Goal: Task Accomplishment & Management: Use online tool/utility

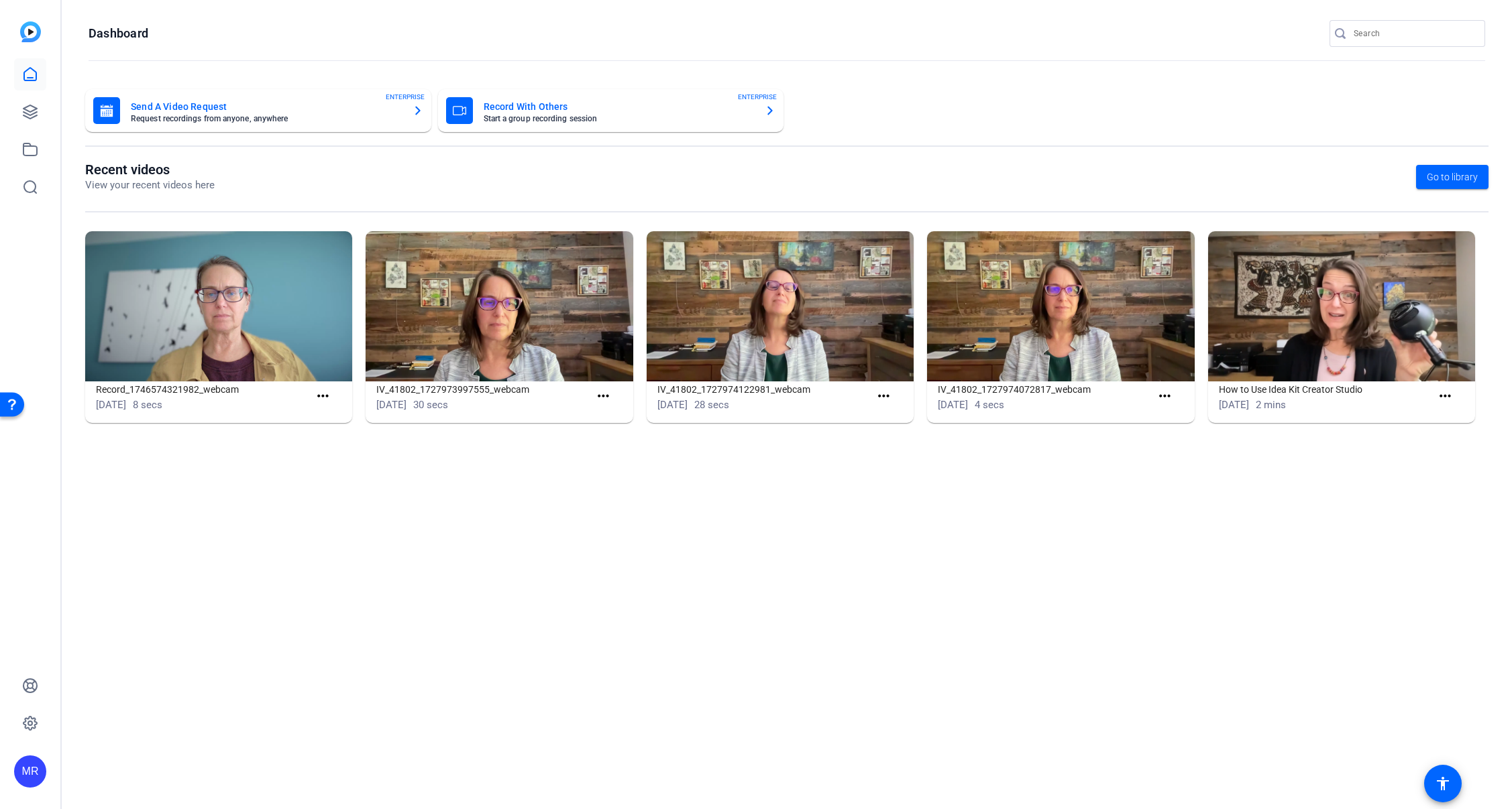
click at [1389, 41] on input "Search" at bounding box center [1414, 33] width 121 height 16
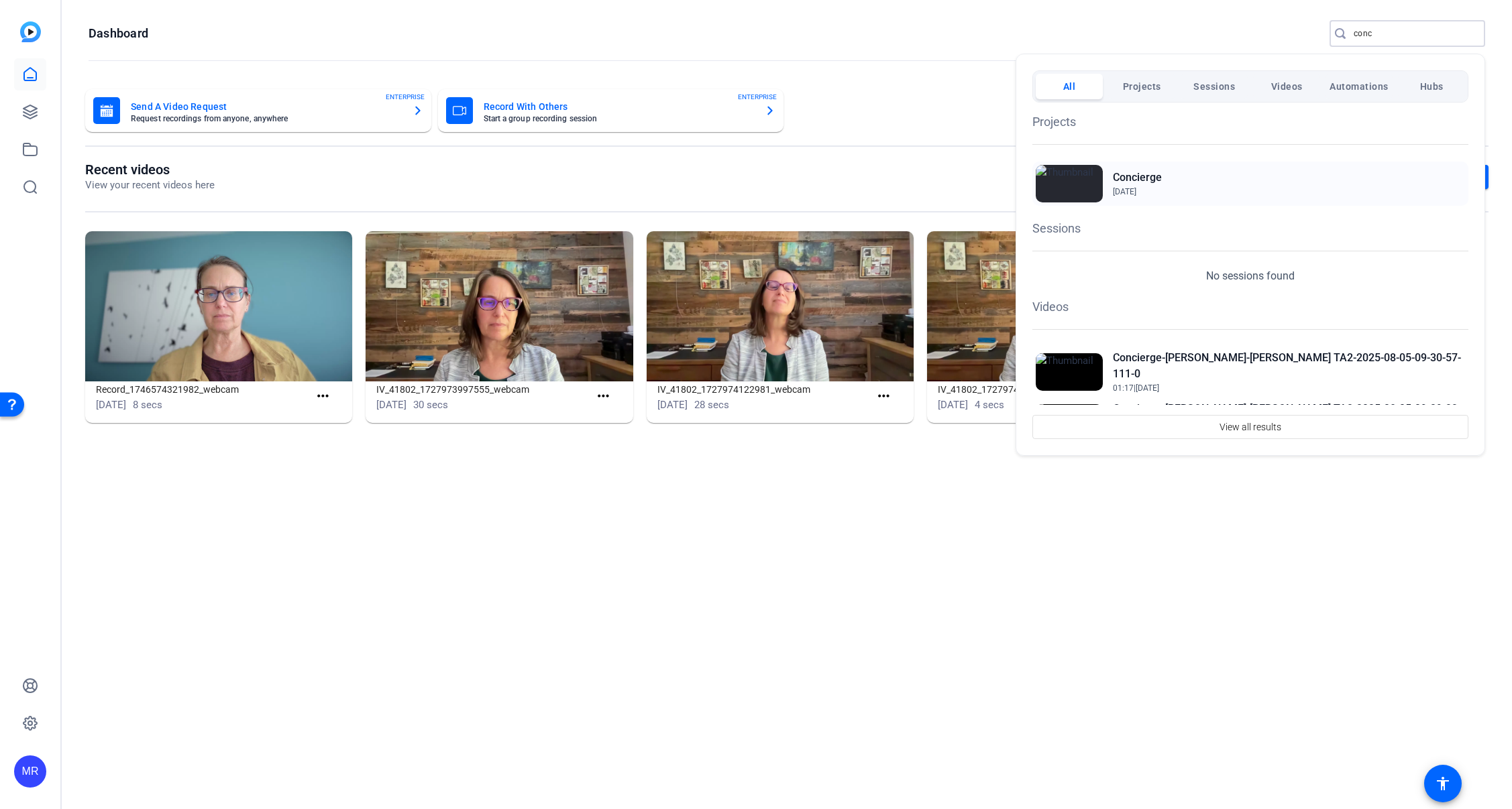
type input "conc"
click at [231, 57] on h2 "Concierge" at bounding box center [118, 57] width 226 height 0
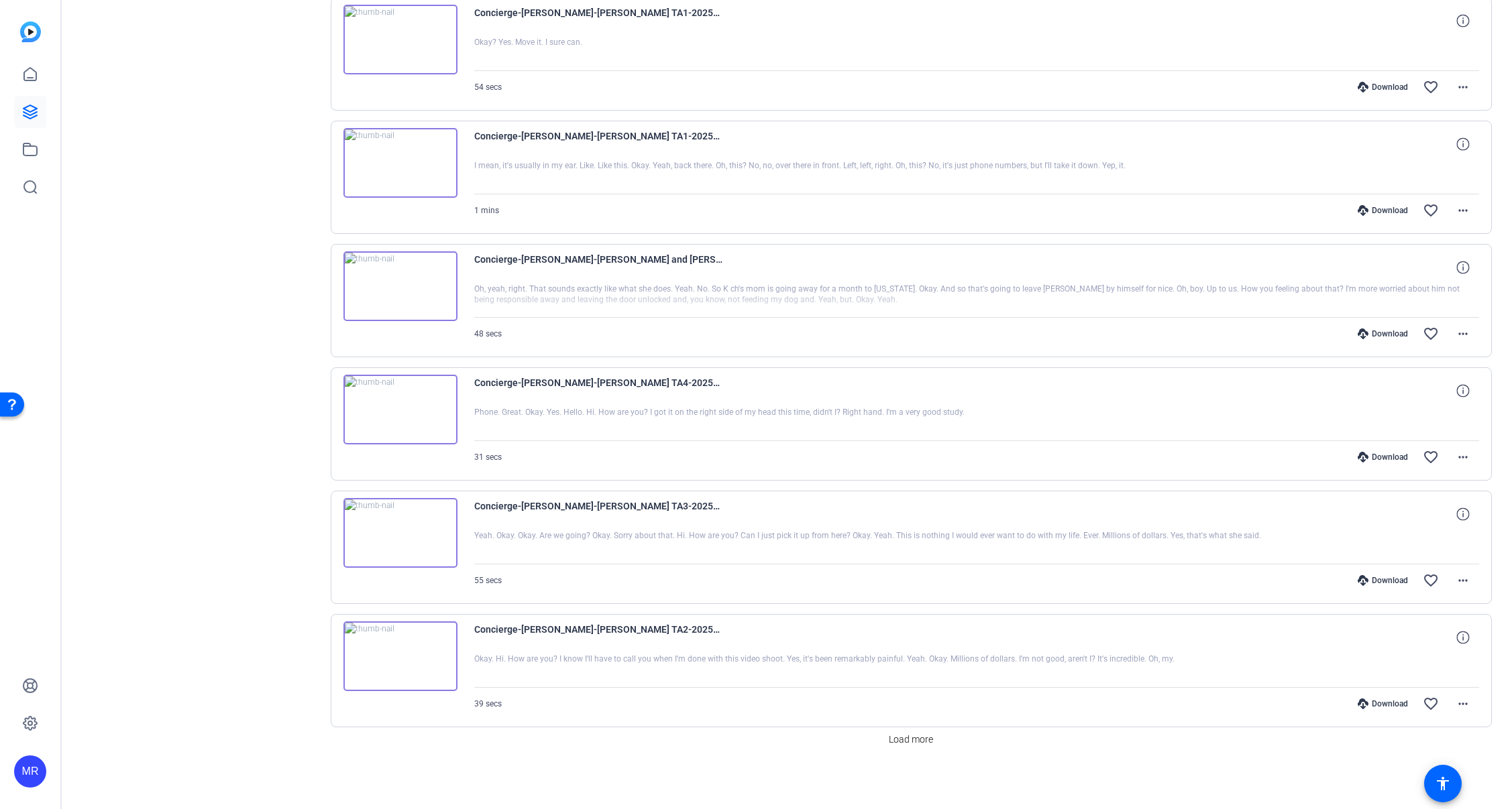
scroll to position [674, 0]
click at [929, 743] on span "Load more" at bounding box center [911, 737] width 44 height 14
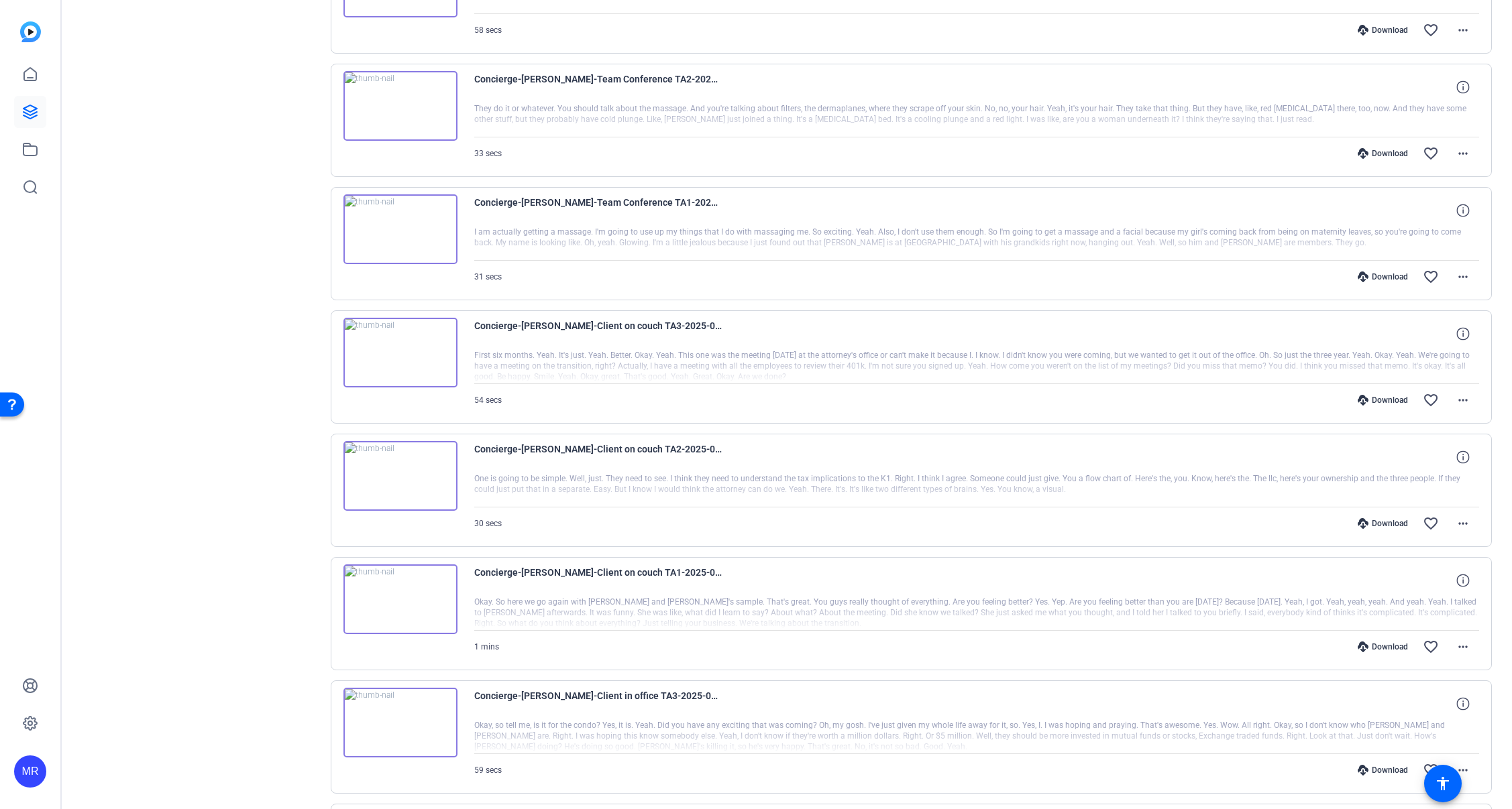
scroll to position [1908, 0]
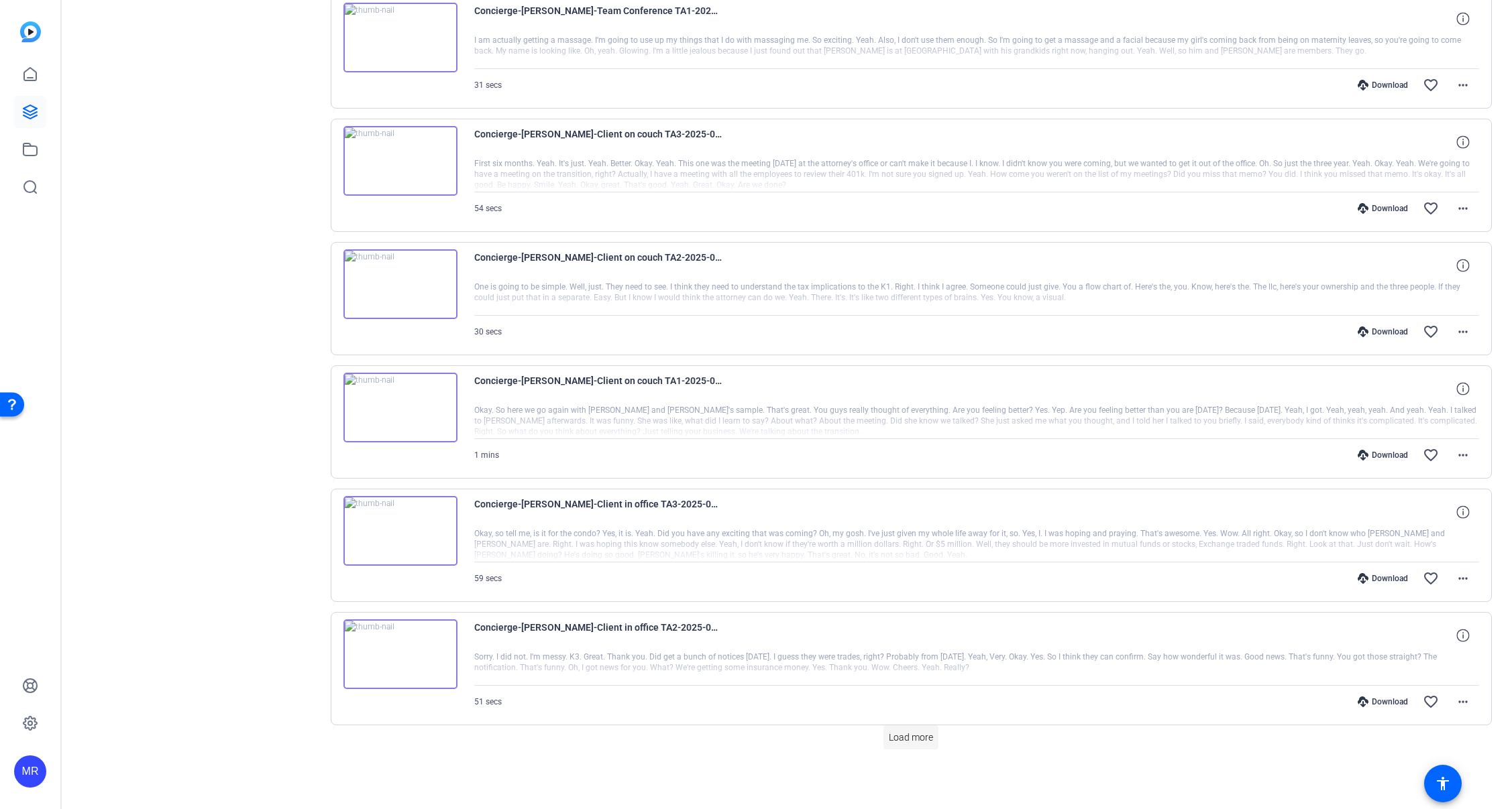
click at [925, 737] on span "Load more" at bounding box center [911, 737] width 44 height 14
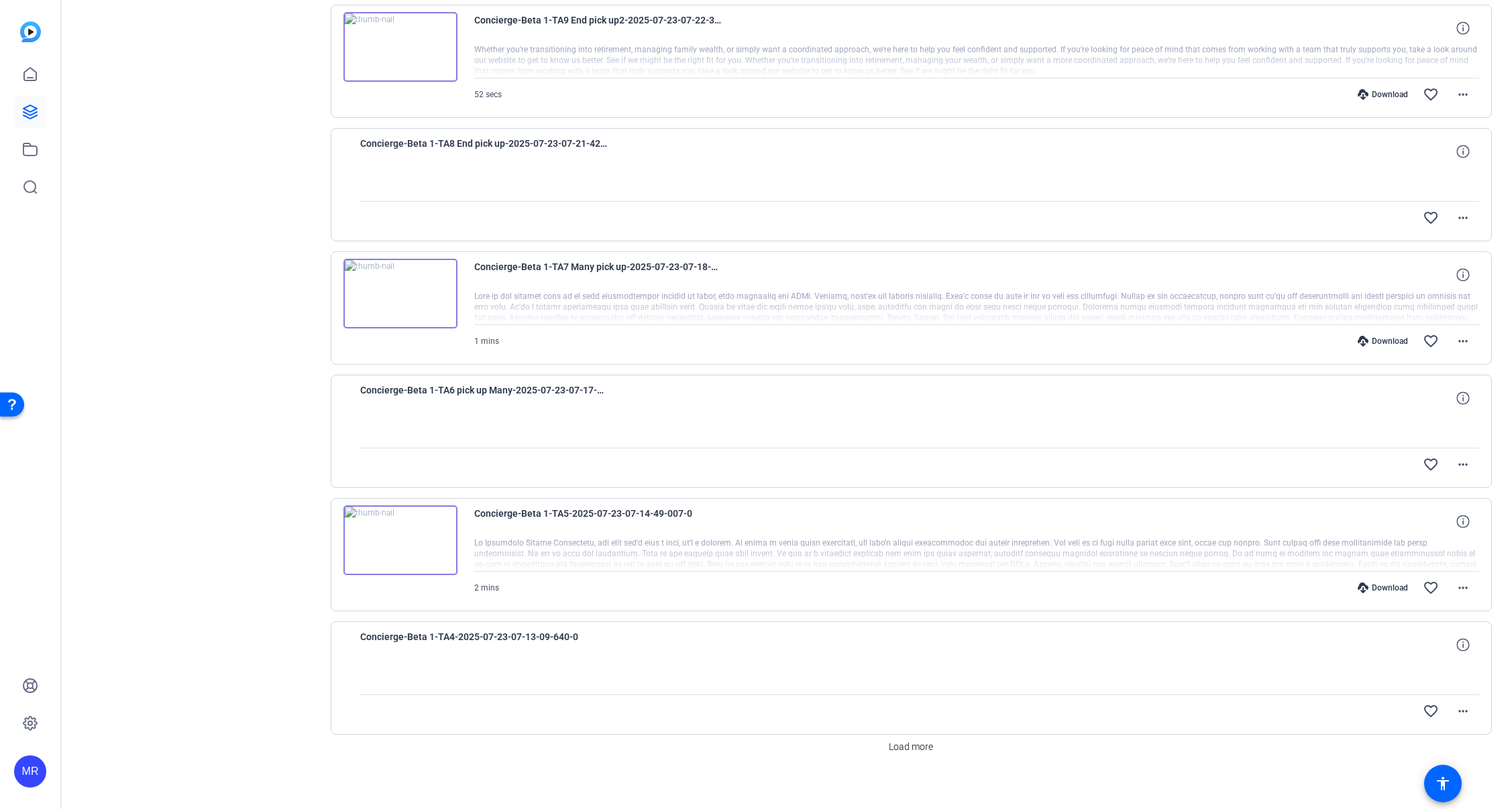
scroll to position [3141, 0]
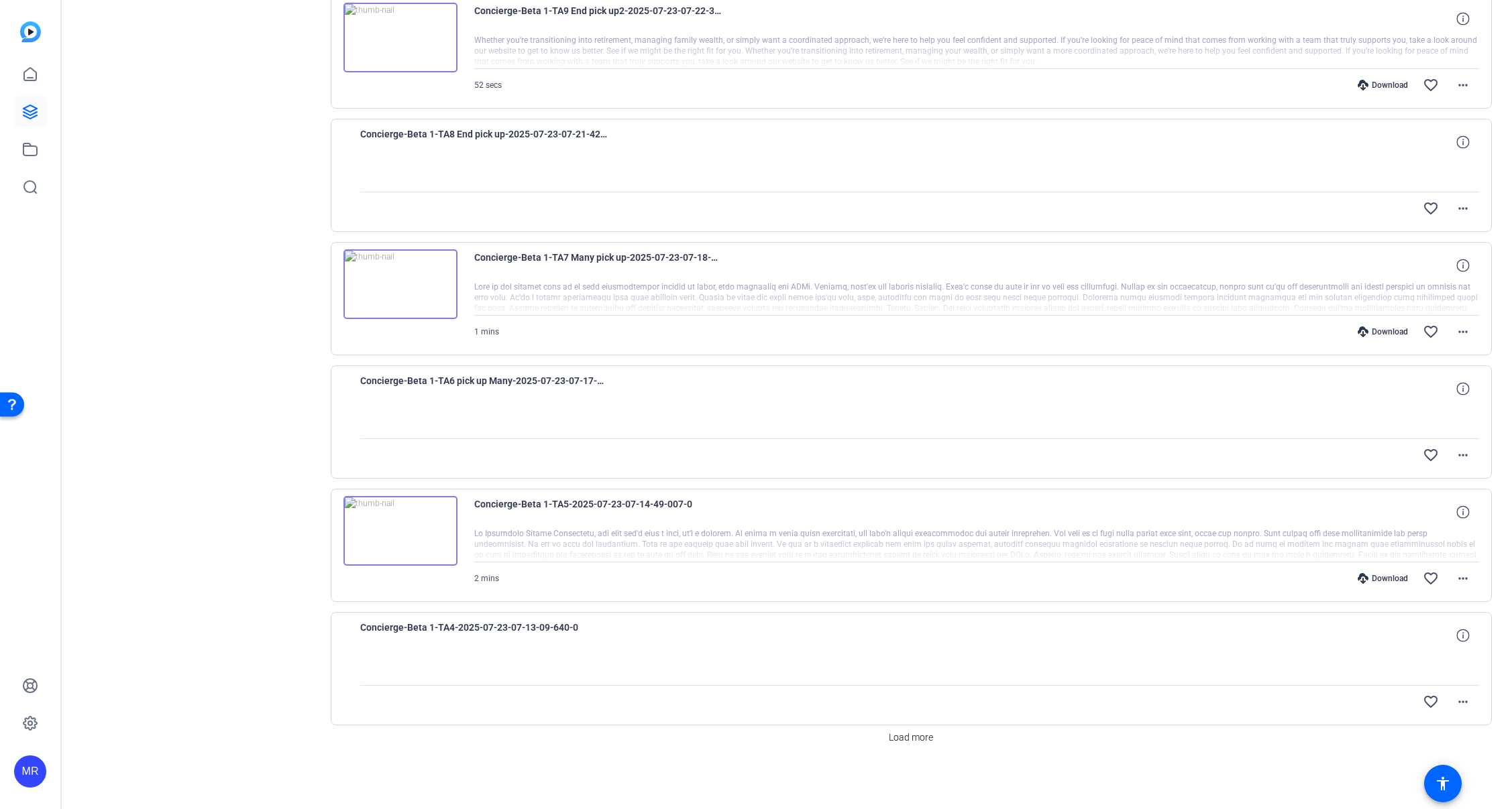
click at [400, 531] on img at bounding box center [400, 531] width 114 height 70
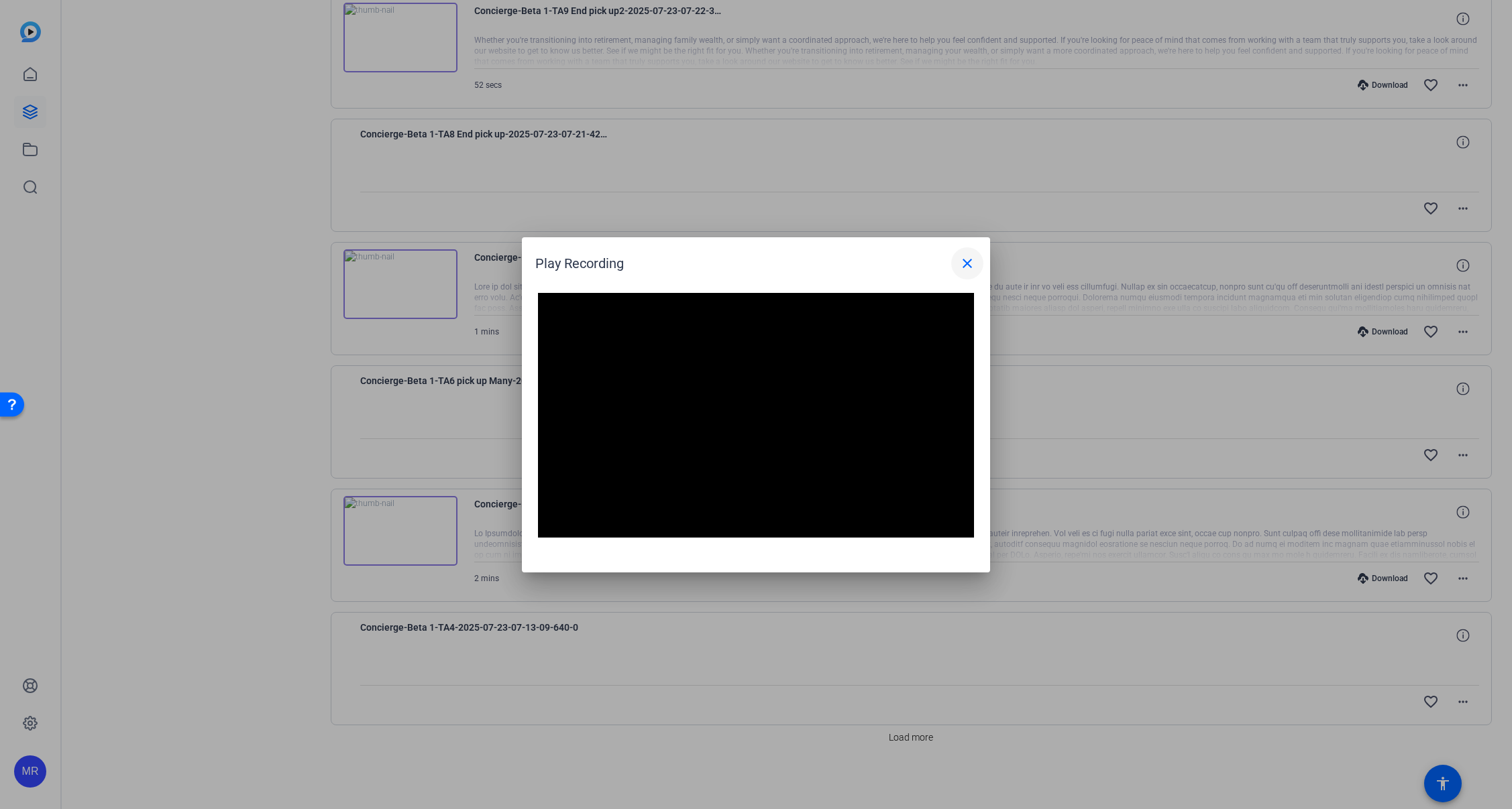
click at [963, 260] on mat-icon "close" at bounding box center [967, 263] width 16 height 16
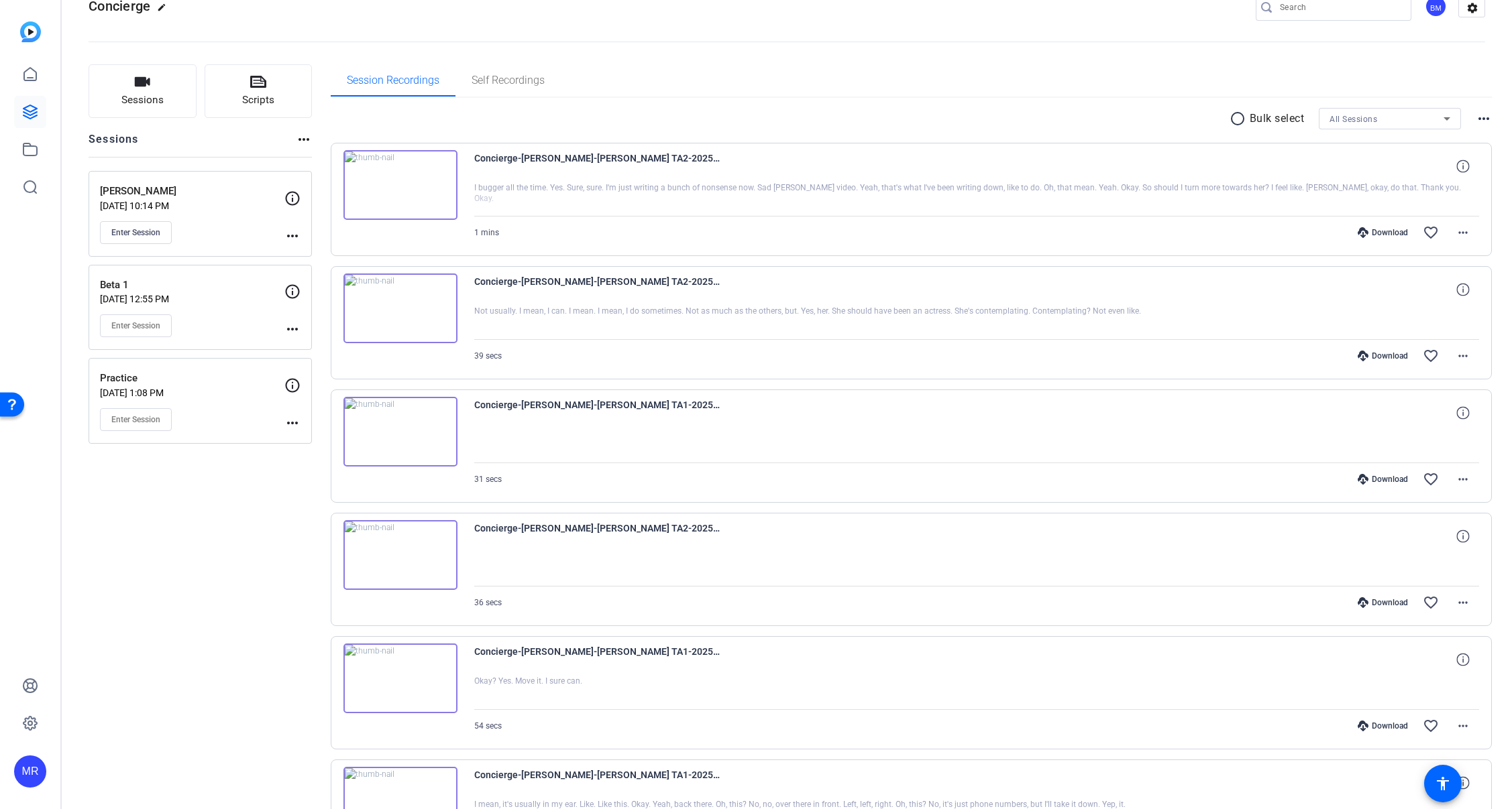
scroll to position [0, 0]
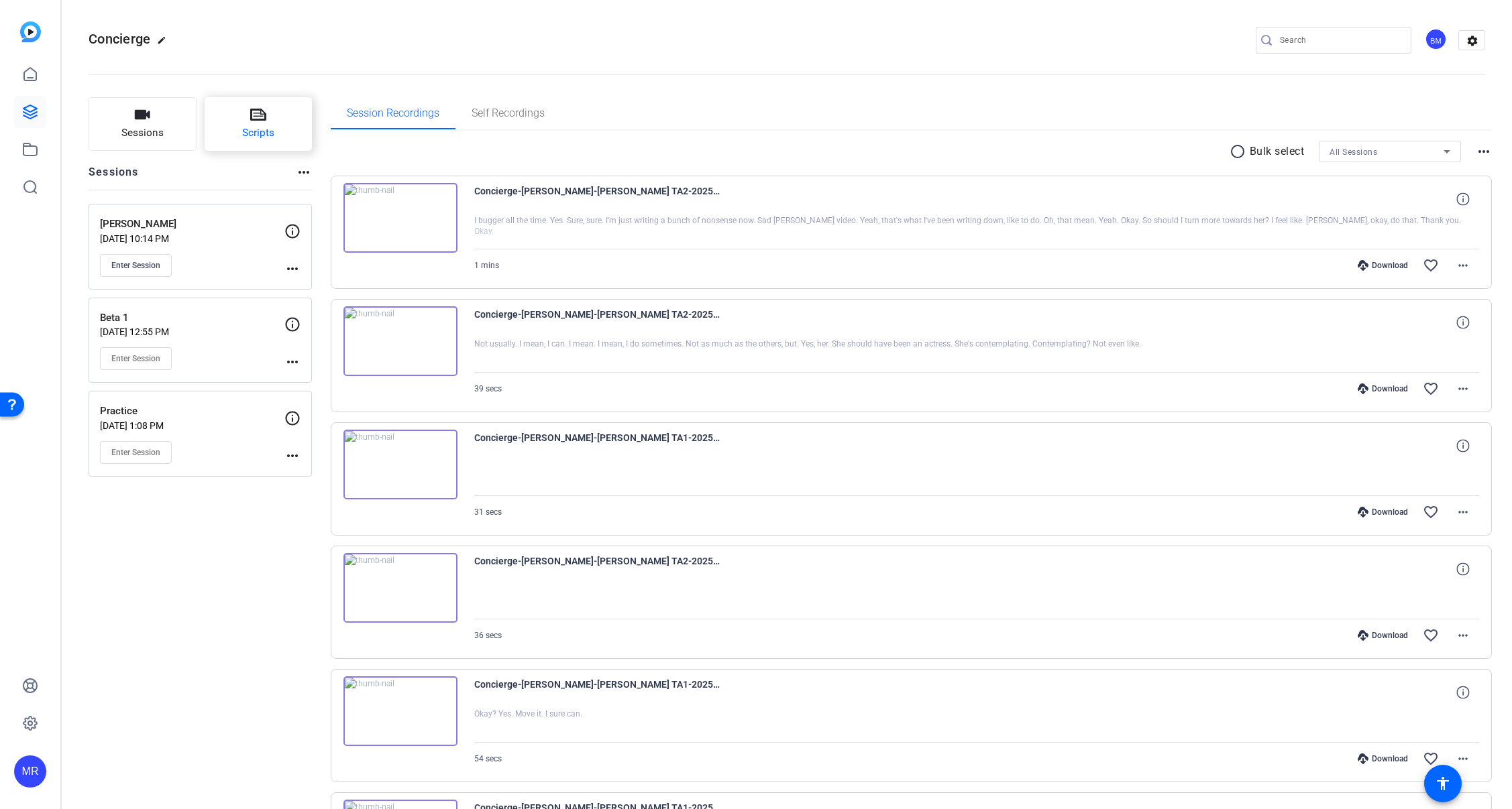
click at [263, 122] on icon at bounding box center [258, 114] width 16 height 16
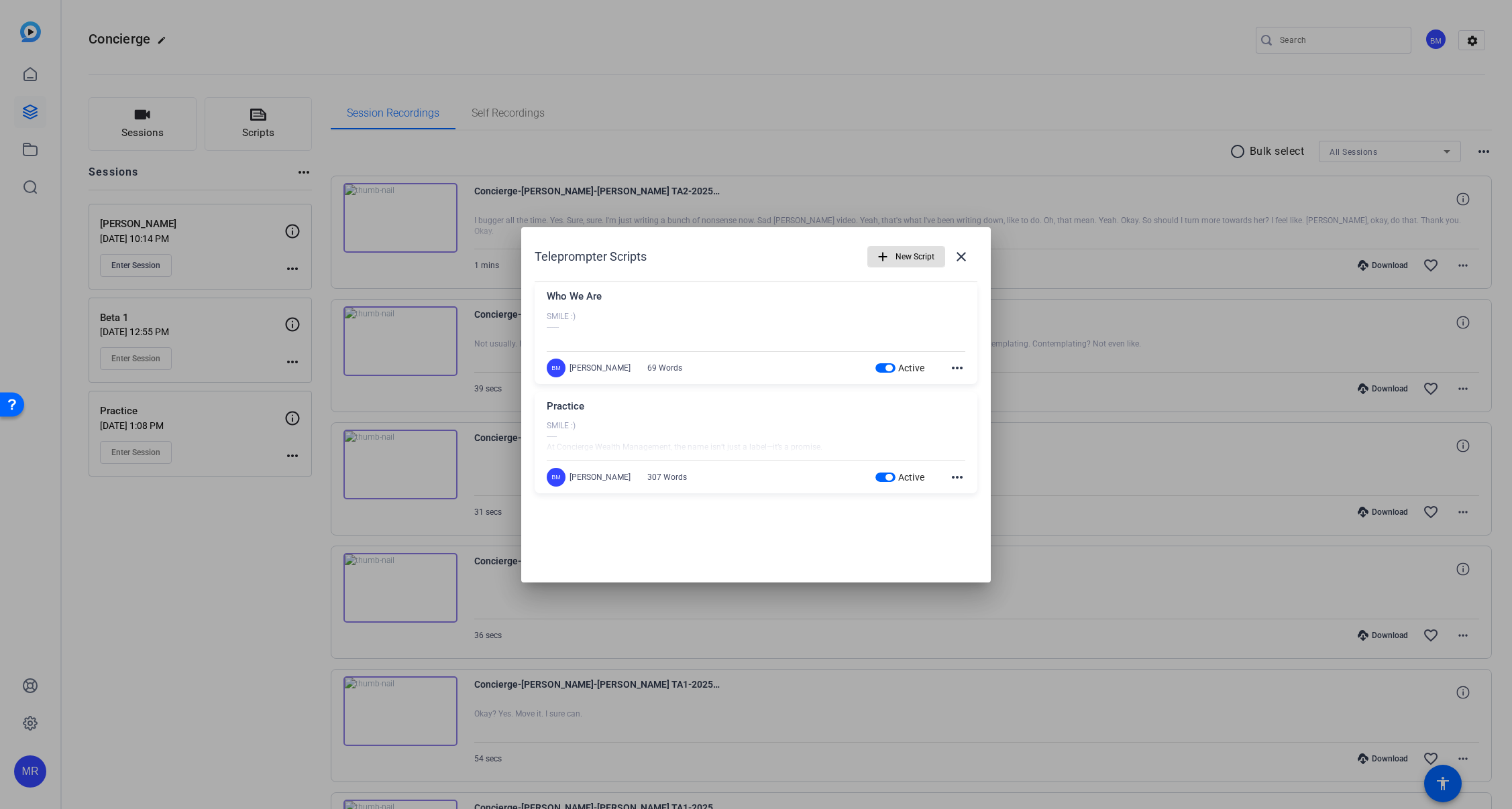
click at [890, 475] on span "button" at bounding box center [888, 478] width 7 height 7
click at [974, 261] on span at bounding box center [961, 257] width 32 height 32
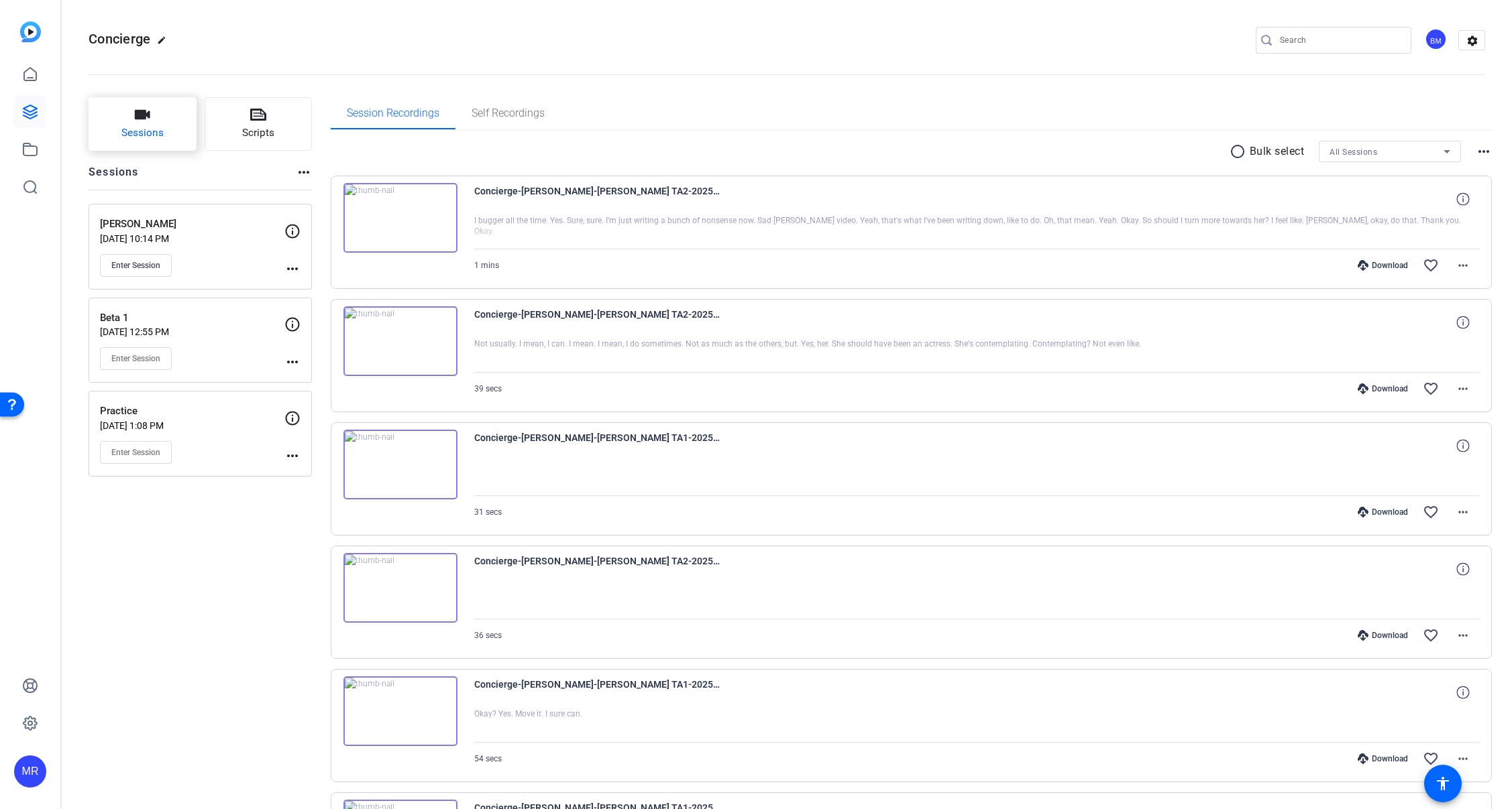
click at [147, 128] on span "Sessions" at bounding box center [143, 133] width 43 height 15
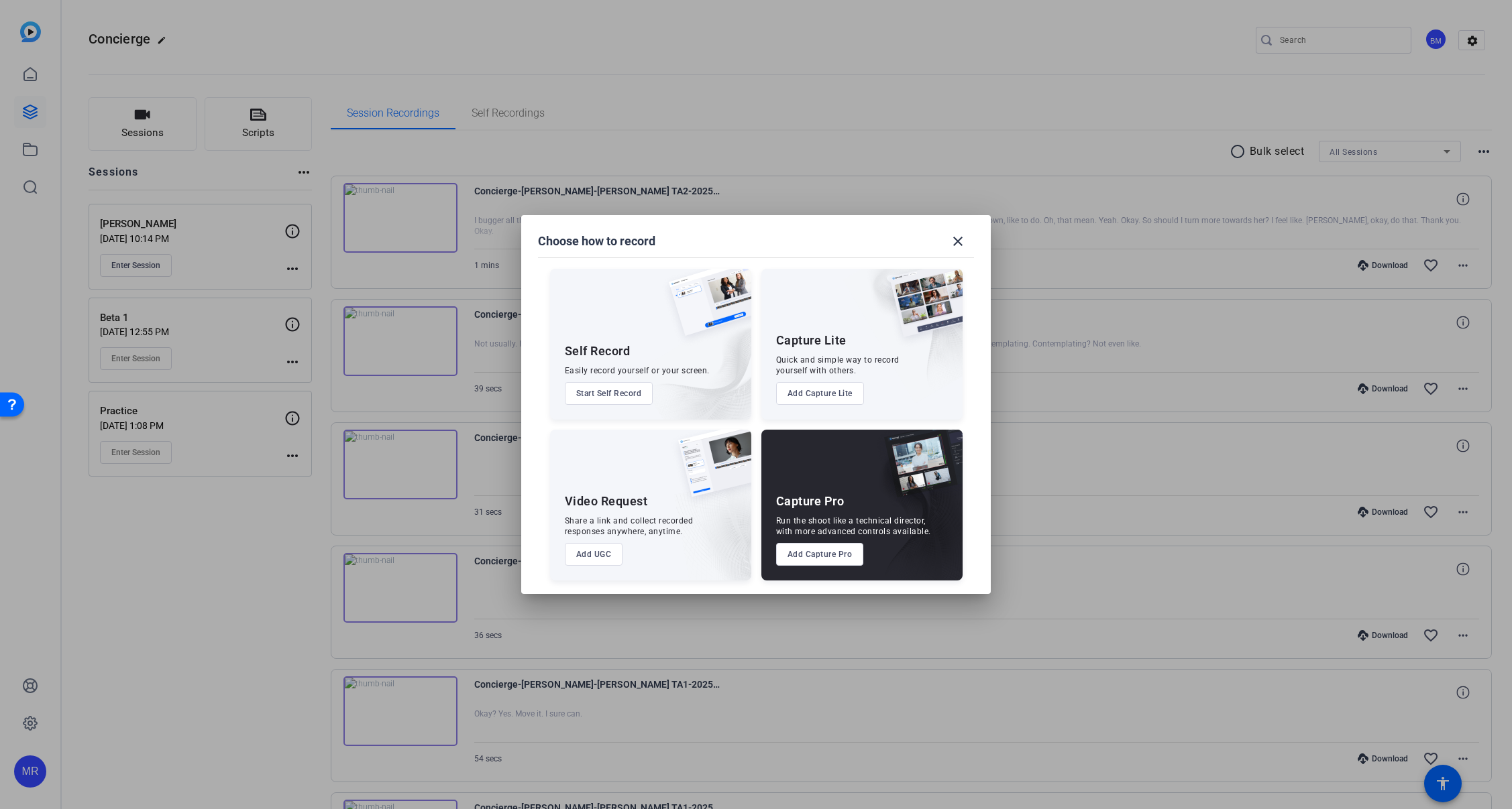
click at [799, 554] on button "Add Capture Pro" at bounding box center [819, 554] width 88 height 23
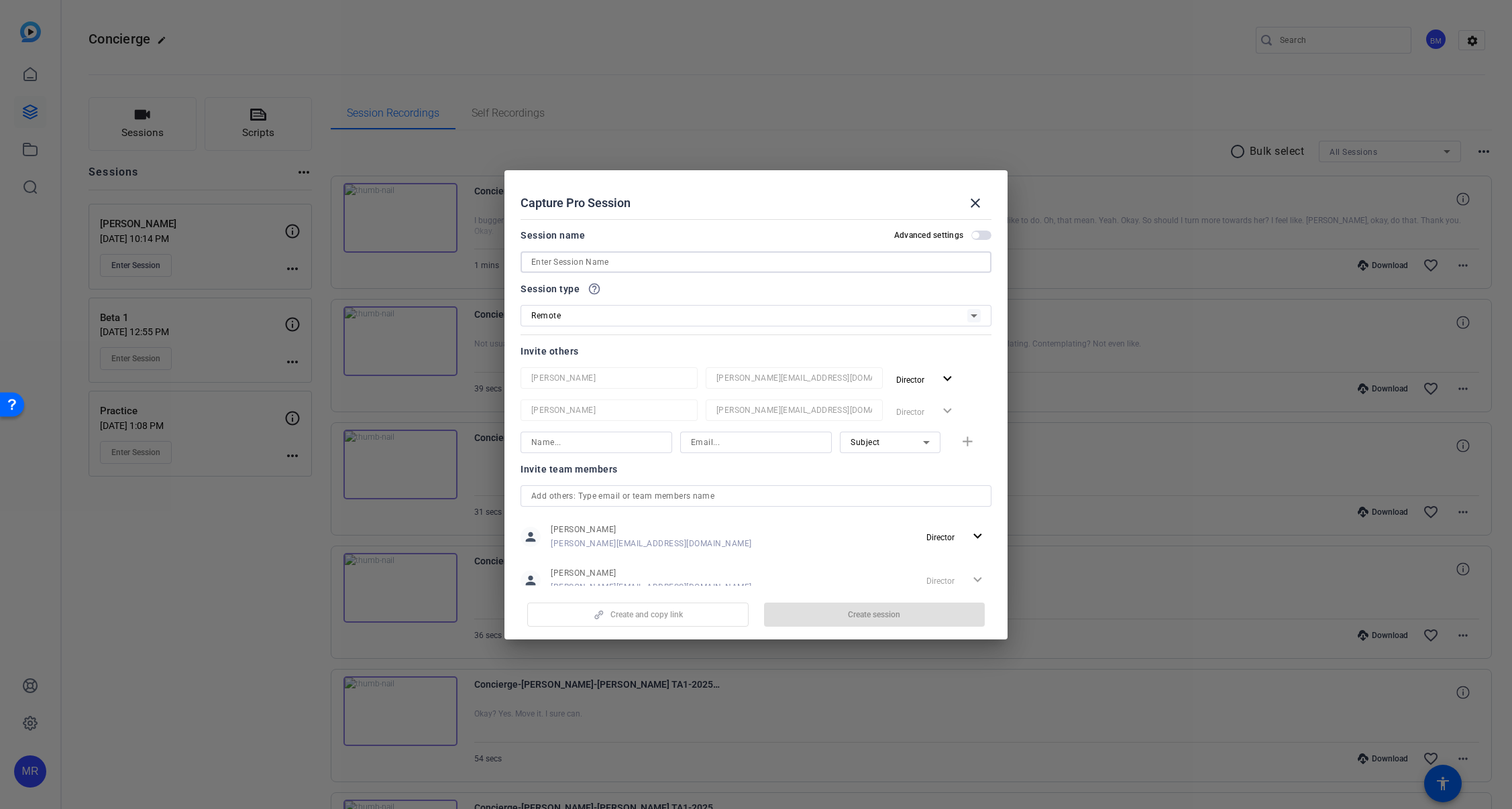
click at [602, 263] on input at bounding box center [756, 261] width 450 height 16
type input "Beta 1 Reshoot"
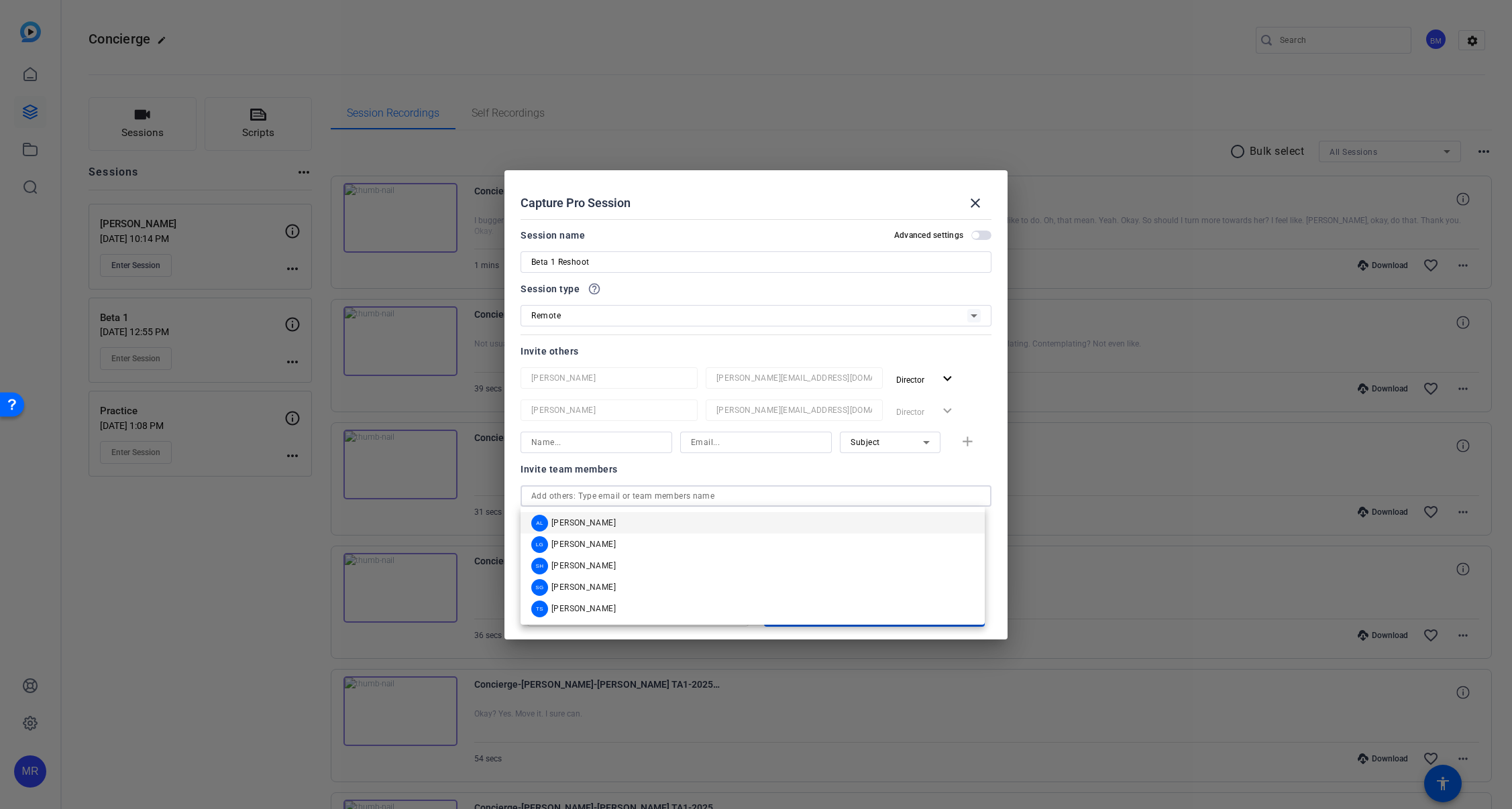
click at [567, 494] on input "text" at bounding box center [756, 496] width 450 height 16
click at [579, 522] on span "[PERSON_NAME]" at bounding box center [584, 523] width 65 height 11
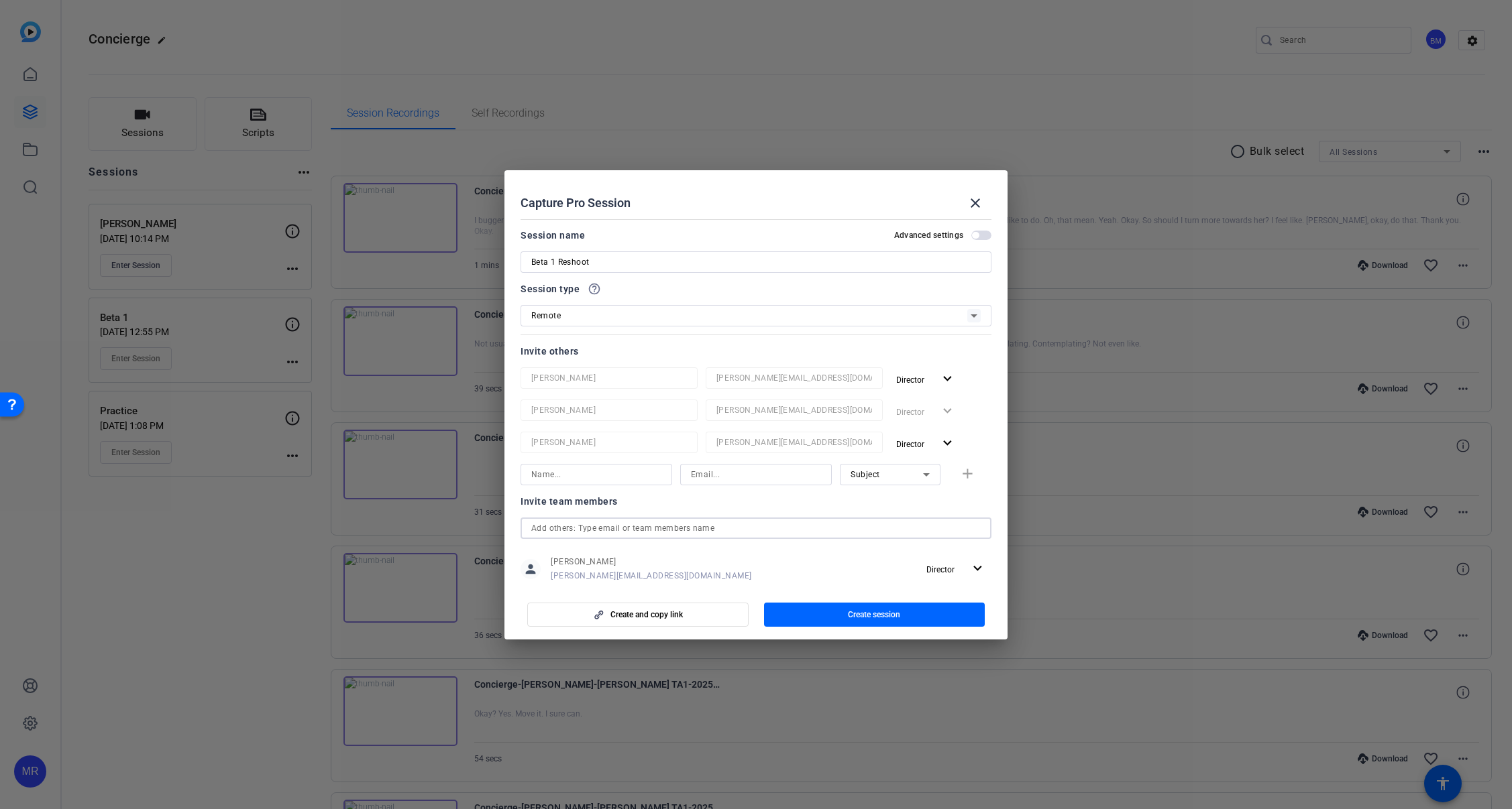
click at [570, 524] on input "text" at bounding box center [756, 528] width 450 height 16
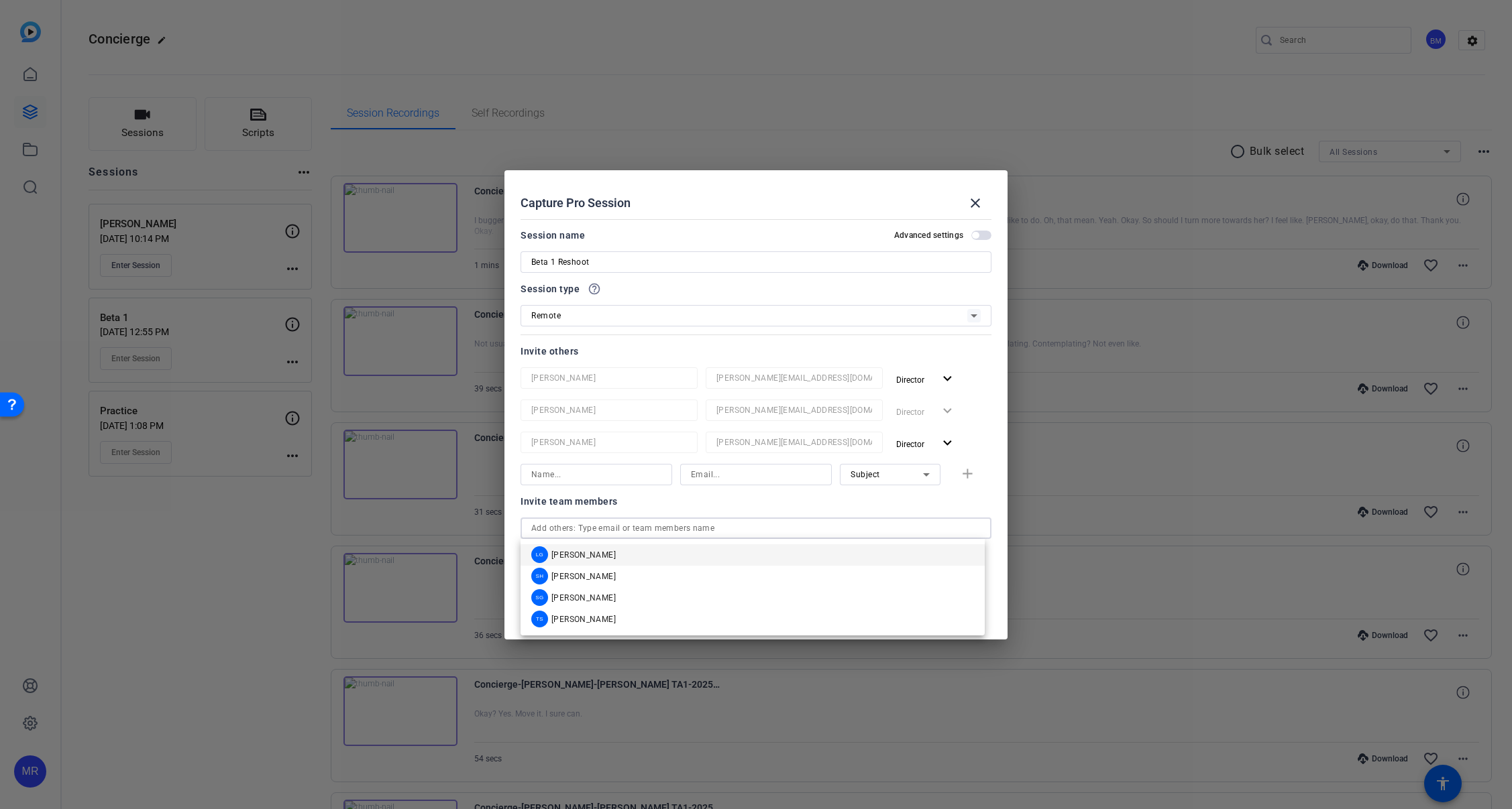
click at [584, 553] on span "[PERSON_NAME]" at bounding box center [584, 555] width 65 height 11
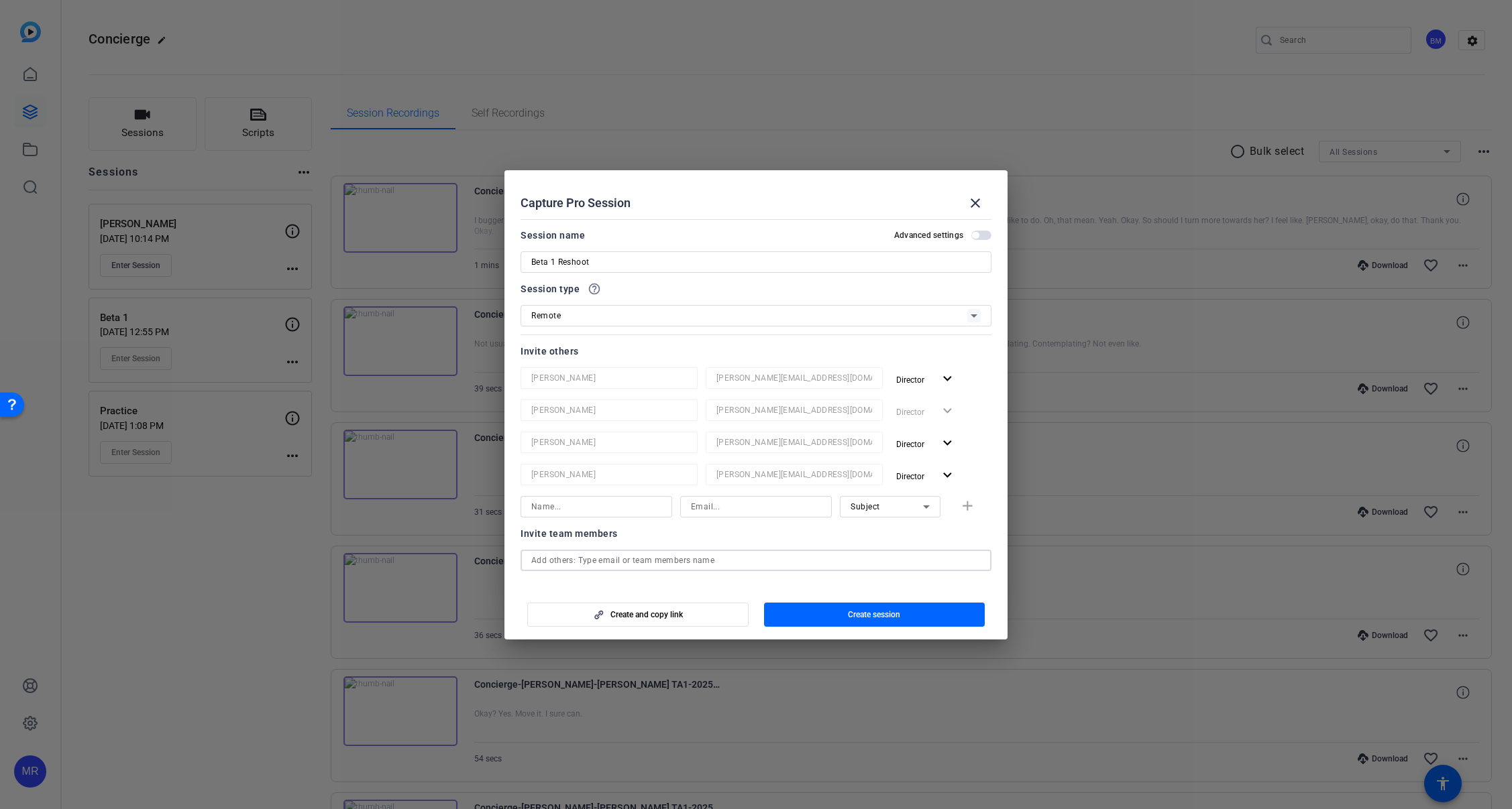
click at [580, 555] on input "text" at bounding box center [756, 560] width 450 height 16
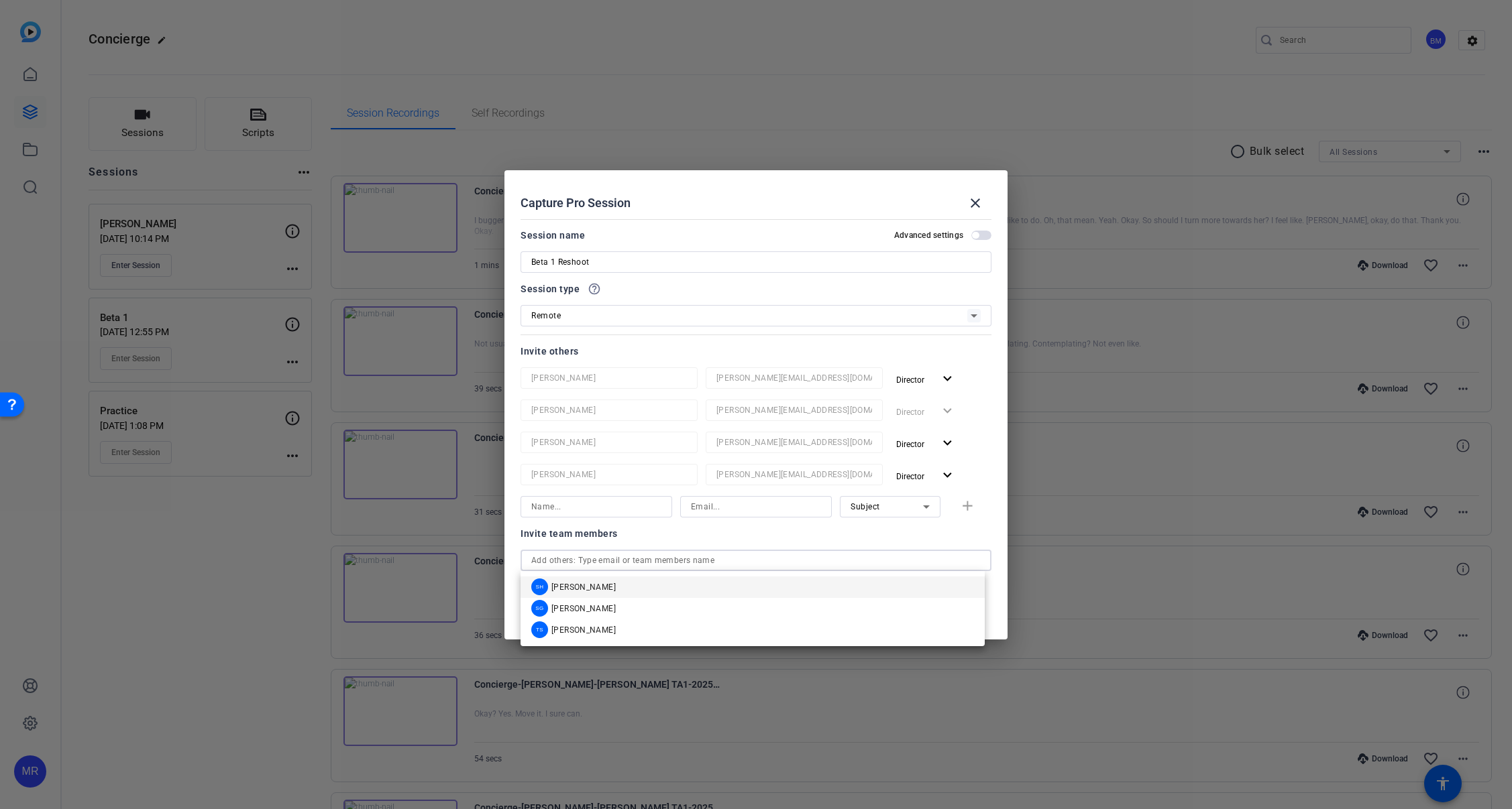
click at [595, 591] on mat-option "SH Sam Hale" at bounding box center [752, 587] width 464 height 21
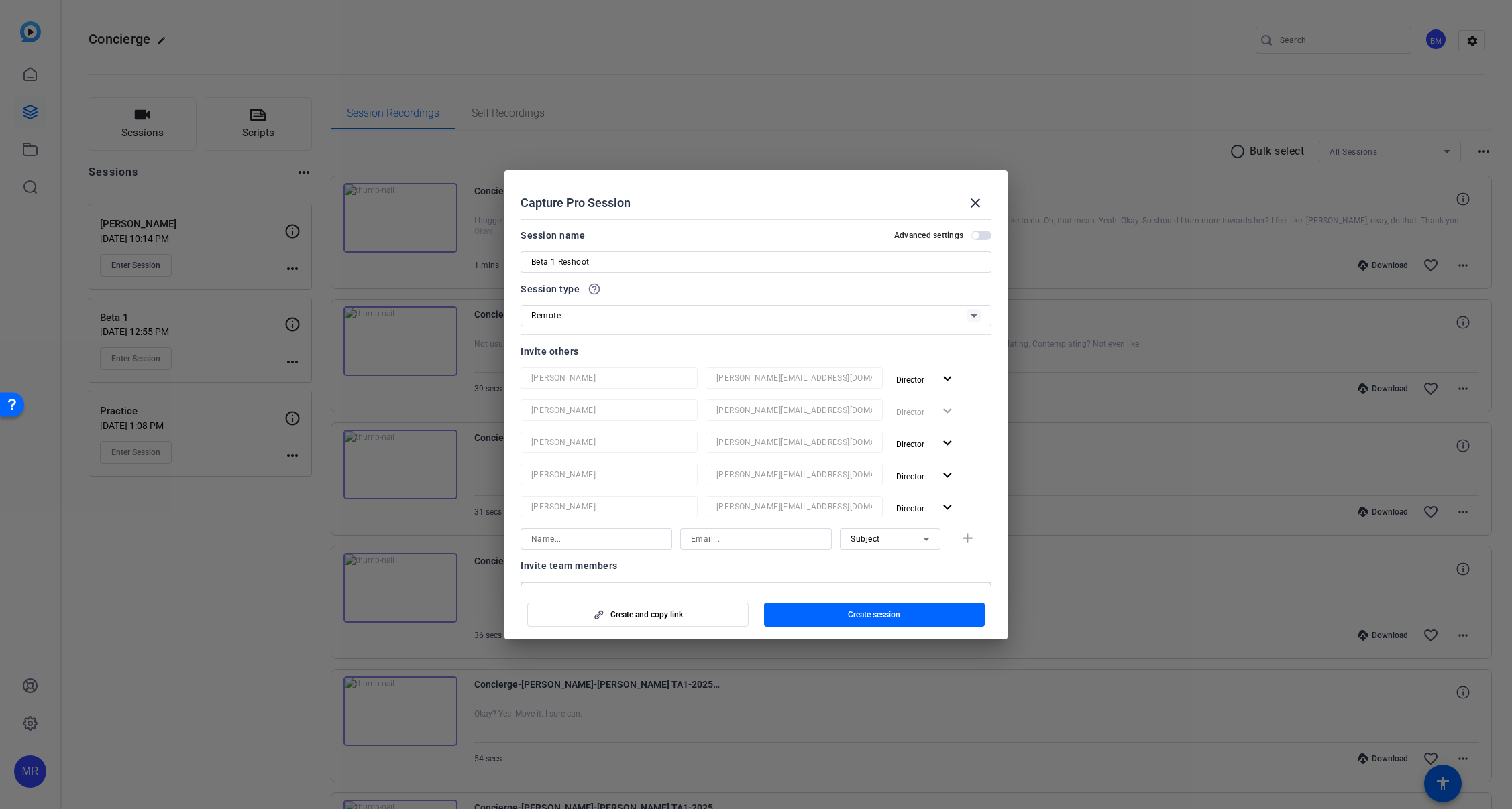
click at [585, 535] on input at bounding box center [596, 539] width 130 height 16
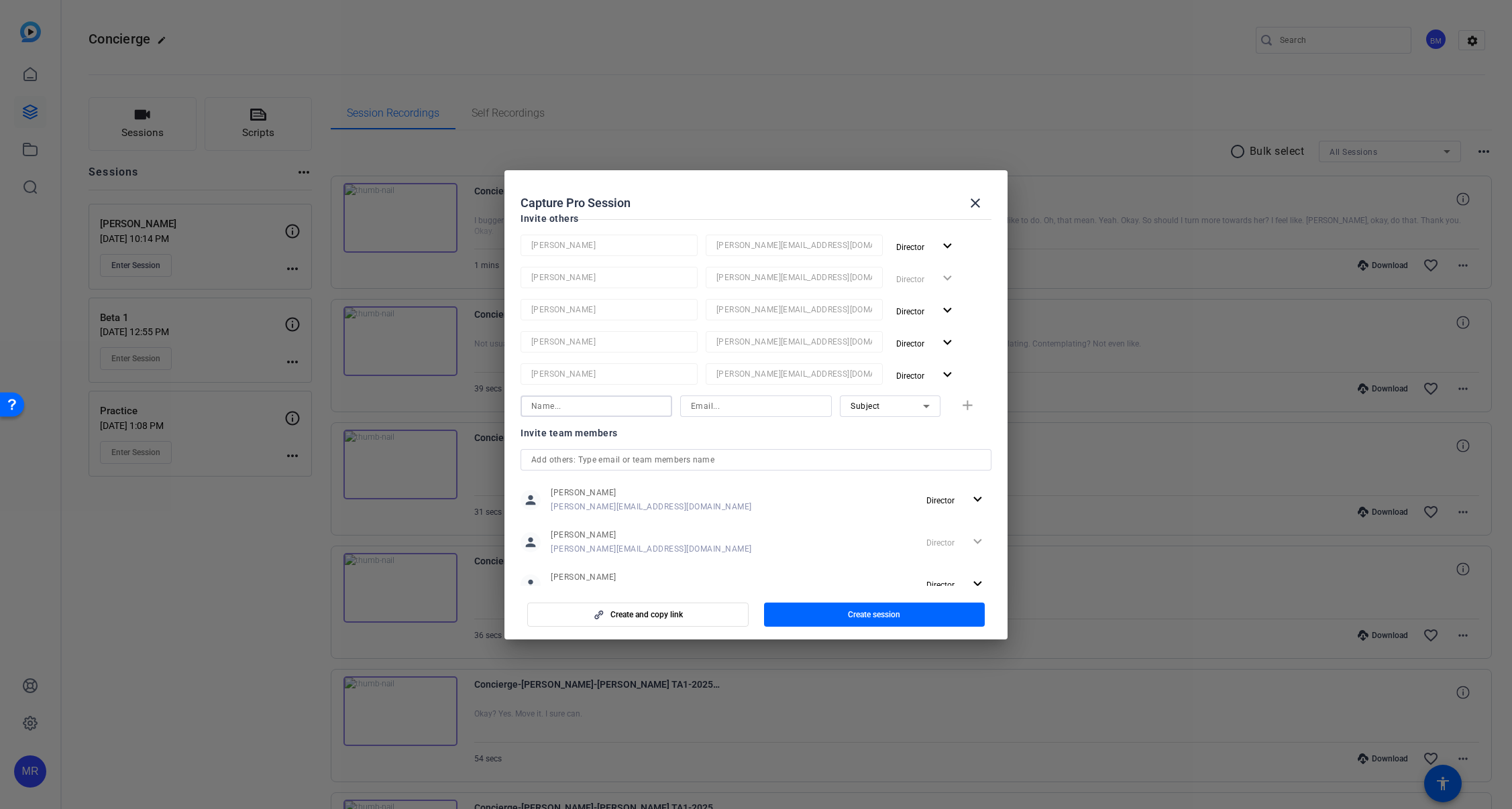
scroll to position [201, 0]
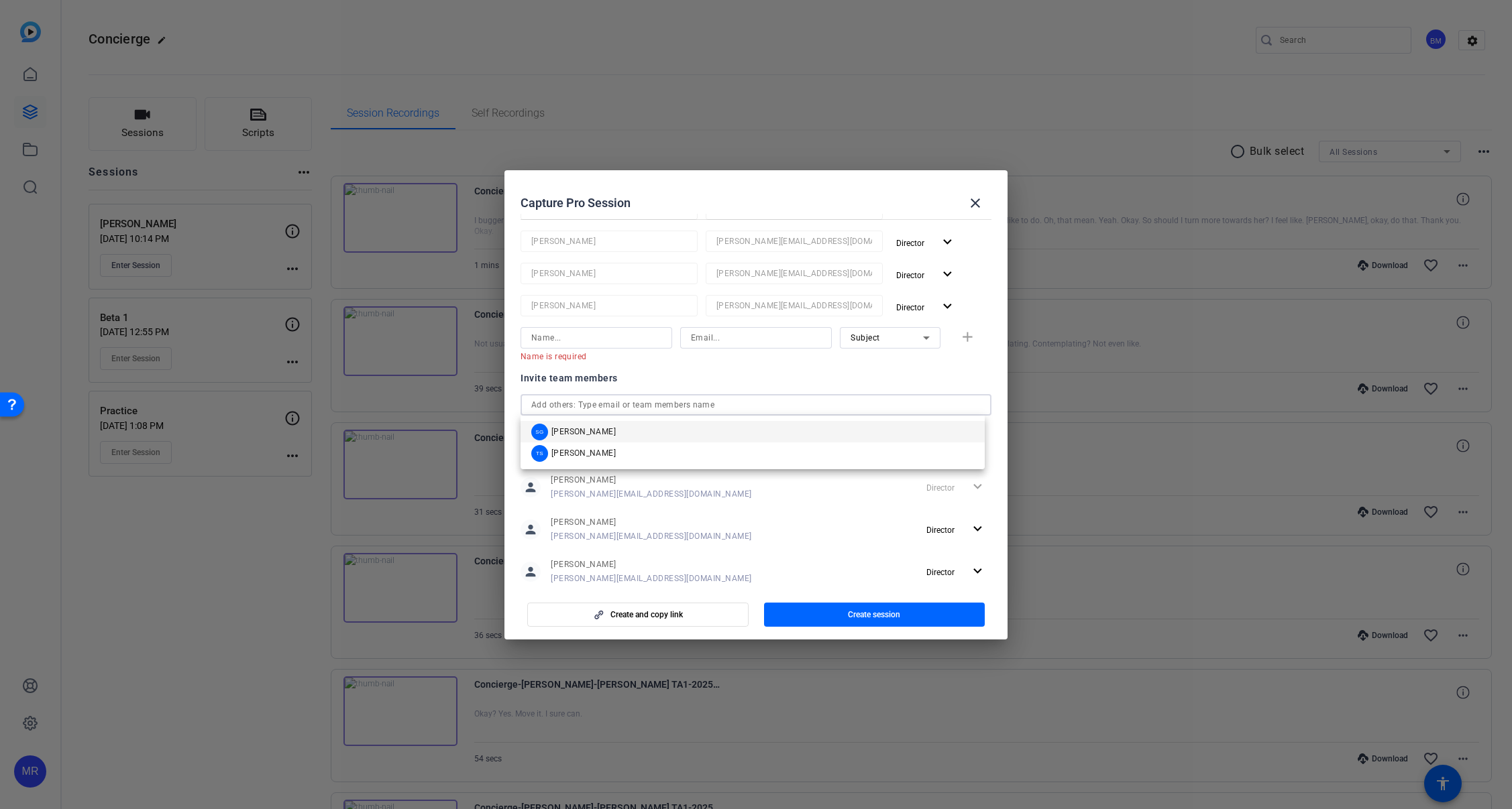
click at [572, 387] on div "Invite team members person Betsy Mugavero betsy@ideadecanter.com Director expan…" at bounding box center [756, 507] width 471 height 273
click at [590, 433] on span "[PERSON_NAME]" at bounding box center [584, 432] width 65 height 11
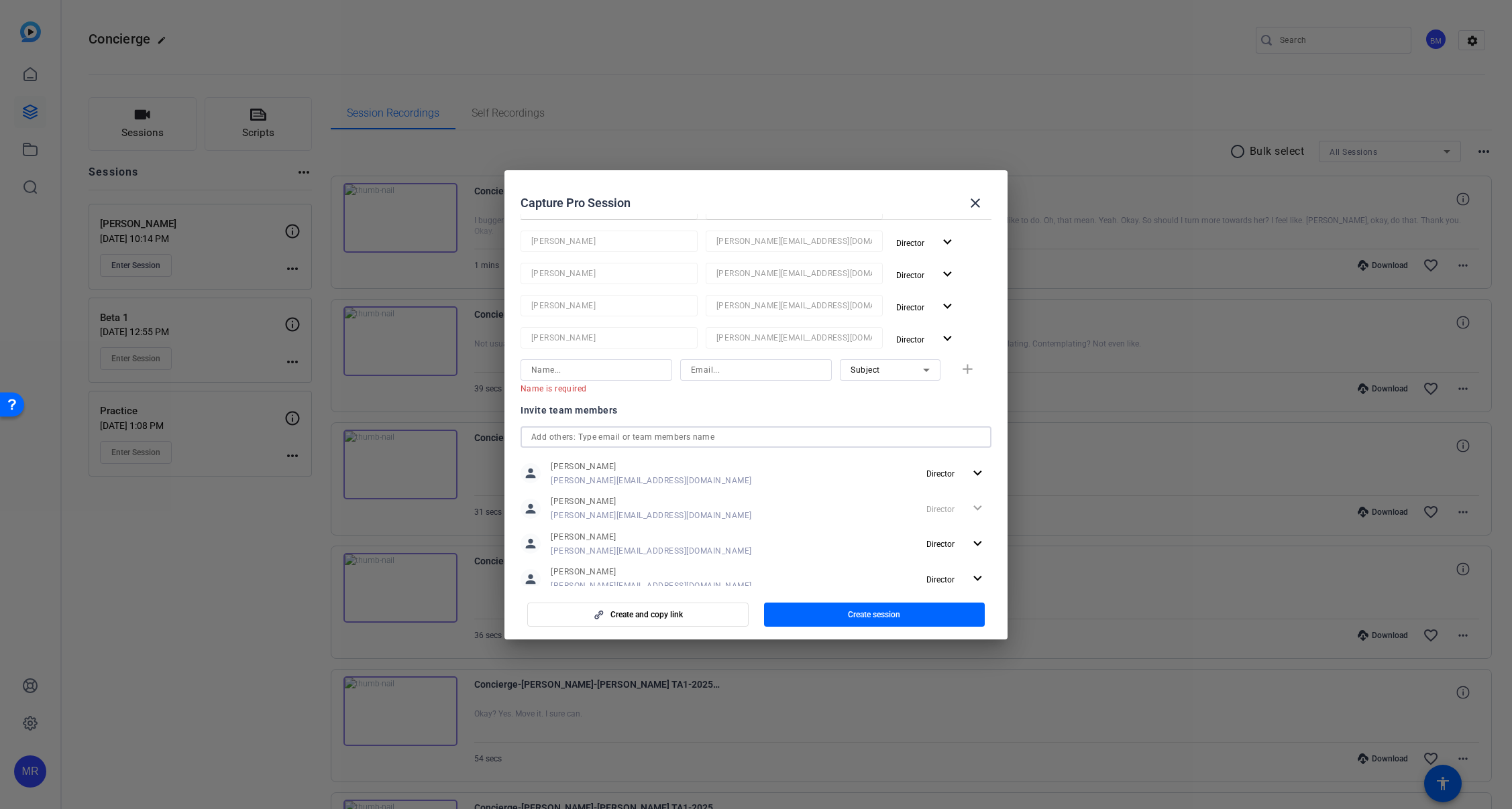
click at [589, 433] on input "text" at bounding box center [756, 437] width 450 height 16
click at [594, 466] on span "[PERSON_NAME]" at bounding box center [584, 464] width 65 height 11
click at [817, 613] on span "button" at bounding box center [875, 615] width 221 height 32
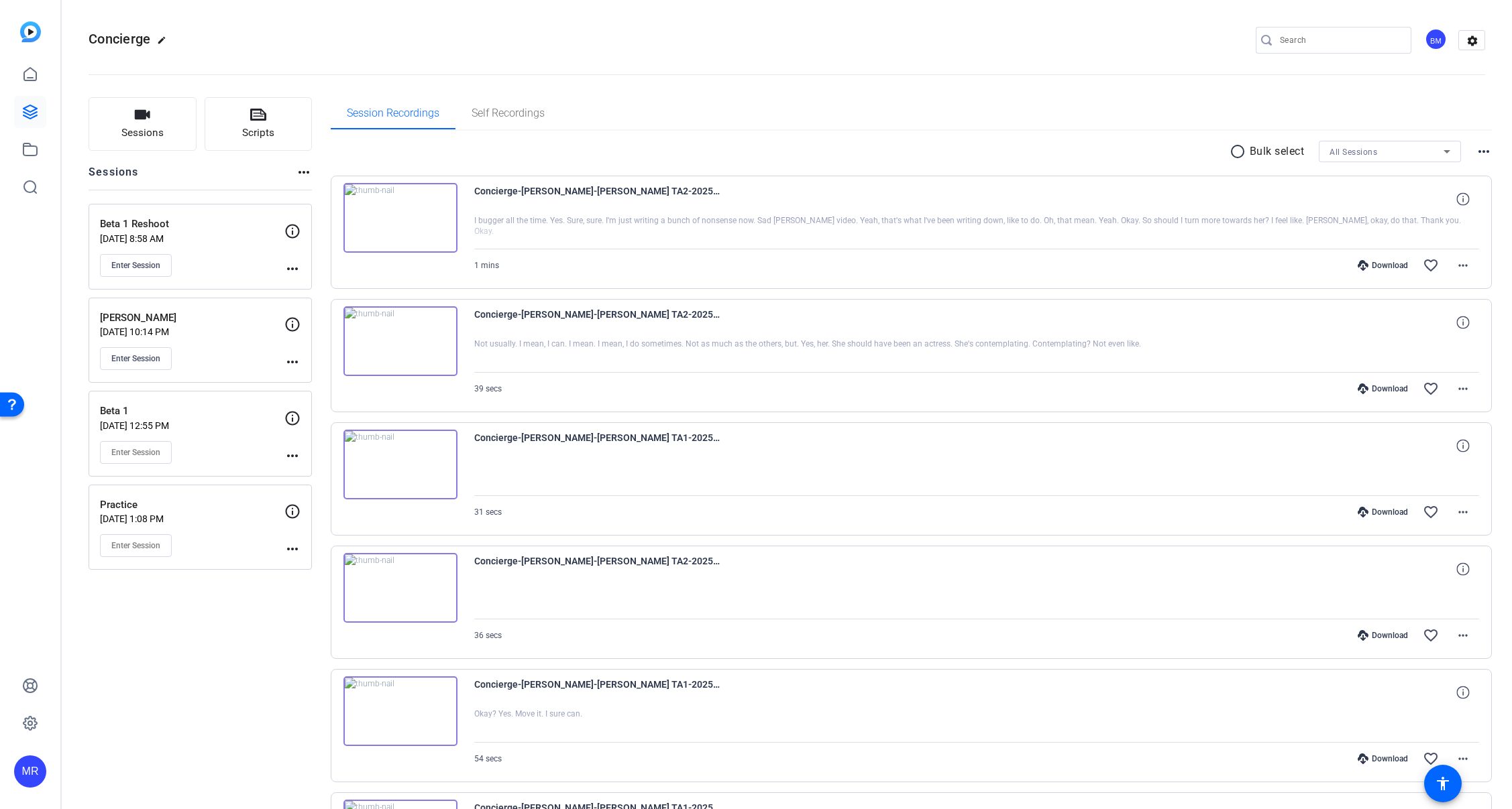
click at [1164, 84] on openreel-divider-bar at bounding box center [786, 71] width 1396 height 41
click at [1427, 41] on div "BM" at bounding box center [1435, 39] width 22 height 22
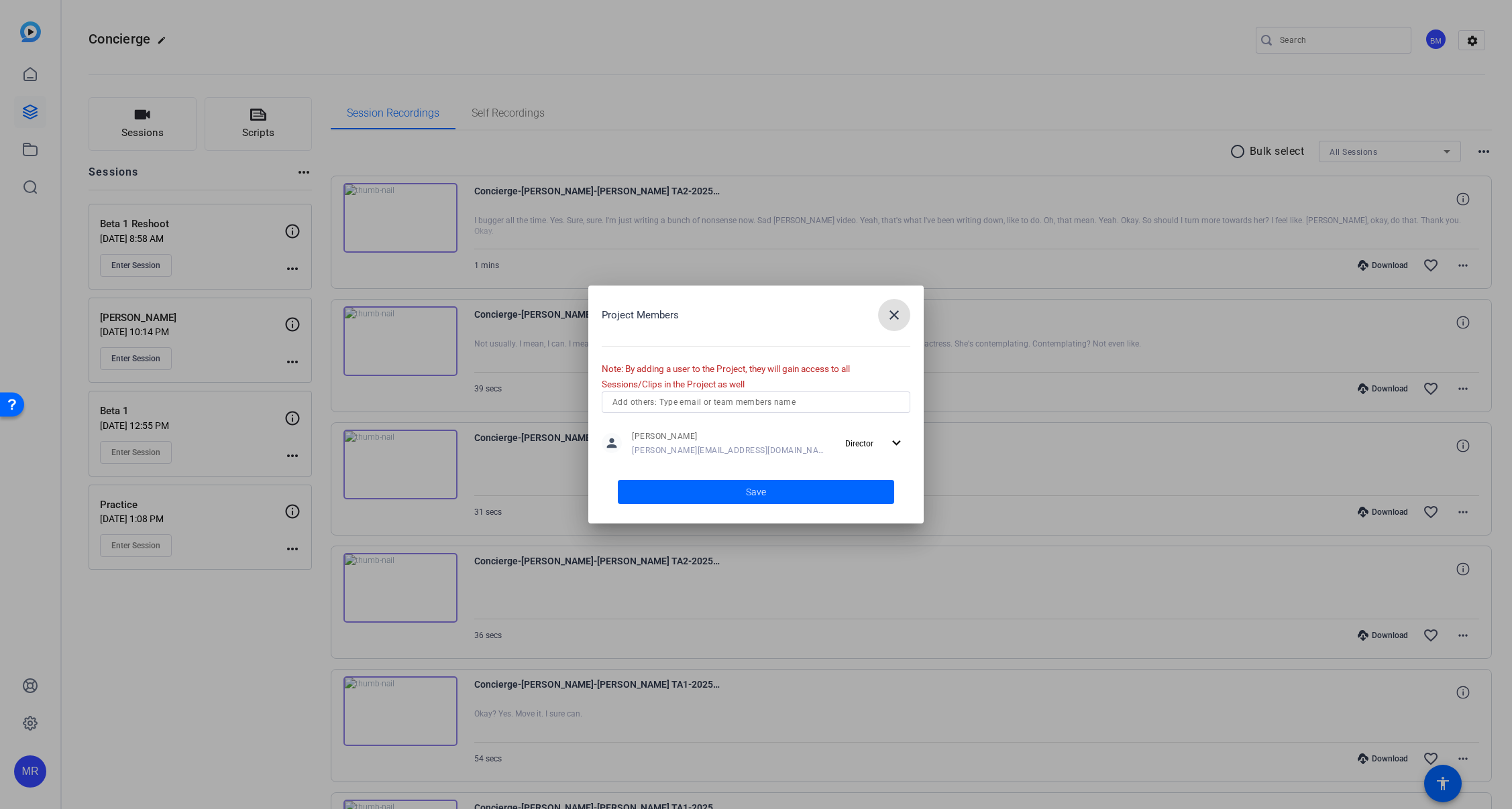
click at [693, 409] on input "text" at bounding box center [756, 402] width 287 height 16
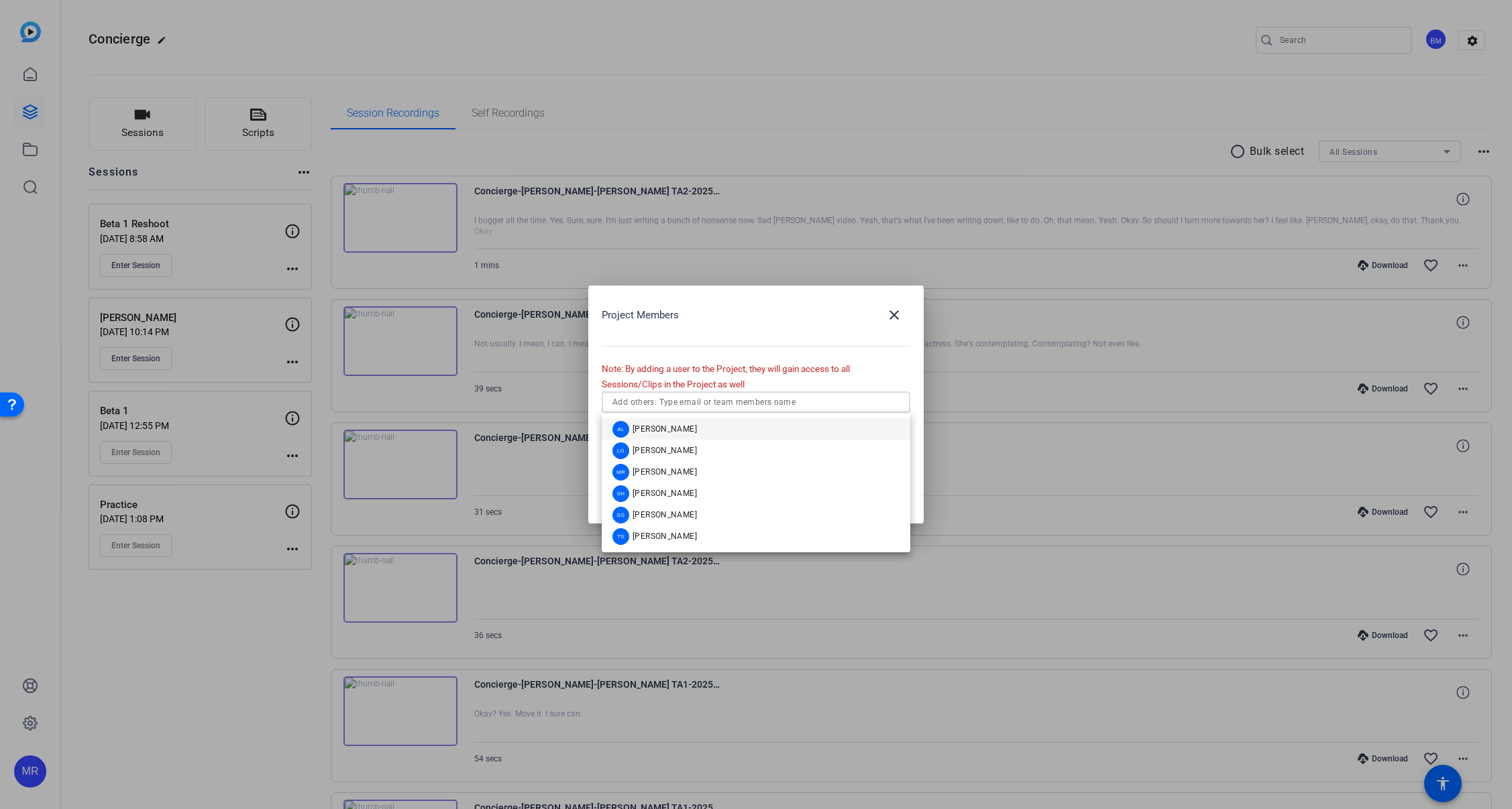
click at [683, 424] on mat-option "AL Audrey Lee" at bounding box center [756, 428] width 308 height 21
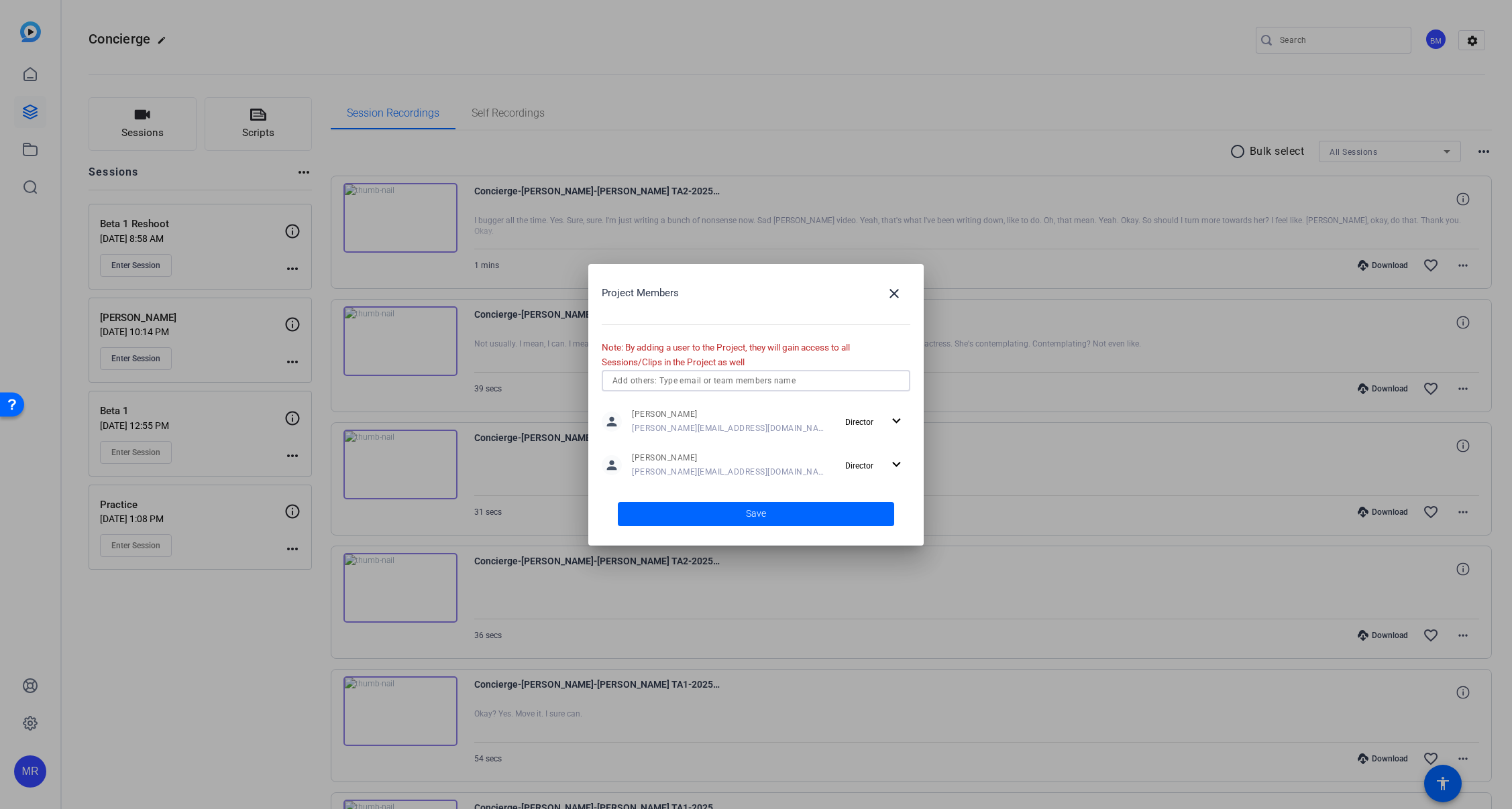
click at [681, 384] on input "text" at bounding box center [756, 381] width 287 height 16
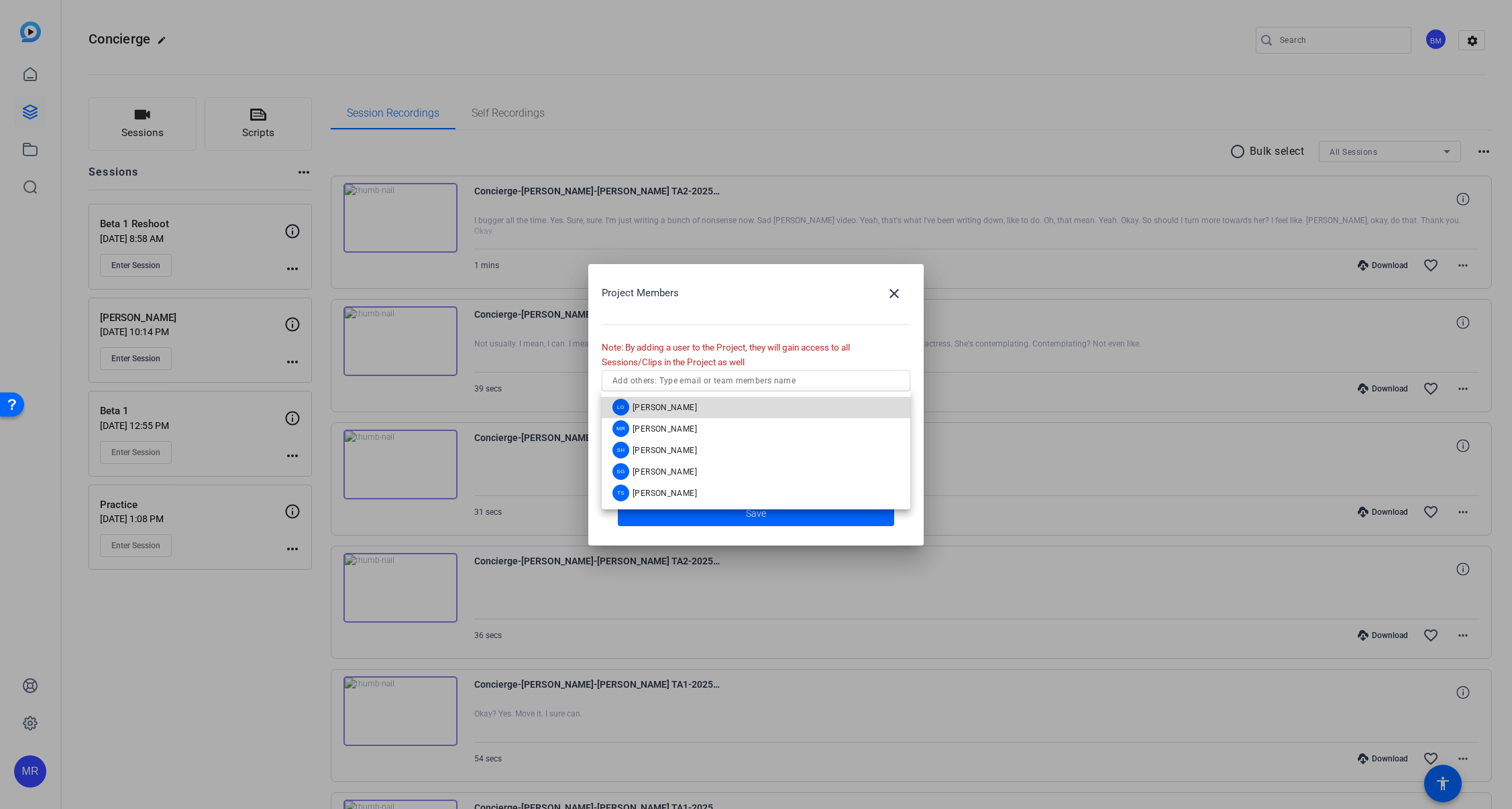
click at [678, 409] on span "[PERSON_NAME]" at bounding box center [665, 407] width 65 height 11
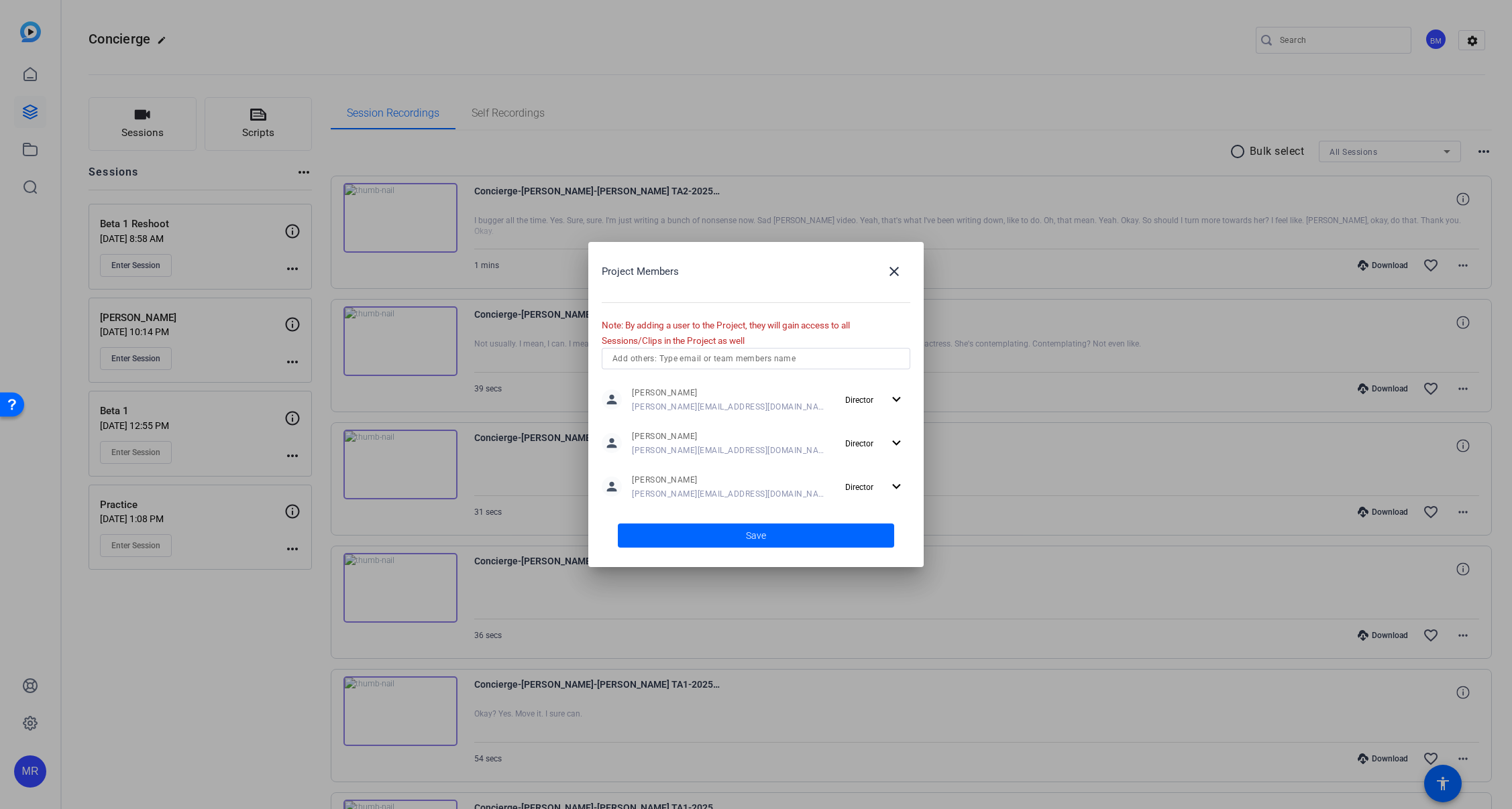
click at [699, 368] on div at bounding box center [756, 359] width 287 height 21
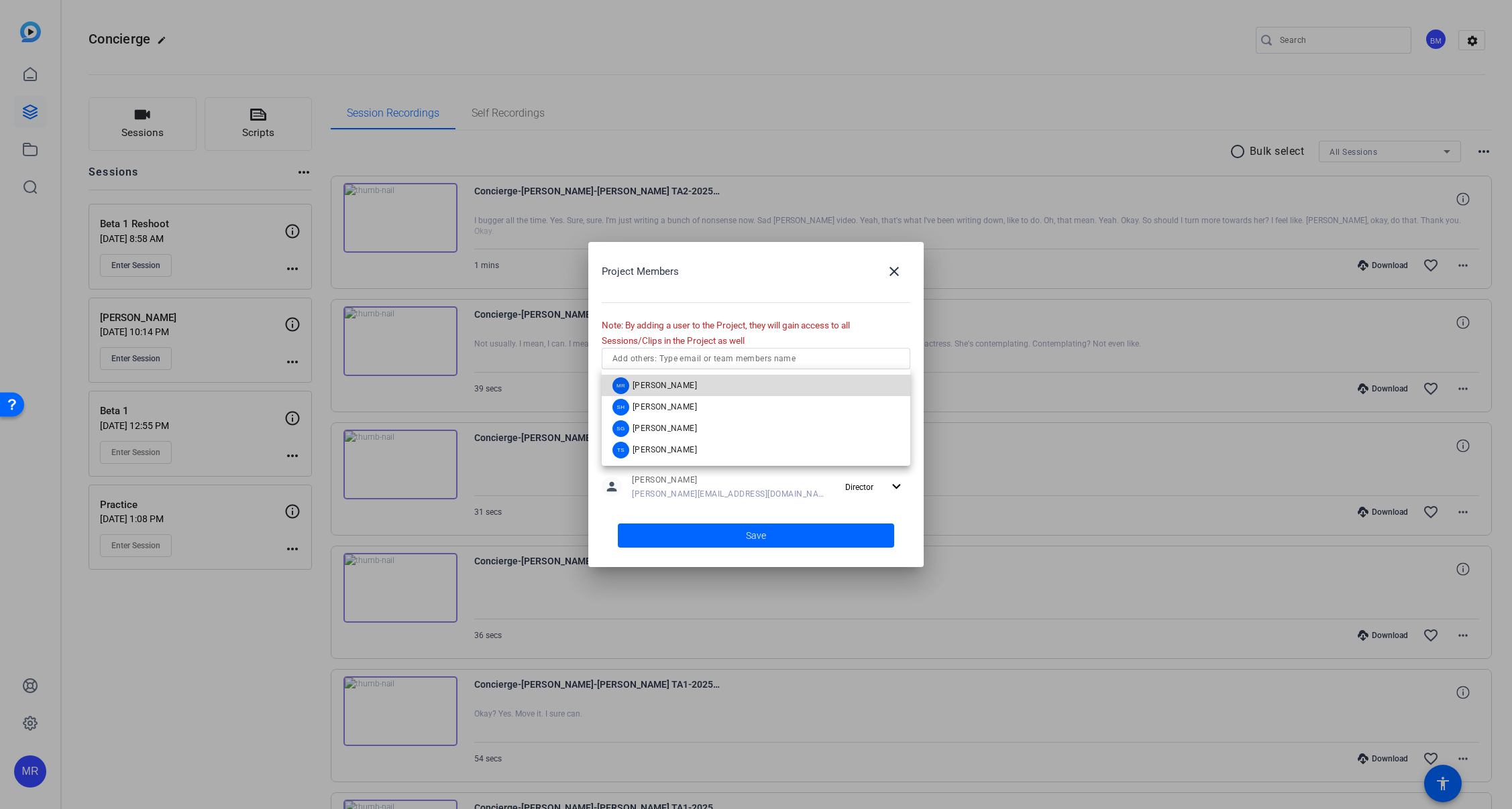
click at [696, 391] on mat-option "MR Molly Roland" at bounding box center [756, 385] width 308 height 21
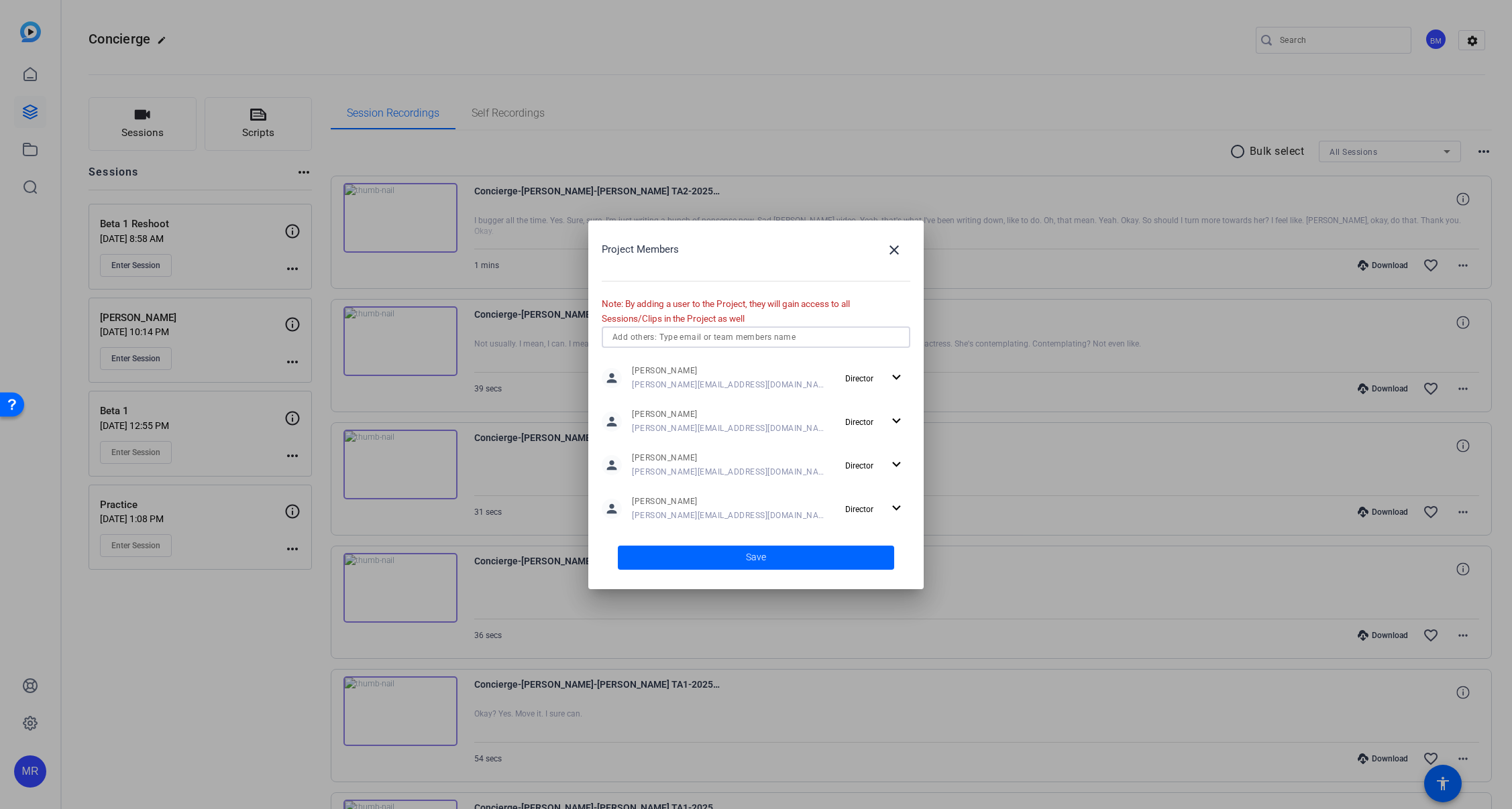
click at [699, 342] on input "text" at bounding box center [756, 337] width 287 height 16
click at [699, 367] on mat-option "SH Sam Hale" at bounding box center [756, 364] width 308 height 21
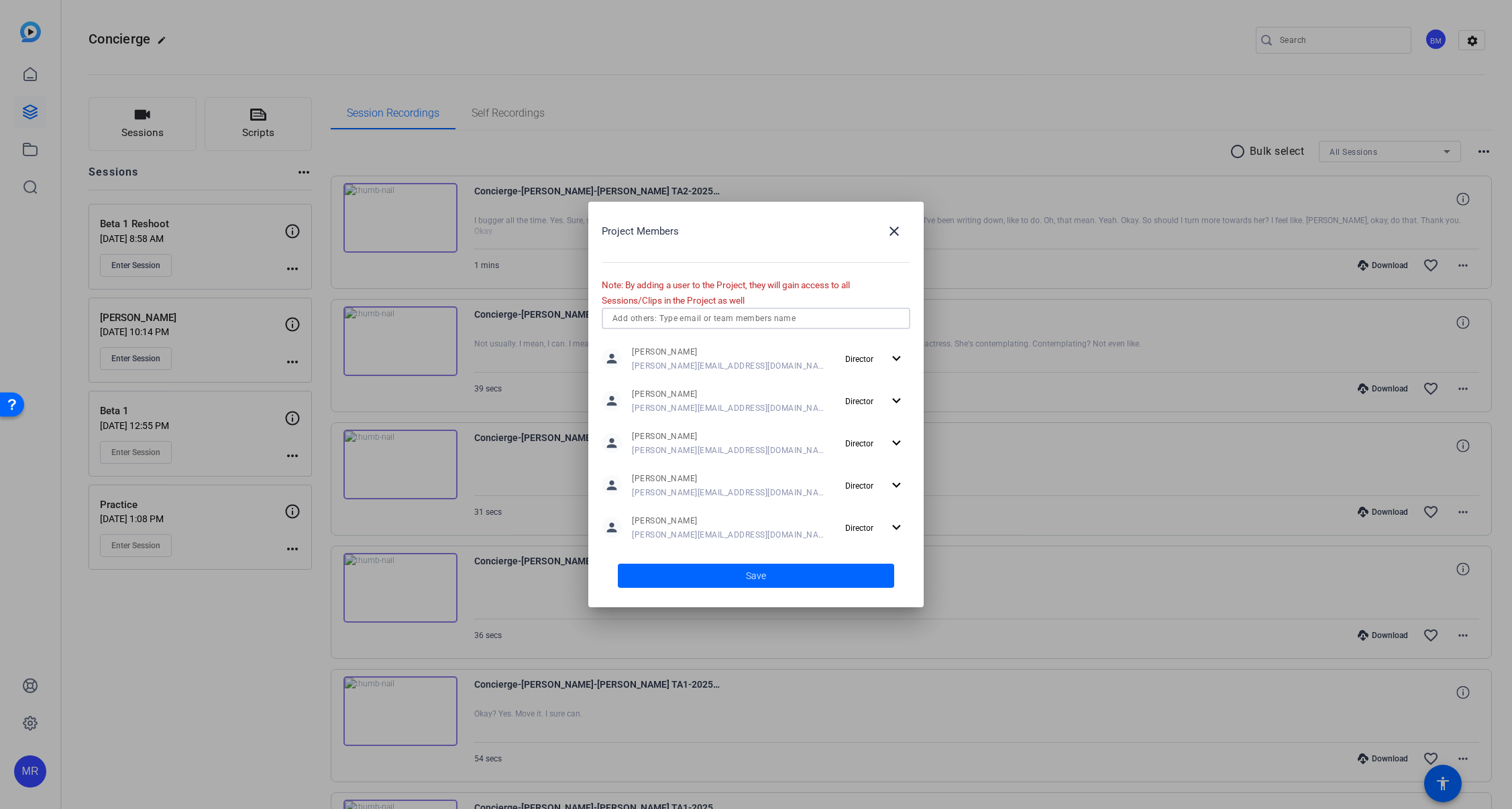
click at [703, 324] on input "text" at bounding box center [756, 318] width 287 height 16
click at [702, 347] on mat-option "SG Sharon Gottula" at bounding box center [756, 345] width 308 height 21
click at [697, 317] on input "text" at bounding box center [756, 318] width 287 height 16
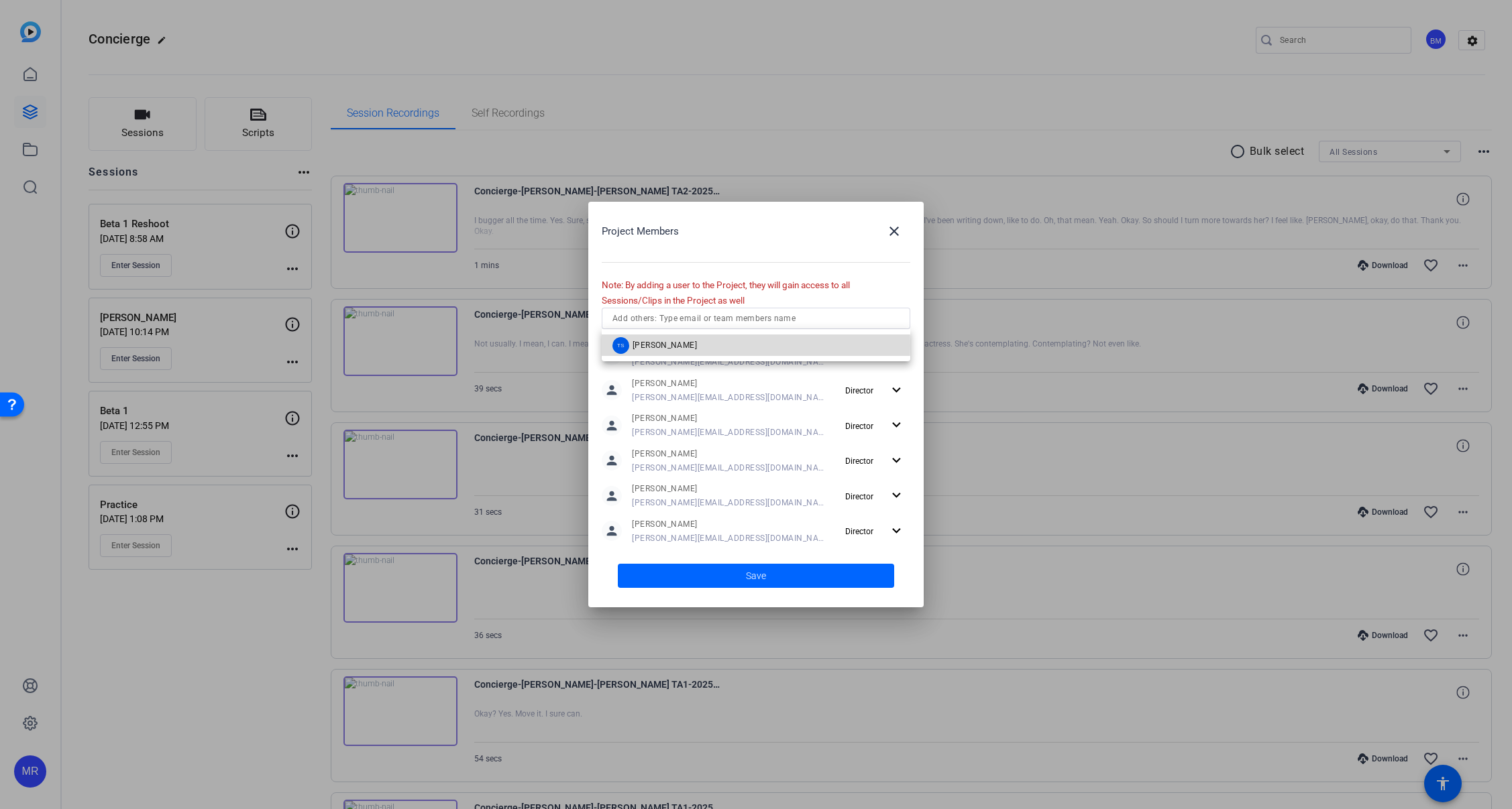
drag, startPoint x: 698, startPoint y: 346, endPoint x: 699, endPoint y: 450, distance: 104.0
click at [698, 347] on mat-option "TS Tracy Shaw" at bounding box center [756, 345] width 308 height 21
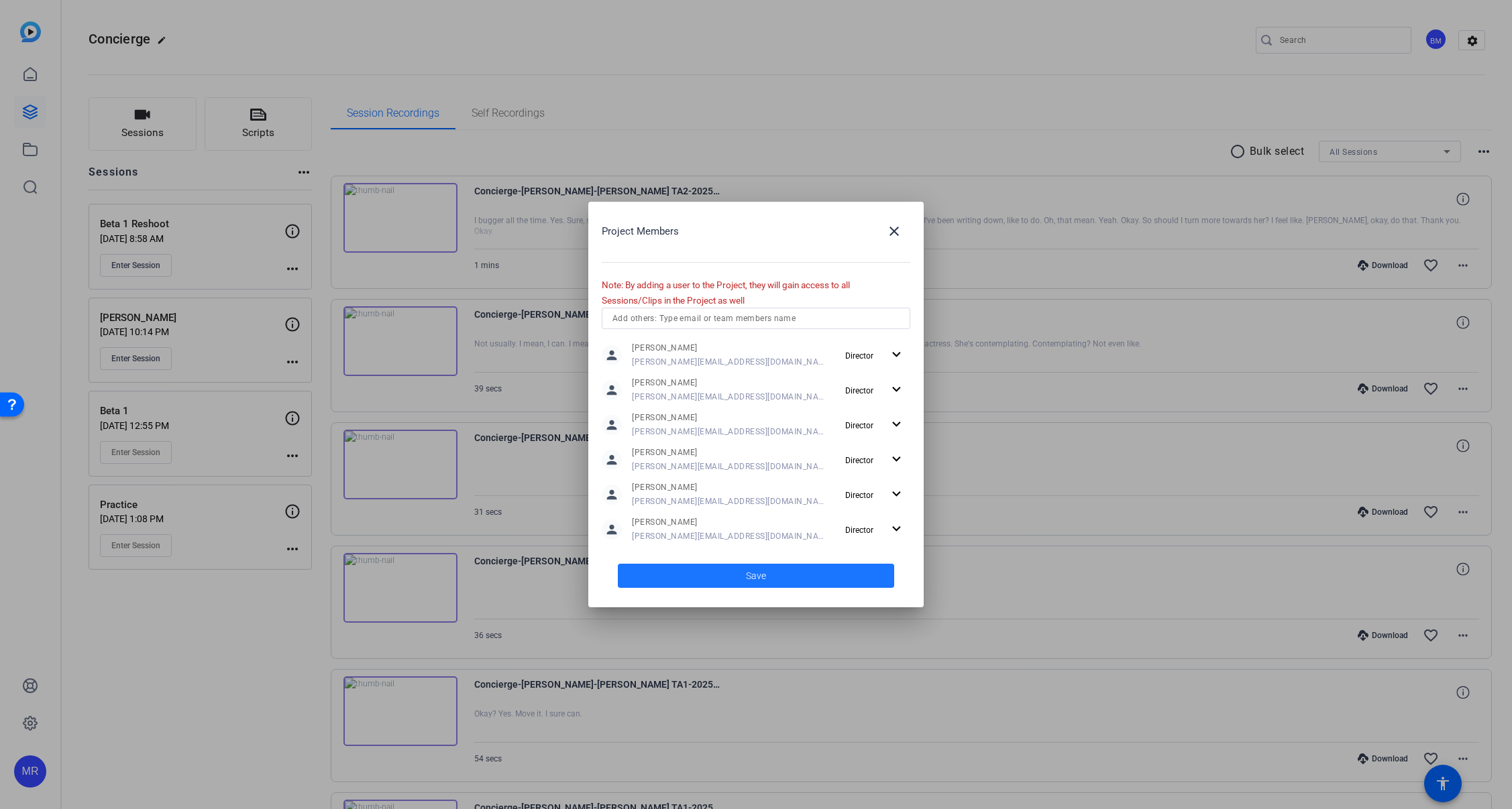
click at [737, 569] on span at bounding box center [756, 576] width 276 height 32
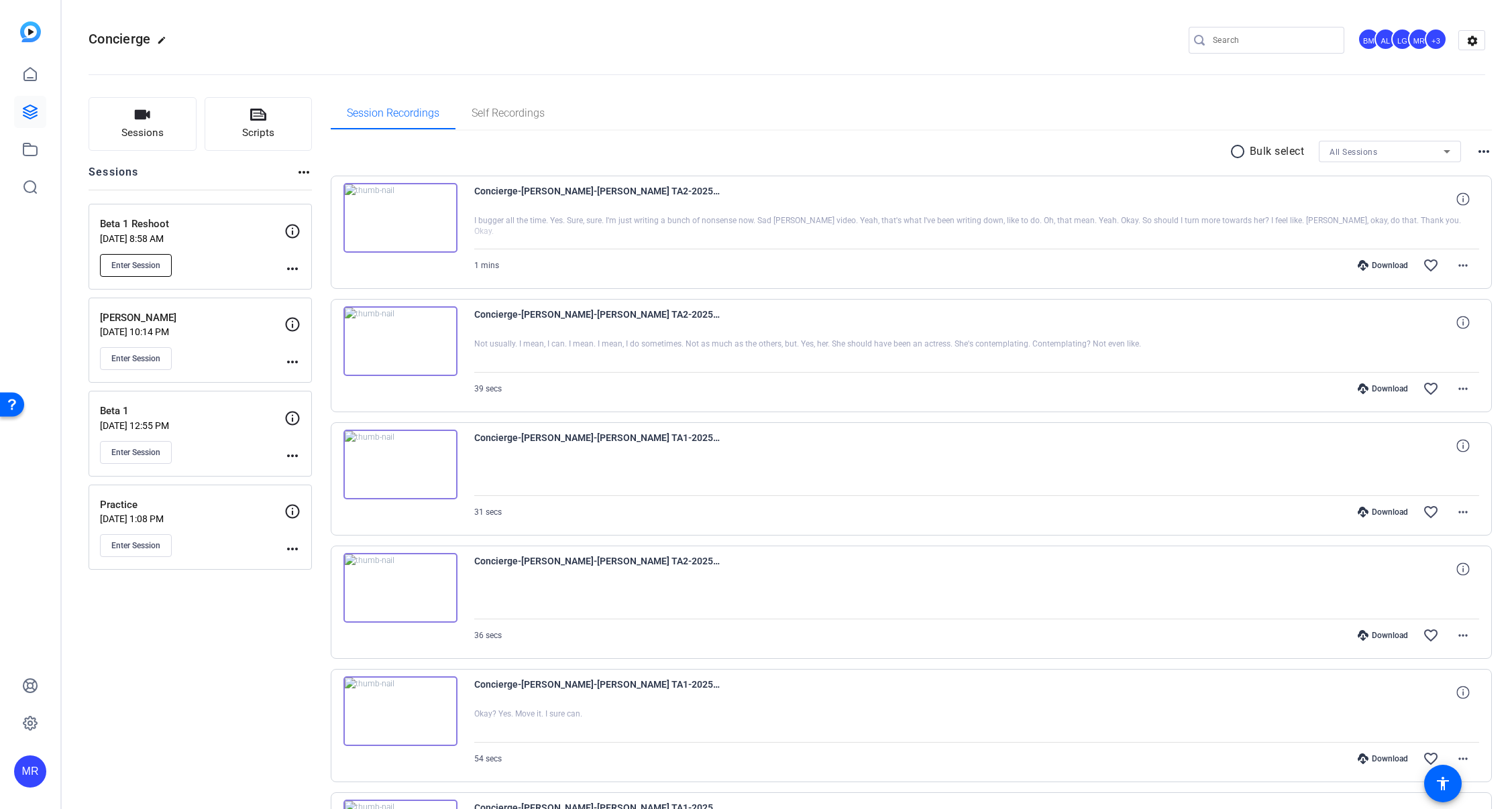
click at [147, 270] on span "Enter Session" at bounding box center [135, 266] width 49 height 11
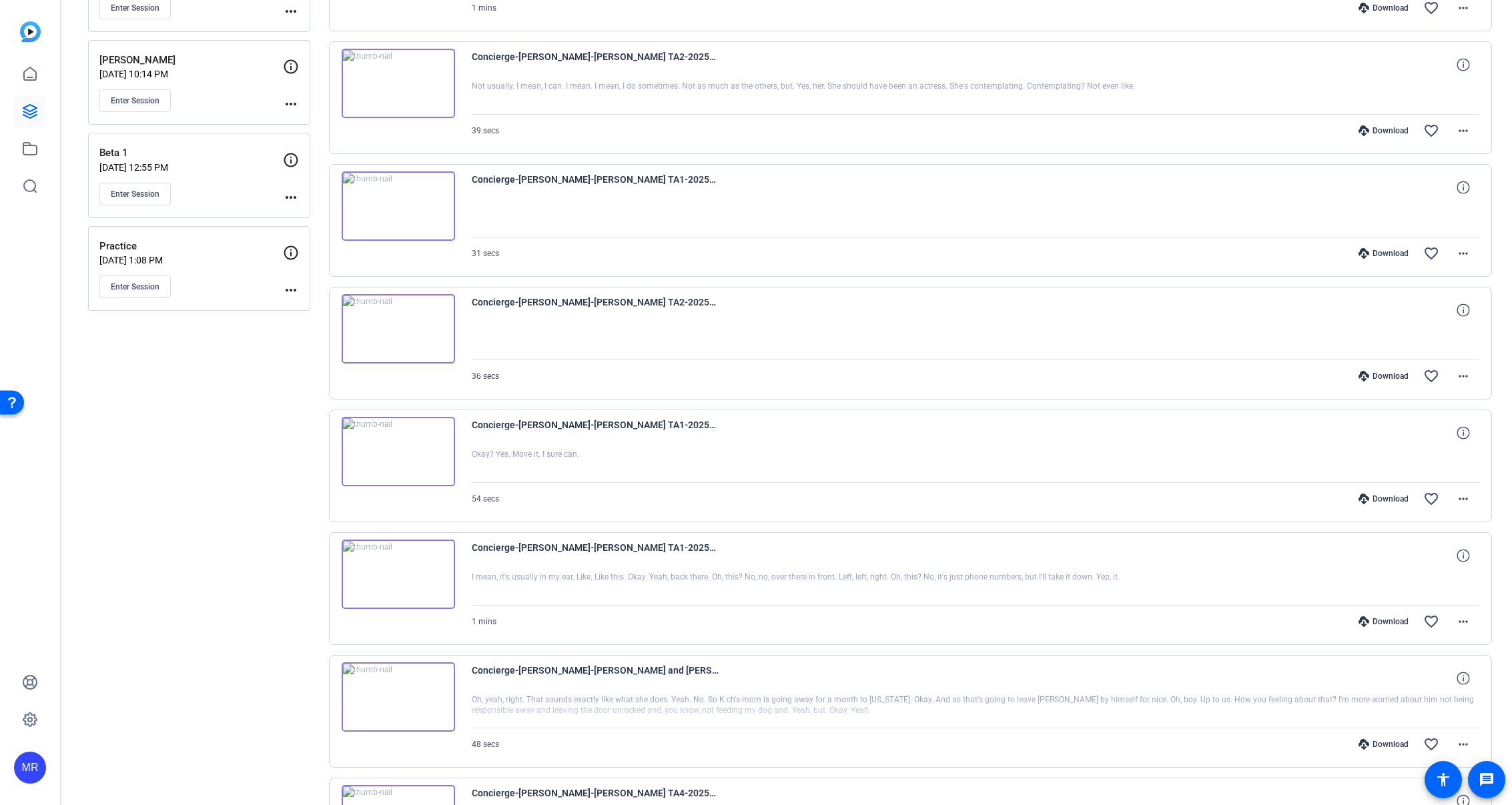
scroll to position [0, 0]
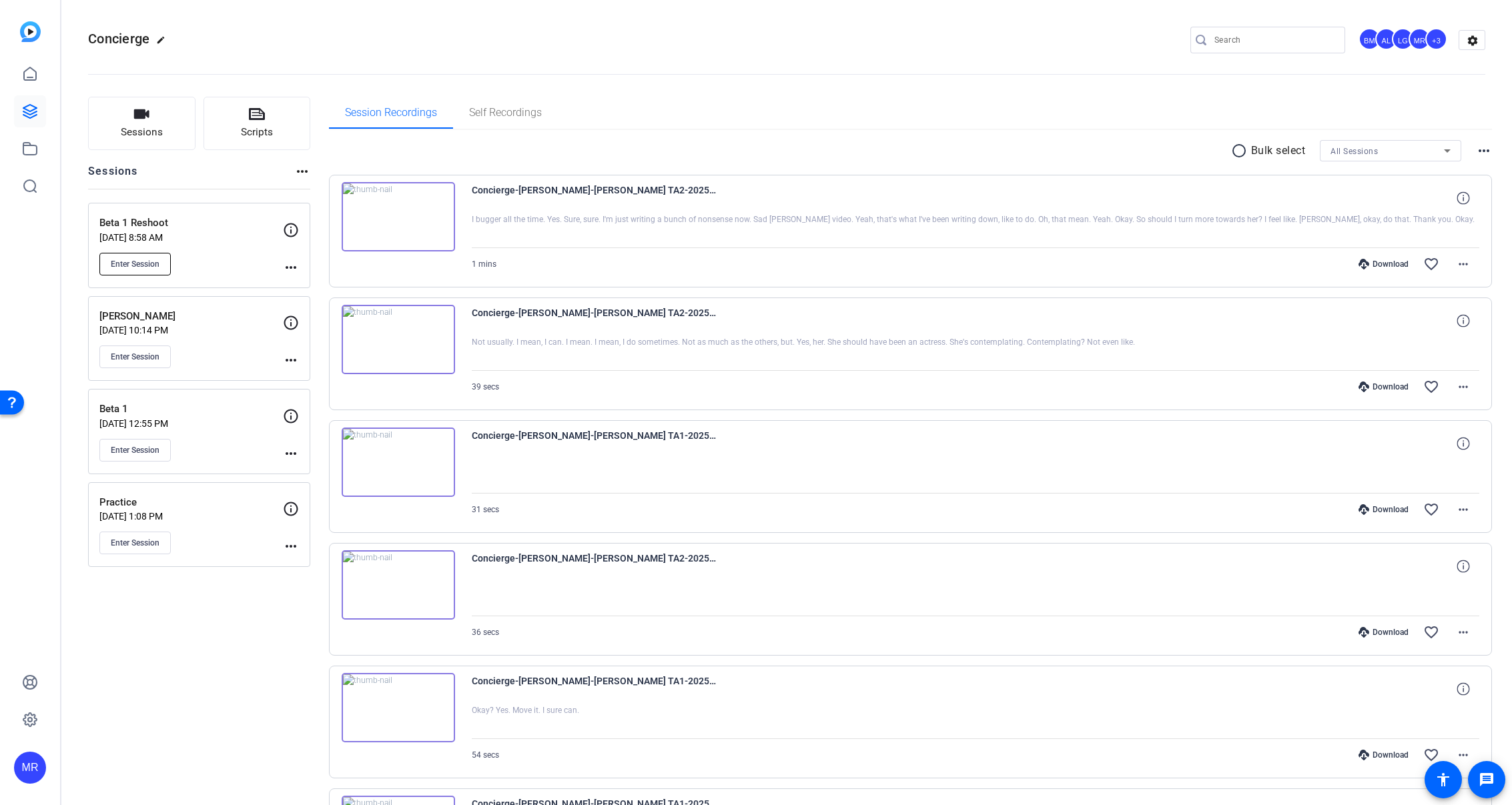
click at [158, 270] on button "Enter Session" at bounding box center [135, 264] width 71 height 23
click at [135, 131] on span "Sessions" at bounding box center [142, 132] width 42 height 15
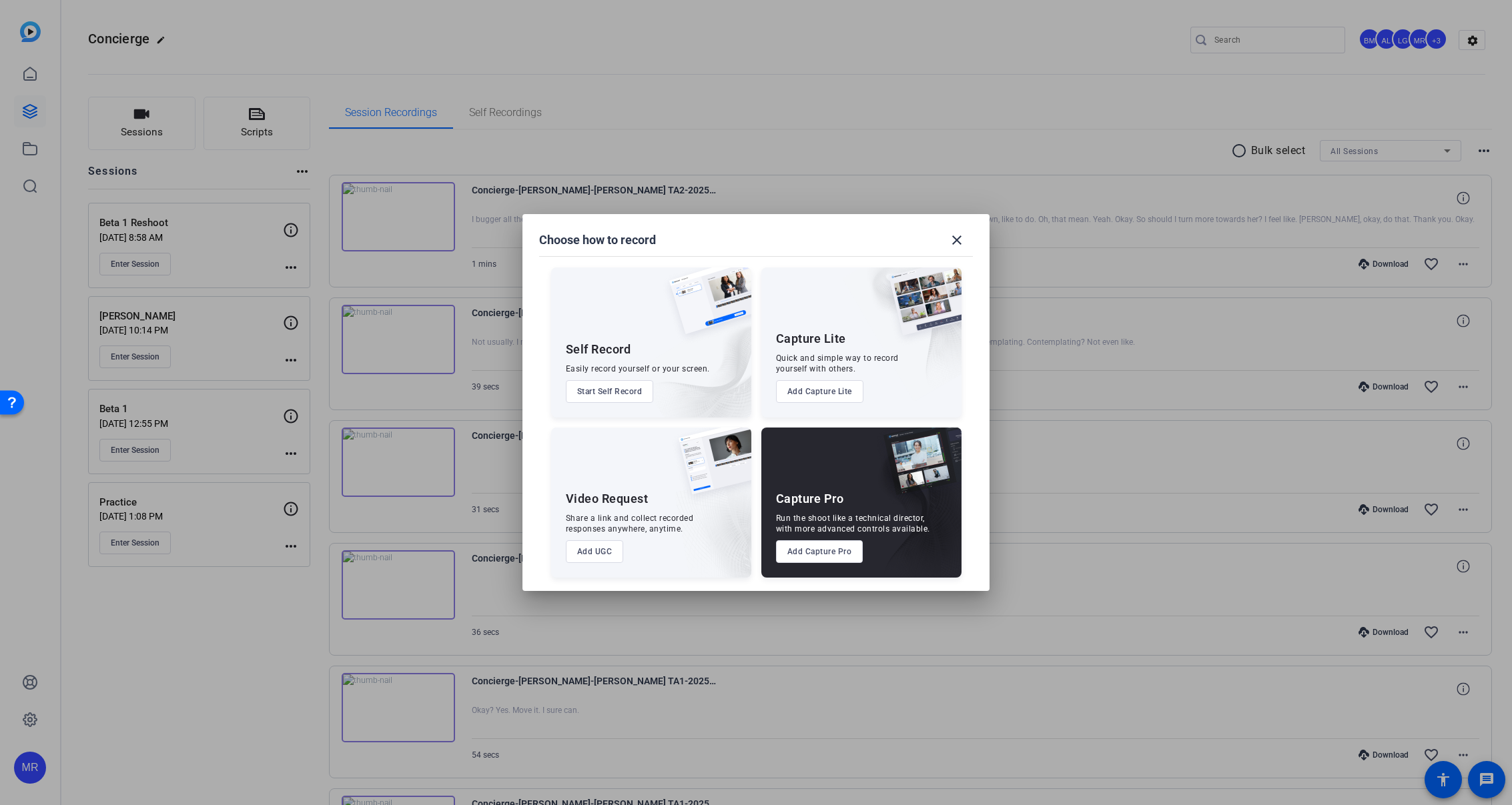
click at [797, 552] on button "Add Capture Pro" at bounding box center [820, 552] width 87 height 23
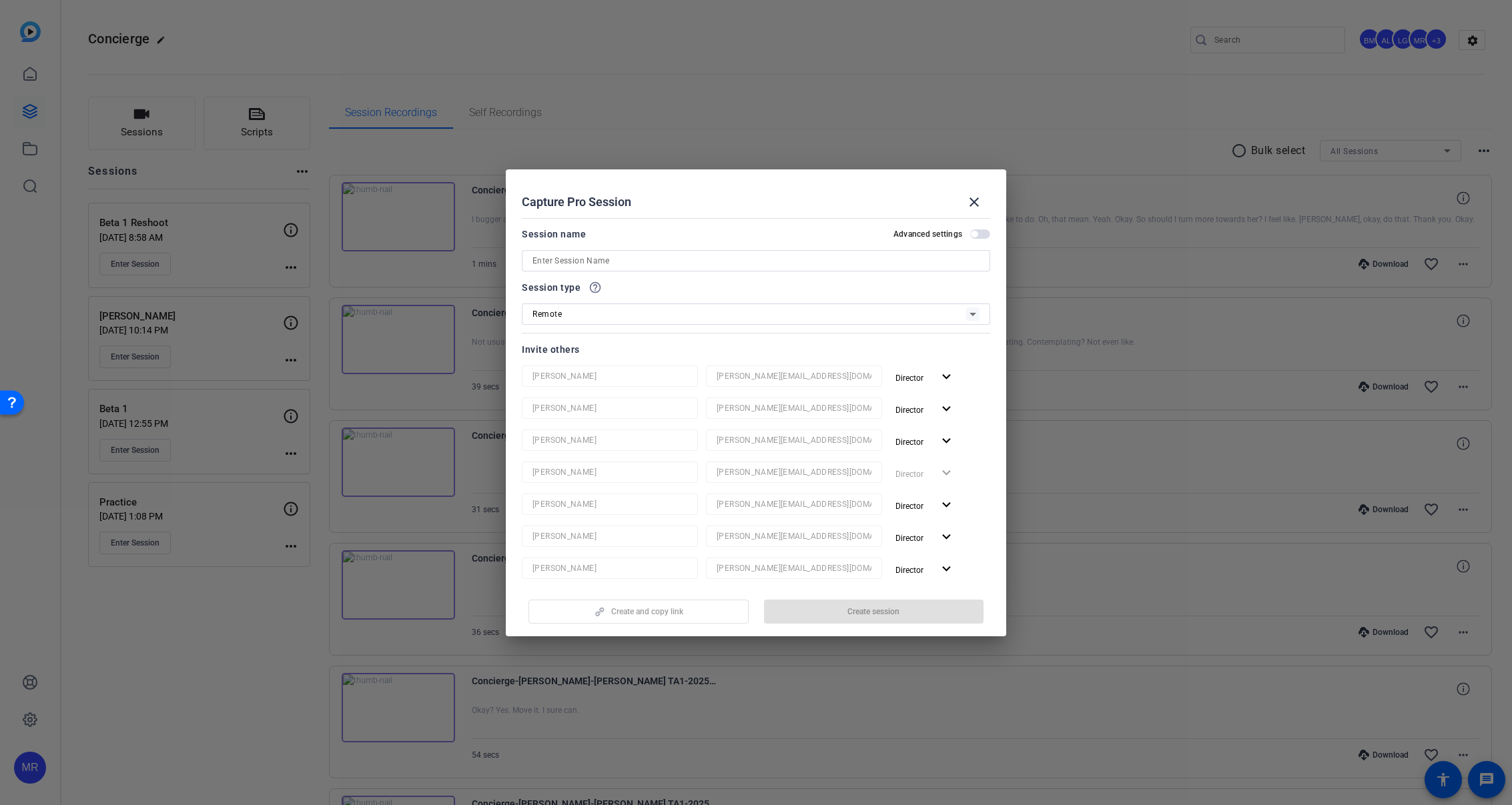
click at [637, 260] on input at bounding box center [756, 260] width 447 height 16
click at [550, 260] on input "Beta Reshoot New Session" at bounding box center [756, 260] width 447 height 16
type input "Beta 1 Reshoot New Session"
click at [853, 609] on span "Create session" at bounding box center [873, 612] width 52 height 11
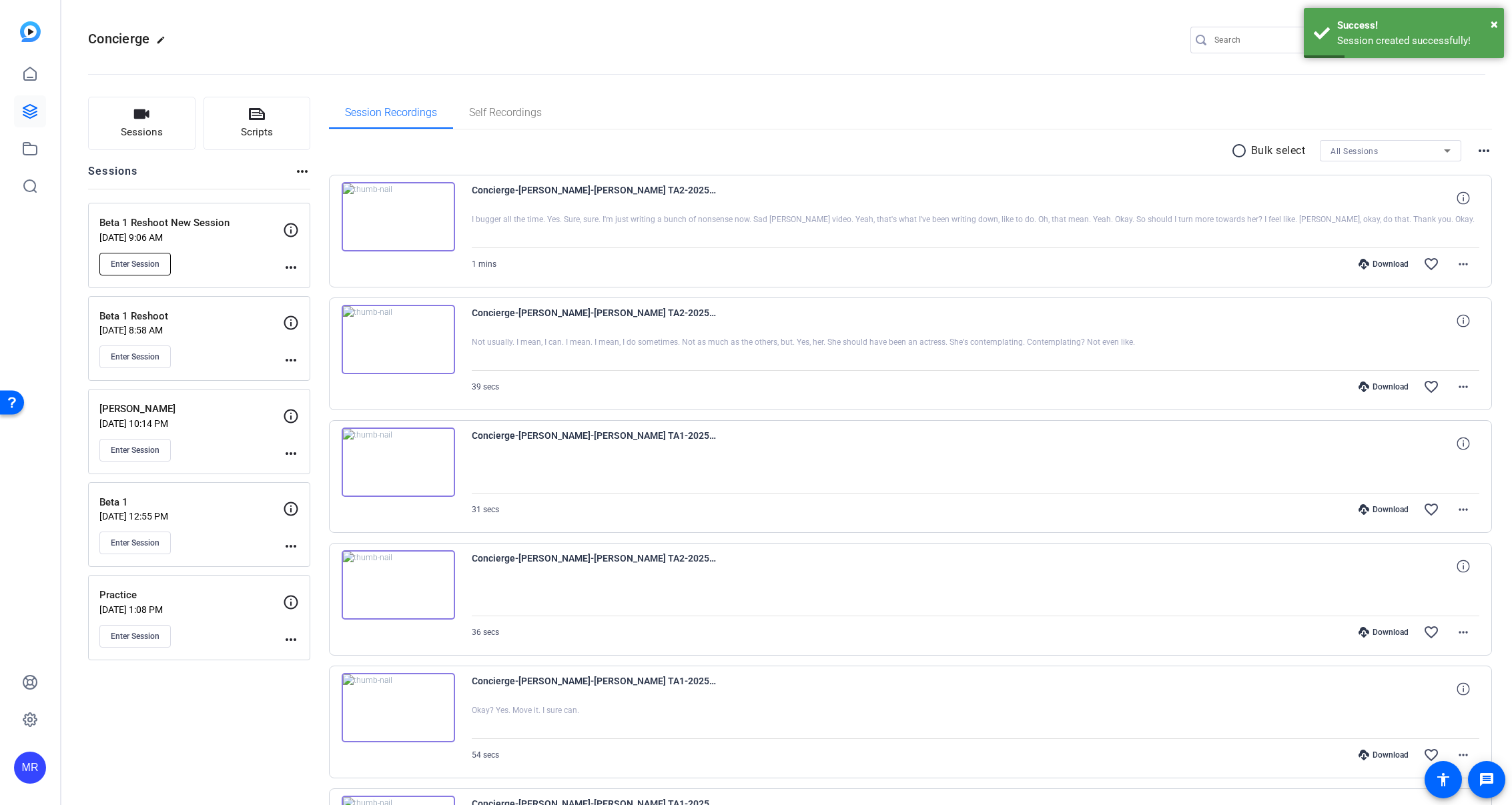
click at [130, 272] on button "Enter Session" at bounding box center [135, 264] width 71 height 23
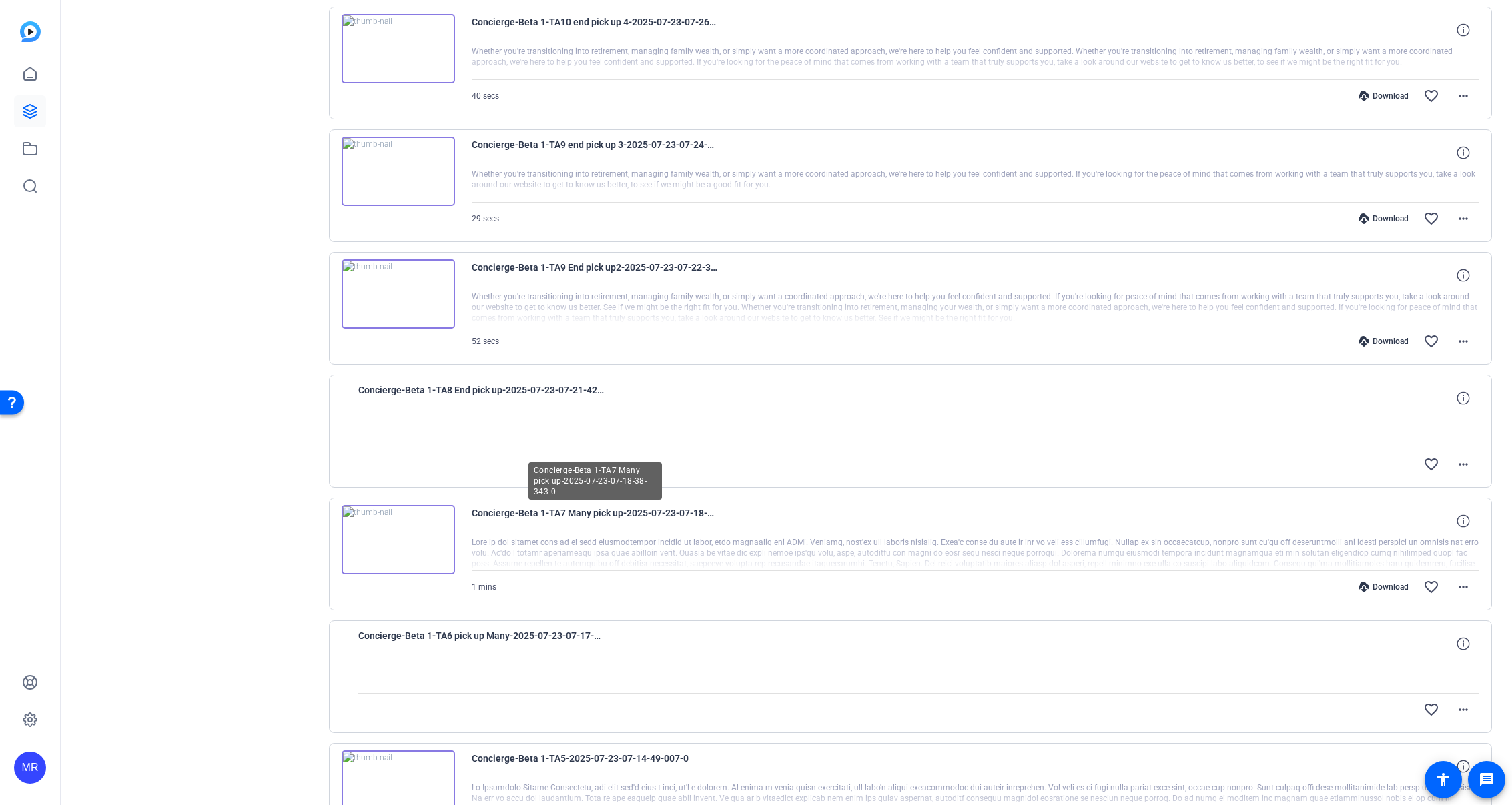
scroll to position [2802, 0]
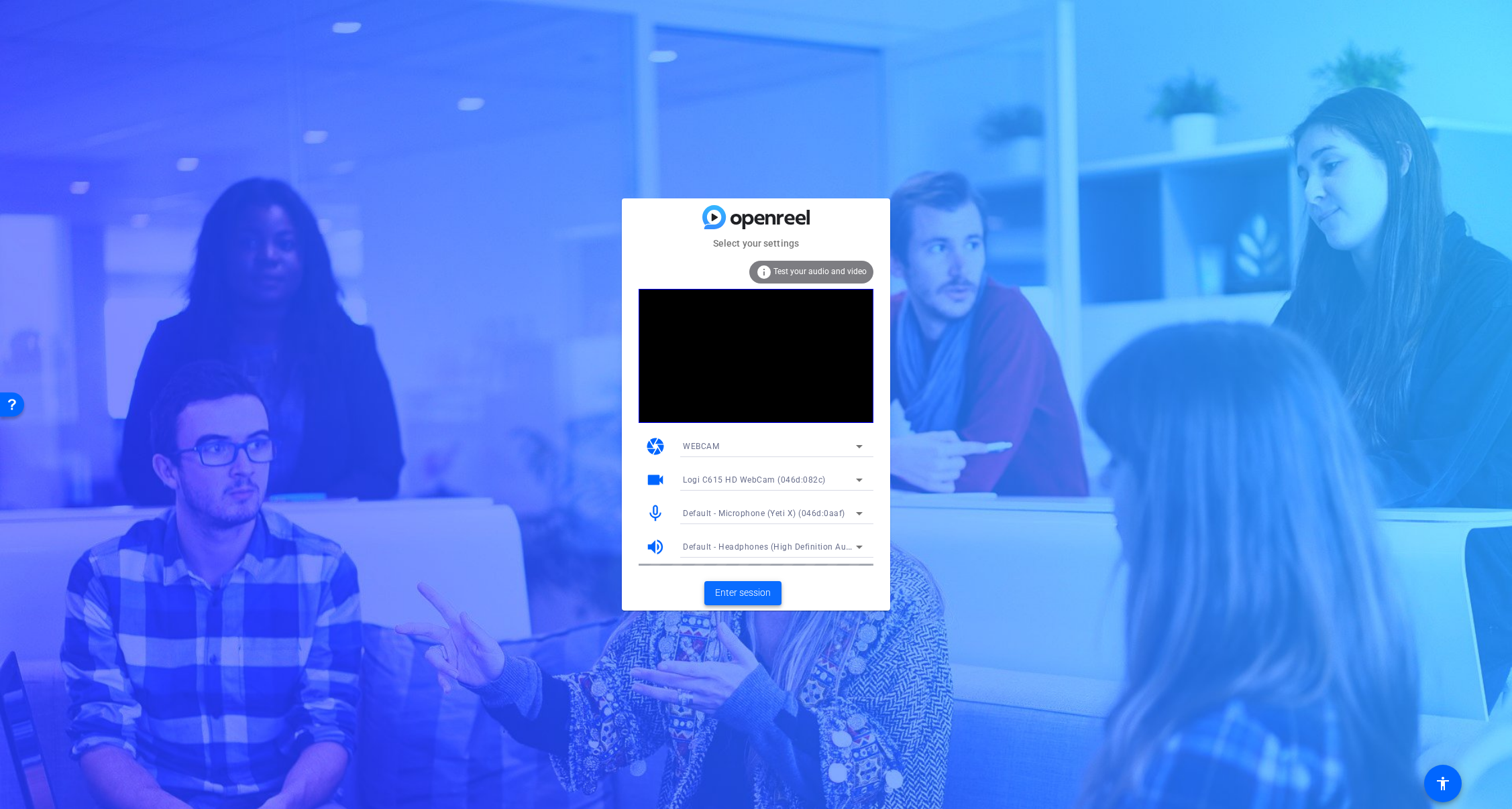
click at [762, 595] on span "Enter session" at bounding box center [742, 593] width 55 height 14
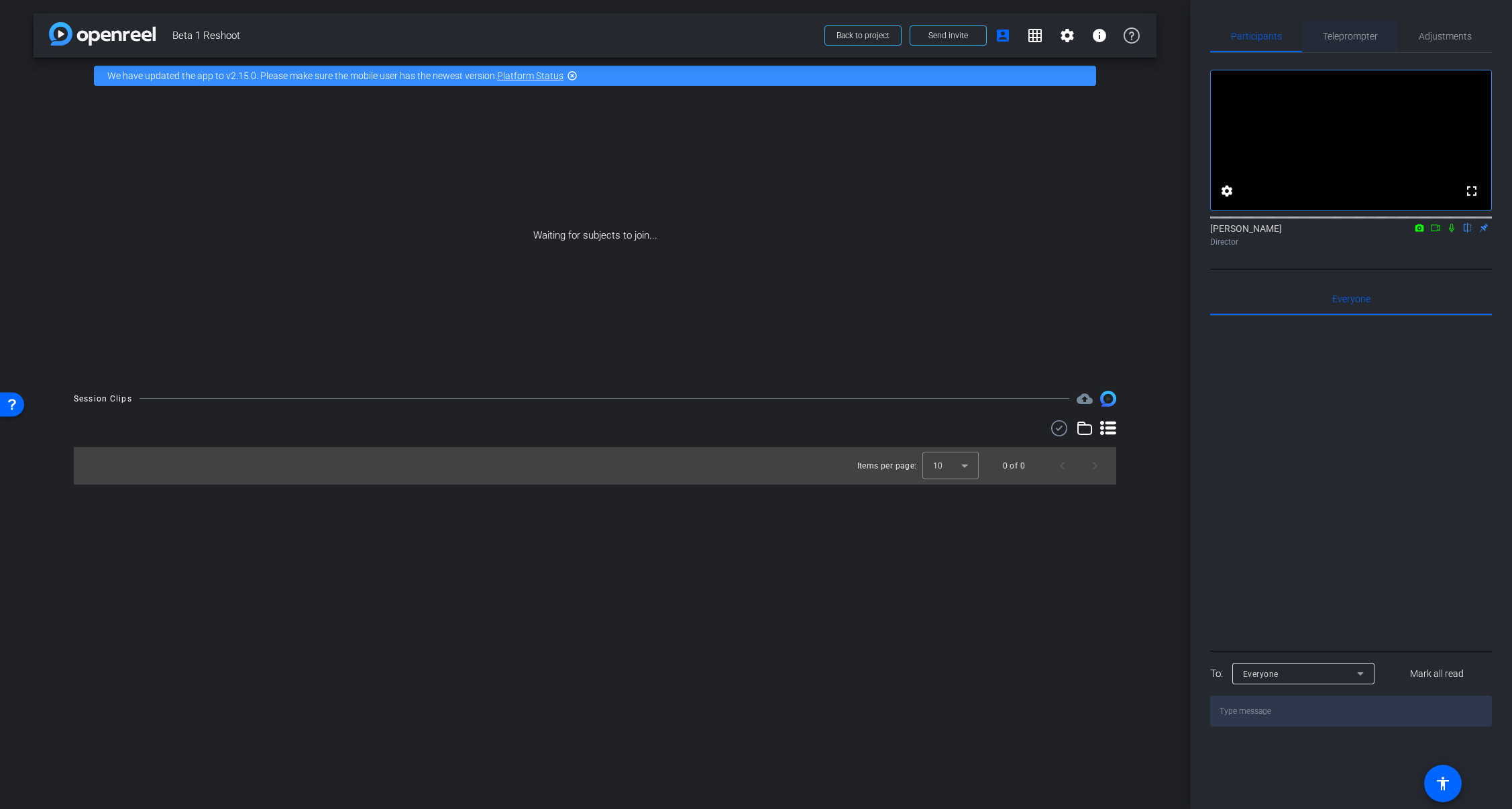
click at [1358, 33] on span "Teleprompter" at bounding box center [1350, 36] width 55 height 9
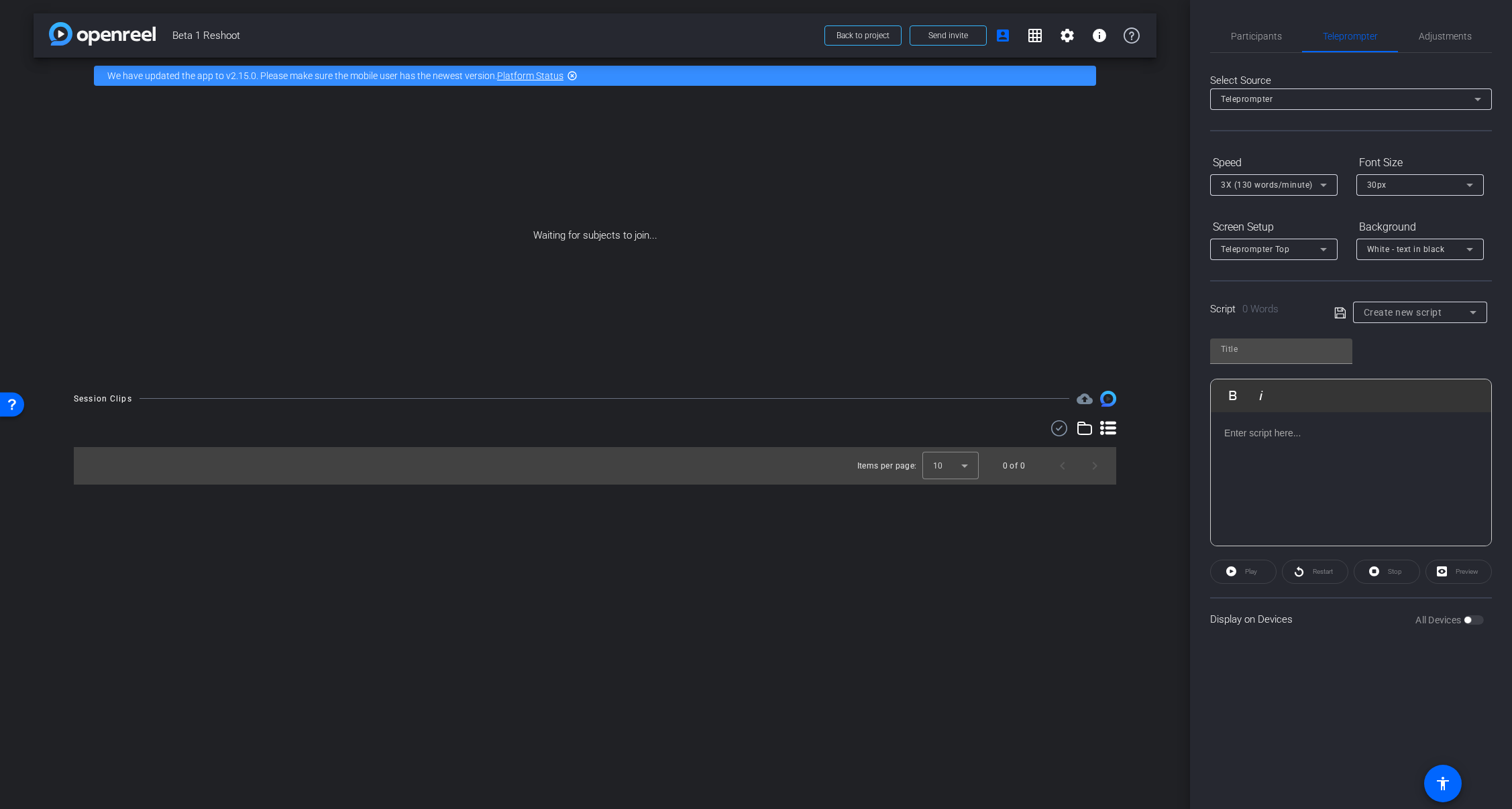
click at [1381, 317] on span "Create new script" at bounding box center [1403, 313] width 78 height 11
click at [1393, 361] on span "Who We Are" at bounding box center [1388, 360] width 49 height 16
type input "Who We Are"
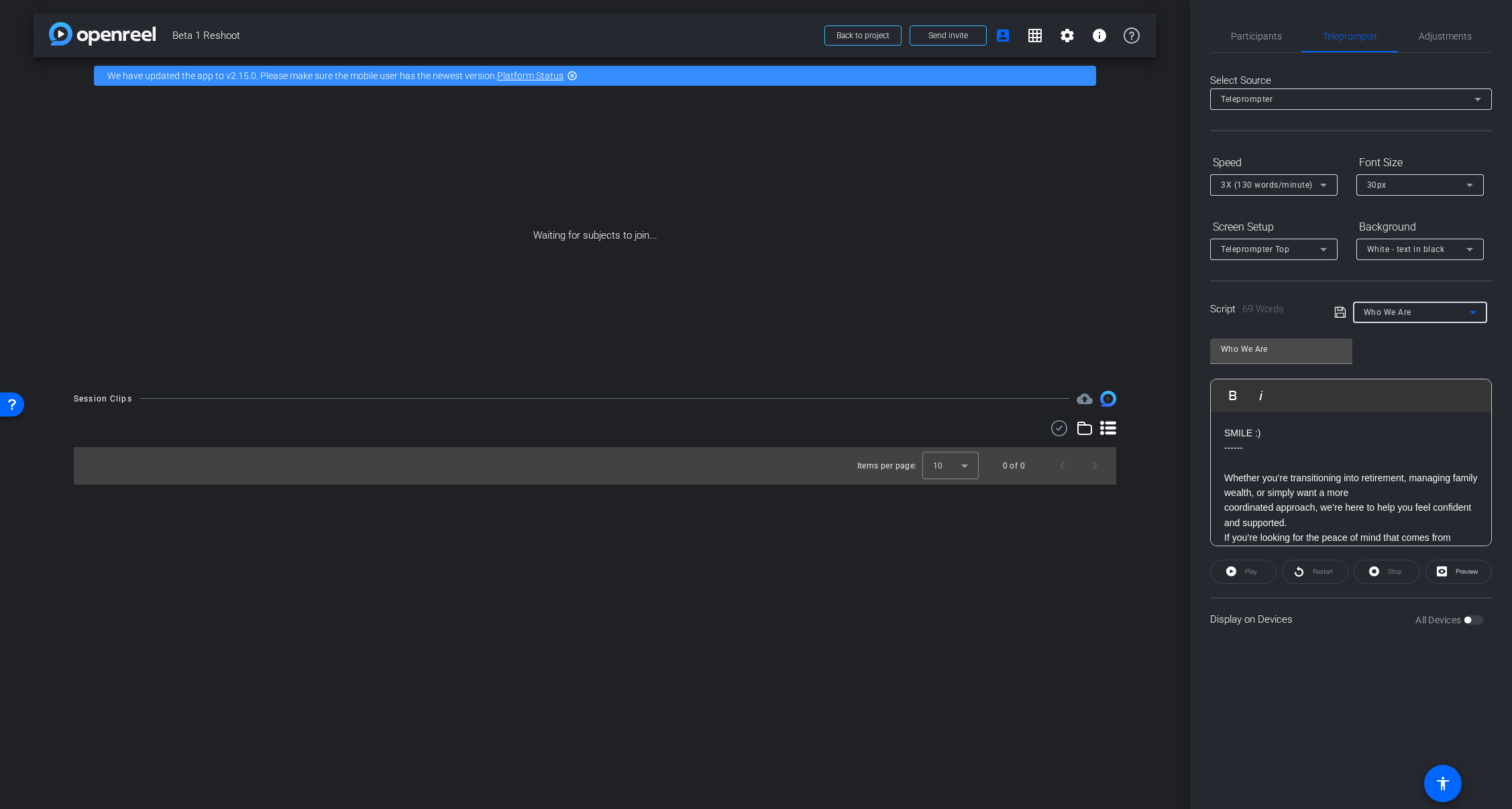
click at [1310, 454] on p "------" at bounding box center [1351, 447] width 254 height 14
click at [1298, 462] on p at bounding box center [1351, 462] width 254 height 14
click at [1296, 427] on p "SMILE :)" at bounding box center [1351, 433] width 254 height 14
click at [1269, 440] on p "------" at bounding box center [1351, 447] width 254 height 14
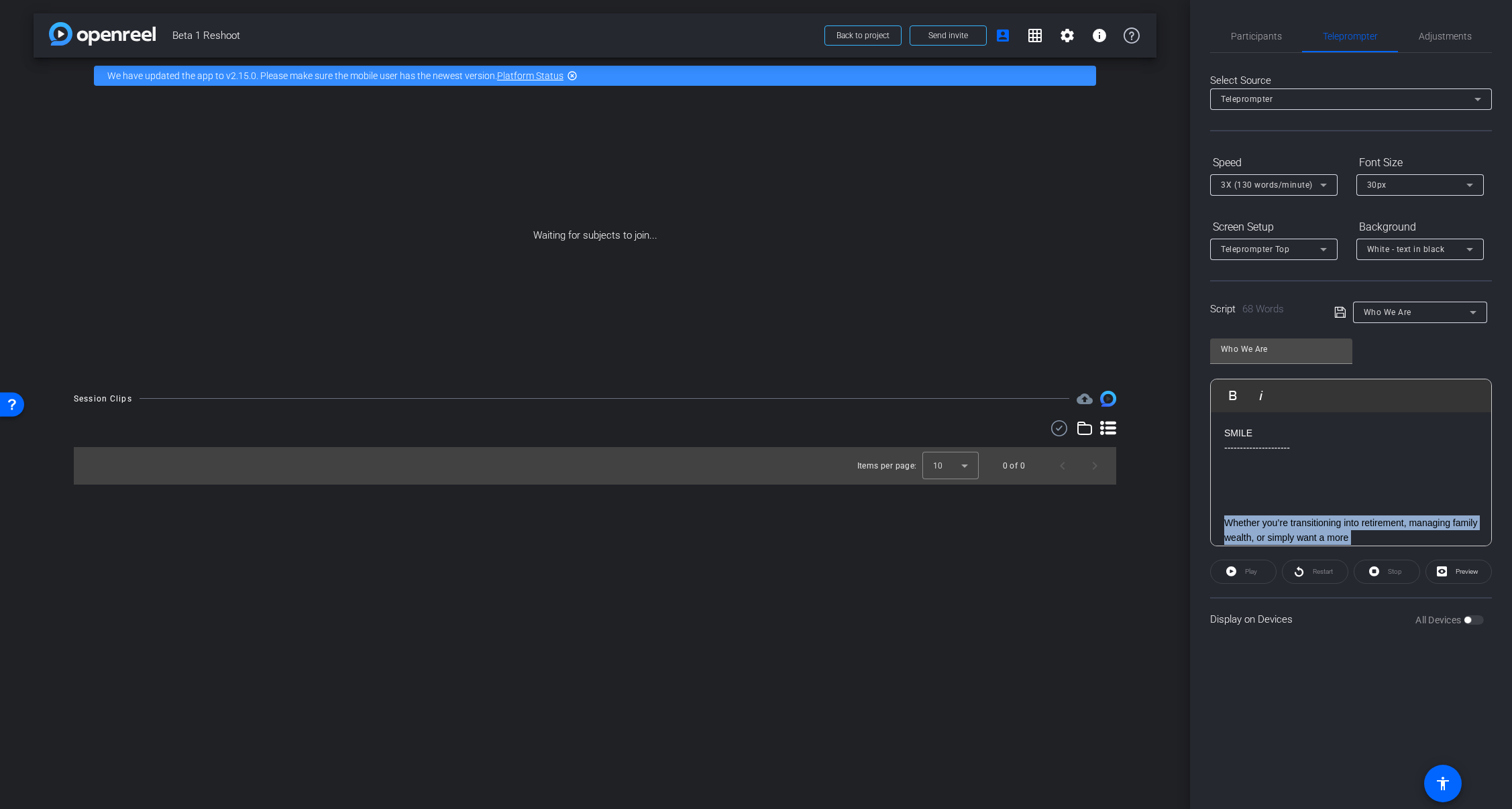
drag, startPoint x: 1281, startPoint y: 525, endPoint x: 1220, endPoint y: 521, distance: 61.1
click at [1220, 521] on div "SMILE --------------------- Whether you’re transitioning into retirement, manag…" at bounding box center [1350, 538] width 280 height 252
click at [1269, 527] on p at bounding box center [1351, 523] width 254 height 14
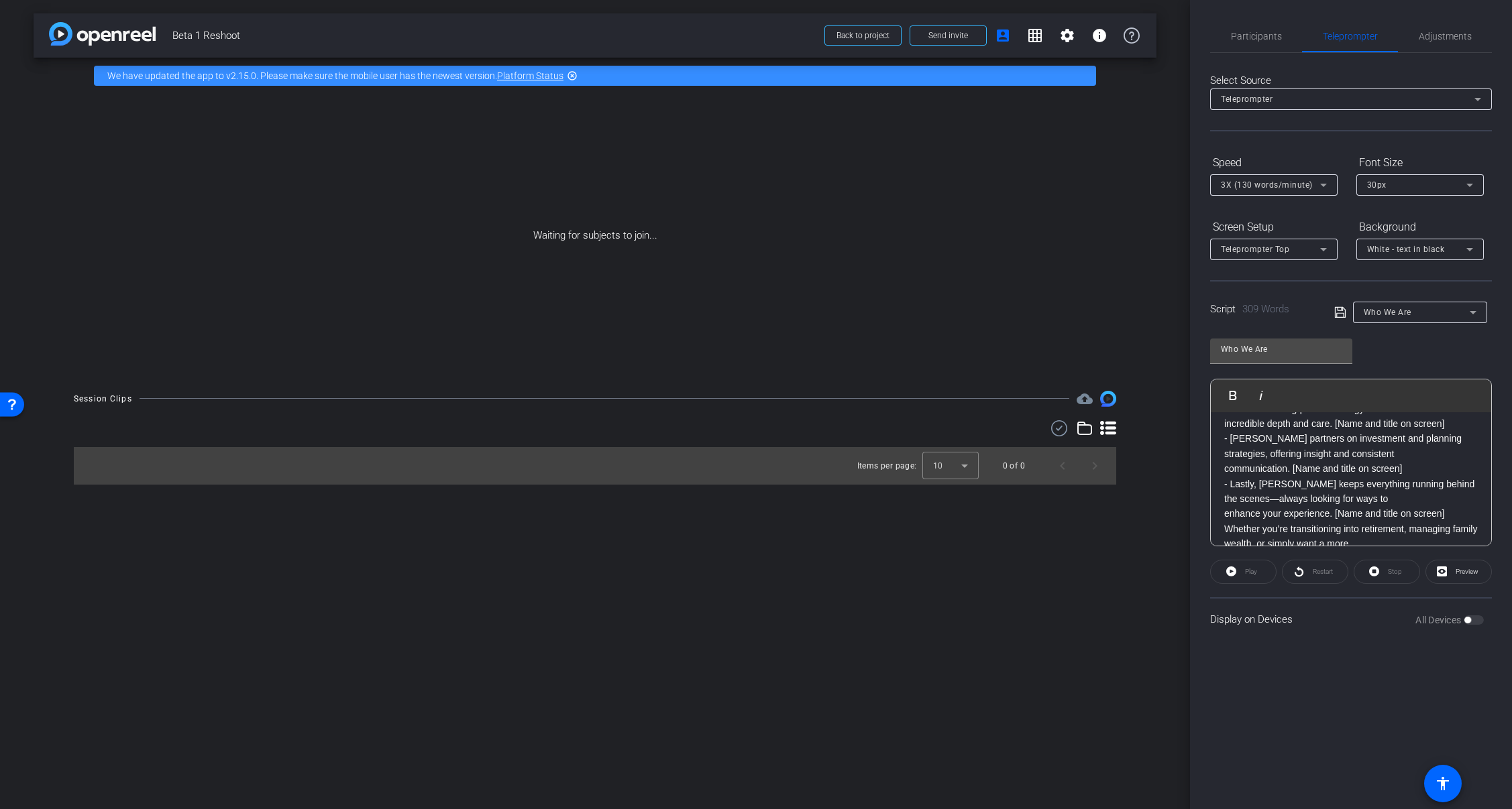
scroll to position [466, 0]
drag, startPoint x: 1293, startPoint y: 492, endPoint x: 1409, endPoint y: 498, distance: 116.2
click at [1409, 498] on p "communication. [Name and title on screen]" at bounding box center [1351, 491] width 254 height 14
drag, startPoint x: 1334, startPoint y: 471, endPoint x: 1448, endPoint y: 475, distance: 114.1
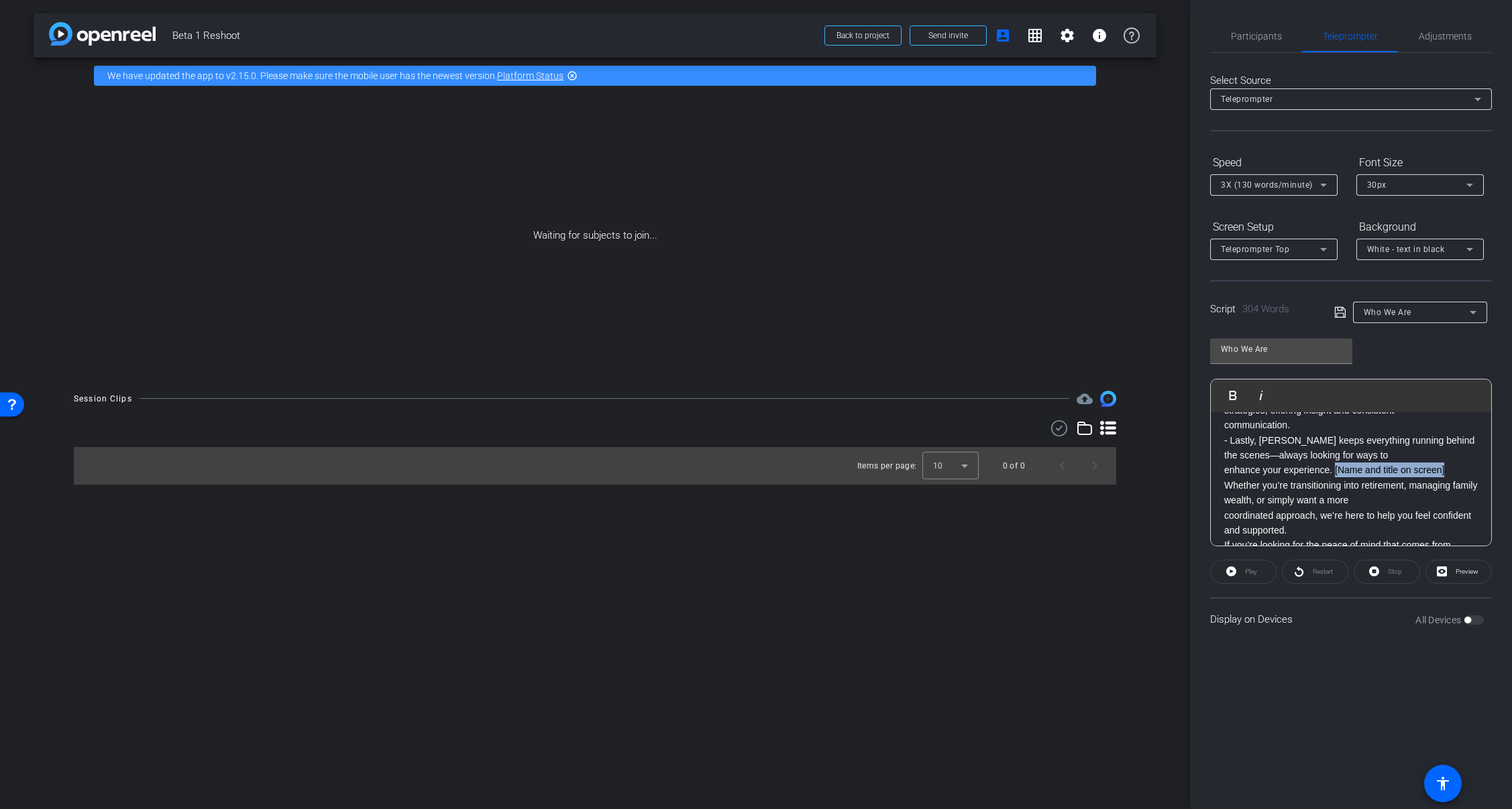
click at [1448, 475] on p "enhance your experience. [Name and title on screen]" at bounding box center [1351, 469] width 254 height 14
drag, startPoint x: 1333, startPoint y: 443, endPoint x: 1450, endPoint y: 451, distance: 117.3
click at [1450, 451] on p "incredible depth and care. [Name and title on screen]" at bounding box center [1351, 447] width 254 height 14
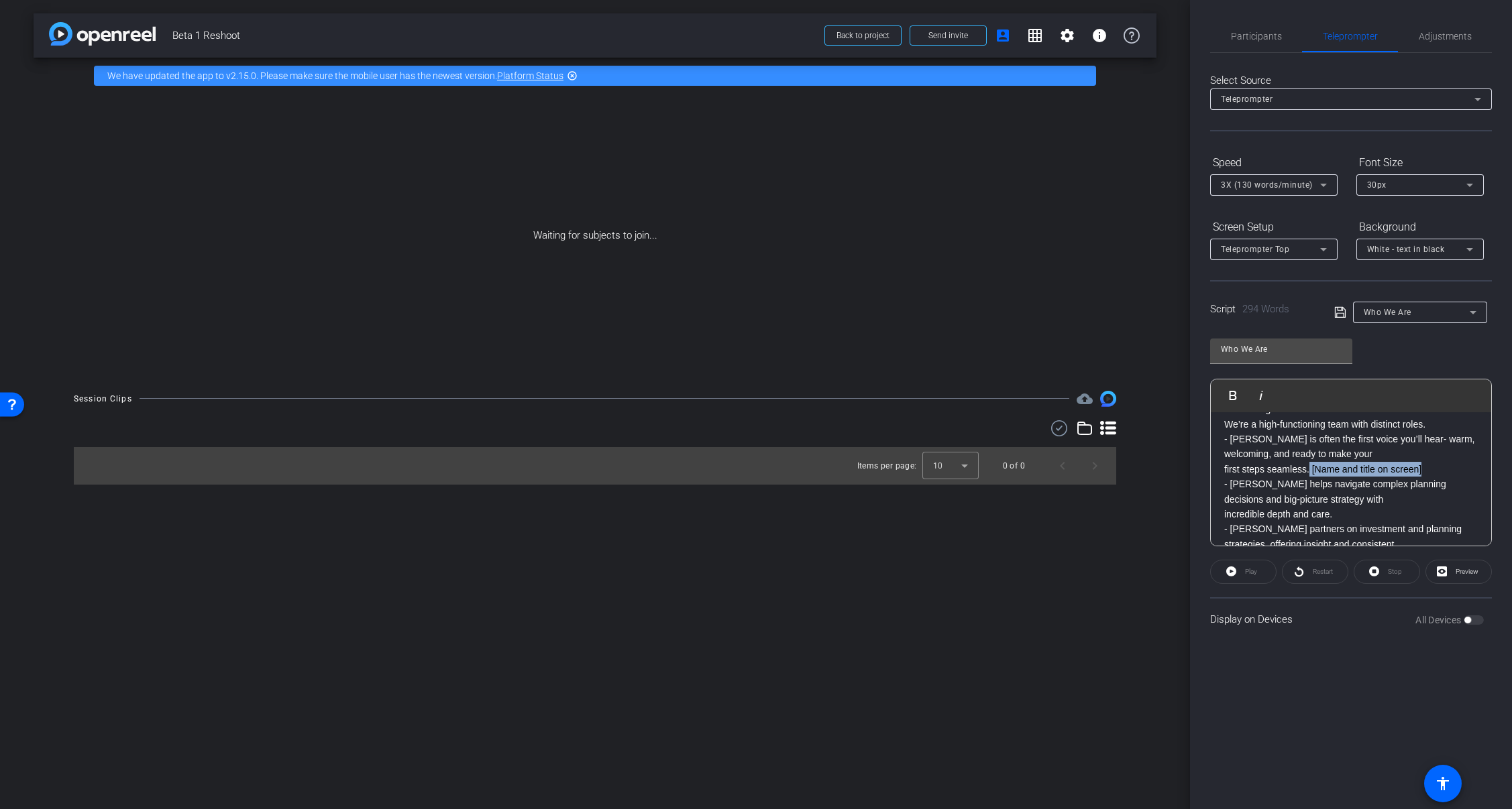
drag, startPoint x: 1308, startPoint y: 468, endPoint x: 1431, endPoint y: 474, distance: 123.1
click at [1431, 474] on p "first steps seamless. [Name and title on screen]" at bounding box center [1351, 469] width 254 height 14
click at [1439, 488] on p "We’re a high-functioning team with distinct roles." at bounding box center [1351, 491] width 254 height 14
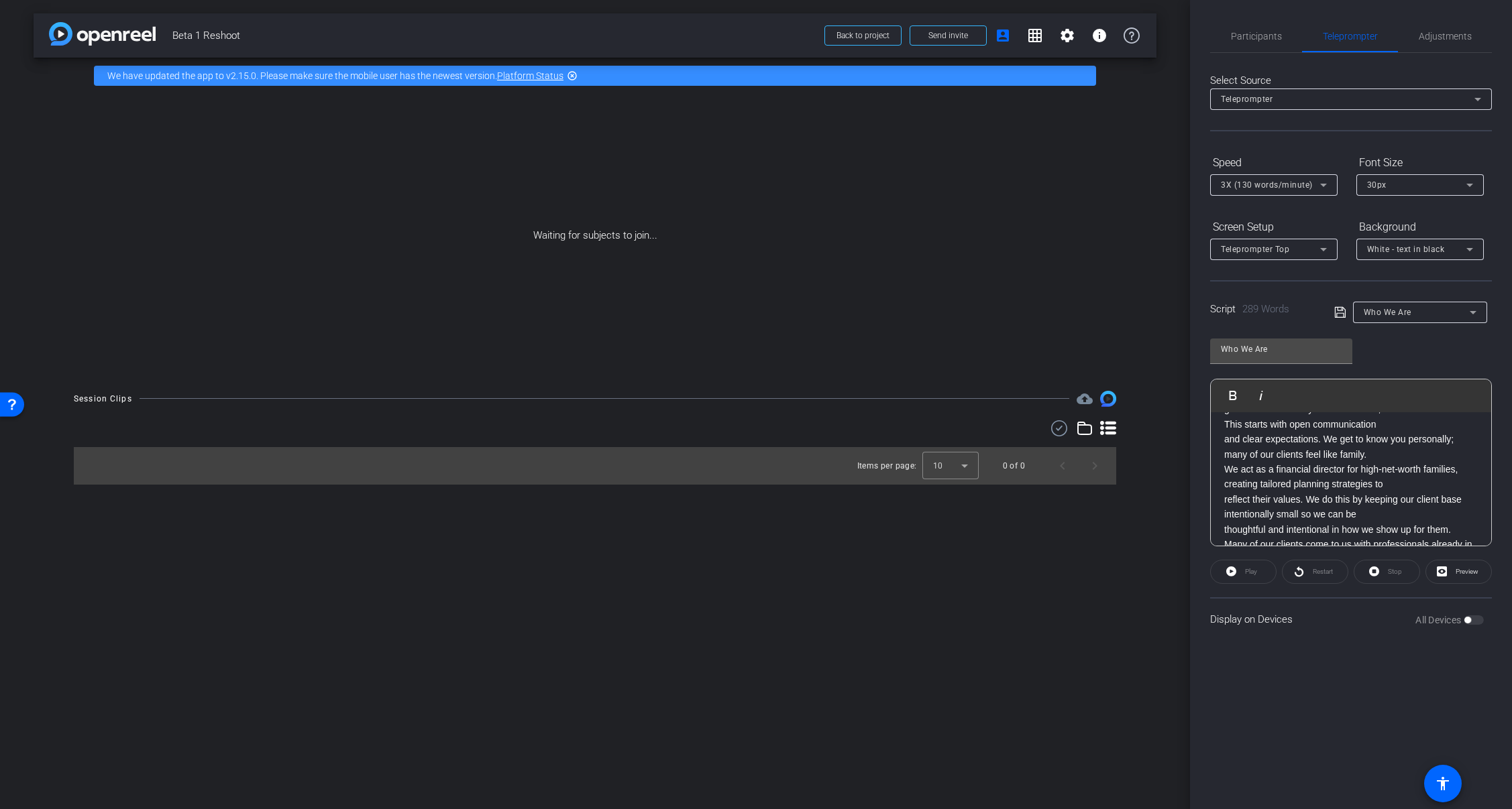
drag, startPoint x: 1401, startPoint y: 482, endPoint x: 1339, endPoint y: 478, distance: 62.1
click at [1339, 478] on p "We act as a financial director for high-net-worth families, creating tailored p…" at bounding box center [1351, 477] width 254 height 30
drag, startPoint x: 1339, startPoint y: 478, endPoint x: 1285, endPoint y: 473, distance: 54.2
click at [1285, 473] on p "and clear expectations. We get to know you personally; many of our clients feel…" at bounding box center [1351, 486] width 254 height 30
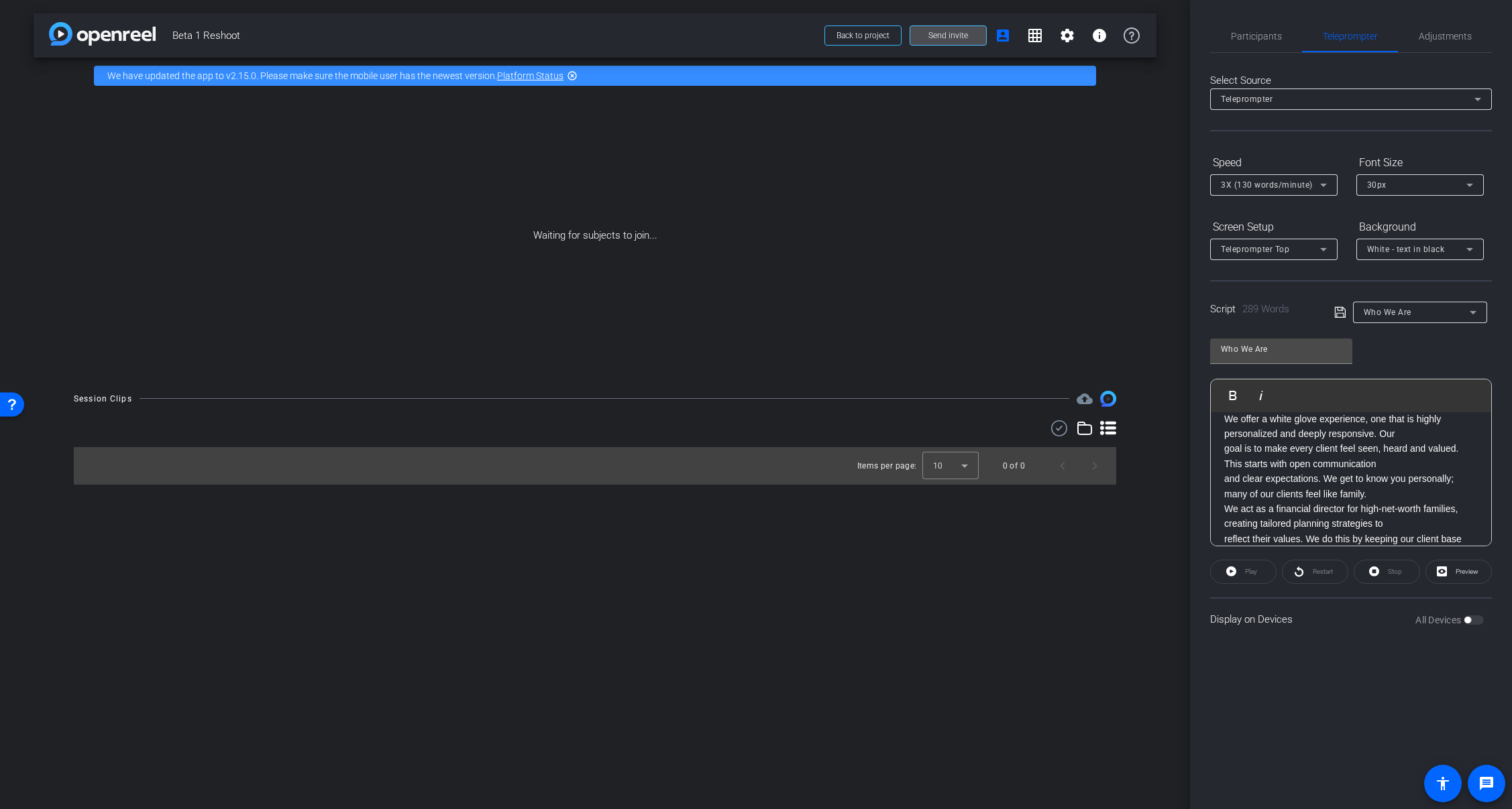
click at [934, 39] on span "Send invite" at bounding box center [948, 35] width 39 height 11
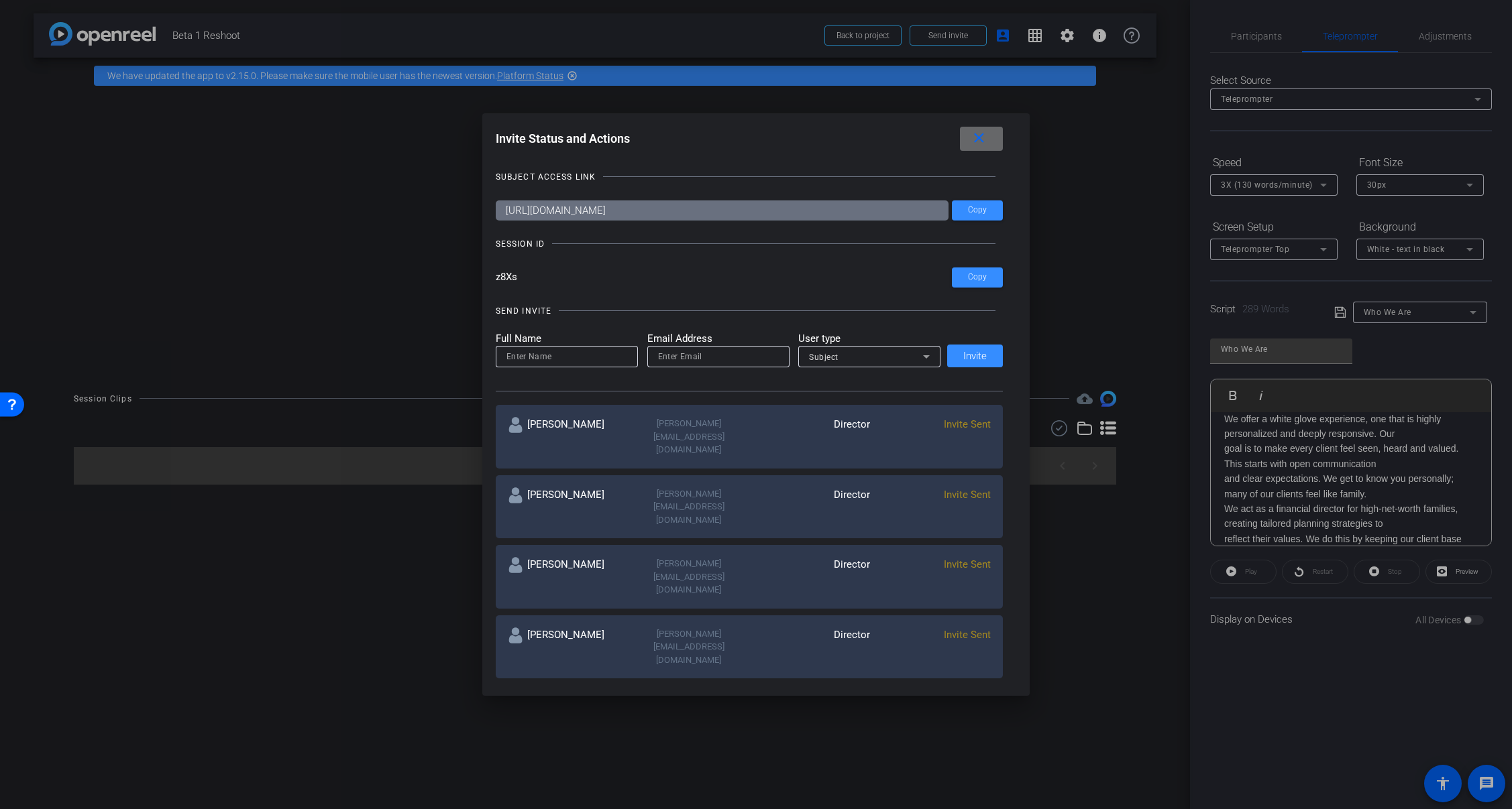
click at [992, 137] on span at bounding box center [981, 139] width 43 height 32
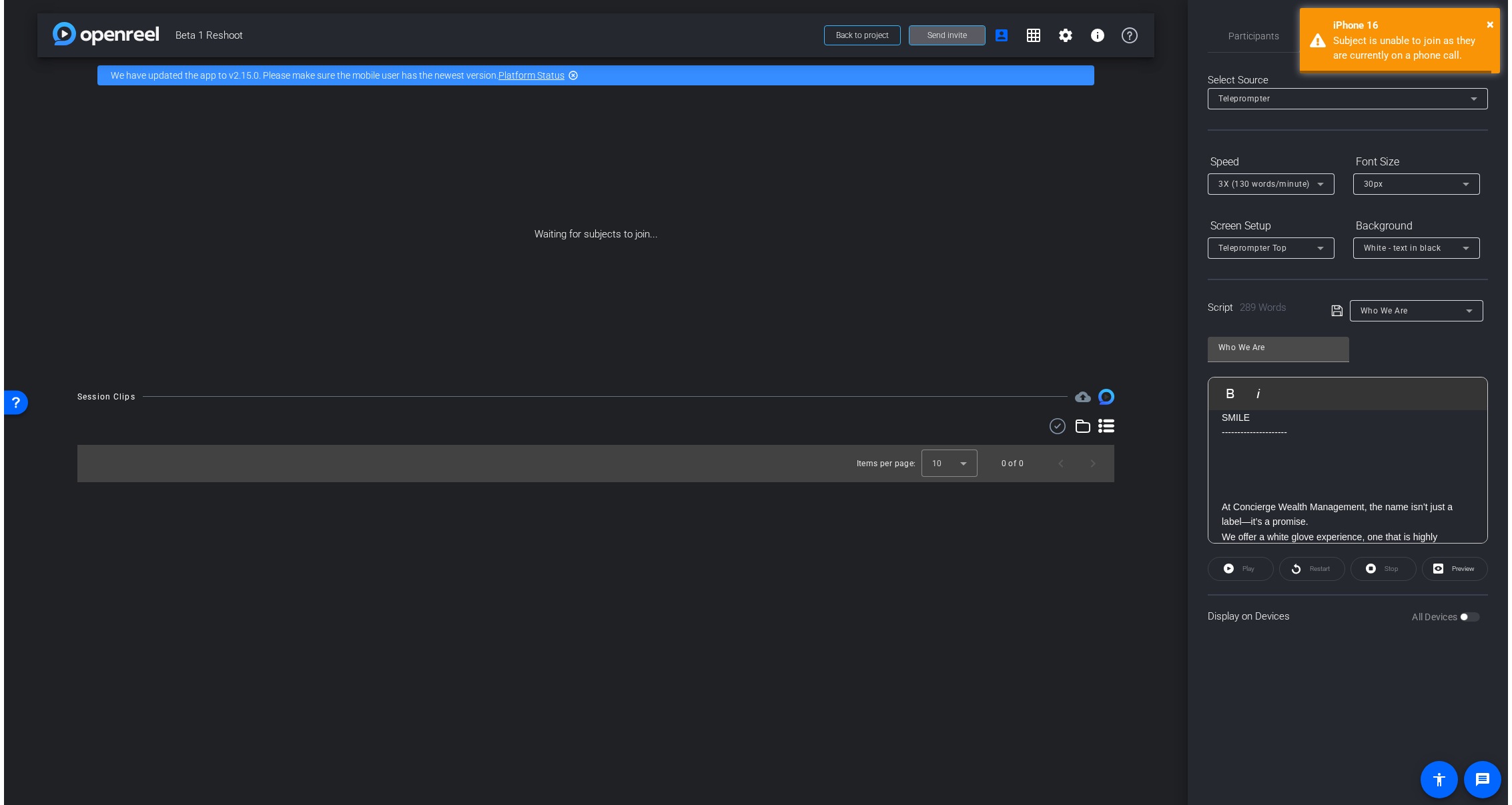
scroll to position [0, 0]
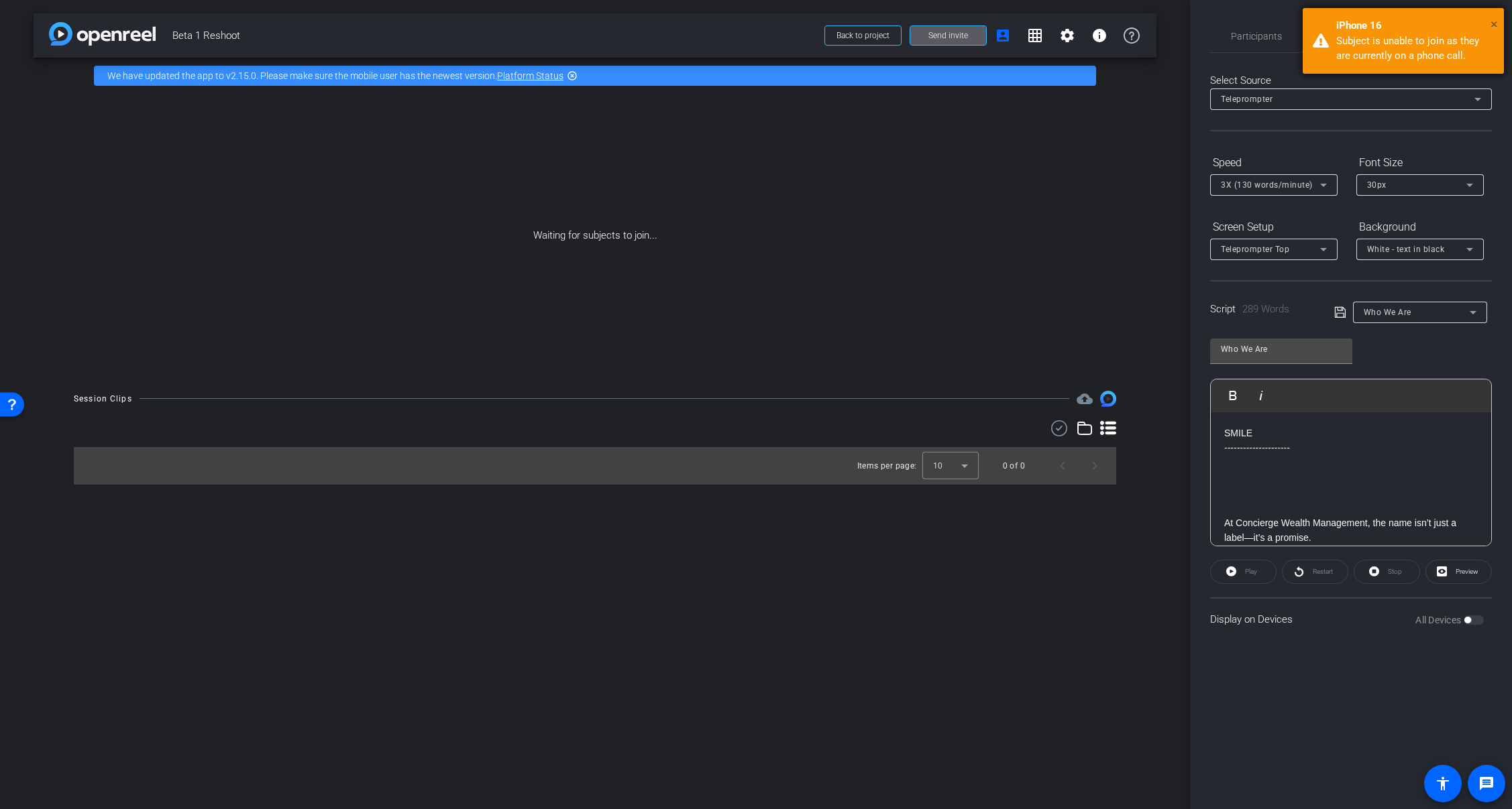
click at [1493, 23] on span "×" at bounding box center [1494, 24] width 8 height 16
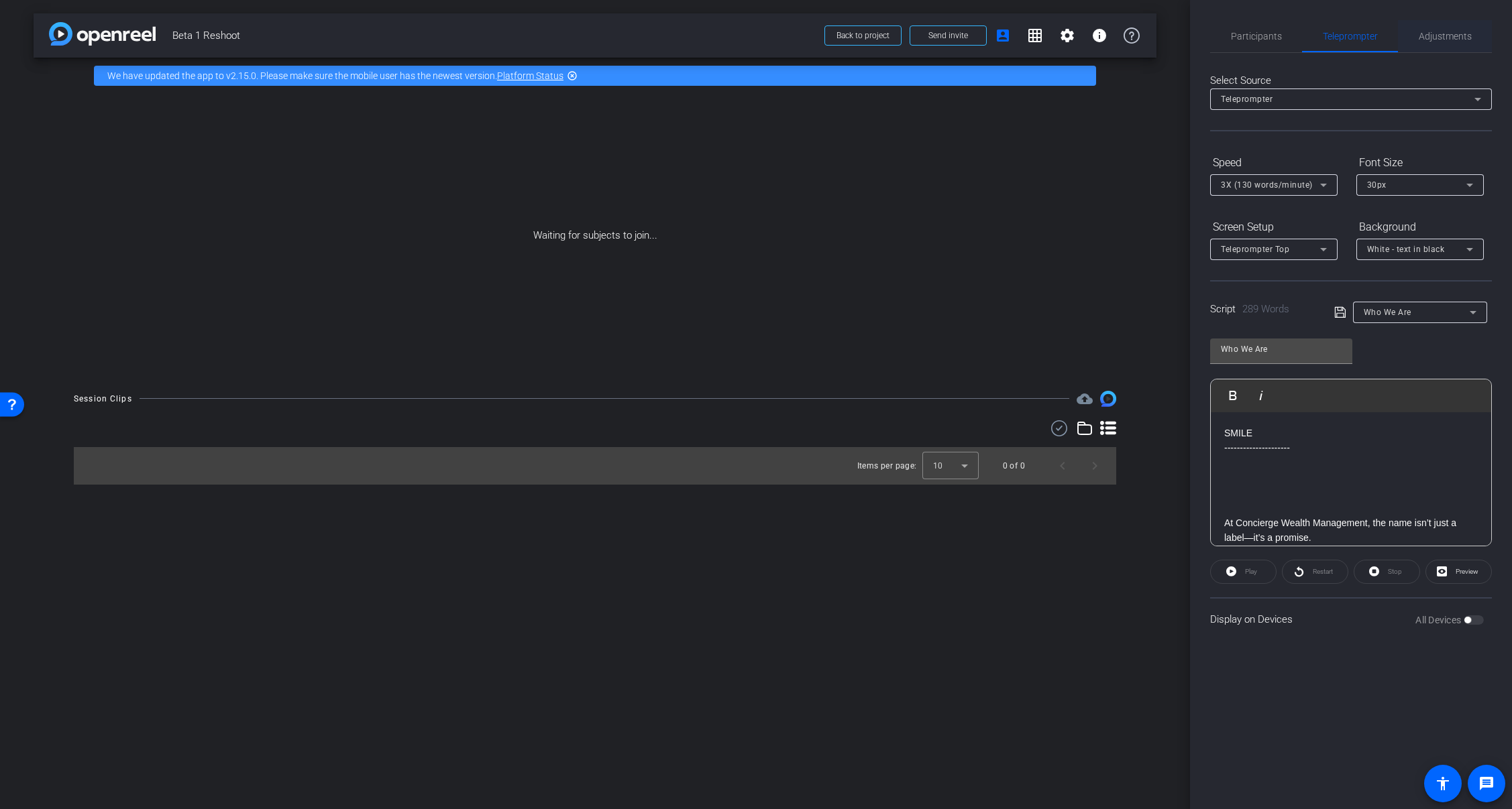
click at [1452, 37] on span "Adjustments" at bounding box center [1445, 36] width 53 height 9
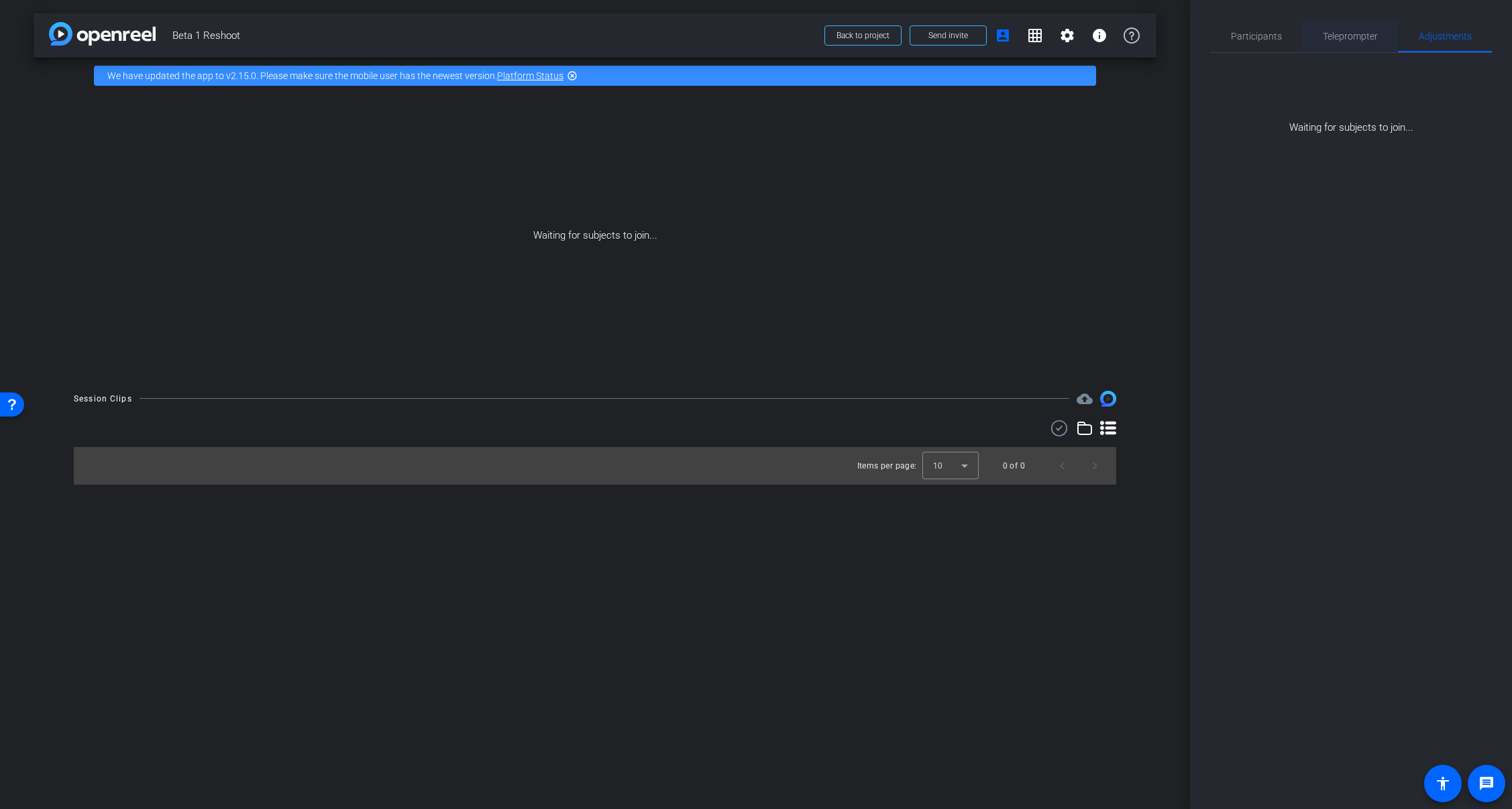
click at [1368, 39] on span "Teleprompter" at bounding box center [1350, 36] width 55 height 9
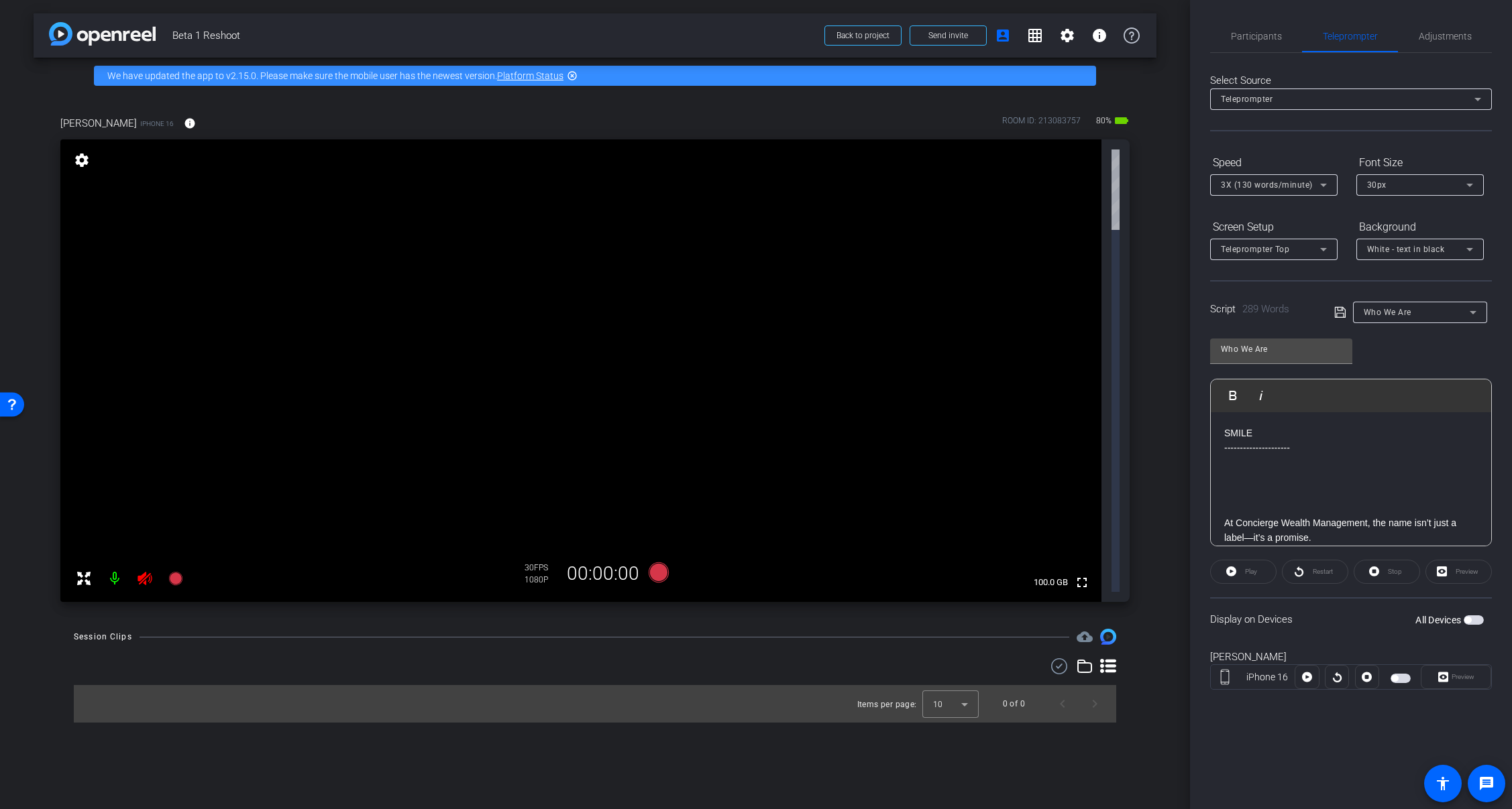
drag, startPoint x: 1147, startPoint y: 182, endPoint x: 1017, endPoint y: 295, distance: 172.2
drag, startPoint x: 1017, startPoint y: 295, endPoint x: 144, endPoint y: 584, distance: 919.6
click at [141, 585] on icon at bounding box center [145, 578] width 16 height 16
click at [143, 582] on icon at bounding box center [145, 578] width 16 height 16
click at [1451, 33] on span "Adjustments" at bounding box center [1445, 36] width 53 height 9
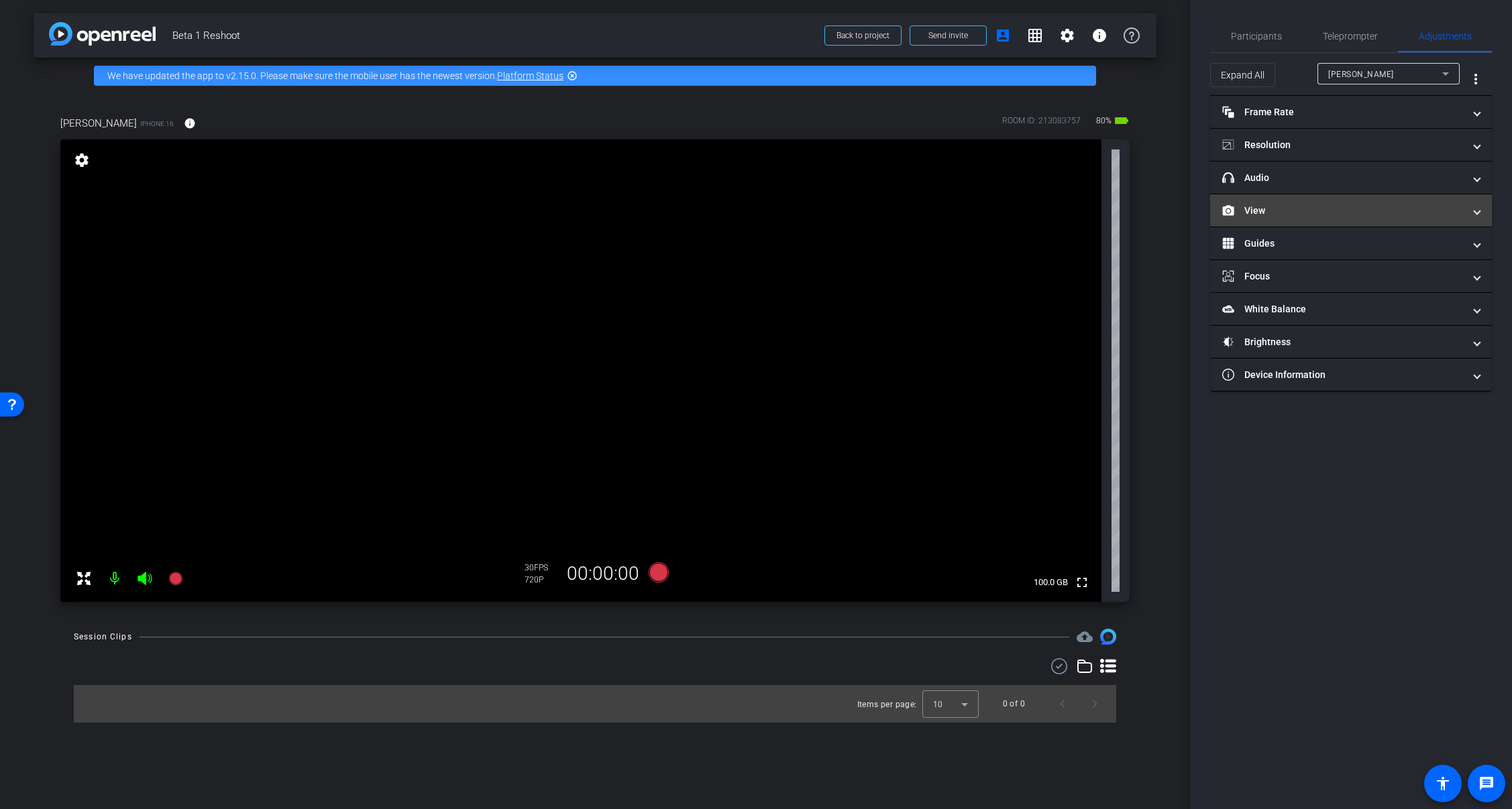
click at [1313, 216] on mat-panel-title "View" at bounding box center [1342, 210] width 241 height 14
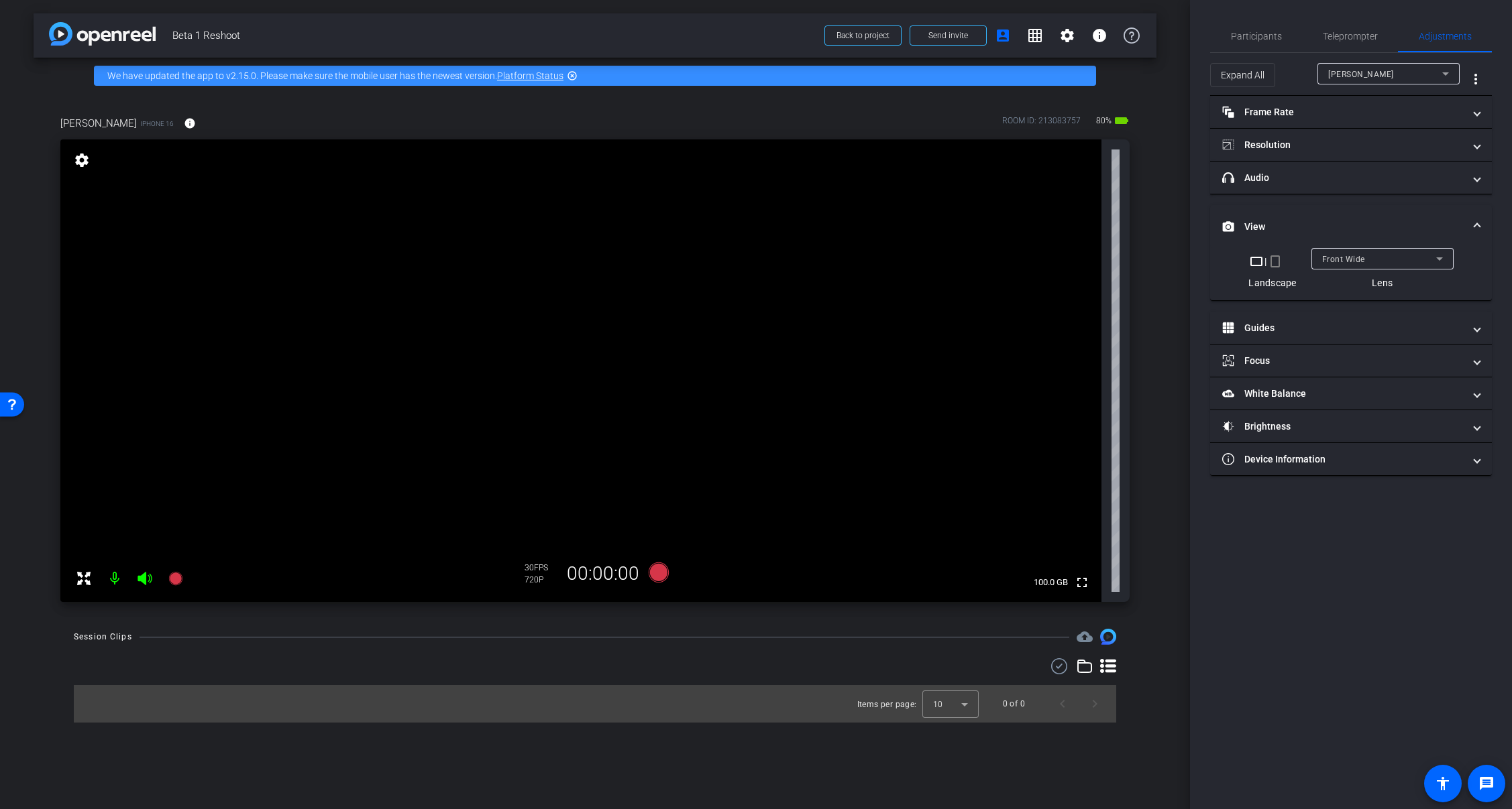
click at [1451, 275] on div at bounding box center [1382, 277] width 142 height 14
click at [1406, 186] on mat-expansion-panel-header "headphone icon Audio" at bounding box center [1350, 178] width 282 height 32
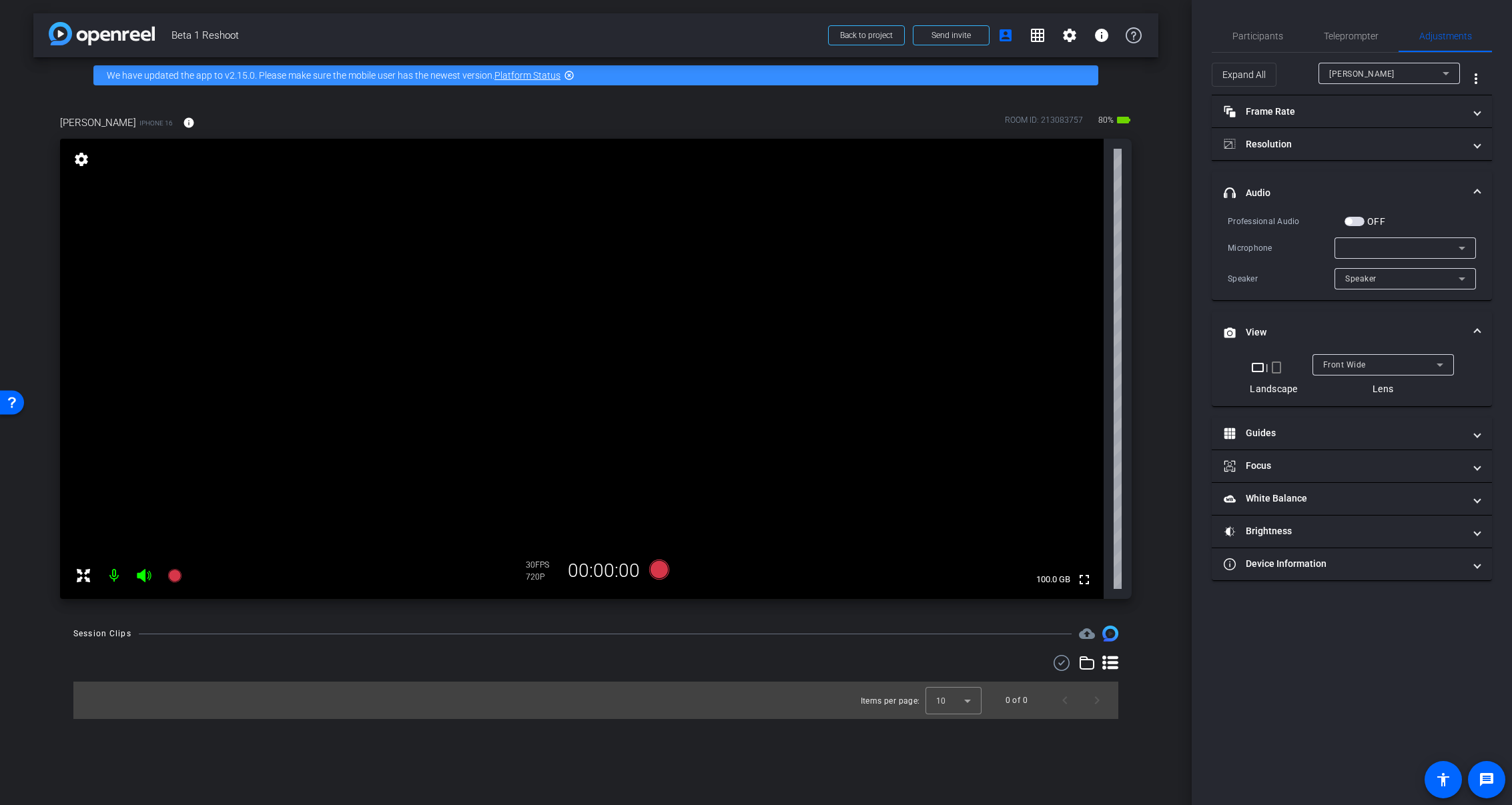
click at [1392, 248] on div at bounding box center [1402, 247] width 114 height 16
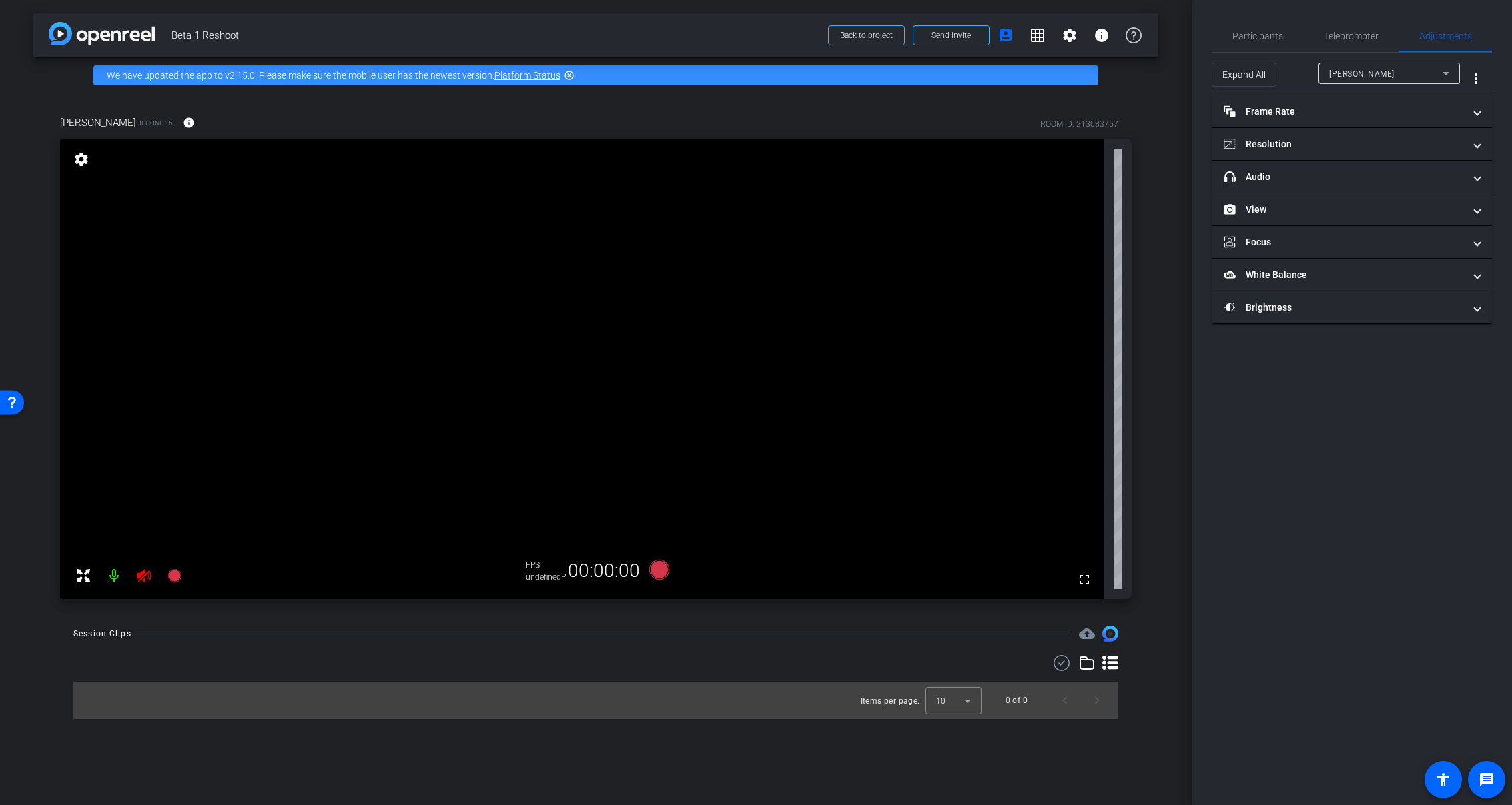
click at [1053, 303] on video at bounding box center [581, 369] width 1043 height 460
click at [146, 582] on icon at bounding box center [144, 575] width 16 height 16
click at [143, 580] on div at bounding box center [129, 575] width 118 height 26
click at [1354, 136] on mat-expansion-panel-header "Resolution" at bounding box center [1352, 144] width 281 height 32
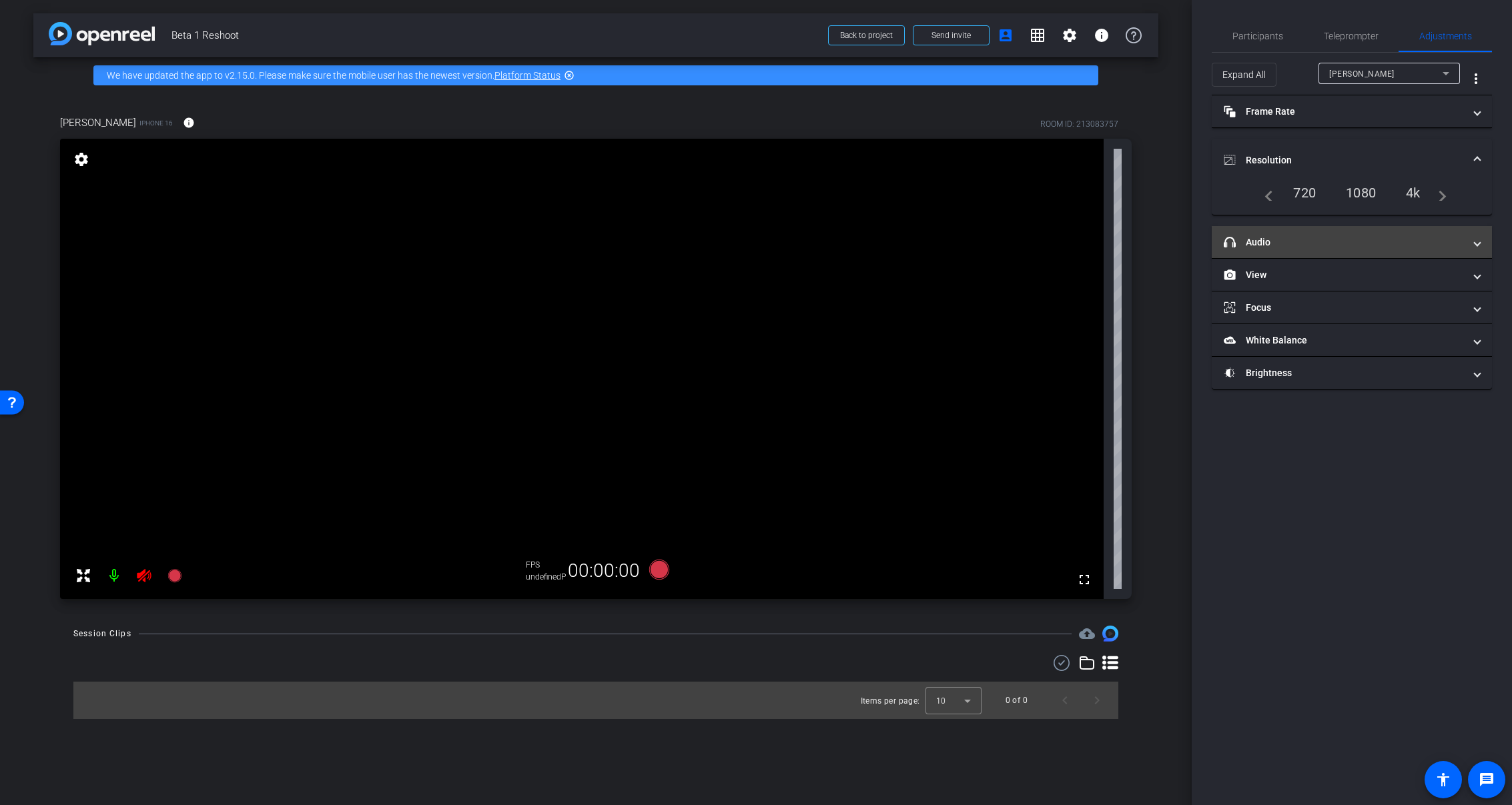
click at [1351, 244] on mat-panel-title "headphone icon Audio" at bounding box center [1343, 242] width 240 height 14
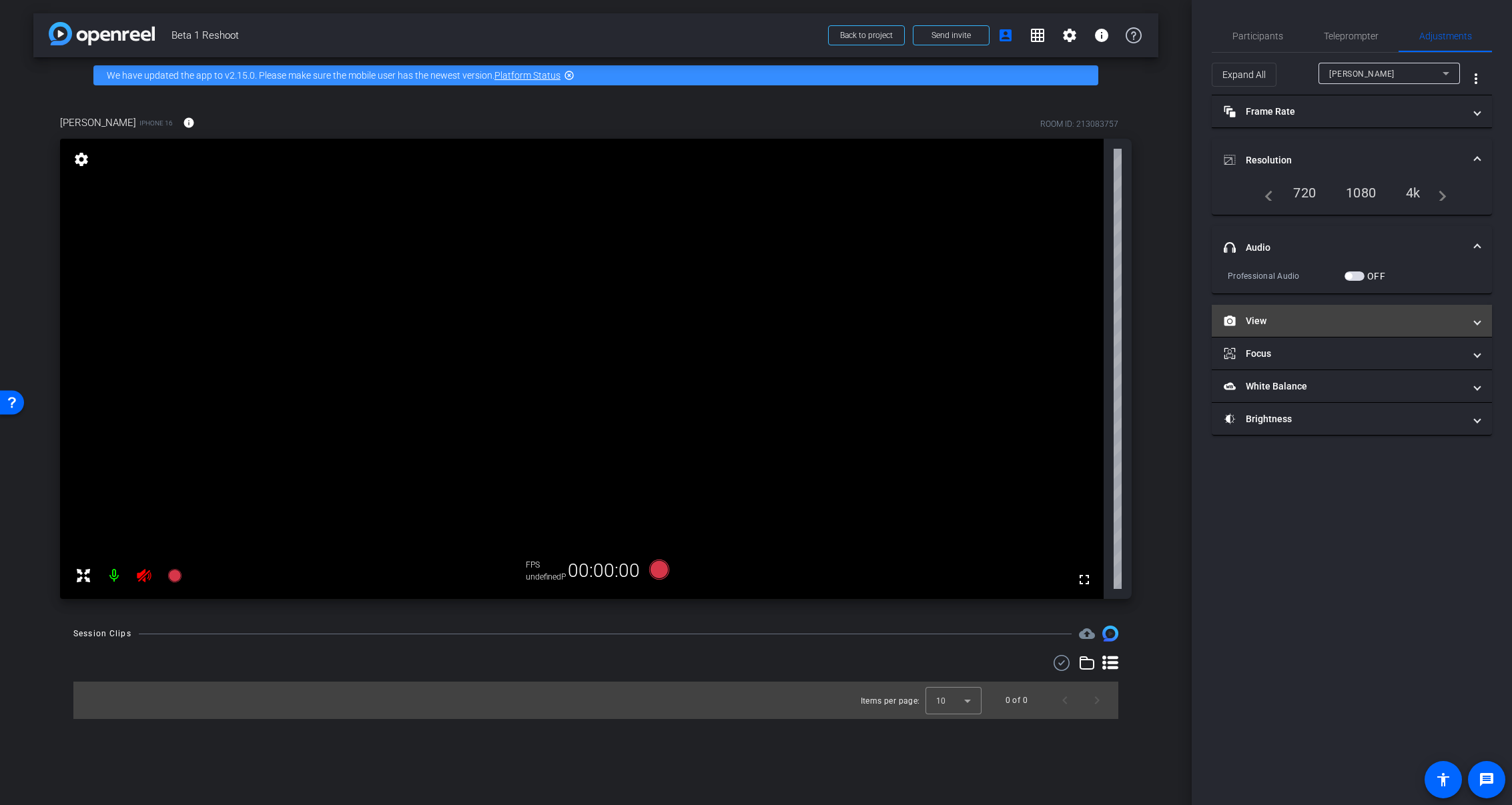
click at [1335, 319] on mat-panel-title "View" at bounding box center [1343, 321] width 240 height 14
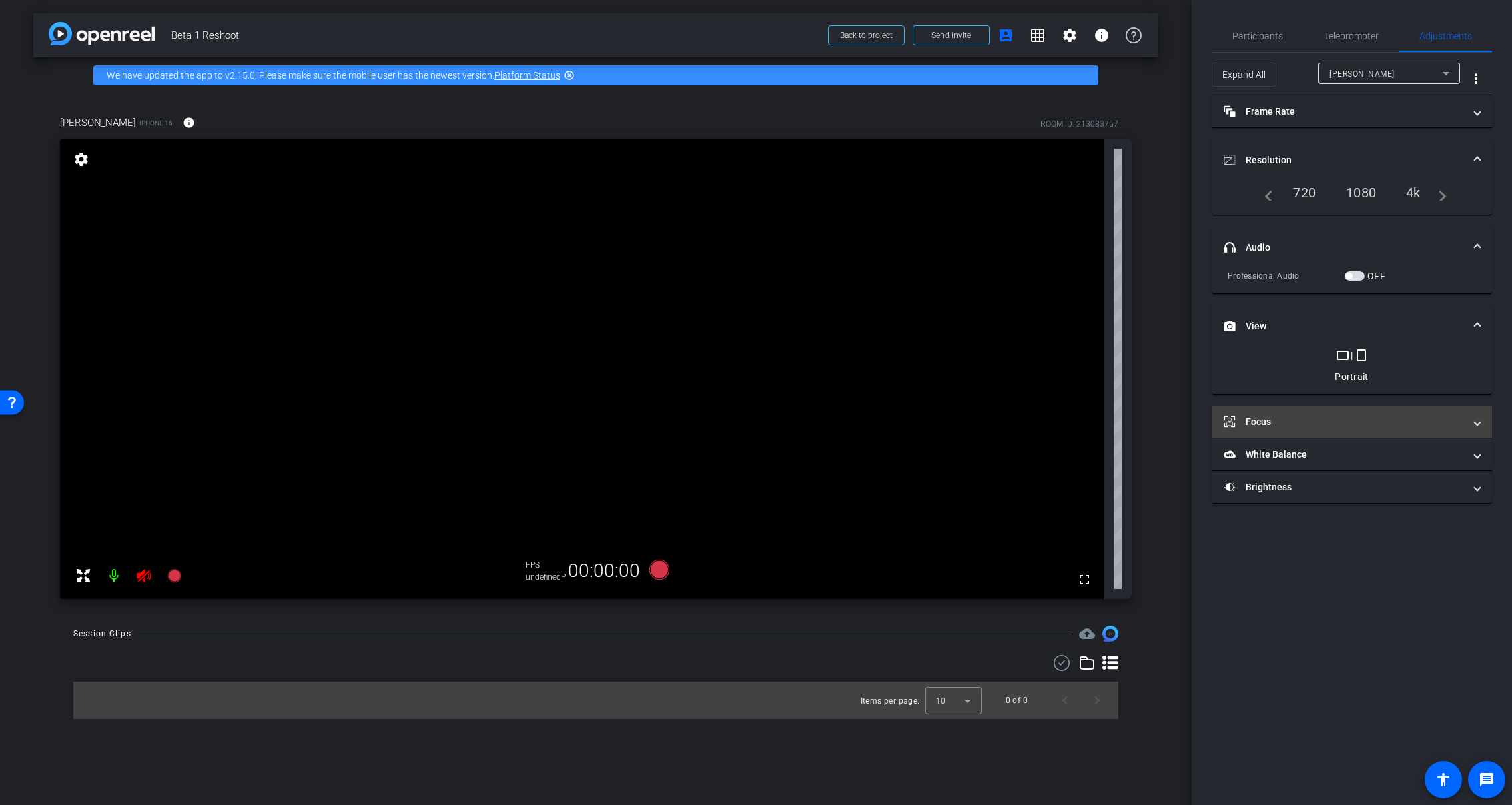
drag, startPoint x: 1331, startPoint y: 416, endPoint x: 1332, endPoint y: 422, distance: 6.1
click at [1332, 419] on mat-panel-title "Focus" at bounding box center [1343, 422] width 240 height 14
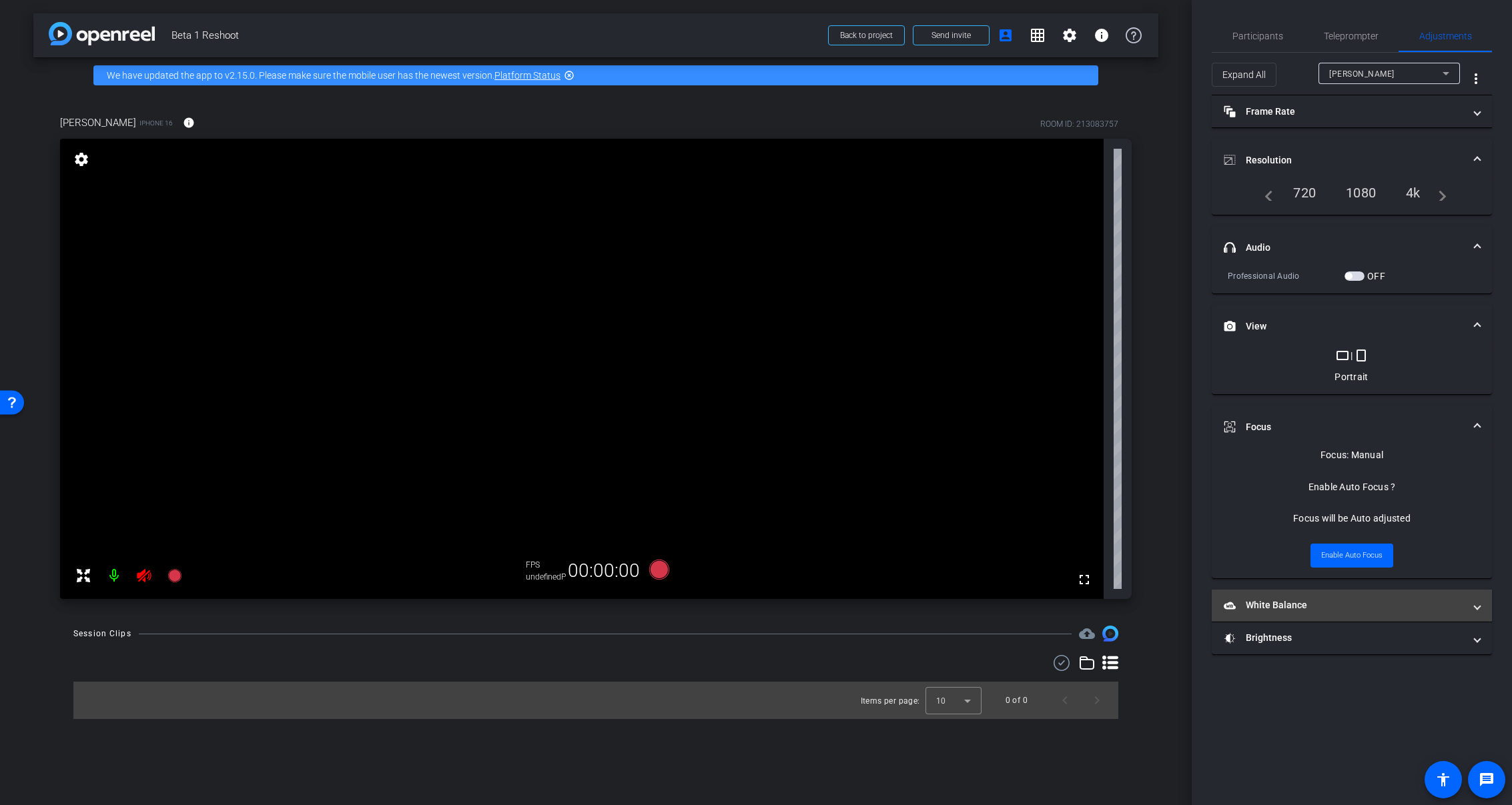
click at [1341, 619] on mat-expansion-panel-header "White Balance White Balance" at bounding box center [1352, 606] width 281 height 32
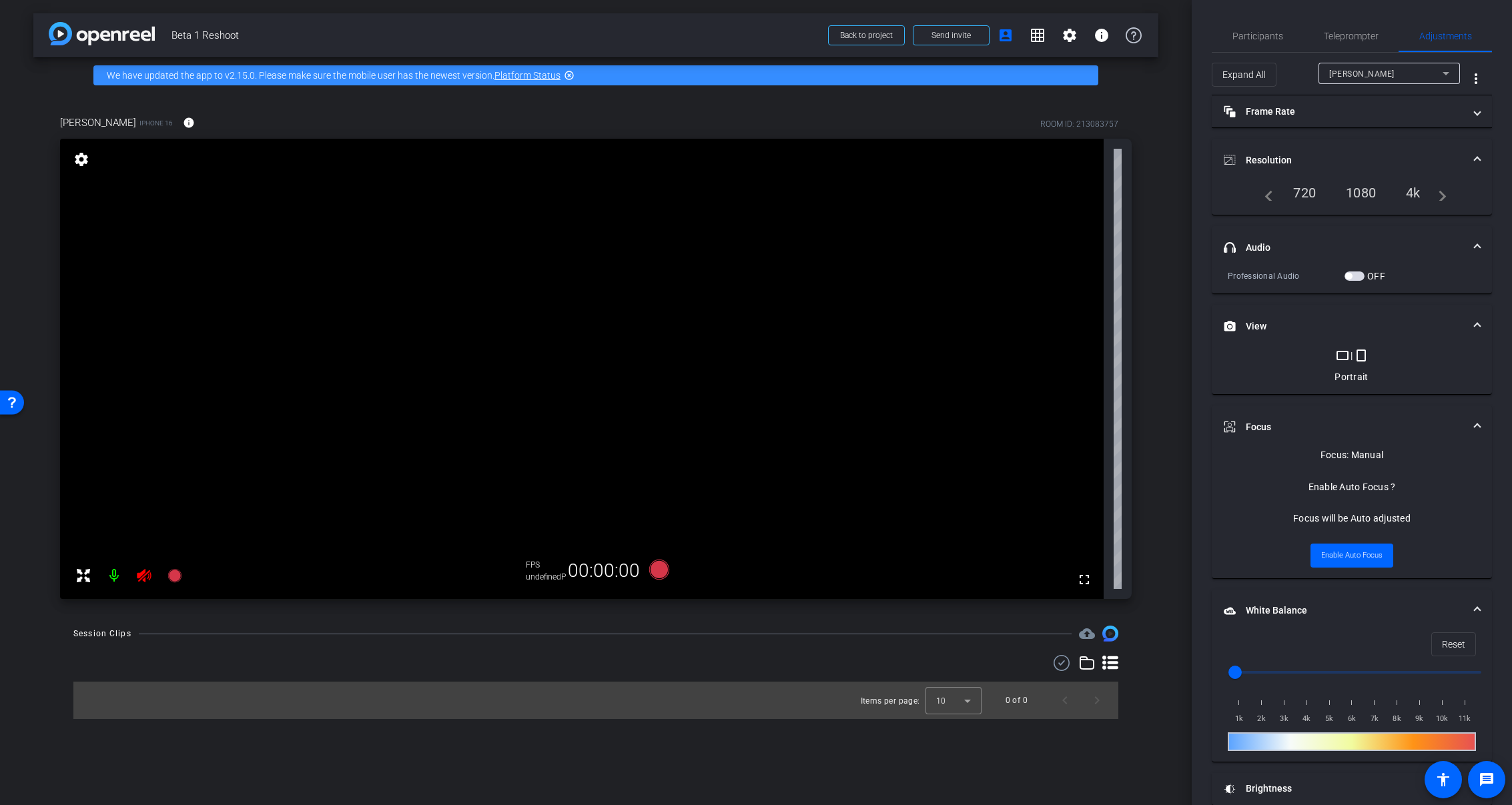
click at [1340, 80] on div "ilona box" at bounding box center [1386, 74] width 114 height 17
click at [1340, 80] on div at bounding box center [756, 402] width 1512 height 805
click at [143, 579] on icon at bounding box center [144, 575] width 16 height 16
click at [143, 579] on div at bounding box center [129, 575] width 118 height 26
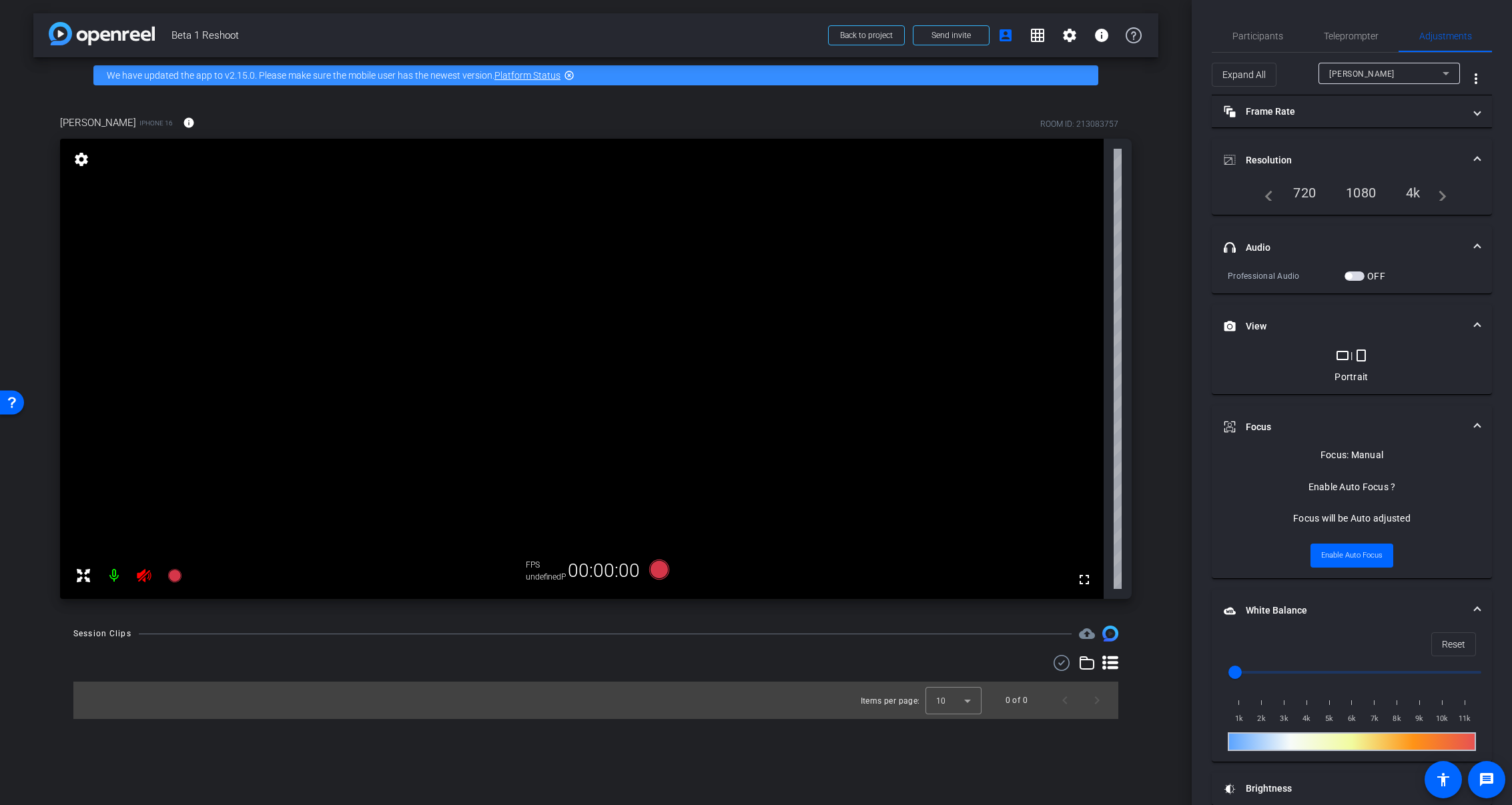
click at [142, 579] on div at bounding box center [129, 575] width 118 height 26
click at [1476, 251] on mat-expansion-panel-header "headphone icon Audio" at bounding box center [1352, 247] width 281 height 42
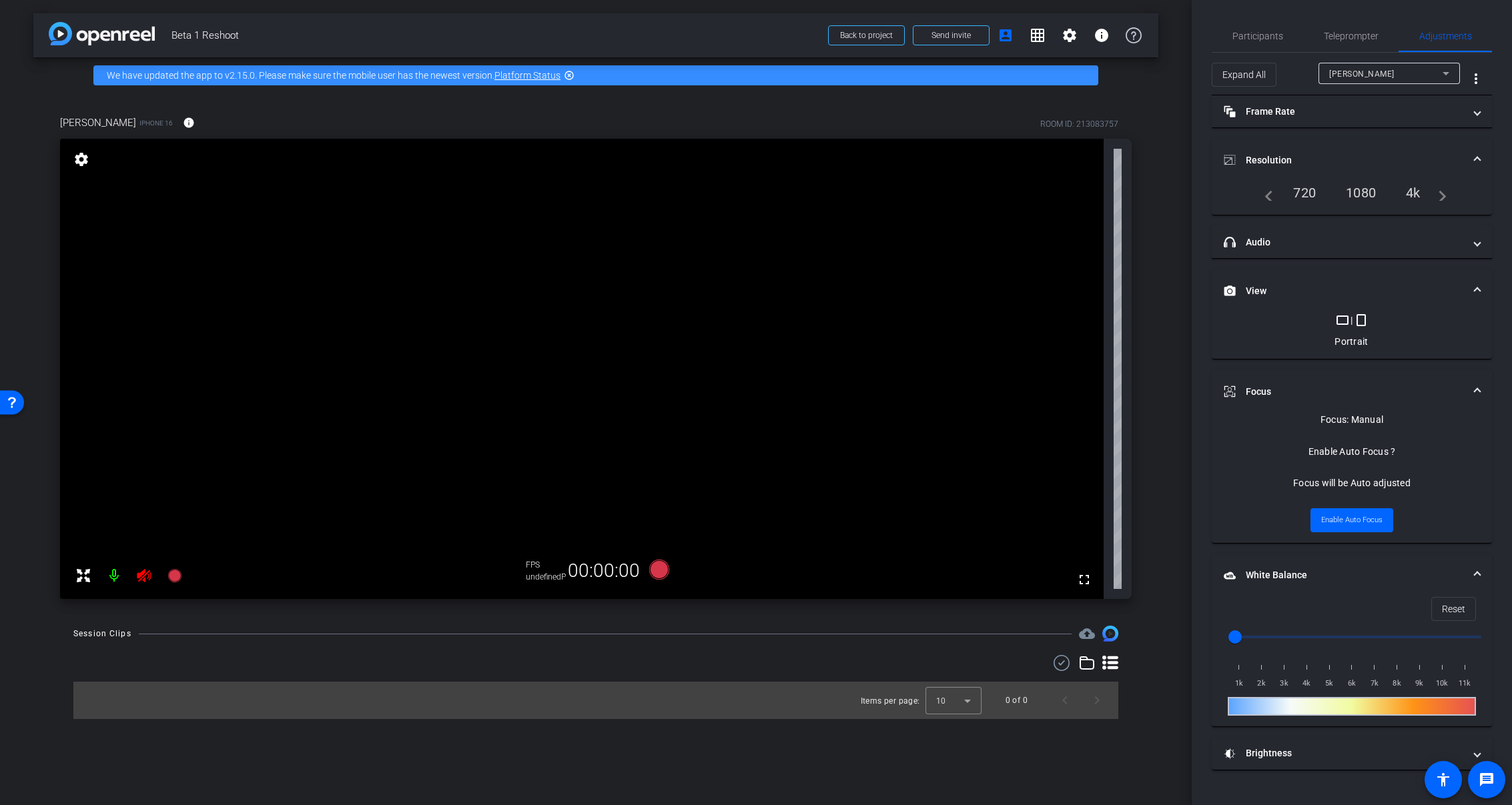
click at [1470, 289] on span "View" at bounding box center [1349, 291] width 251 height 14
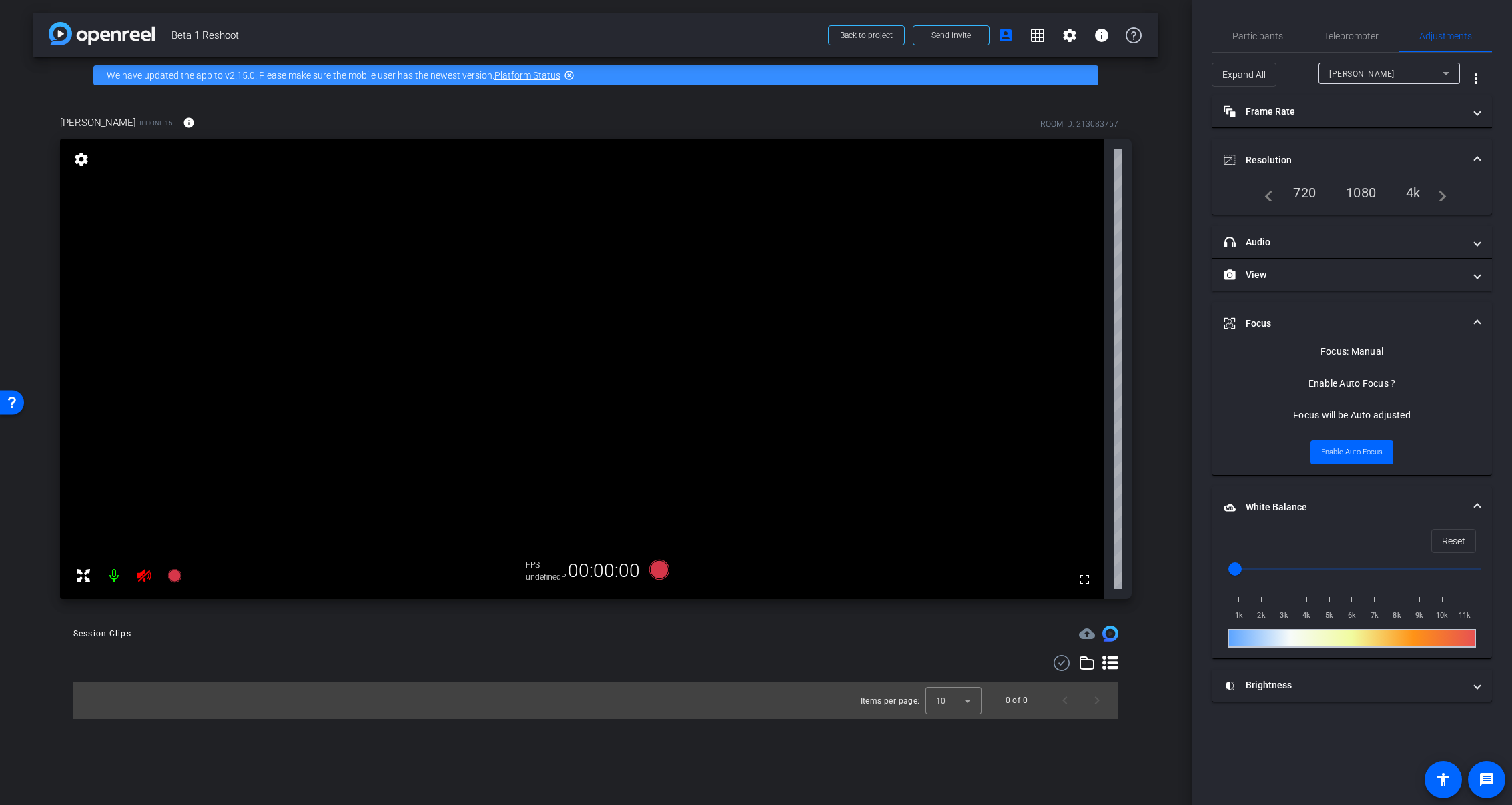
click at [1480, 319] on span at bounding box center [1477, 324] width 5 height 14
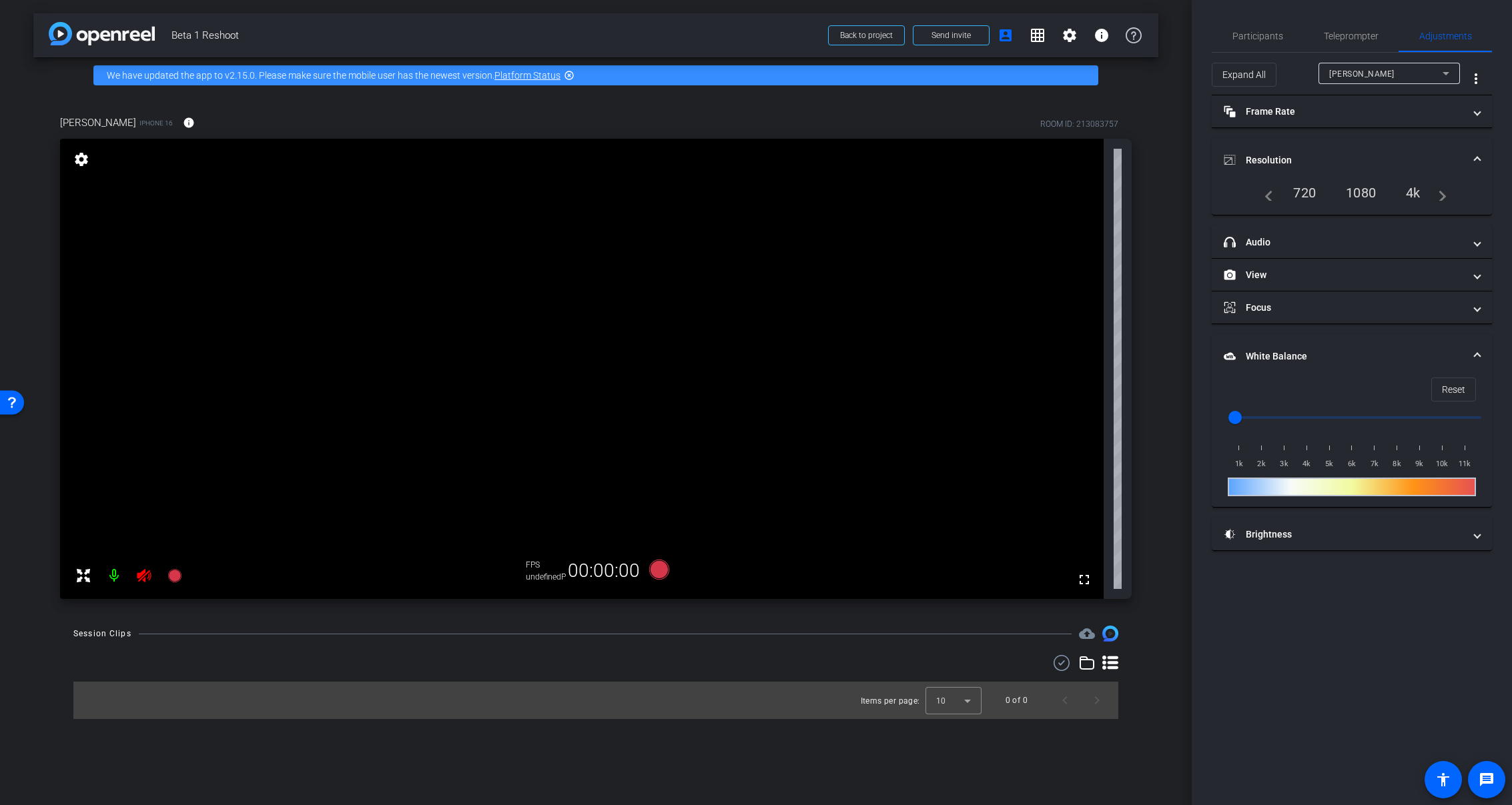
click at [1477, 347] on mat-expansion-panel-header "White Balance White Balance" at bounding box center [1352, 356] width 281 height 42
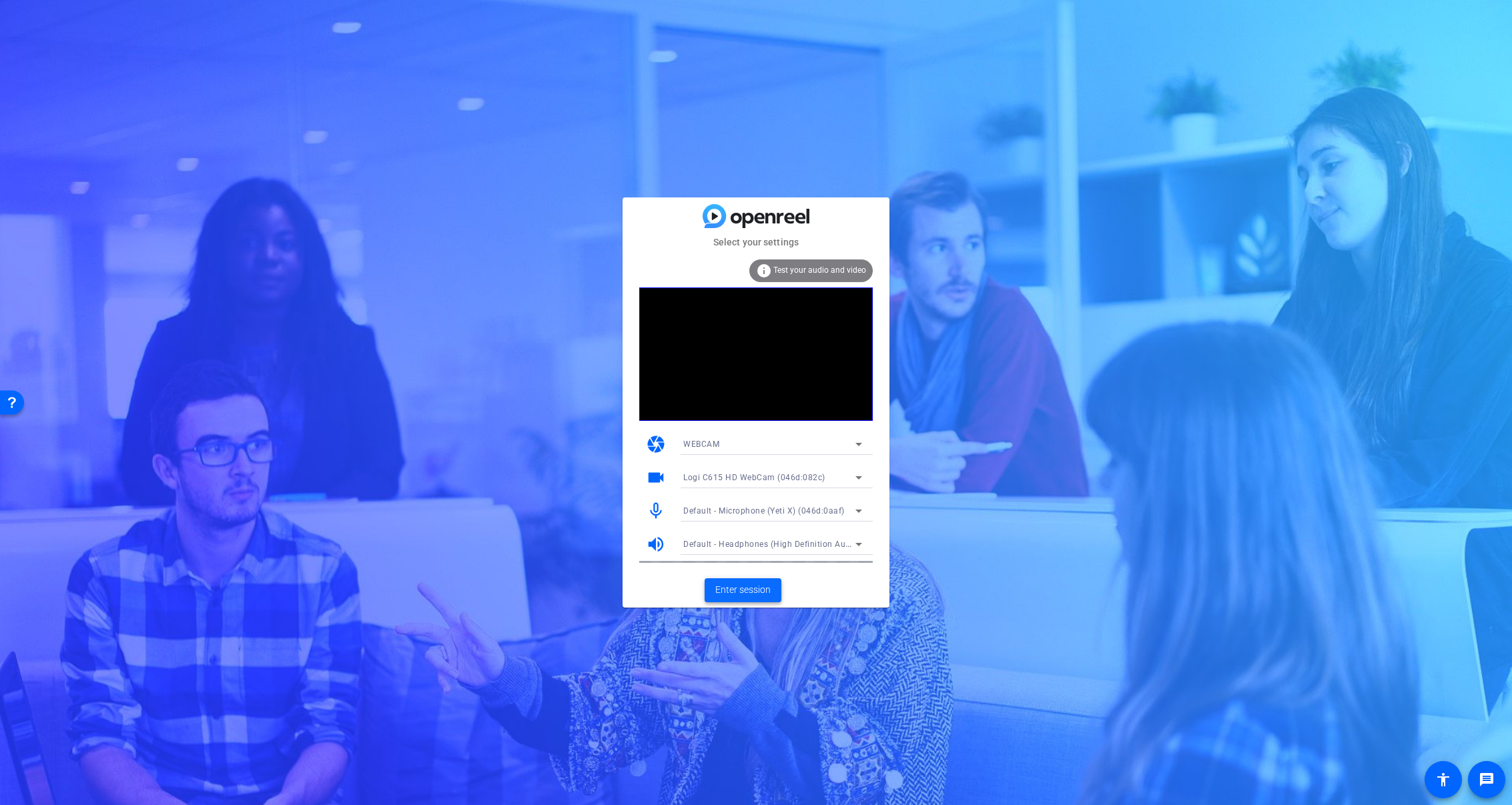
click at [740, 598] on span at bounding box center [742, 591] width 77 height 32
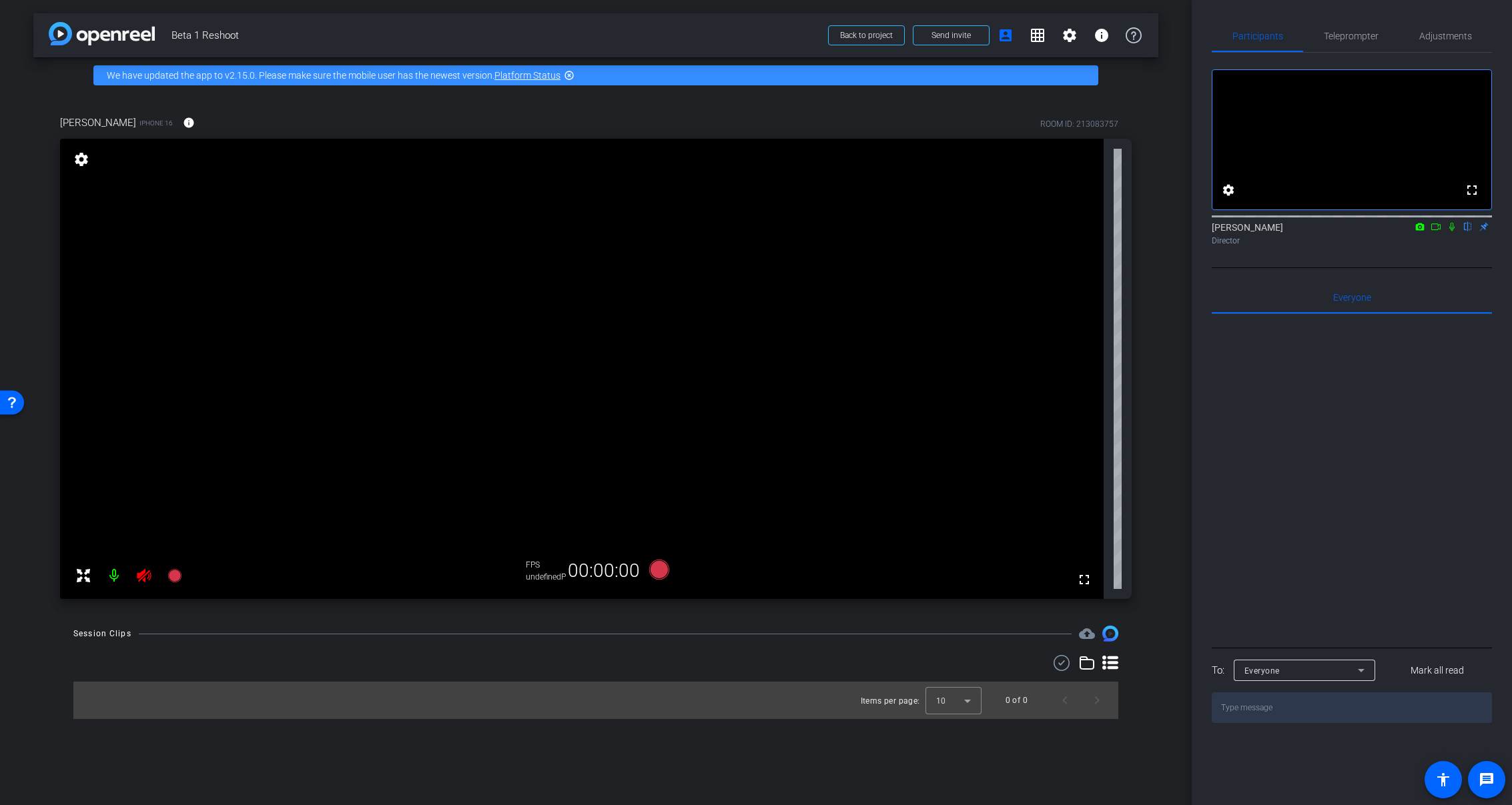
click at [143, 577] on icon at bounding box center [143, 576] width 14 height 14
click at [147, 582] on div at bounding box center [129, 575] width 118 height 26
click at [1455, 38] on span "Adjustments" at bounding box center [1446, 36] width 53 height 9
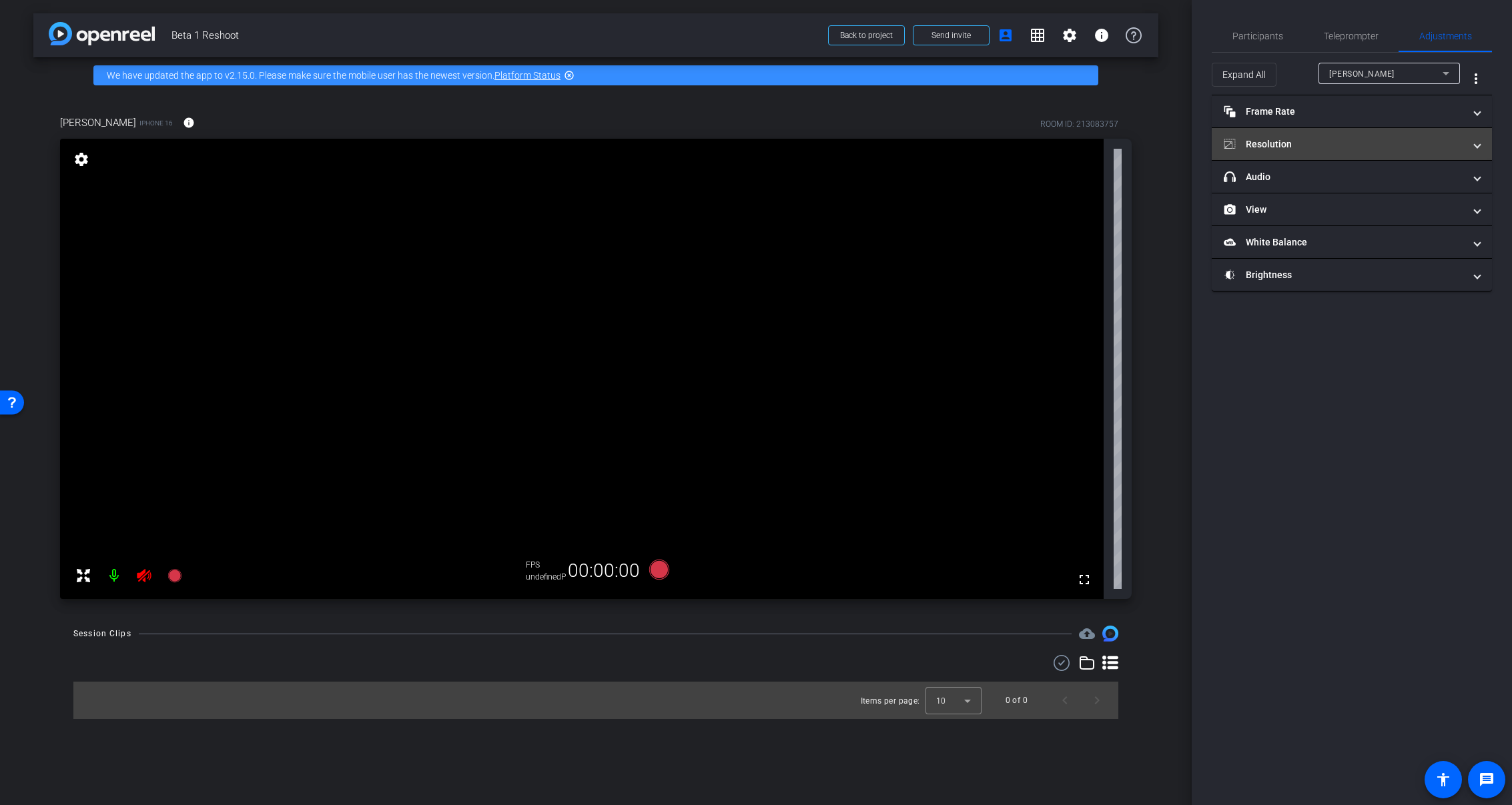
click at [1299, 152] on mat-expansion-panel-header "Resolution" at bounding box center [1352, 144] width 281 height 32
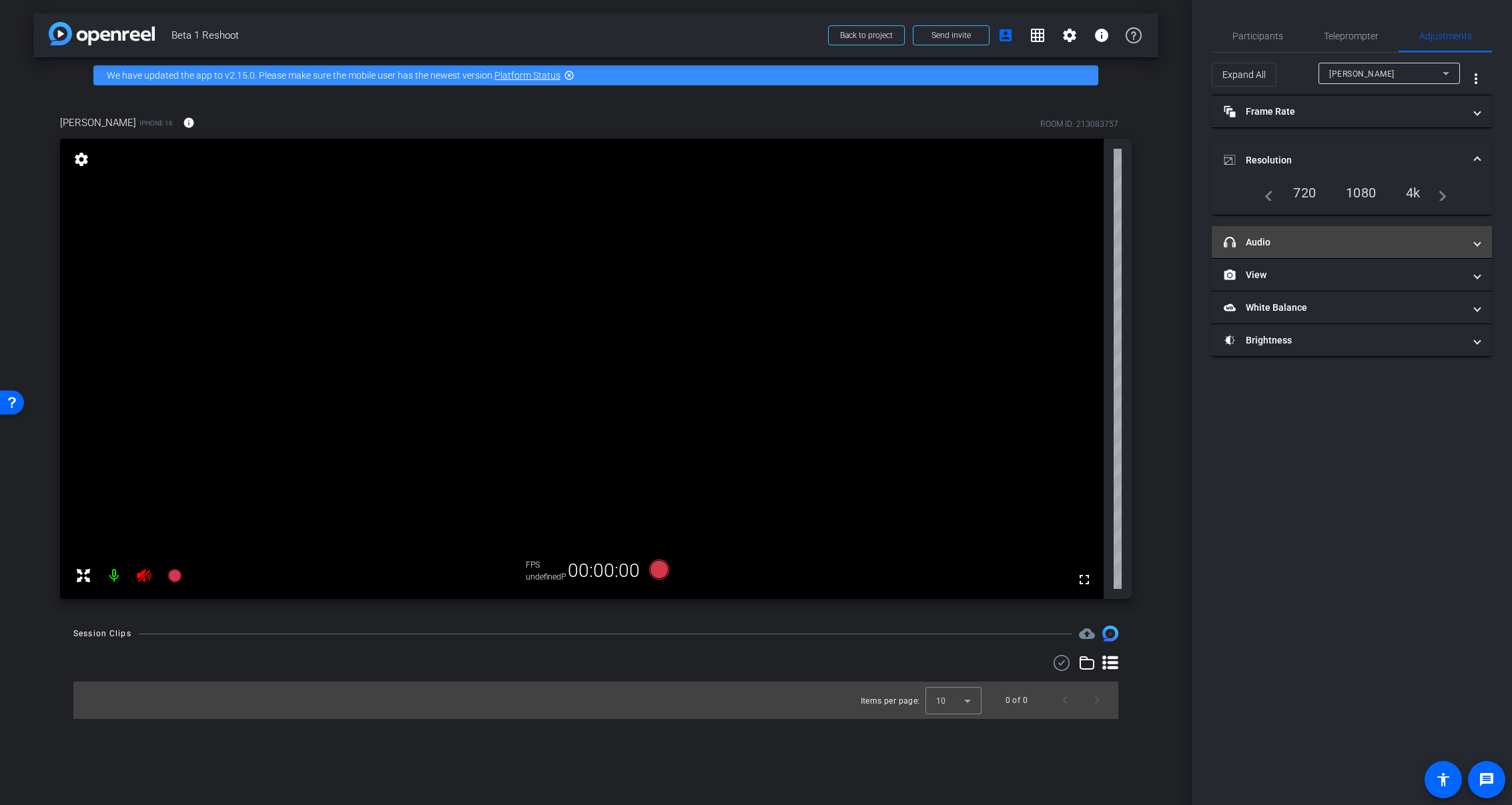
drag, startPoint x: 1349, startPoint y: 240, endPoint x: 1344, endPoint y: 256, distance: 16.8
click at [1349, 241] on mat-panel-title "headphone icon Audio" at bounding box center [1343, 242] width 240 height 14
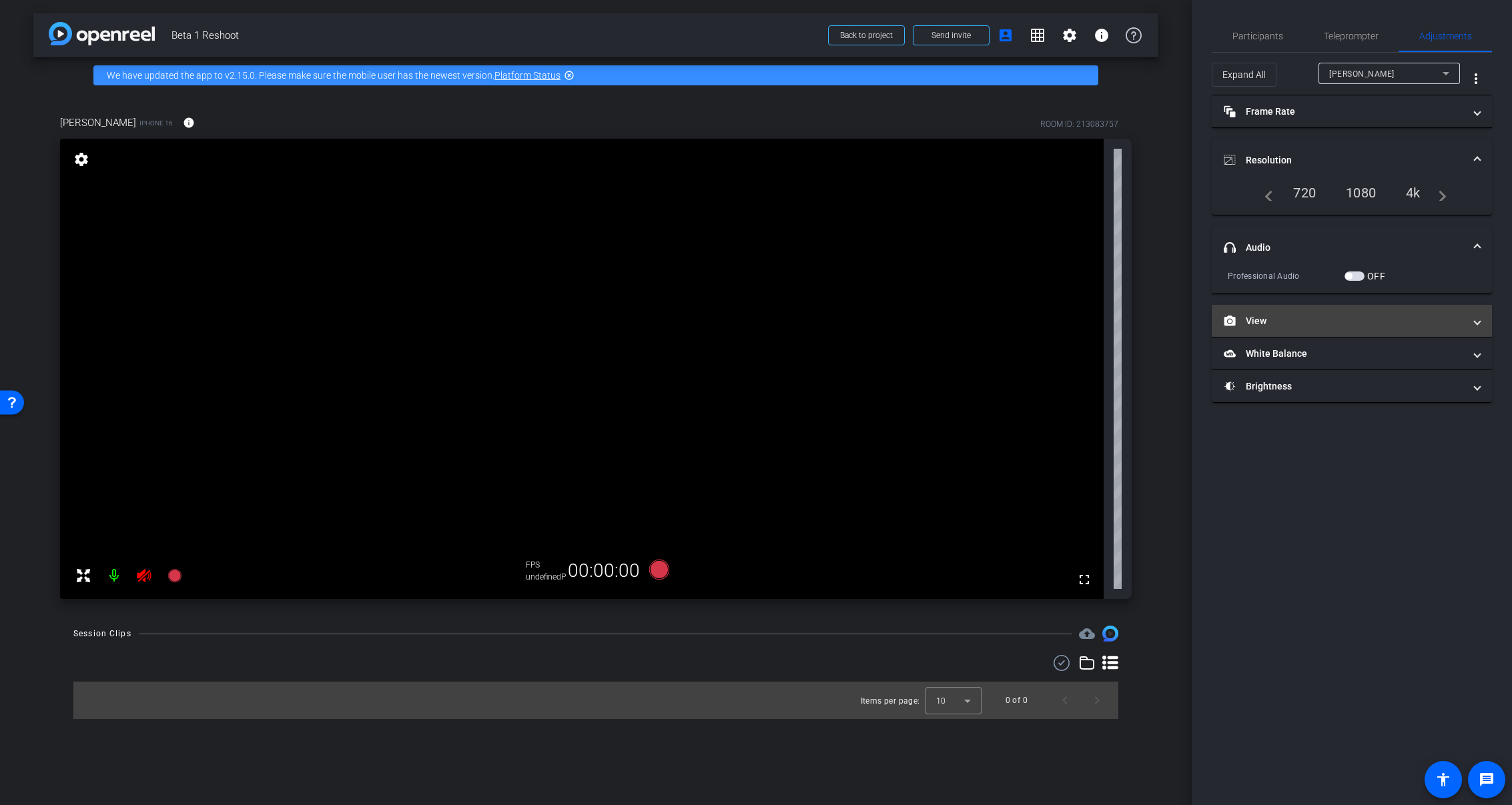
click at [1352, 317] on mat-panel-title "View" at bounding box center [1343, 321] width 240 height 14
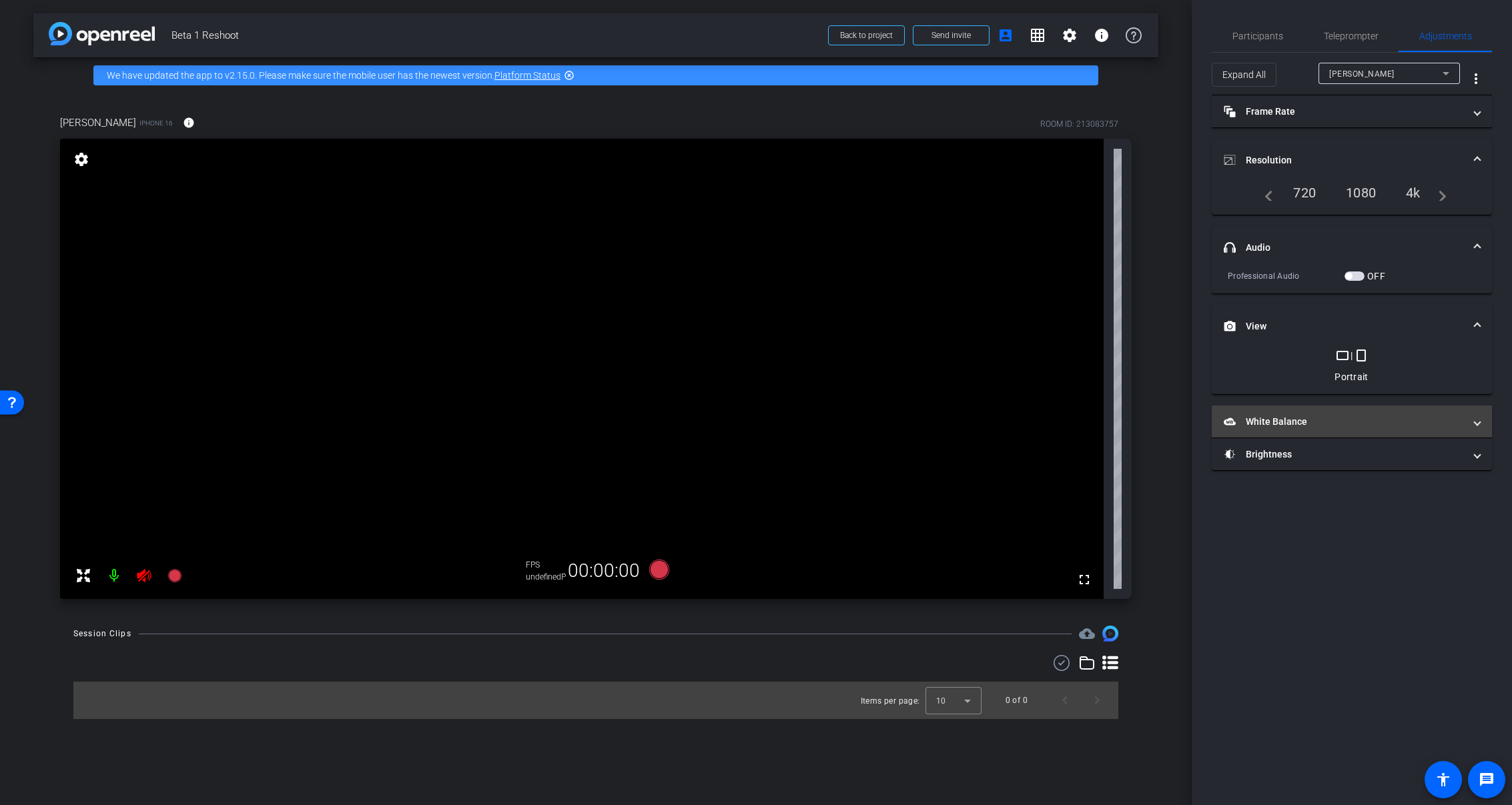
drag, startPoint x: 1362, startPoint y: 425, endPoint x: 1196, endPoint y: 336, distance: 188.4
click at [1362, 425] on mat-panel-title "White Balance White Balance" at bounding box center [1343, 422] width 240 height 14
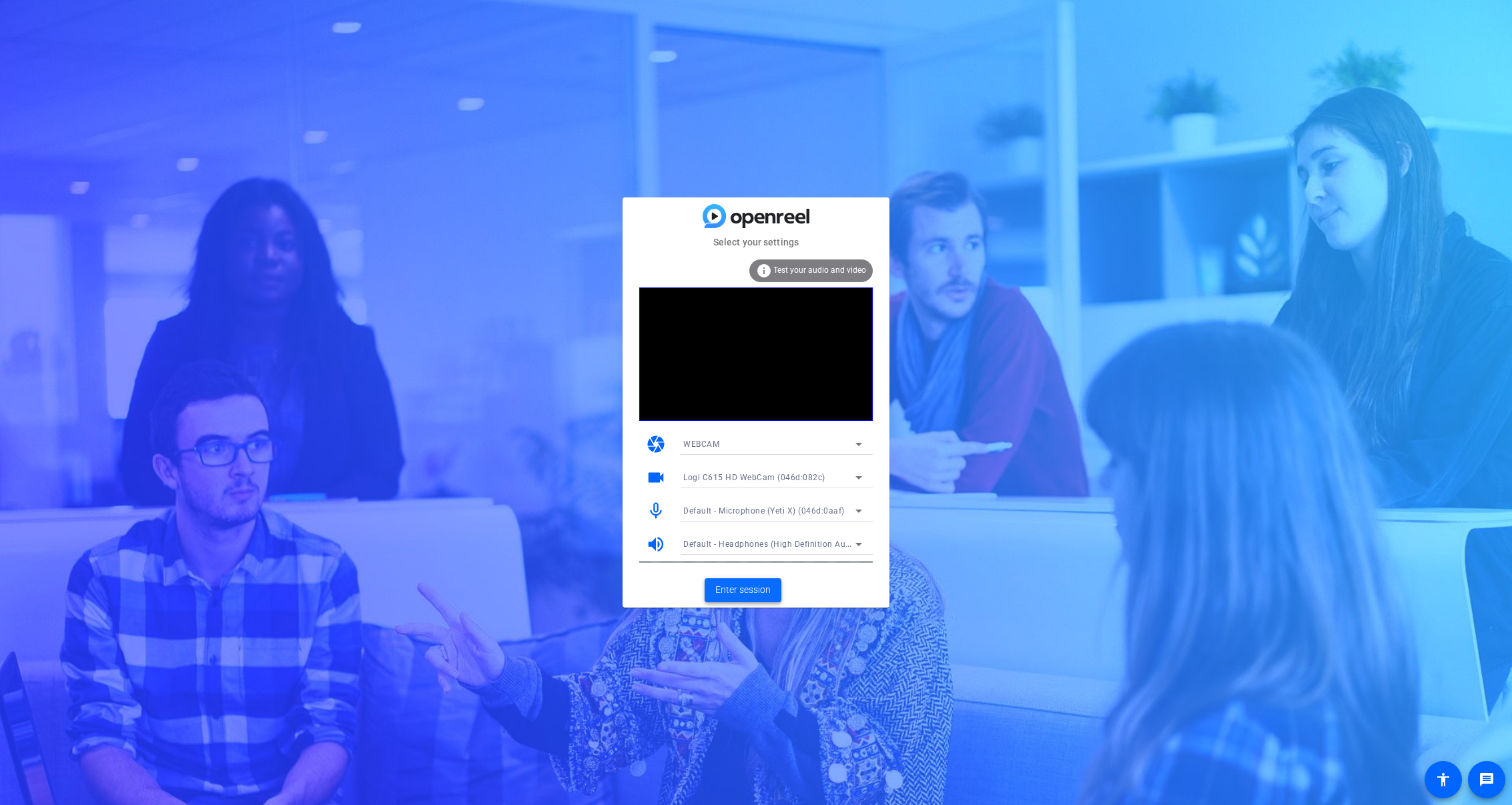
click at [764, 591] on span "Enter session" at bounding box center [742, 590] width 55 height 14
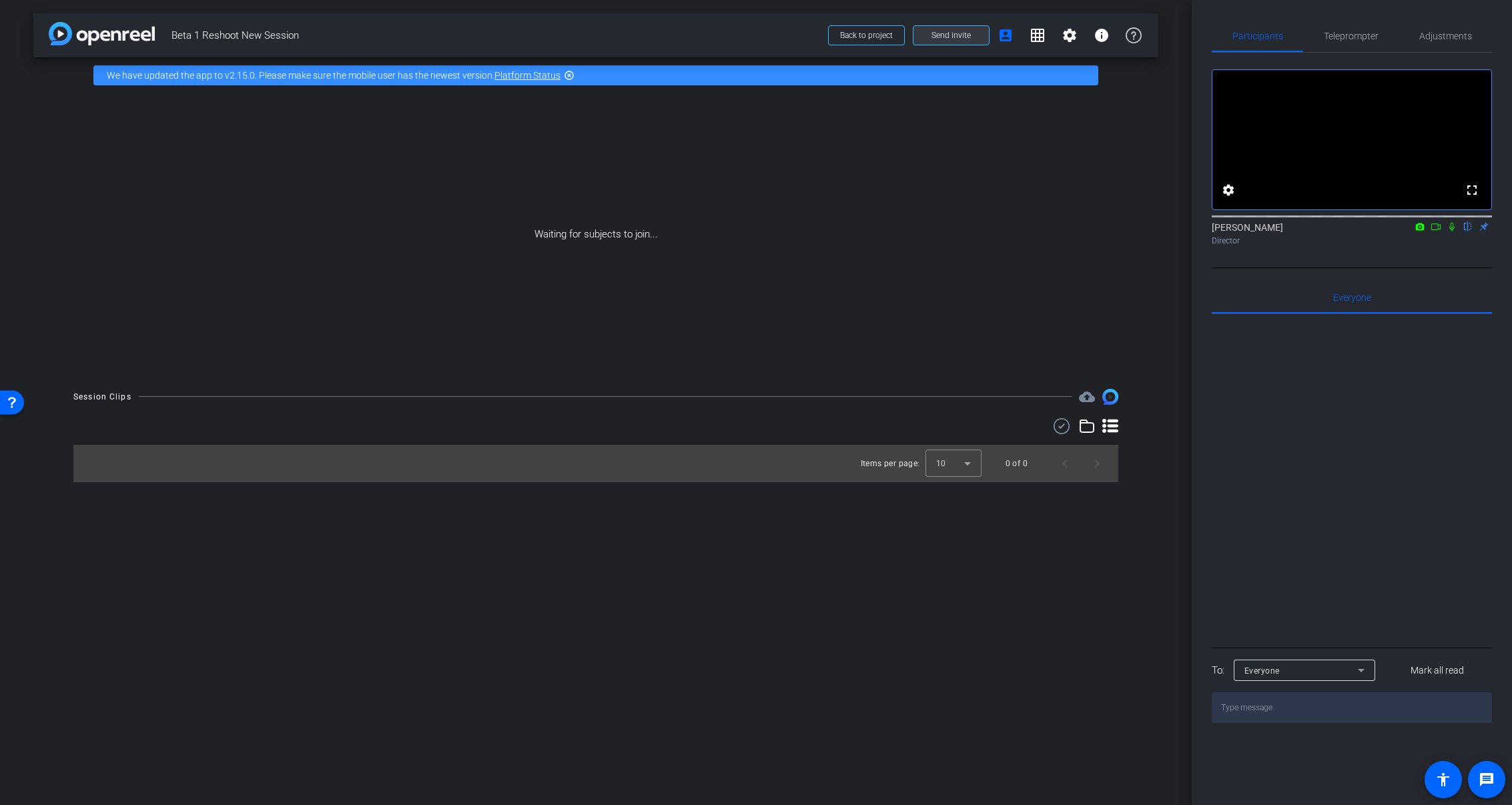
click at [959, 34] on span "Send invite" at bounding box center [951, 35] width 39 height 11
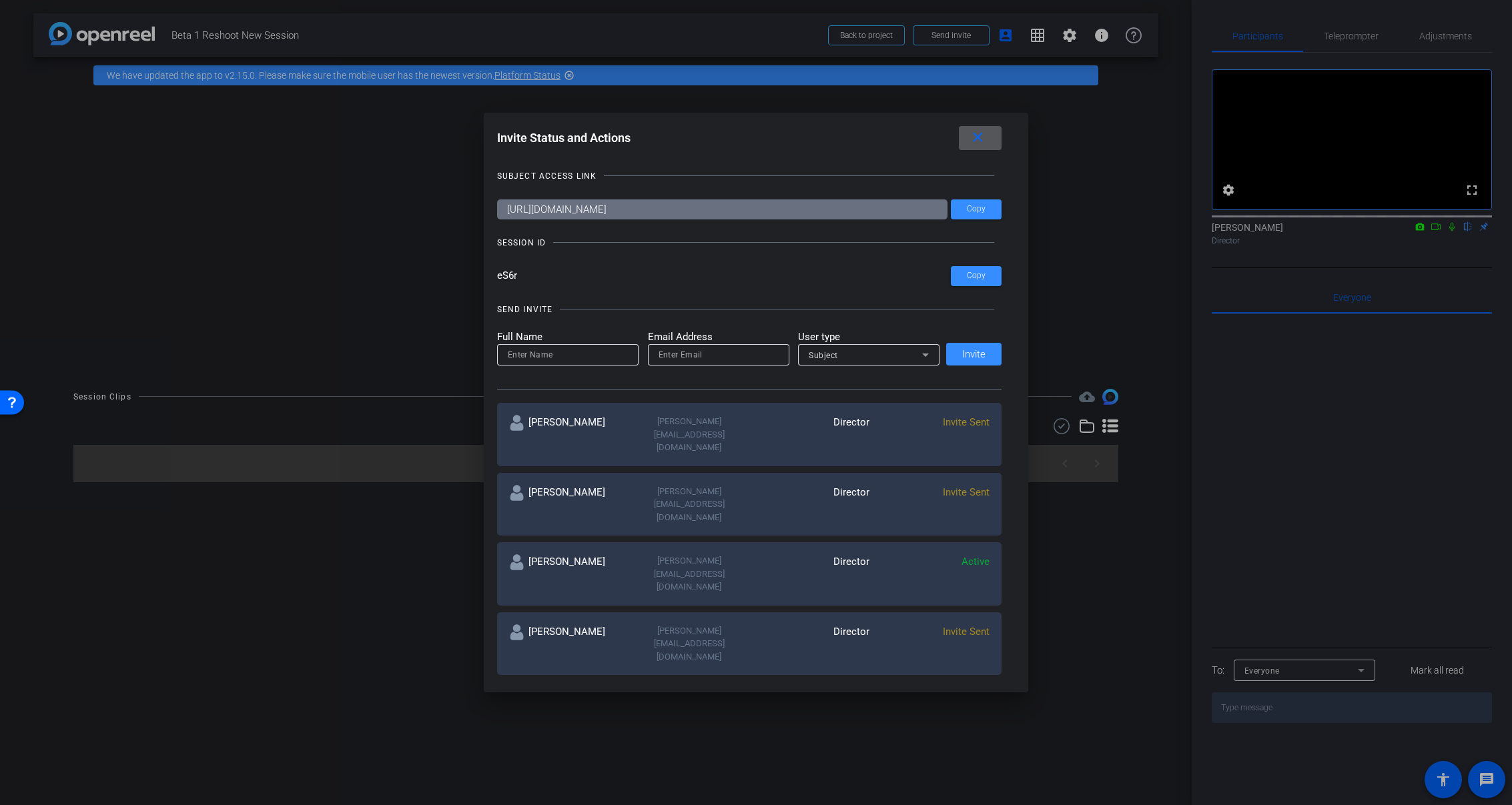
click at [0, 0] on mat-icon "close" at bounding box center [0, 0] width 0 height 0
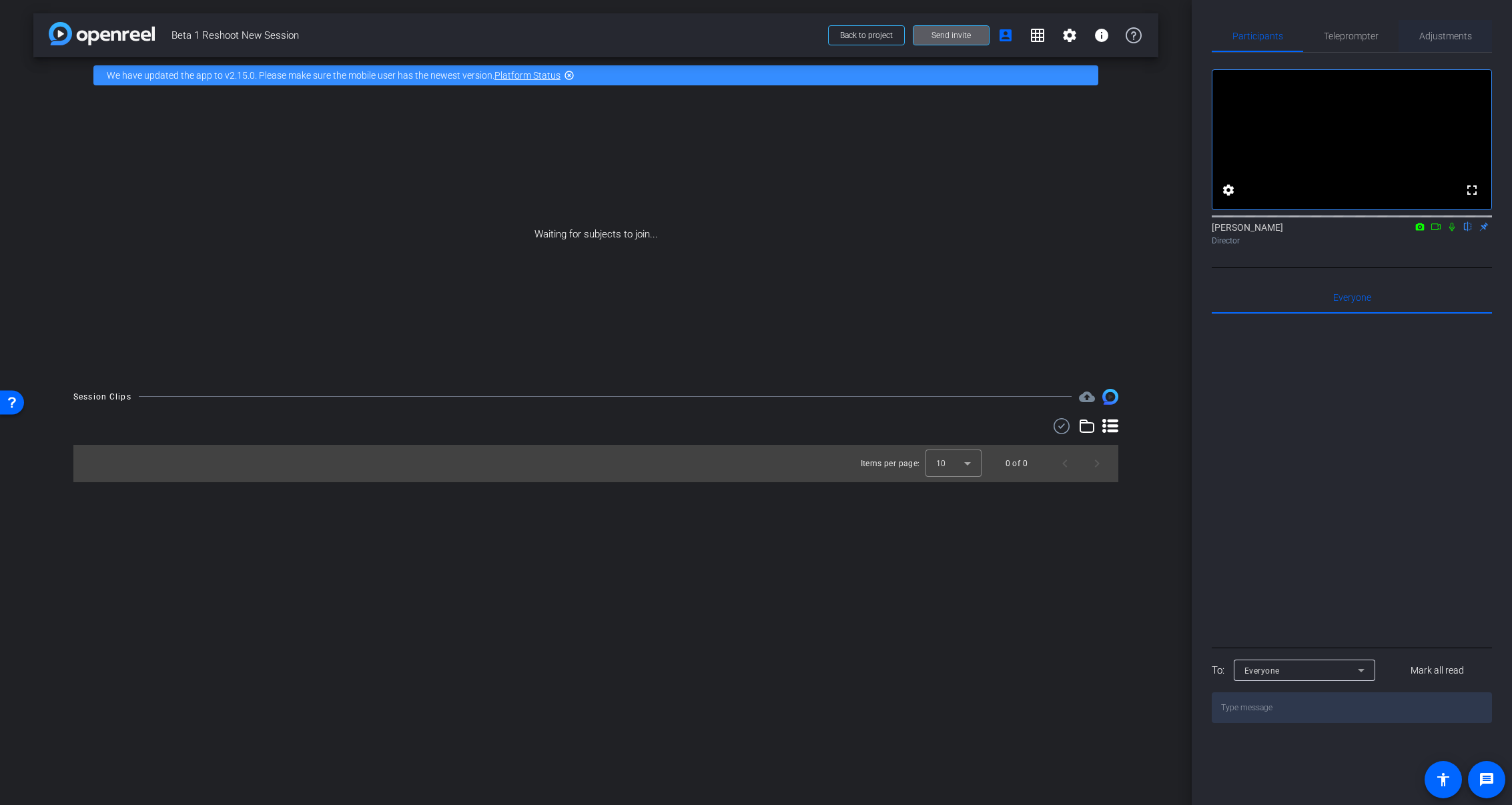
drag, startPoint x: 1446, startPoint y: 40, endPoint x: 1416, endPoint y: 46, distance: 30.6
click at [1439, 42] on span "Adjustments" at bounding box center [1446, 36] width 53 height 32
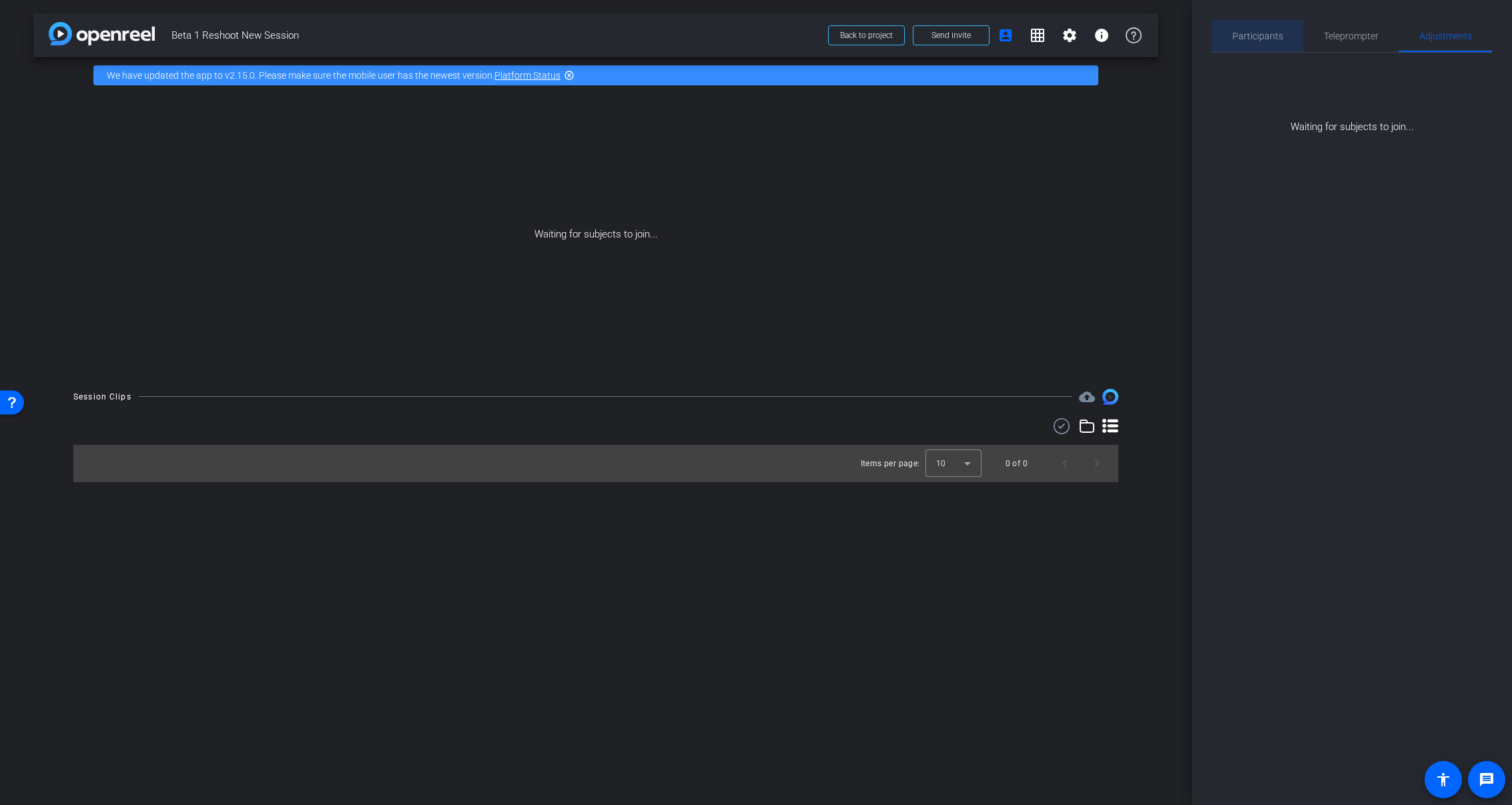
click at [1268, 39] on span "Participants" at bounding box center [1258, 36] width 51 height 9
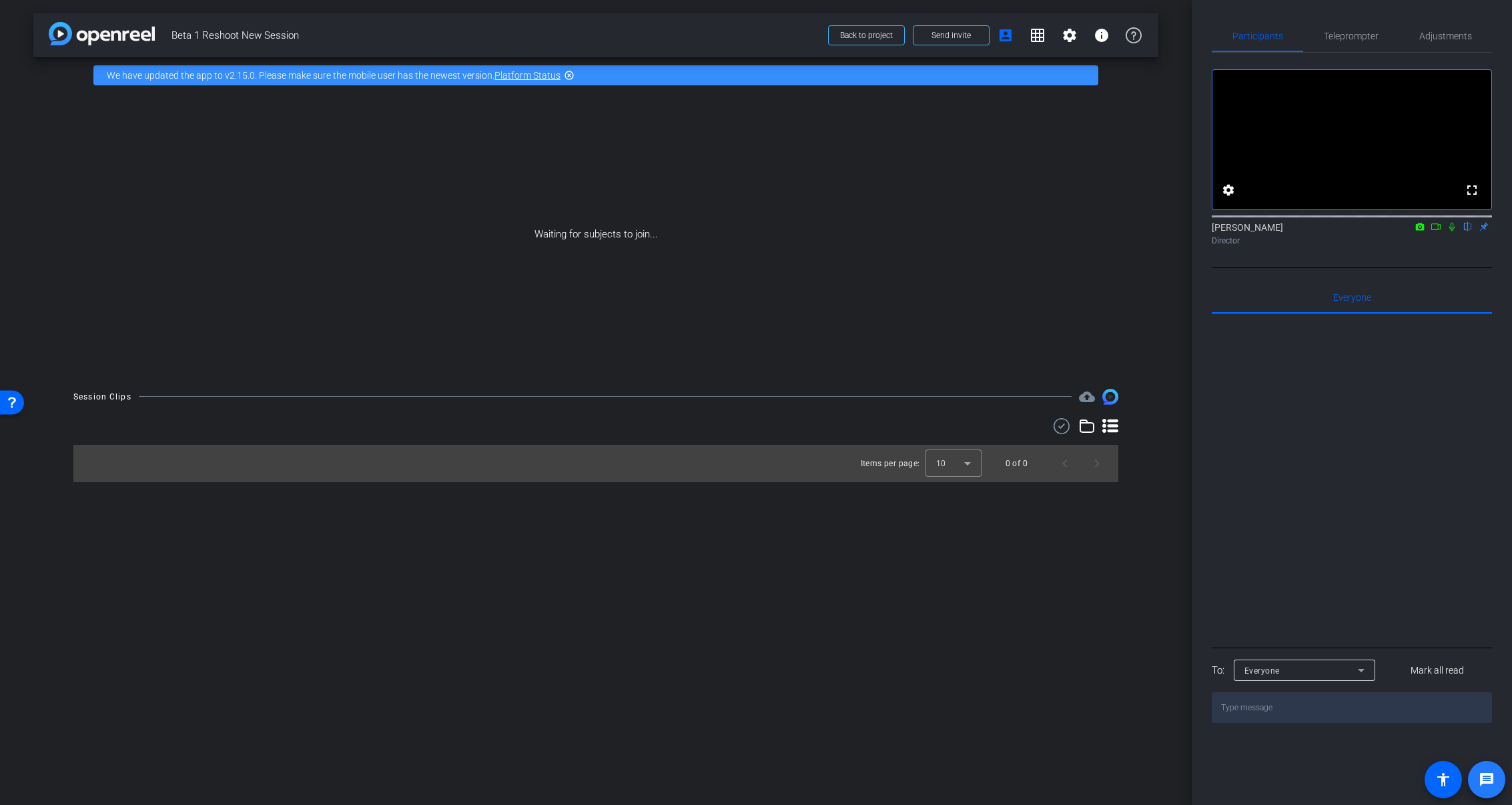
click at [1490, 786] on mat-icon "message" at bounding box center [1487, 780] width 16 height 16
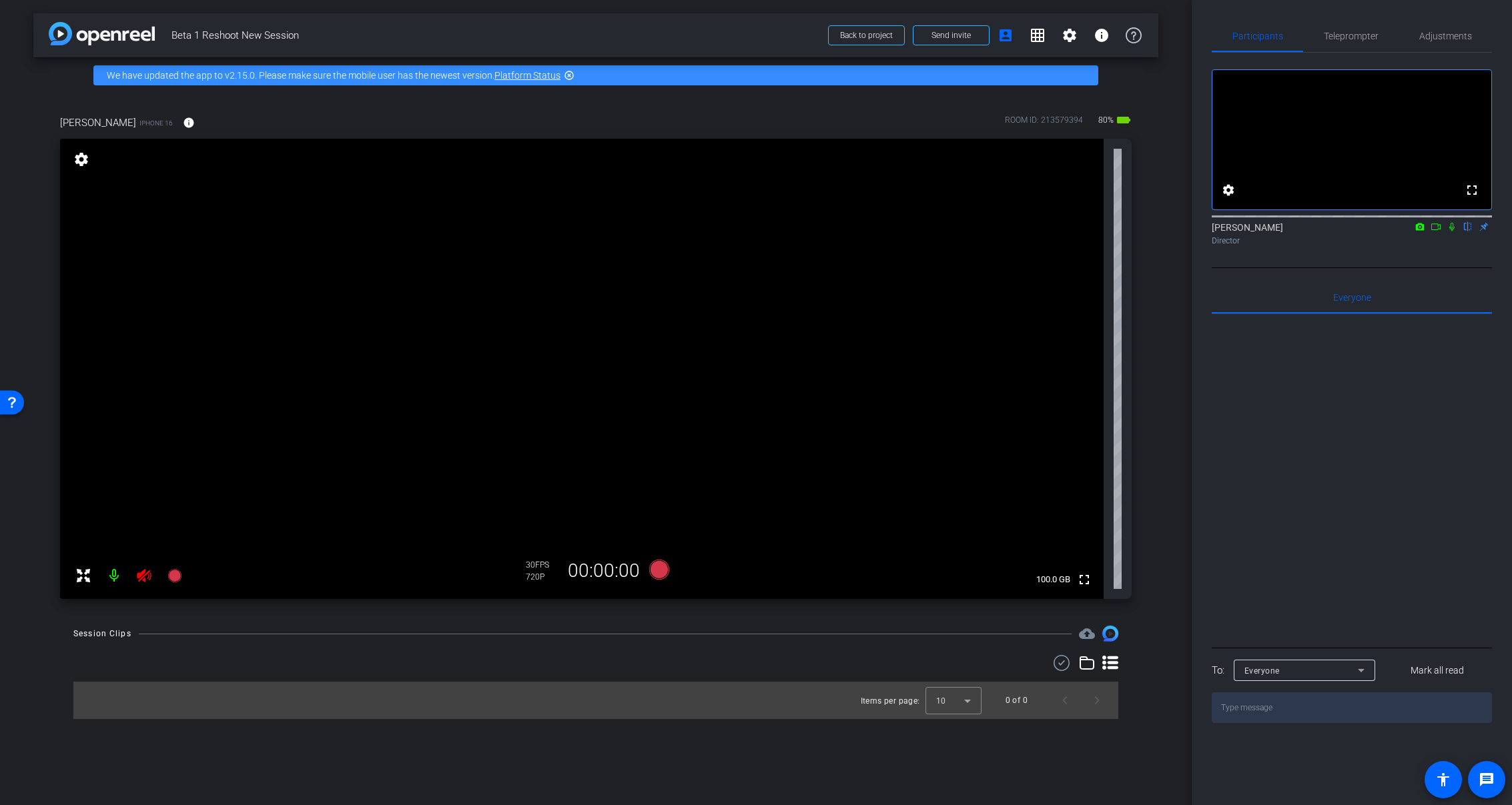
click at [145, 573] on icon at bounding box center [143, 576] width 14 height 14
click at [1427, 34] on span "Adjustments" at bounding box center [1446, 36] width 53 height 9
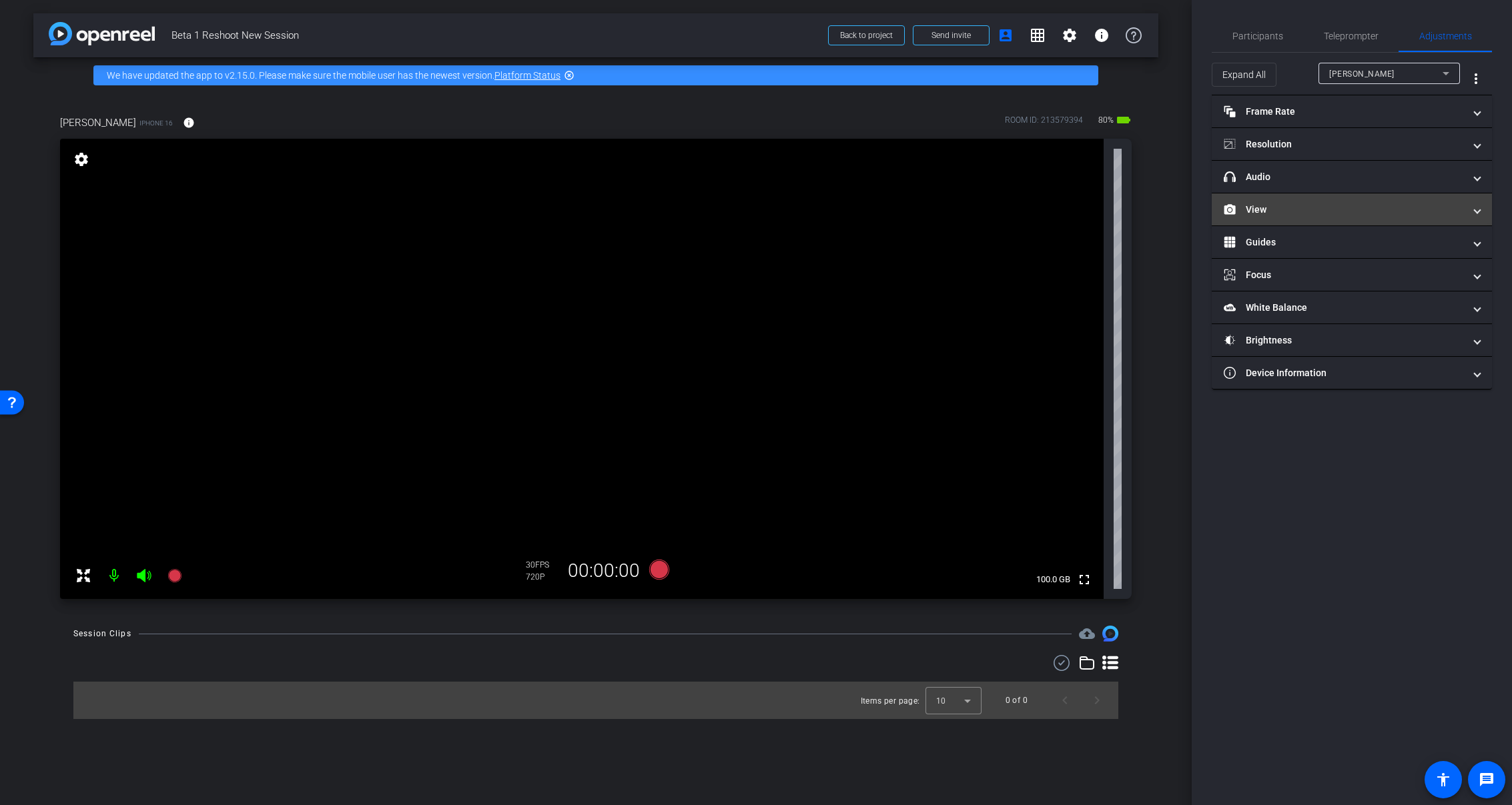
click at [1295, 203] on mat-panel-title "View" at bounding box center [1343, 209] width 240 height 14
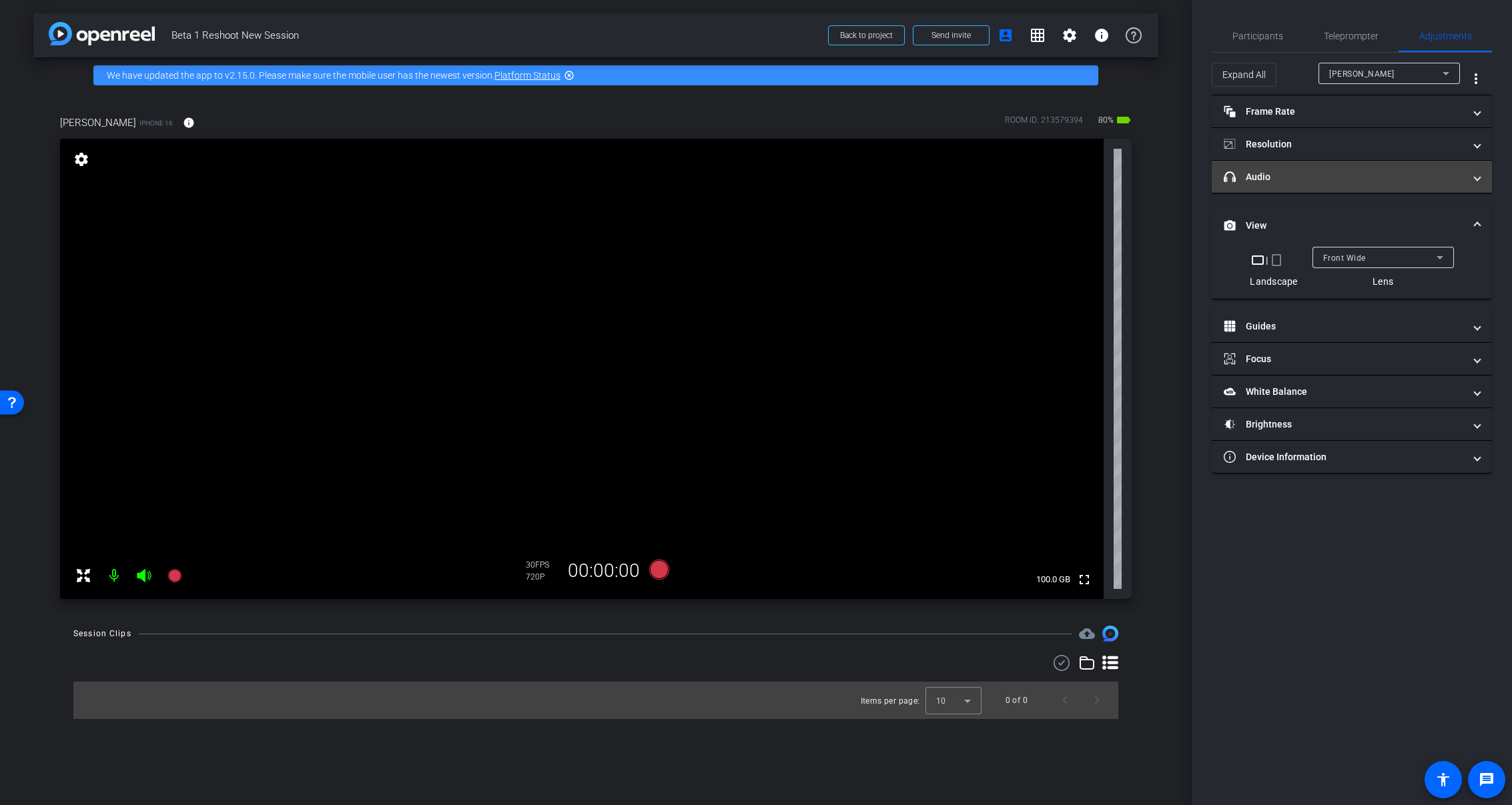
click at [1320, 187] on mat-expansion-panel-header "headphone icon Audio" at bounding box center [1352, 177] width 281 height 32
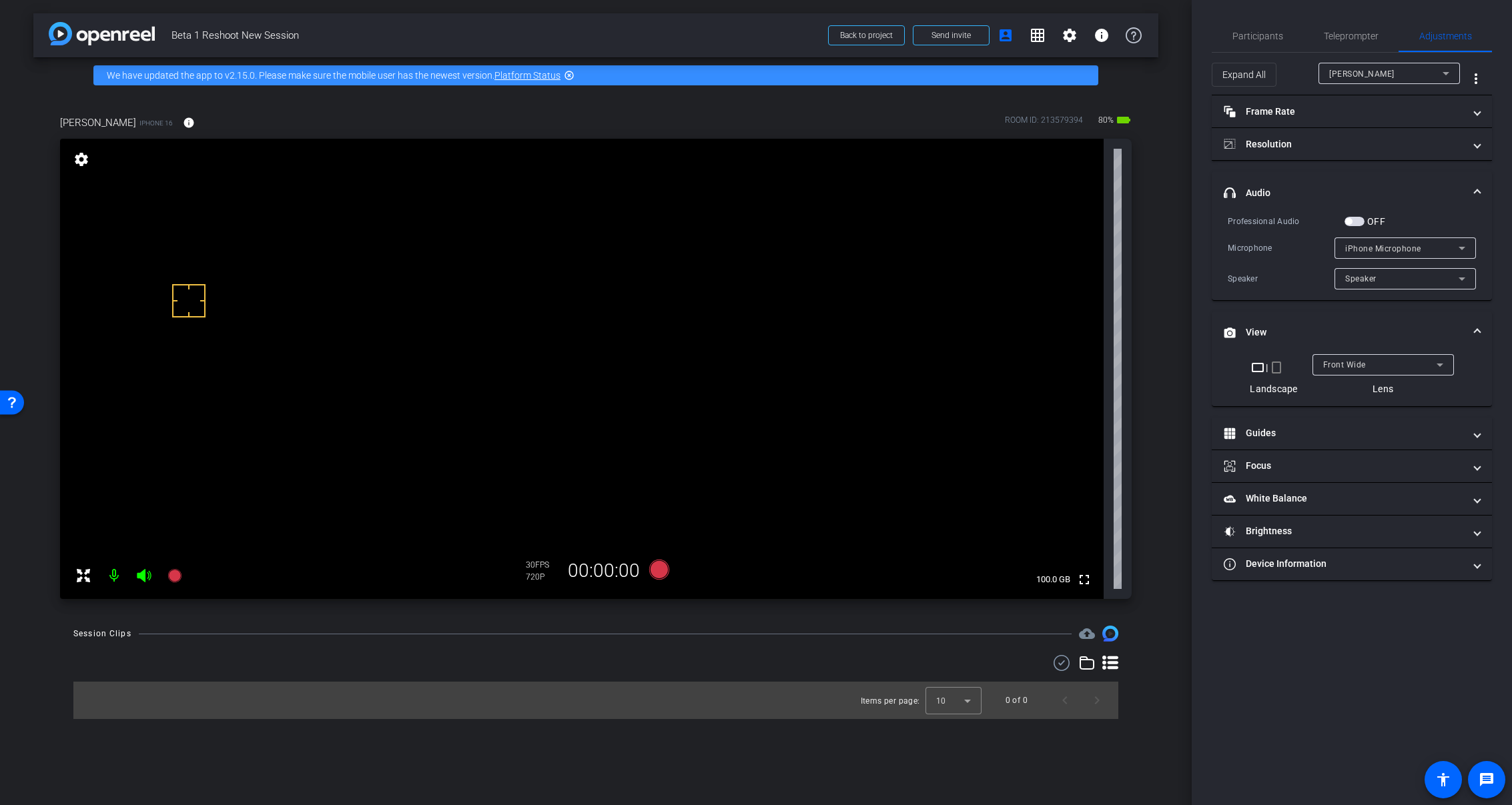
click at [181, 322] on video at bounding box center [581, 369] width 1043 height 460
drag, startPoint x: 190, startPoint y: 299, endPoint x: 297, endPoint y: 258, distance: 114.6
click at [297, 258] on video at bounding box center [581, 369] width 1043 height 460
drag, startPoint x: 185, startPoint y: 303, endPoint x: 1370, endPoint y: 502, distance: 1201.6
click at [1370, 502] on mat-panel-title "White Balance White Balance" at bounding box center [1343, 498] width 240 height 14
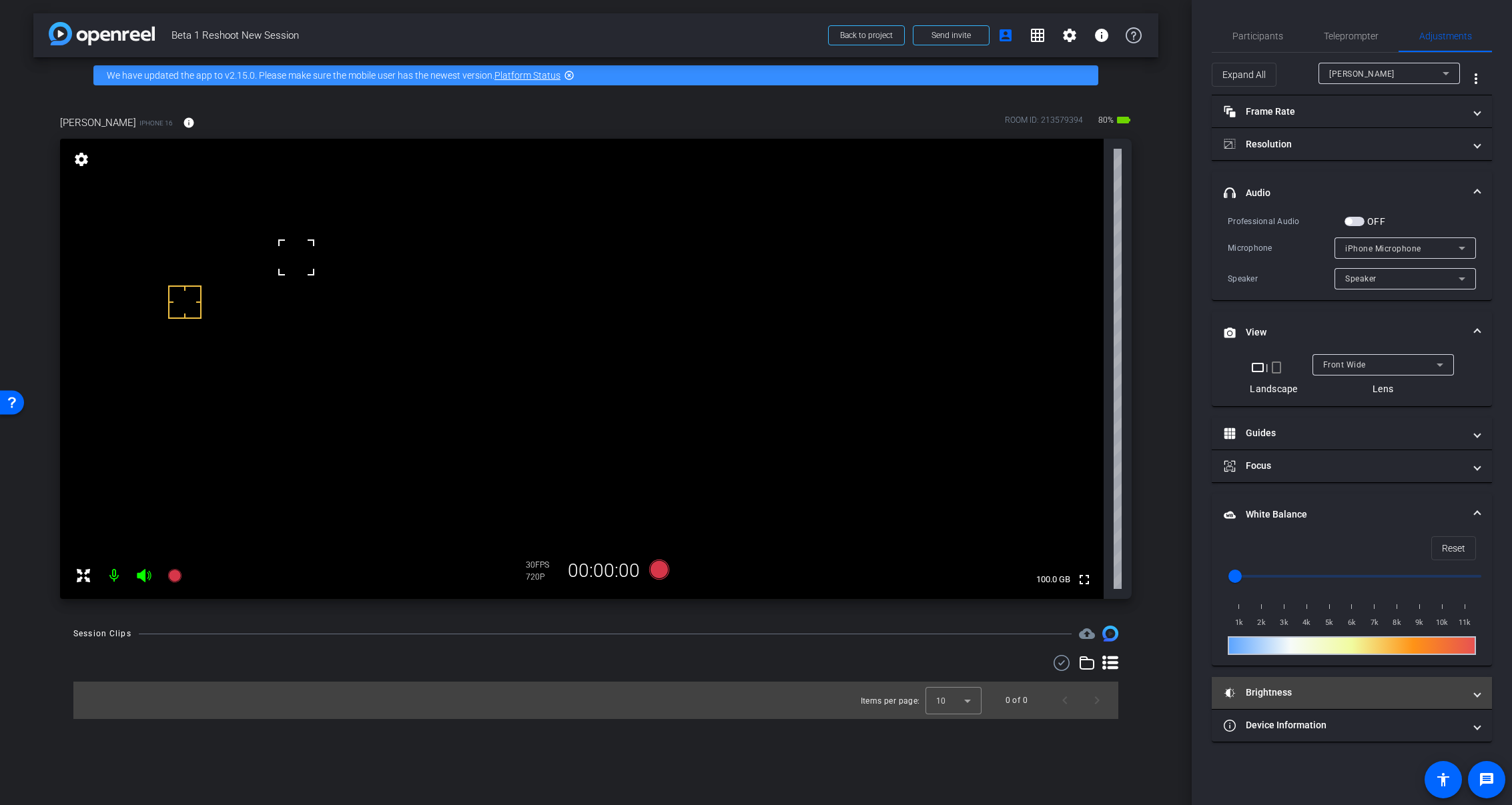
click at [1281, 692] on mat-panel-title "Brightness" at bounding box center [1343, 692] width 240 height 14
click at [1323, 758] on input "range" at bounding box center [1358, 760] width 276 height 30
click at [1257, 759] on input "range" at bounding box center [1358, 760] width 276 height 30
drag, startPoint x: 197, startPoint y: 287, endPoint x: 189, endPoint y: 277, distance: 12.8
click at [189, 277] on div at bounding box center [201, 283] width 33 height 33
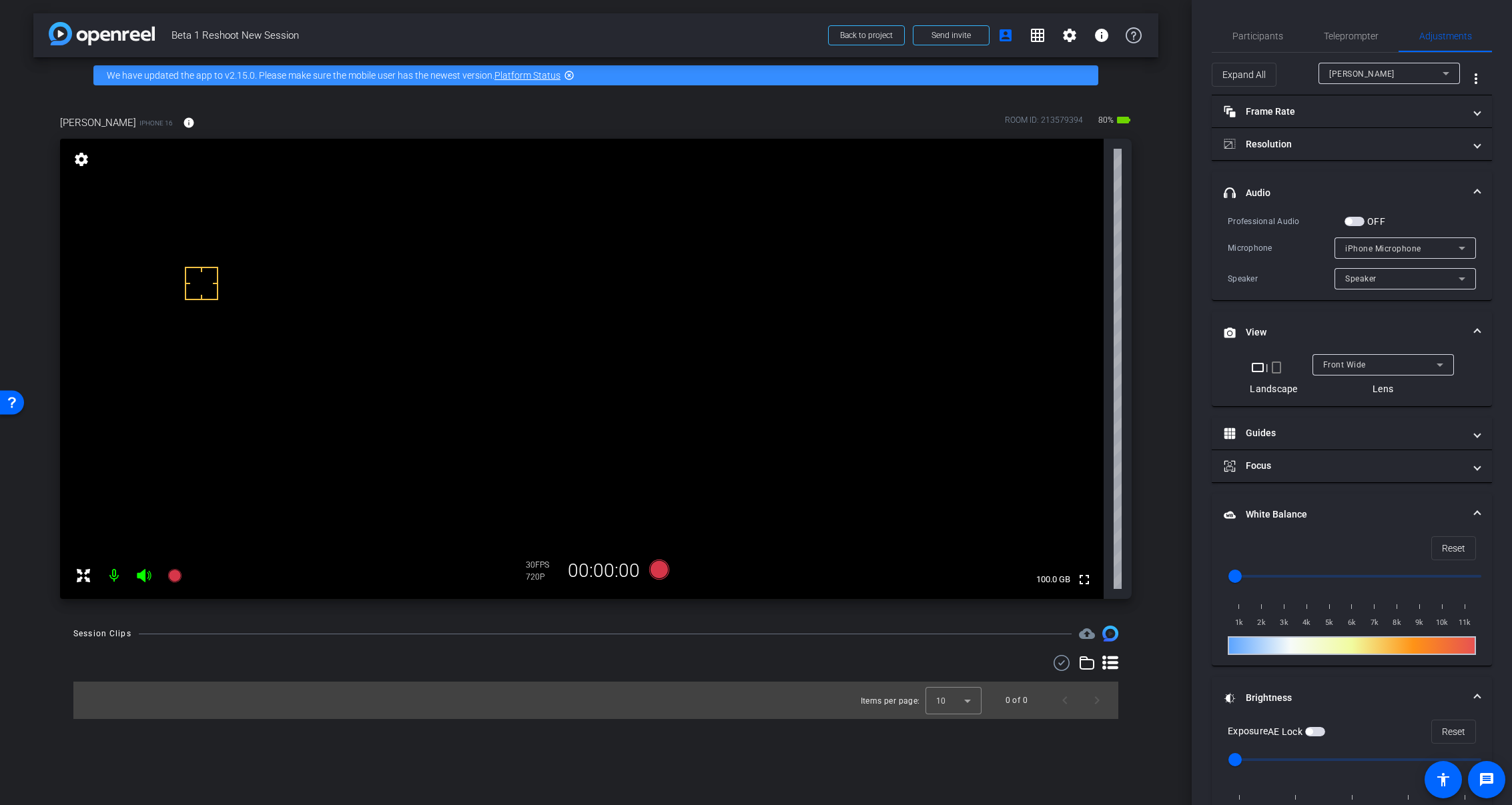
drag, startPoint x: 189, startPoint y: 277, endPoint x: 173, endPoint y: 226, distance: 53.5
click at [173, 226] on video at bounding box center [581, 369] width 1043 height 460
drag, startPoint x: 186, startPoint y: 286, endPoint x: 1351, endPoint y: 759, distance: 1257.4
type input "0"
click at [1351, 759] on input "range" at bounding box center [1358, 760] width 276 height 30
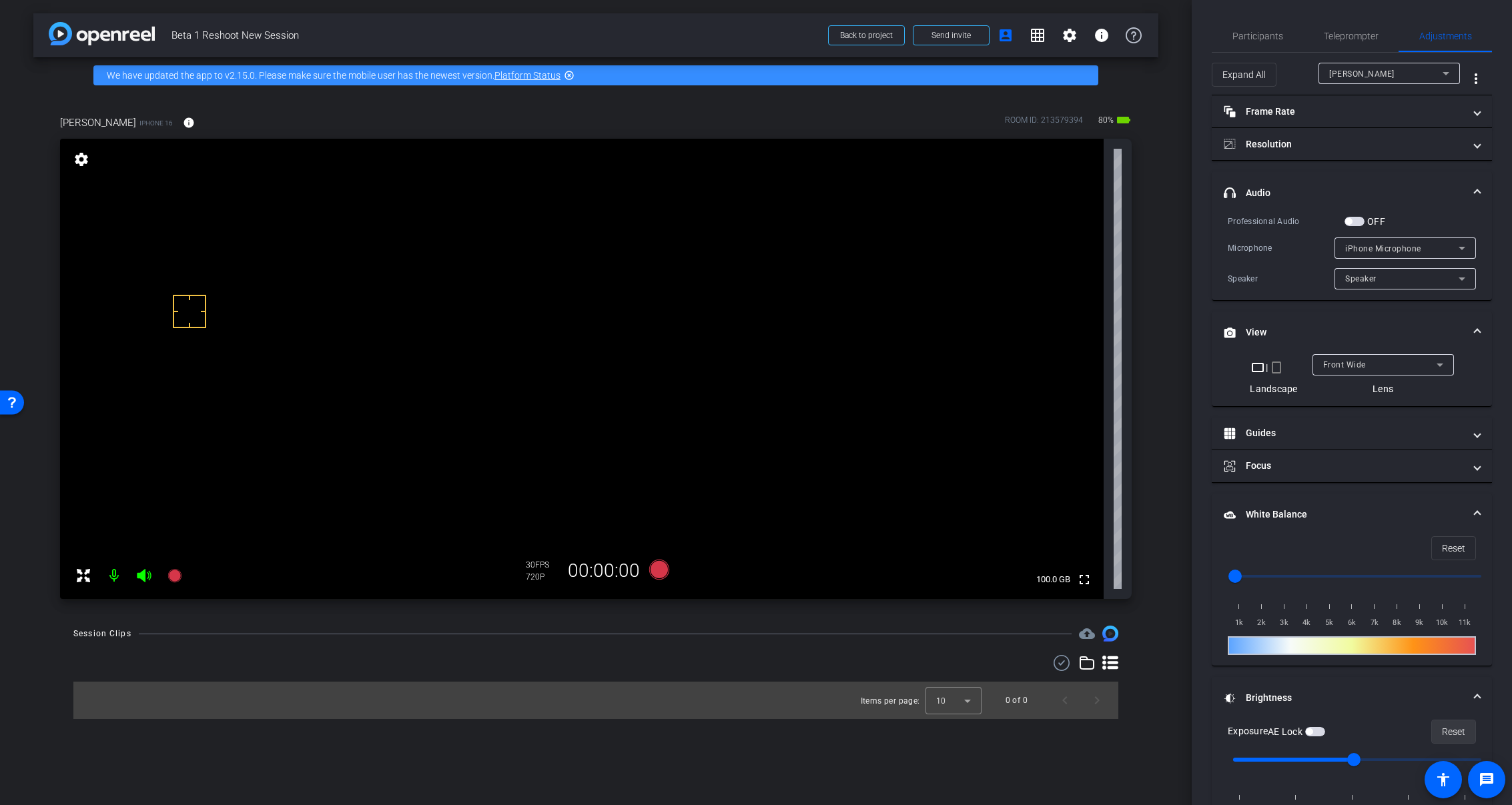
drag, startPoint x: 190, startPoint y: 312, endPoint x: 1447, endPoint y: 730, distance: 1324.7
click at [1447, 730] on span "Reset" at bounding box center [1454, 732] width 24 height 25
drag, startPoint x: 429, startPoint y: 262, endPoint x: 426, endPoint y: 255, distance: 7.6
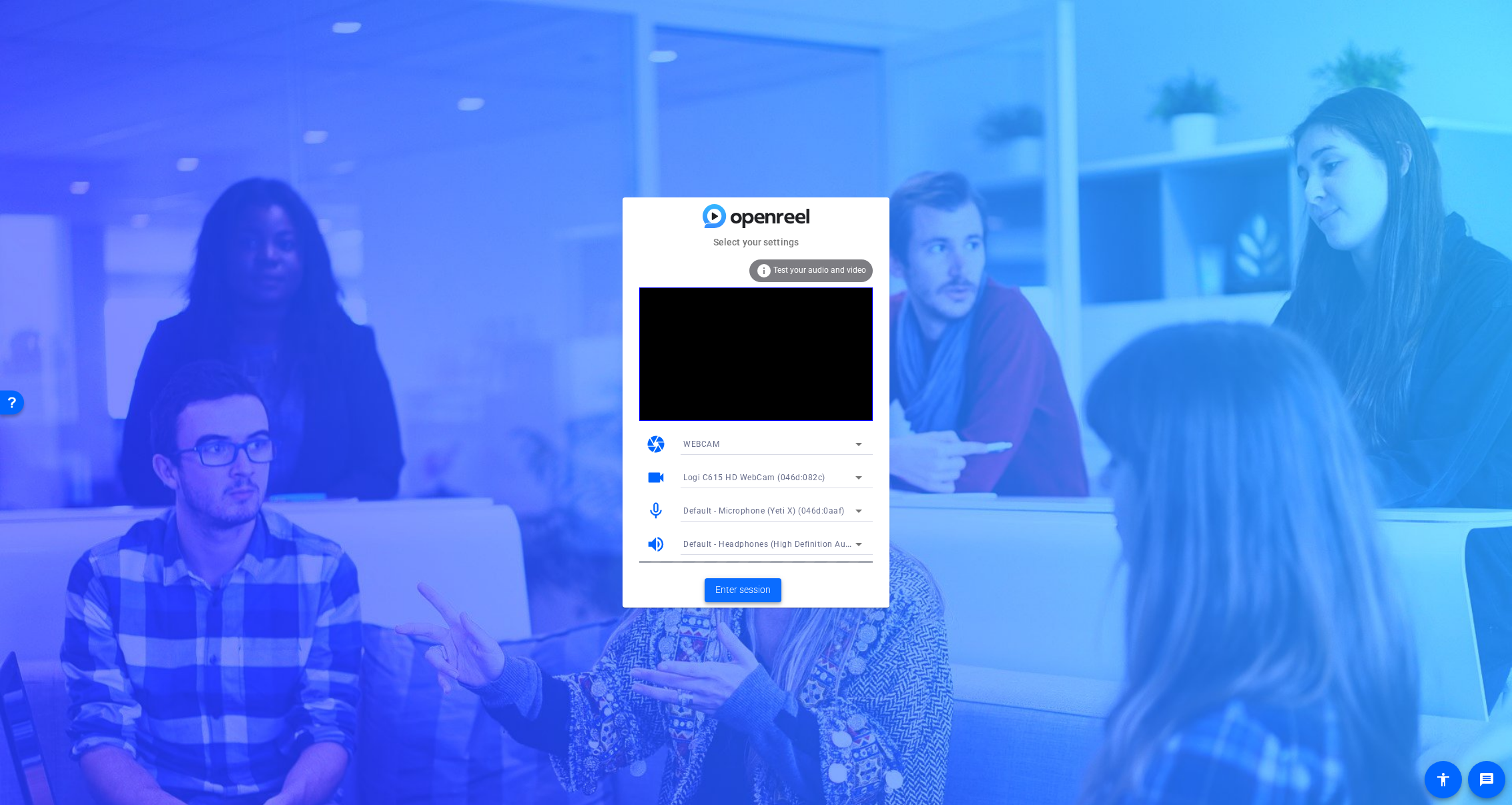
click at [737, 586] on span "Enter session" at bounding box center [742, 590] width 55 height 14
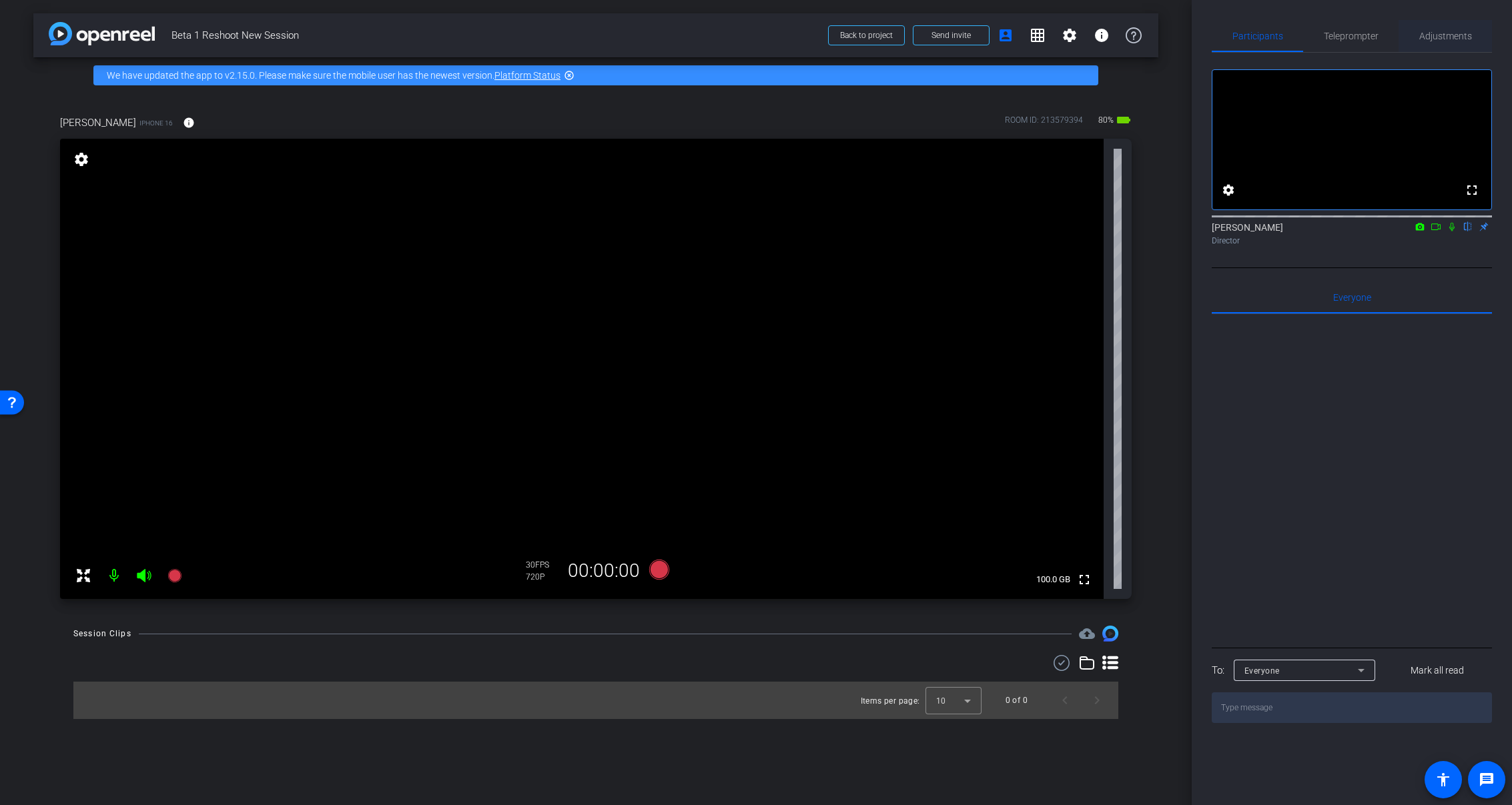
click at [1458, 36] on span "Adjustments" at bounding box center [1446, 36] width 53 height 9
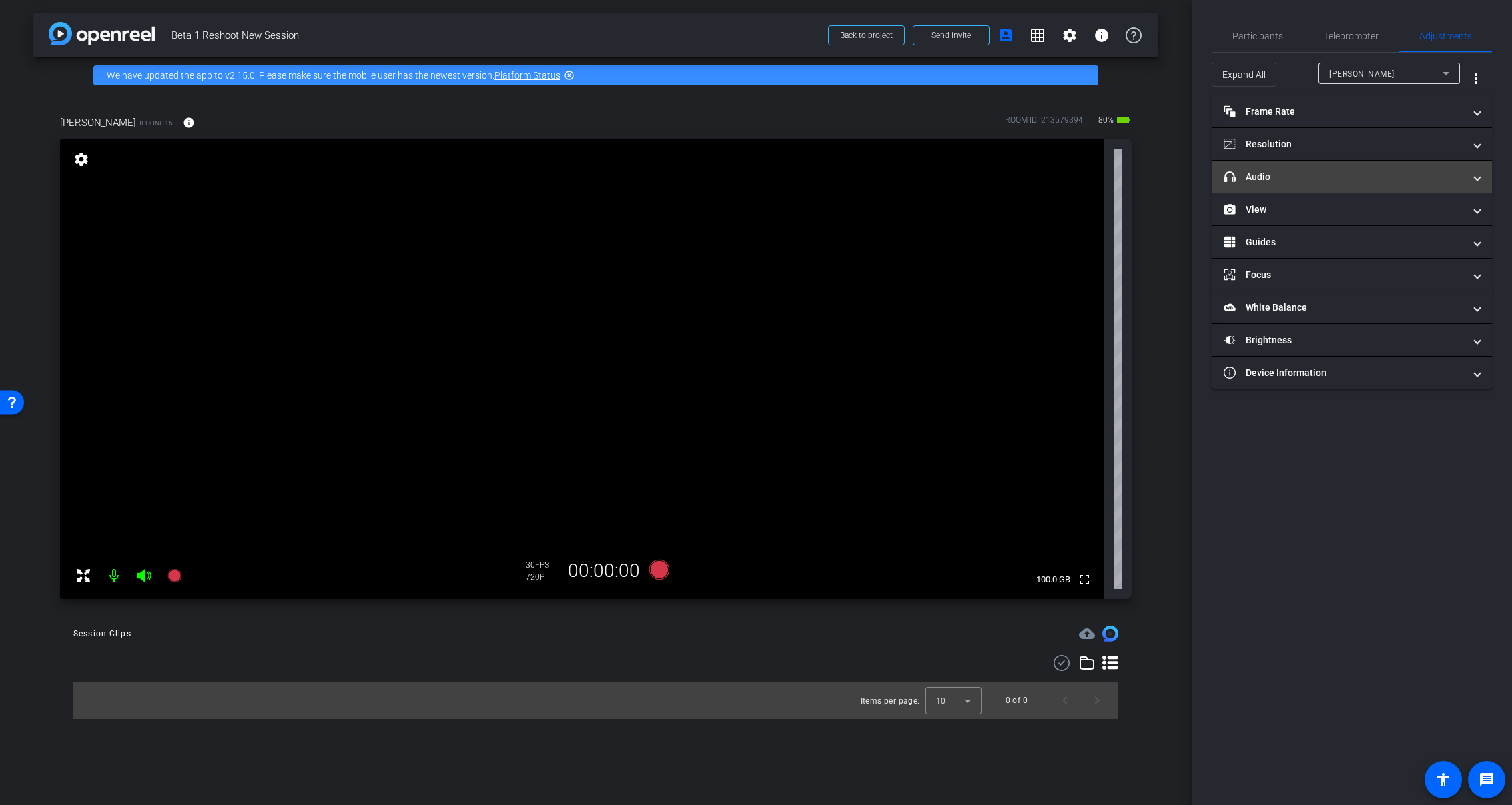
click at [1356, 174] on mat-panel-title "headphone icon Audio" at bounding box center [1343, 177] width 240 height 14
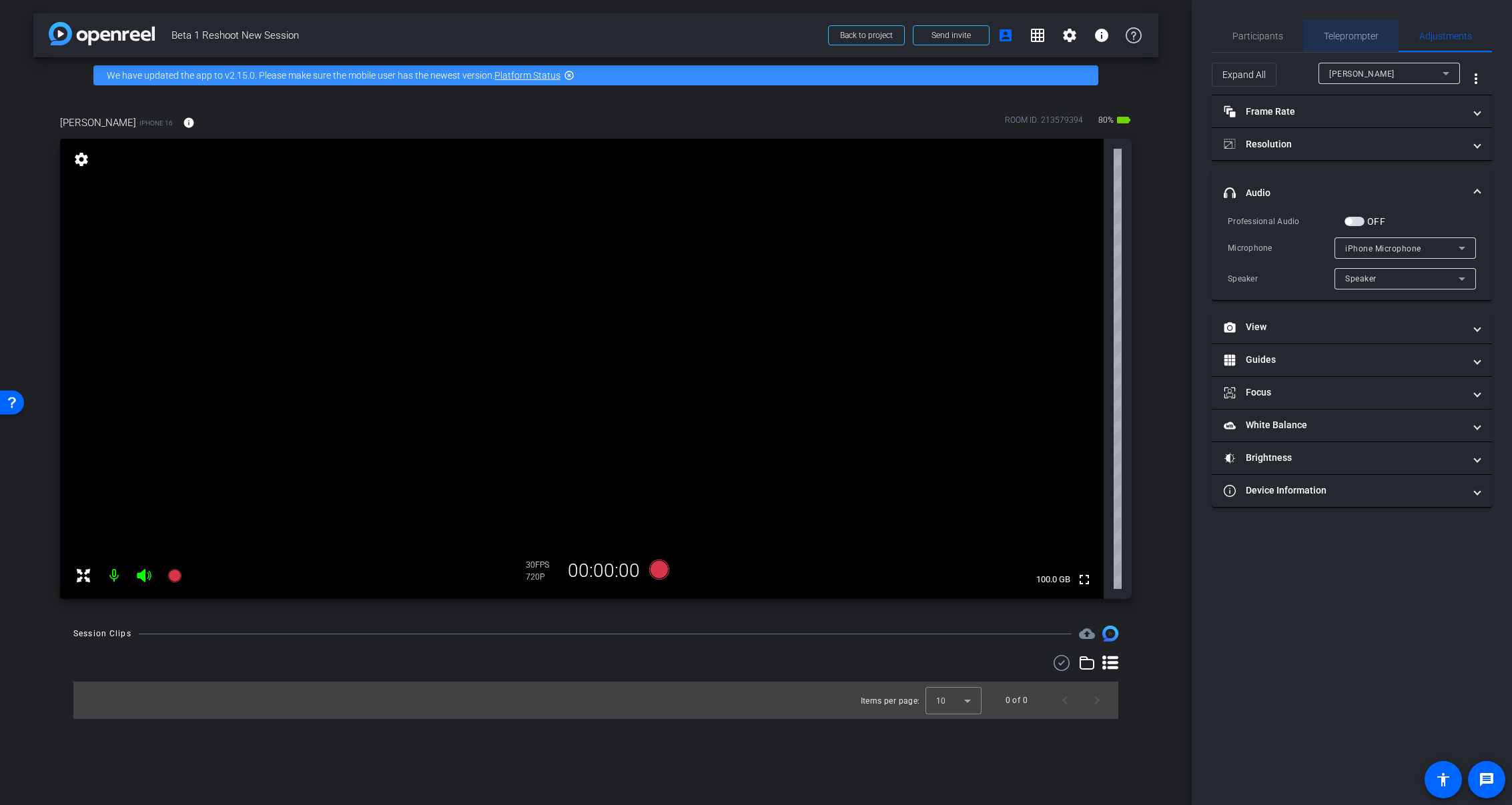
click at [1349, 32] on span "Teleprompter" at bounding box center [1351, 36] width 55 height 9
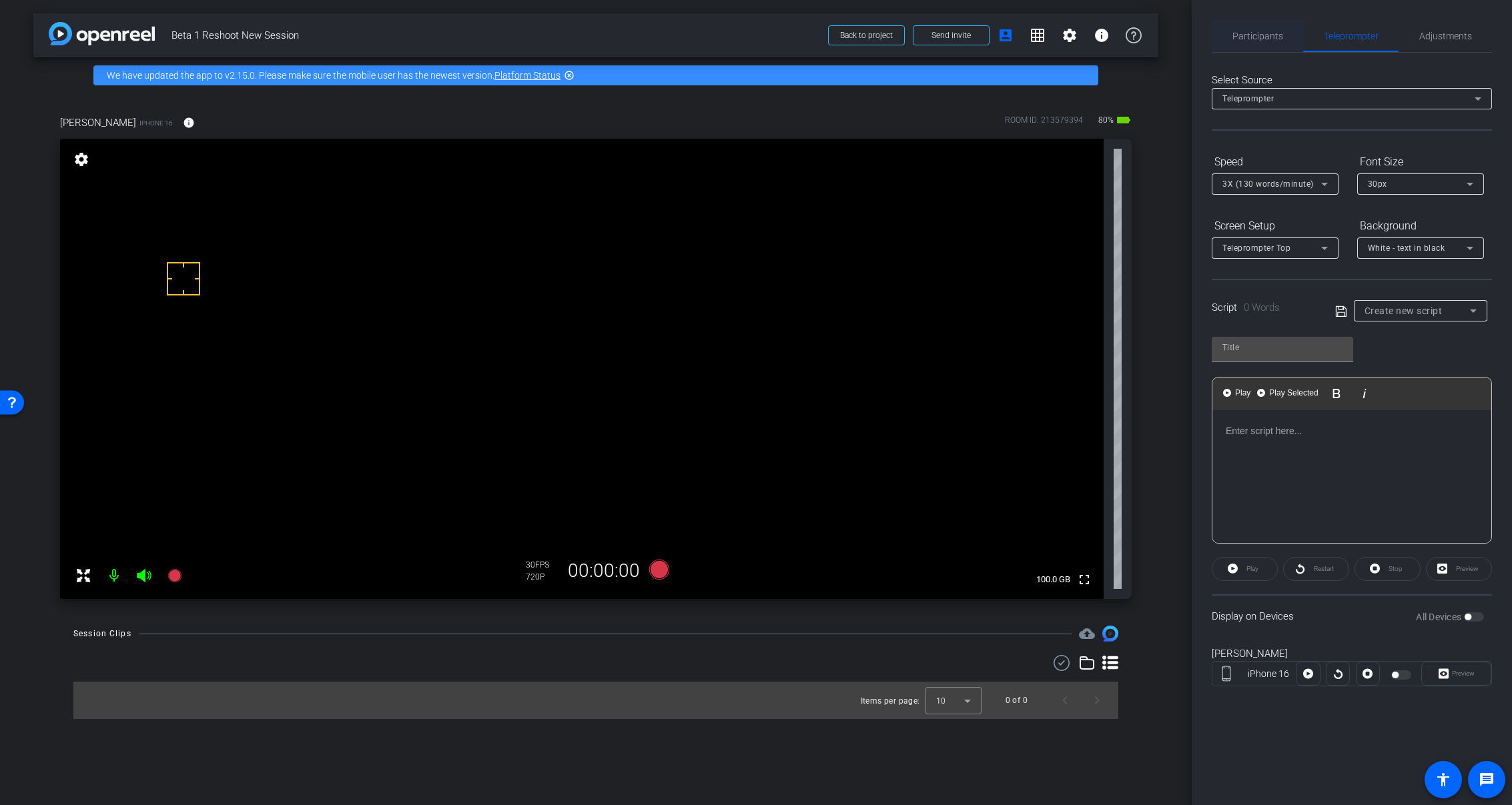
click at [1239, 32] on span "Participants" at bounding box center [1258, 36] width 51 height 9
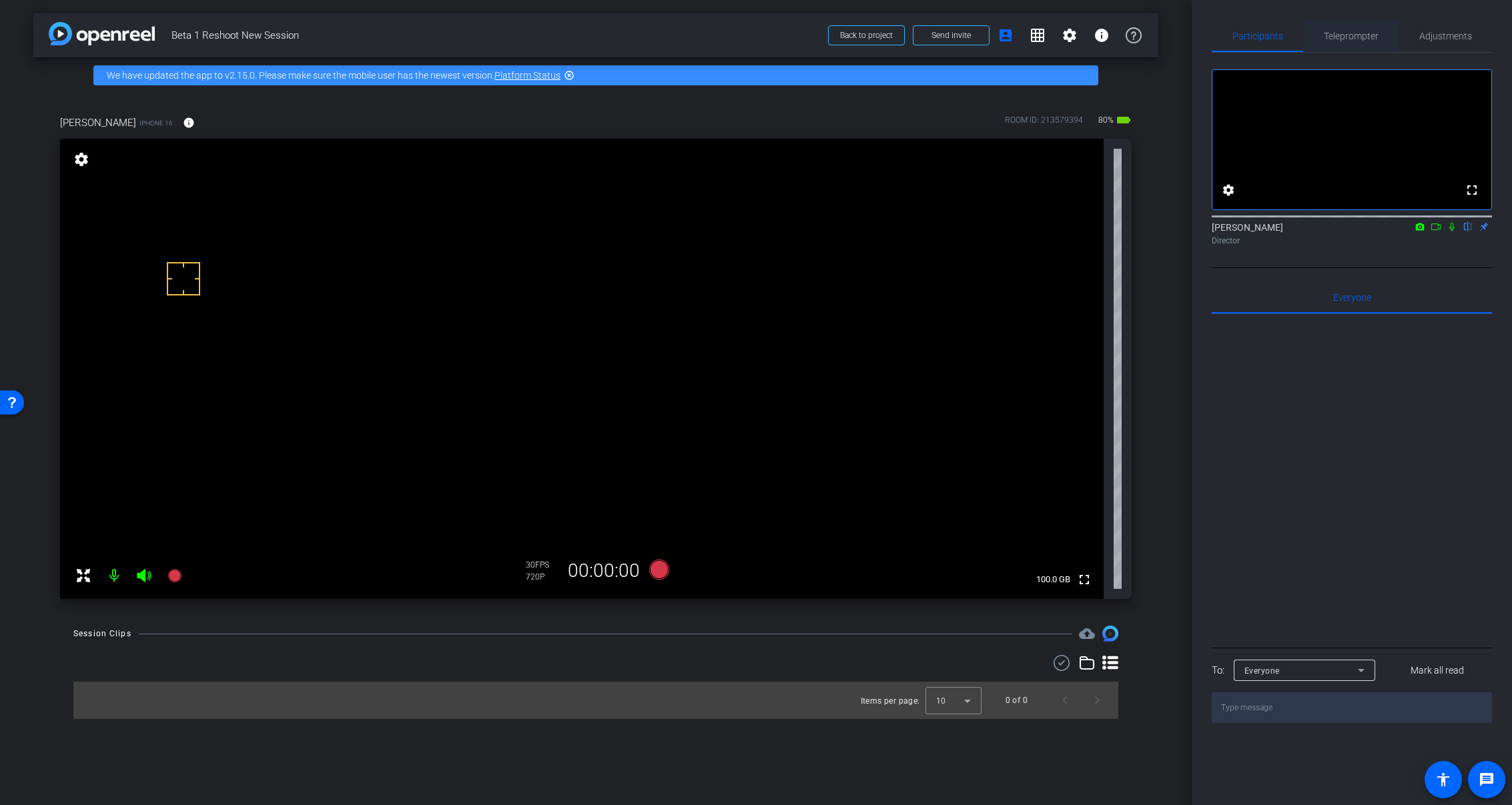
click at [1343, 35] on span "Teleprompter" at bounding box center [1351, 36] width 55 height 9
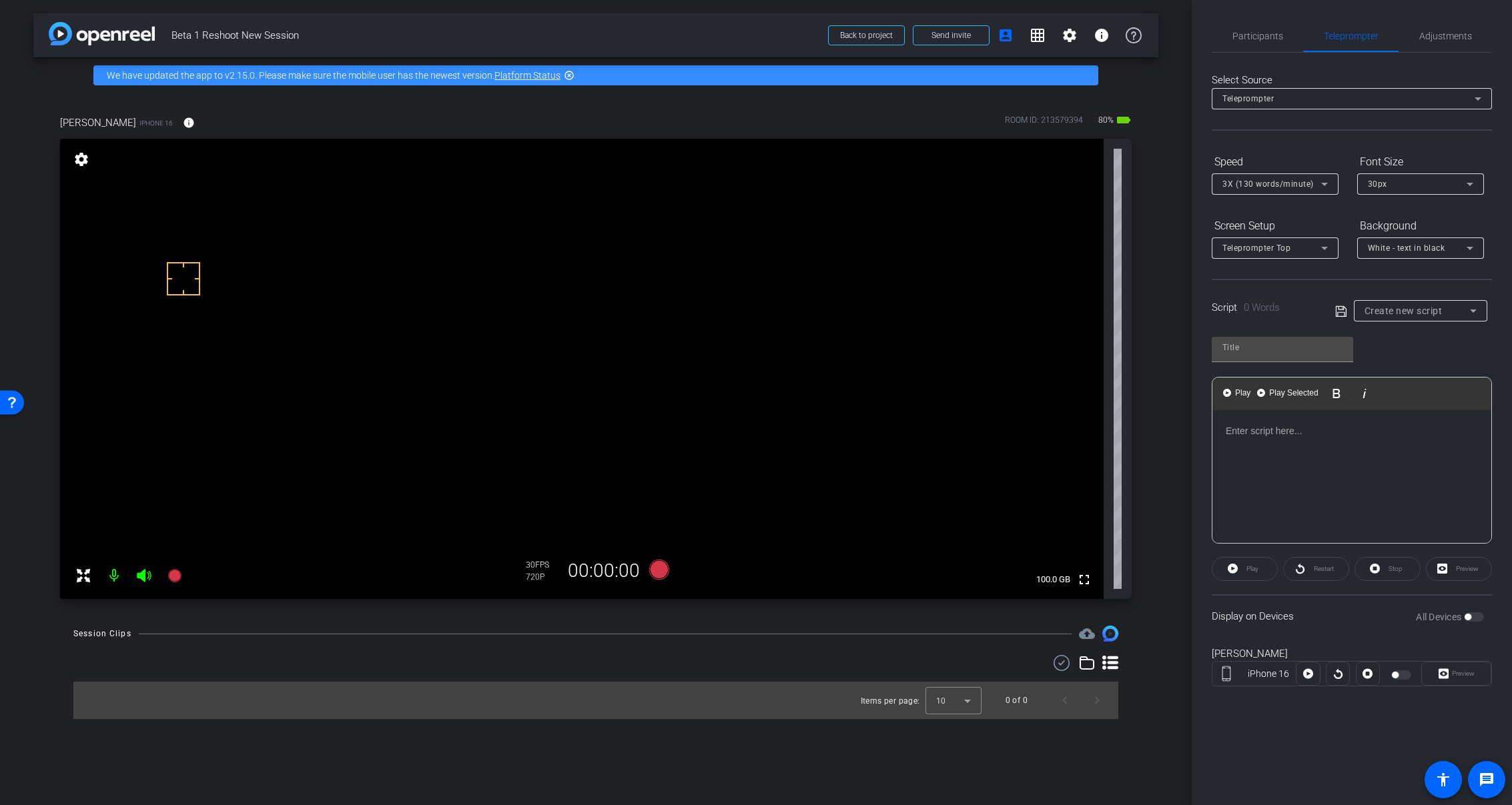
click at [1401, 297] on div "Script 0 Words Create new script" at bounding box center [1352, 300] width 281 height 42
click at [1401, 311] on span "Create new script" at bounding box center [1404, 311] width 78 height 11
click at [1397, 358] on span "Who We Are" at bounding box center [1389, 358] width 49 height 16
type input "Who We Are"
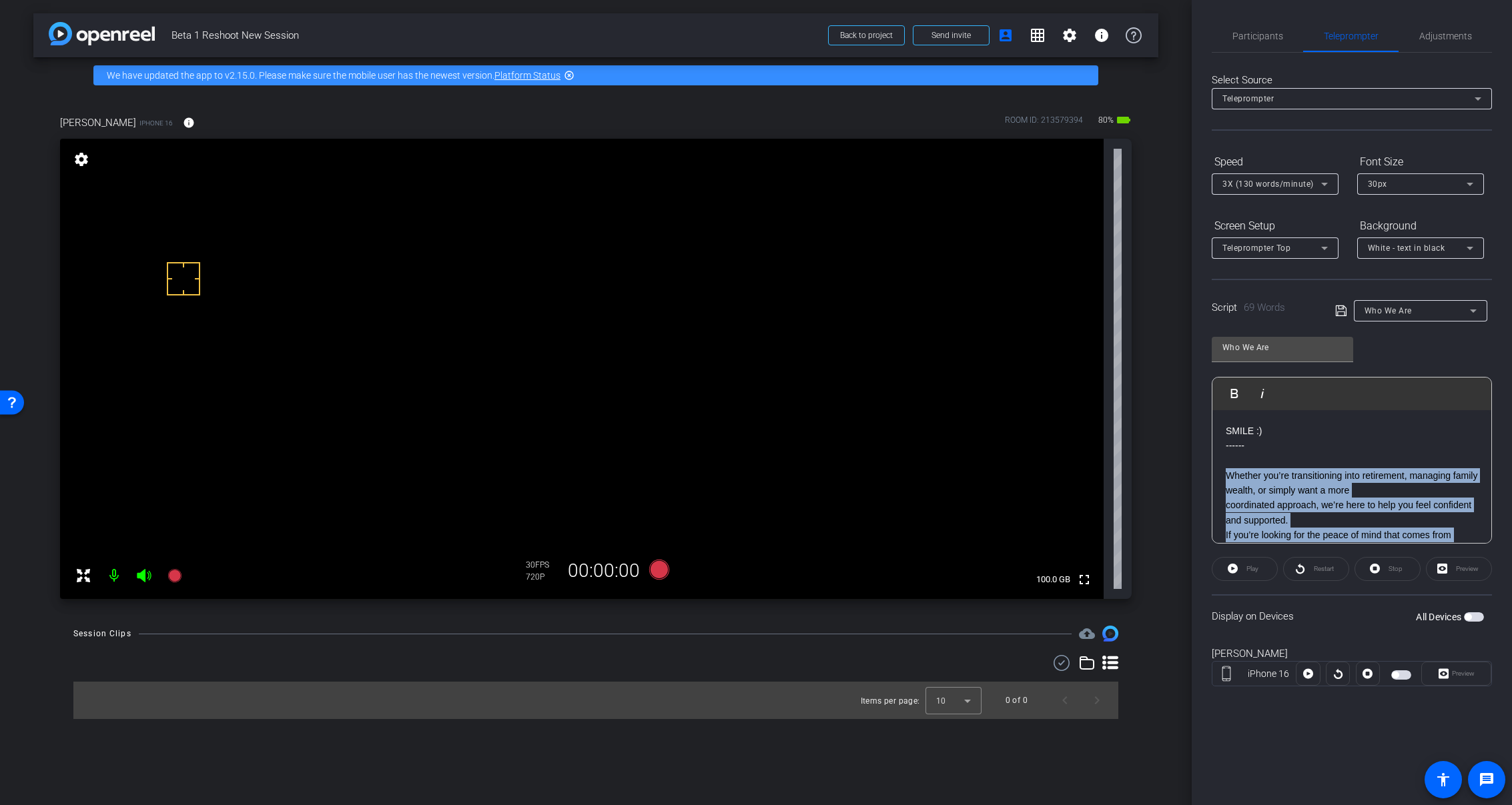
drag, startPoint x: 1257, startPoint y: 529, endPoint x: 1215, endPoint y: 479, distance: 65.3
click at [1215, 479] on div "SMILE :) ------ Whether you’re transitioning into retirement, managing family w…" at bounding box center [1352, 513] width 279 height 206
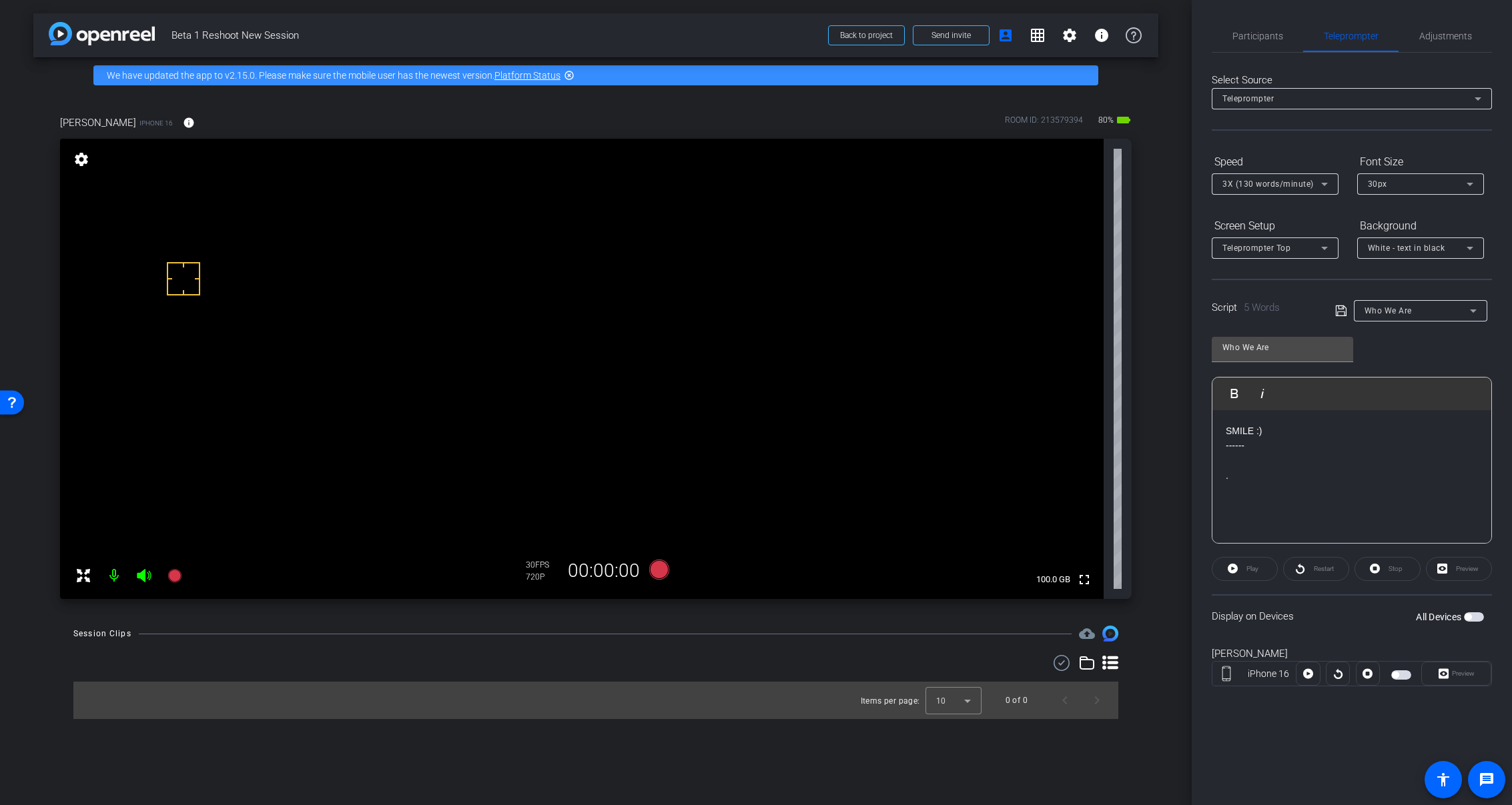
click at [1254, 447] on p "------" at bounding box center [1352, 445] width 253 height 14
click at [1267, 484] on div "SMILE ----------------------- ." at bounding box center [1352, 476] width 279 height 133
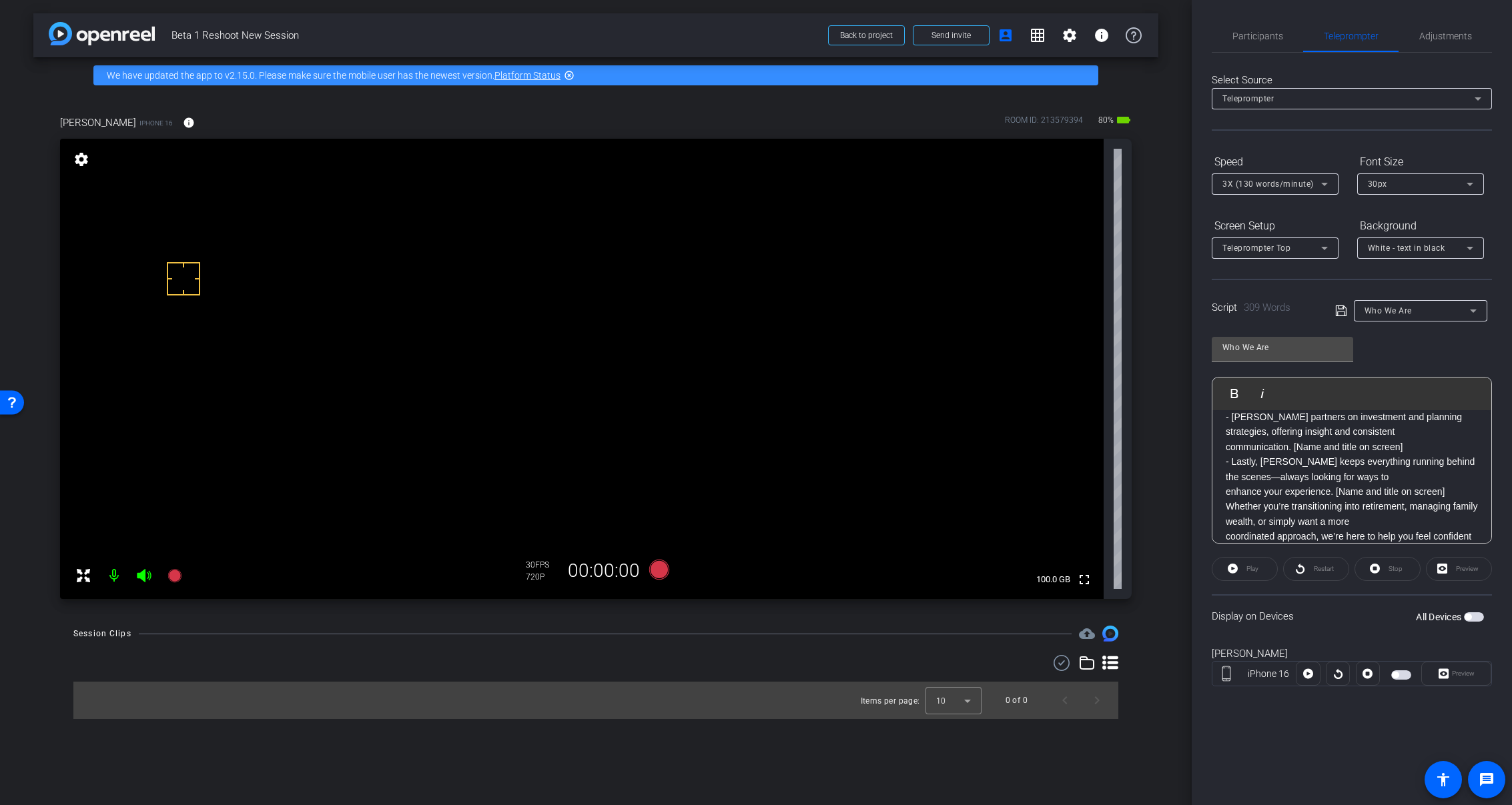
scroll to position [516, 0]
drag, startPoint x: 1431, startPoint y: 469, endPoint x: 1336, endPoint y: 472, distance: 95.0
click at [1336, 472] on p "enhance your experience. [Name and title on screen]" at bounding box center [1352, 467] width 253 height 14
drag, startPoint x: 1397, startPoint y: 485, endPoint x: 1293, endPoint y: 487, distance: 104.0
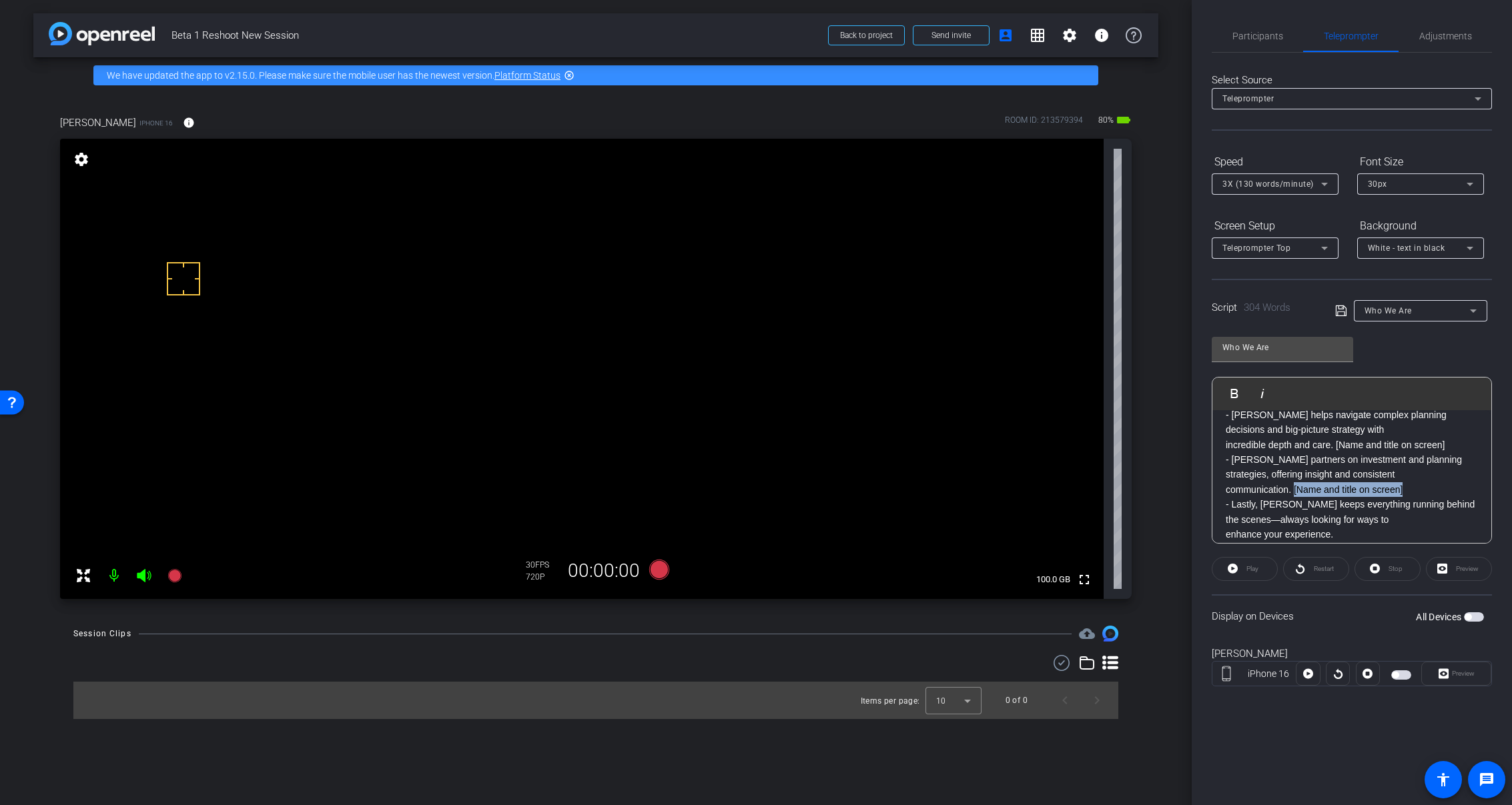
click at [1293, 487] on p "communication. [Name and title on screen]" at bounding box center [1352, 489] width 253 height 14
drag, startPoint x: 1455, startPoint y: 444, endPoint x: 1336, endPoint y: 444, distance: 119.0
click at [1336, 444] on p "incredible depth and care. [Name and title on screen]" at bounding box center [1352, 445] width 253 height 14
click at [1221, 447] on div "SMILE ----------------------- ​ At Concierge Wealth Management, the name isn’t …" at bounding box center [1352, 333] width 279 height 744
click at [1225, 475] on div "SMILE ----------------------- ​ At Concierge Wealth Management, the name isn’t …" at bounding box center [1352, 333] width 279 height 744
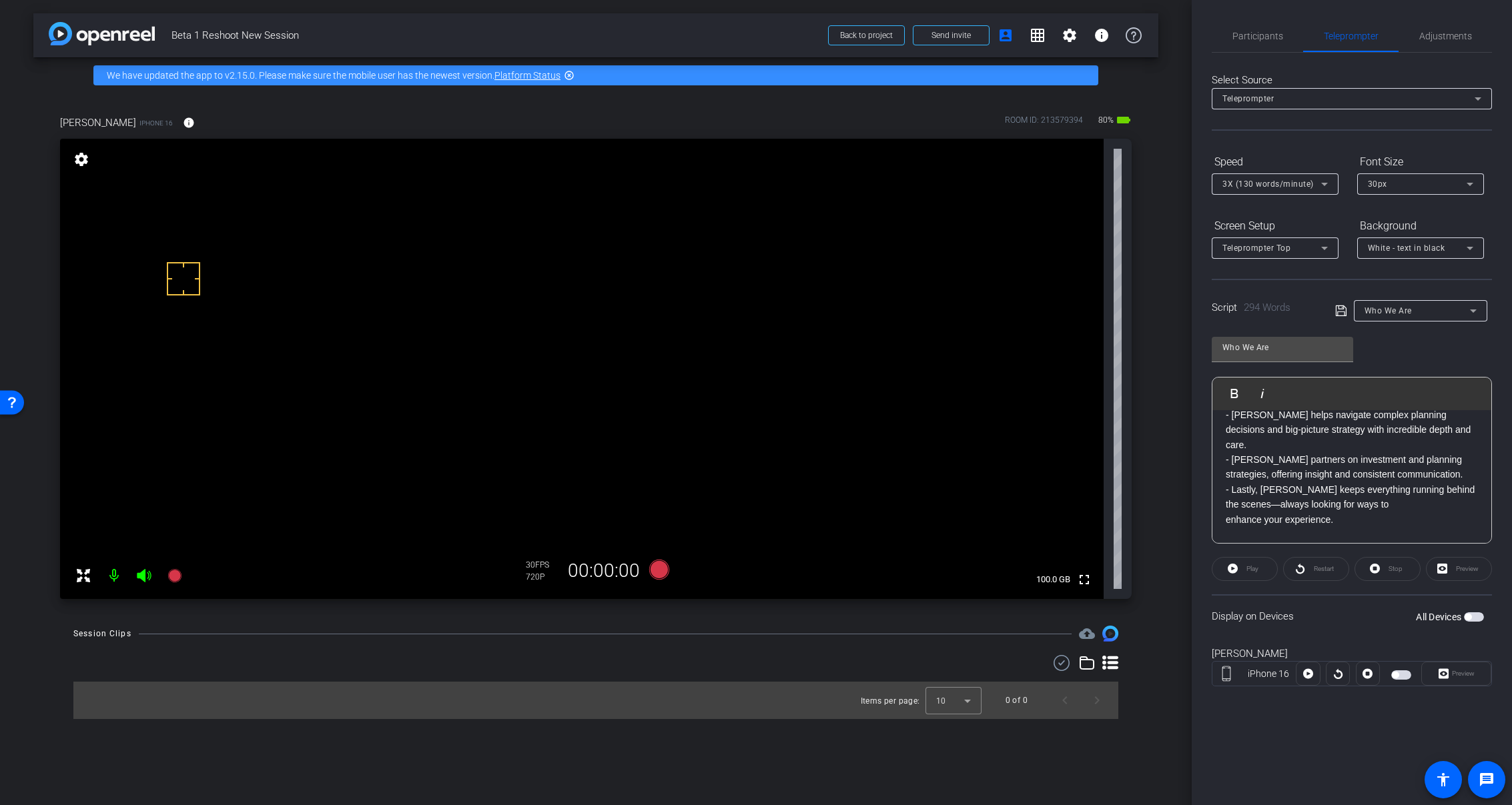
click at [1223, 502] on div "SMILE ----------------------- ​ At Concierge Wealth Management, the name isn’t …" at bounding box center [1352, 325] width 279 height 729
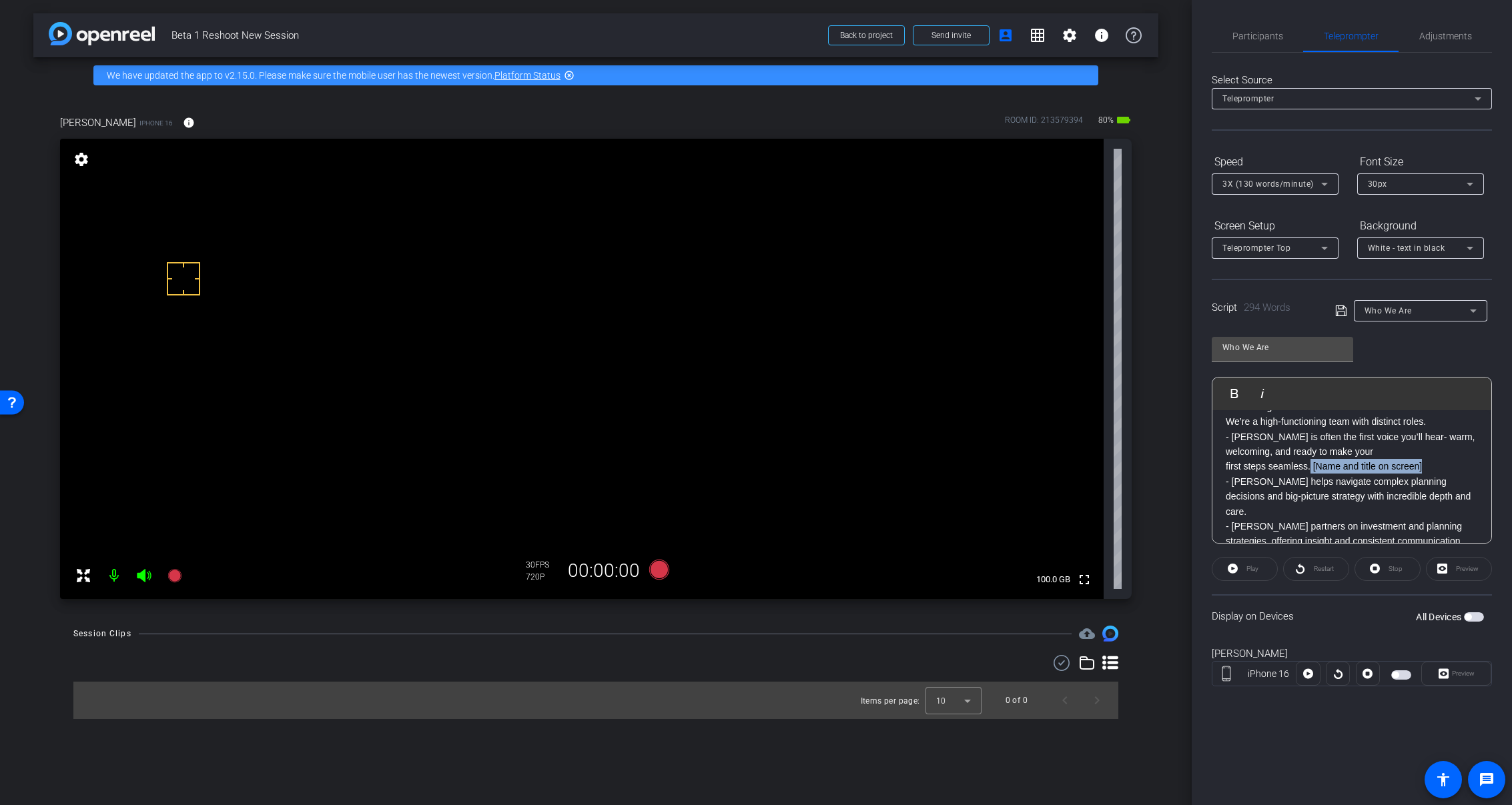
drag, startPoint x: 1434, startPoint y: 461, endPoint x: 1311, endPoint y: 467, distance: 123.1
click at [1311, 467] on p "first steps seamless. [Name and title on screen]" at bounding box center [1352, 466] width 253 height 14
click at [1221, 472] on div "SMILE ----------------------- ​ At Concierge Wealth Management, the name isn’t …" at bounding box center [1352, 392] width 279 height 729
click at [1436, 490] on p "We’re a high-functioning team with distinct roles." at bounding box center [1352, 488] width 253 height 14
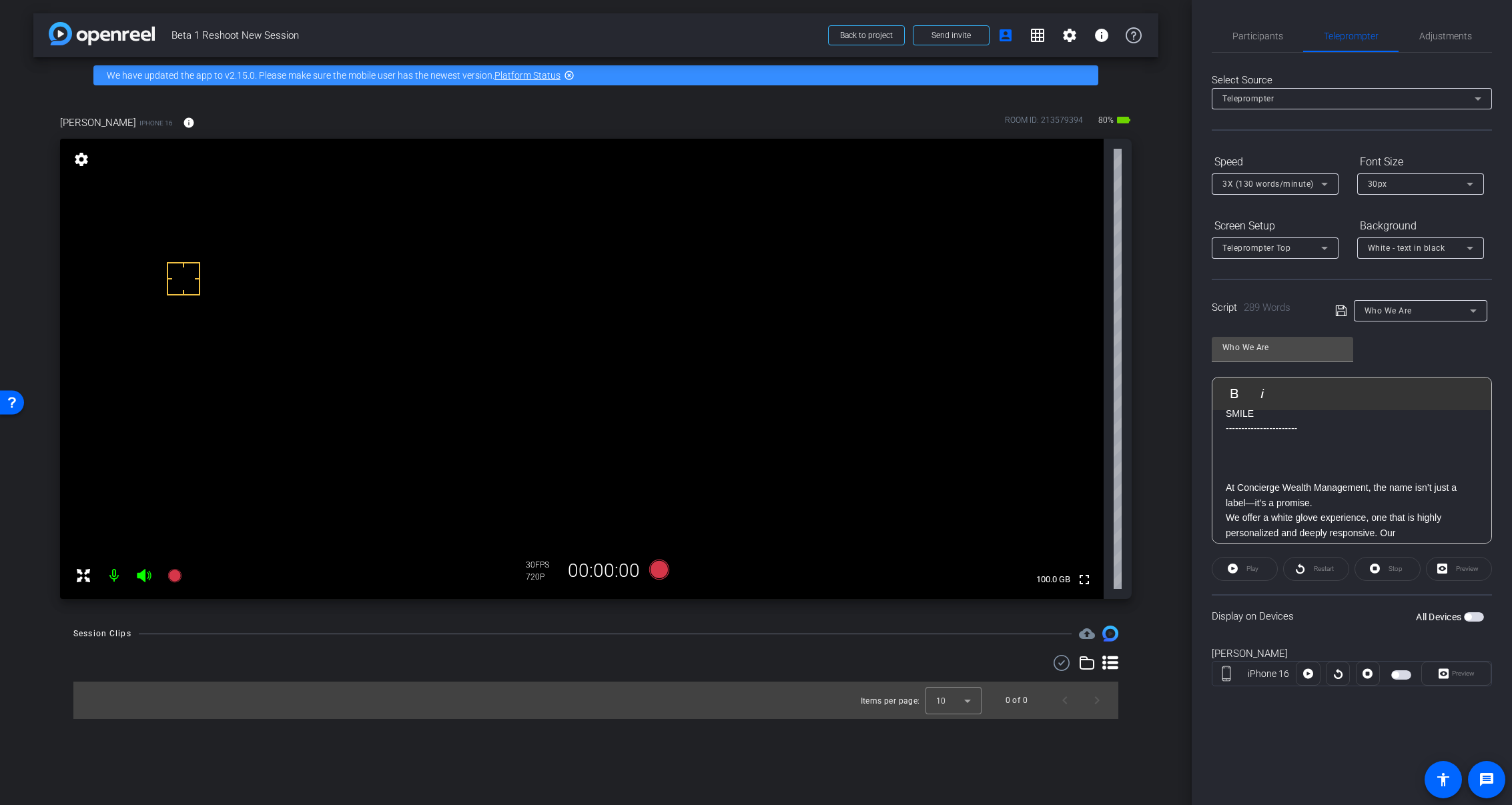
scroll to position [0, 0]
click at [1254, 485] on p at bounding box center [1352, 490] width 253 height 14
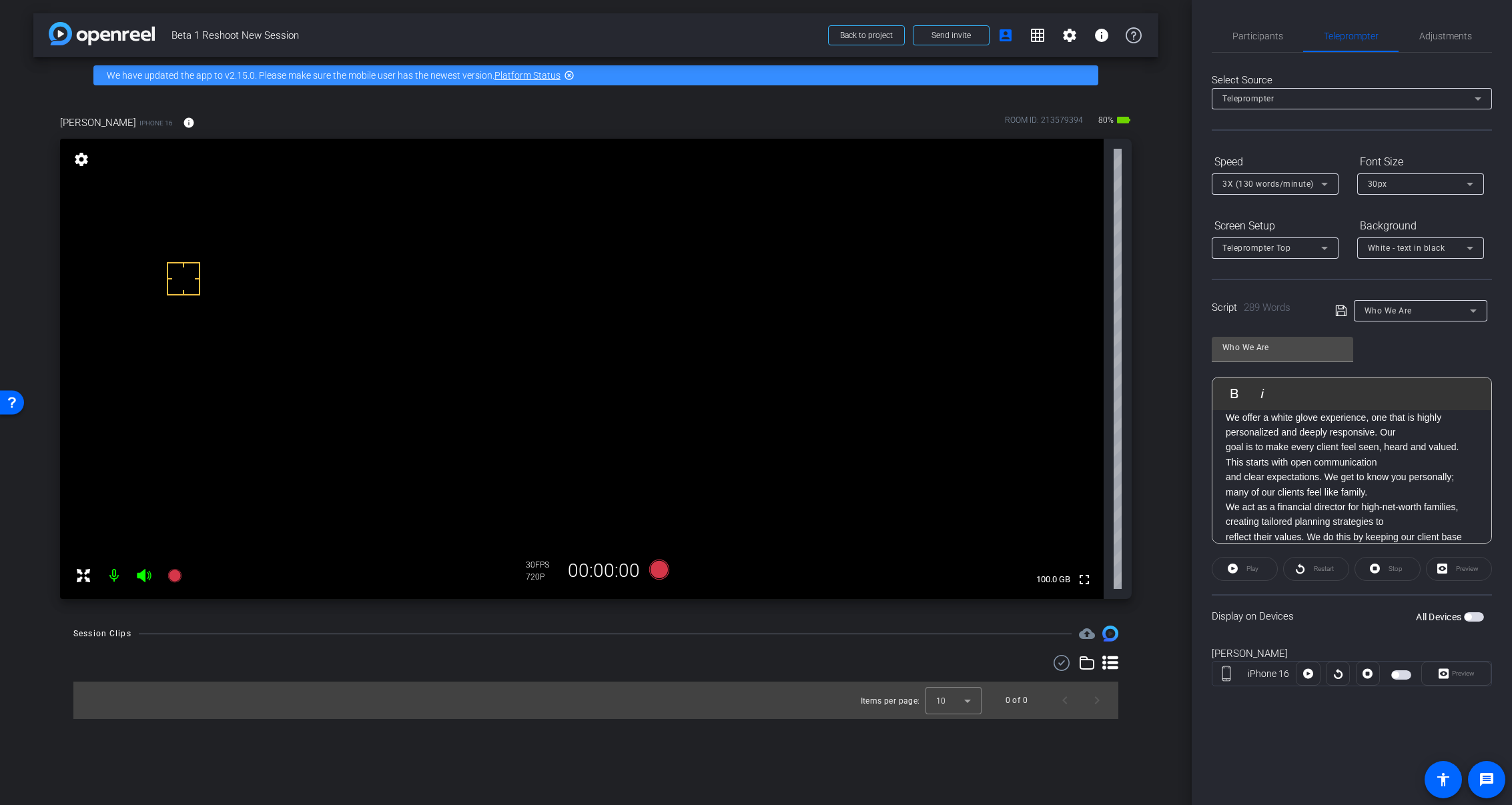
scroll to position [133, 0]
click at [1223, 475] on div "SMILE ----------------------- ​ At Concierge Wealth Management, the name isn’t …" at bounding box center [1352, 649] width 279 height 744
click at [1224, 472] on div "SMILE ----------------------- ​ At Concierge Wealth Management, the name isn’t …" at bounding box center [1352, 582] width 279 height 744
click at [1222, 500] on div "SMILE ----------------------- ​ At Concierge Wealth Management, the name isn’t …" at bounding box center [1352, 582] width 279 height 744
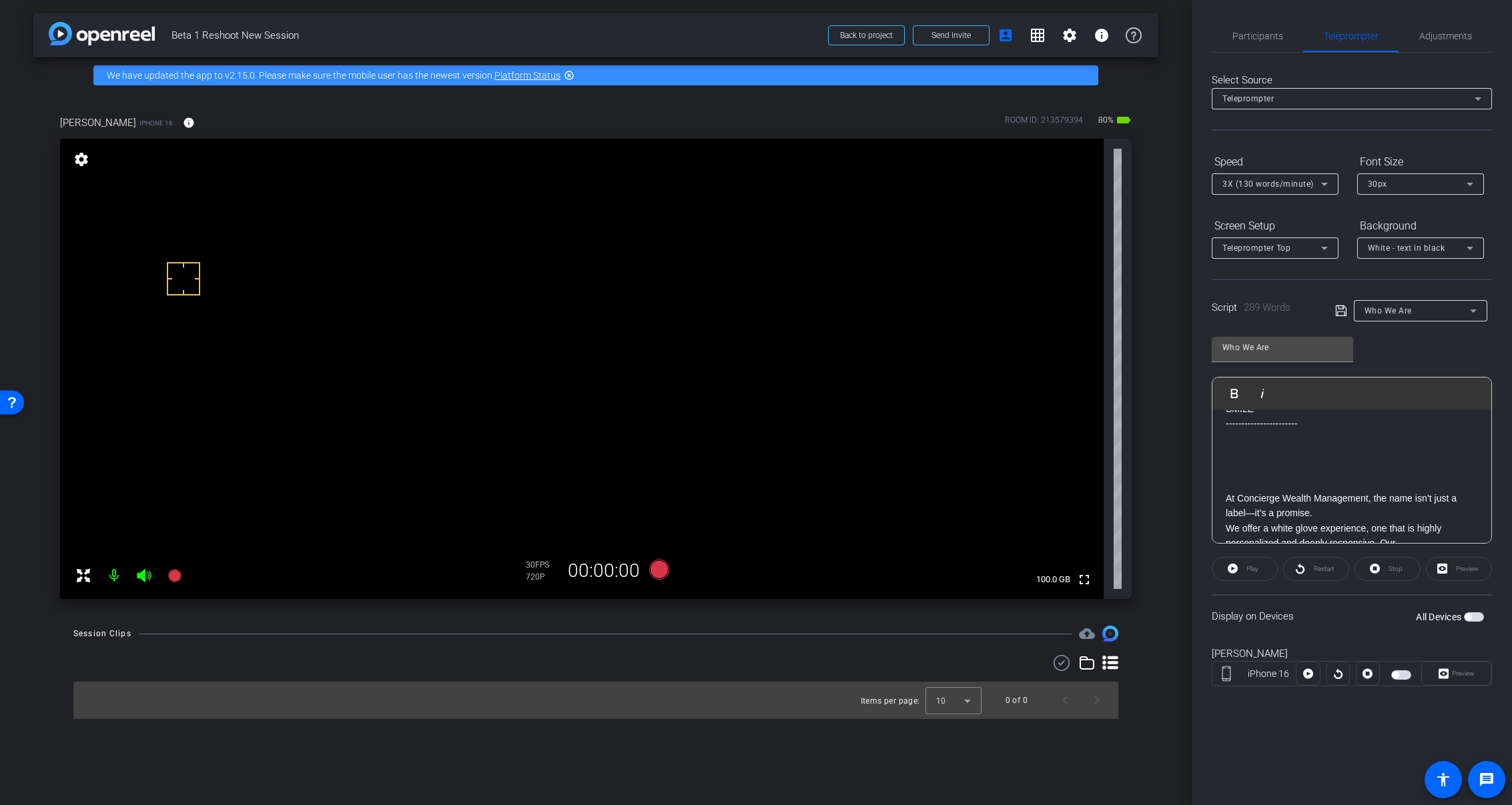
scroll to position [0, 0]
click at [1339, 309] on icon at bounding box center [1342, 310] width 12 height 16
click at [1404, 57] on div "Participants Teleprompter Adjustments settings Molly Roland flip Director Every…" at bounding box center [1352, 364] width 281 height 689
click at [1428, 36] on span "Adjustments" at bounding box center [1446, 36] width 53 height 9
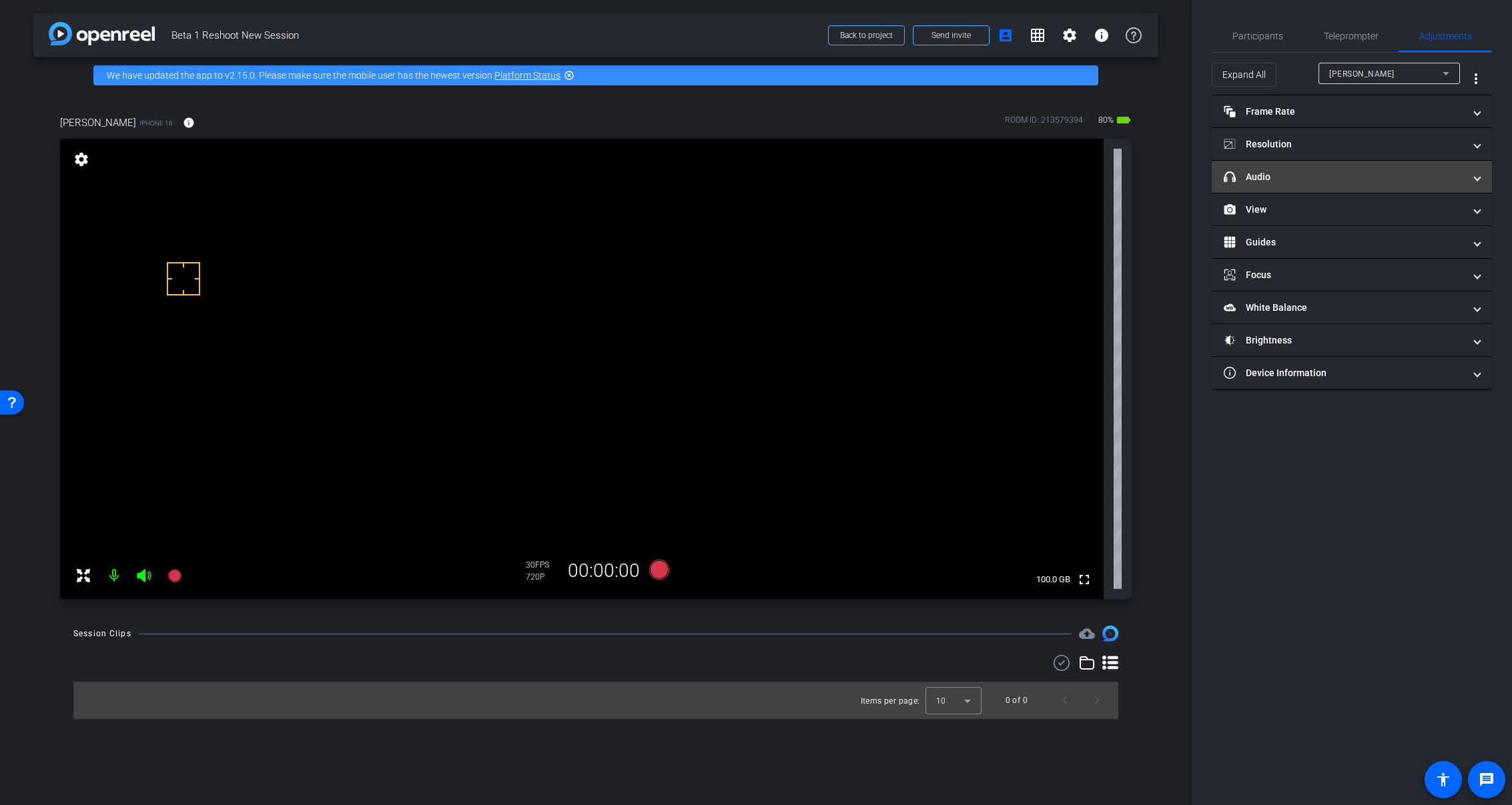
click at [1280, 181] on mat-panel-title "headphone icon Audio" at bounding box center [1343, 177] width 240 height 14
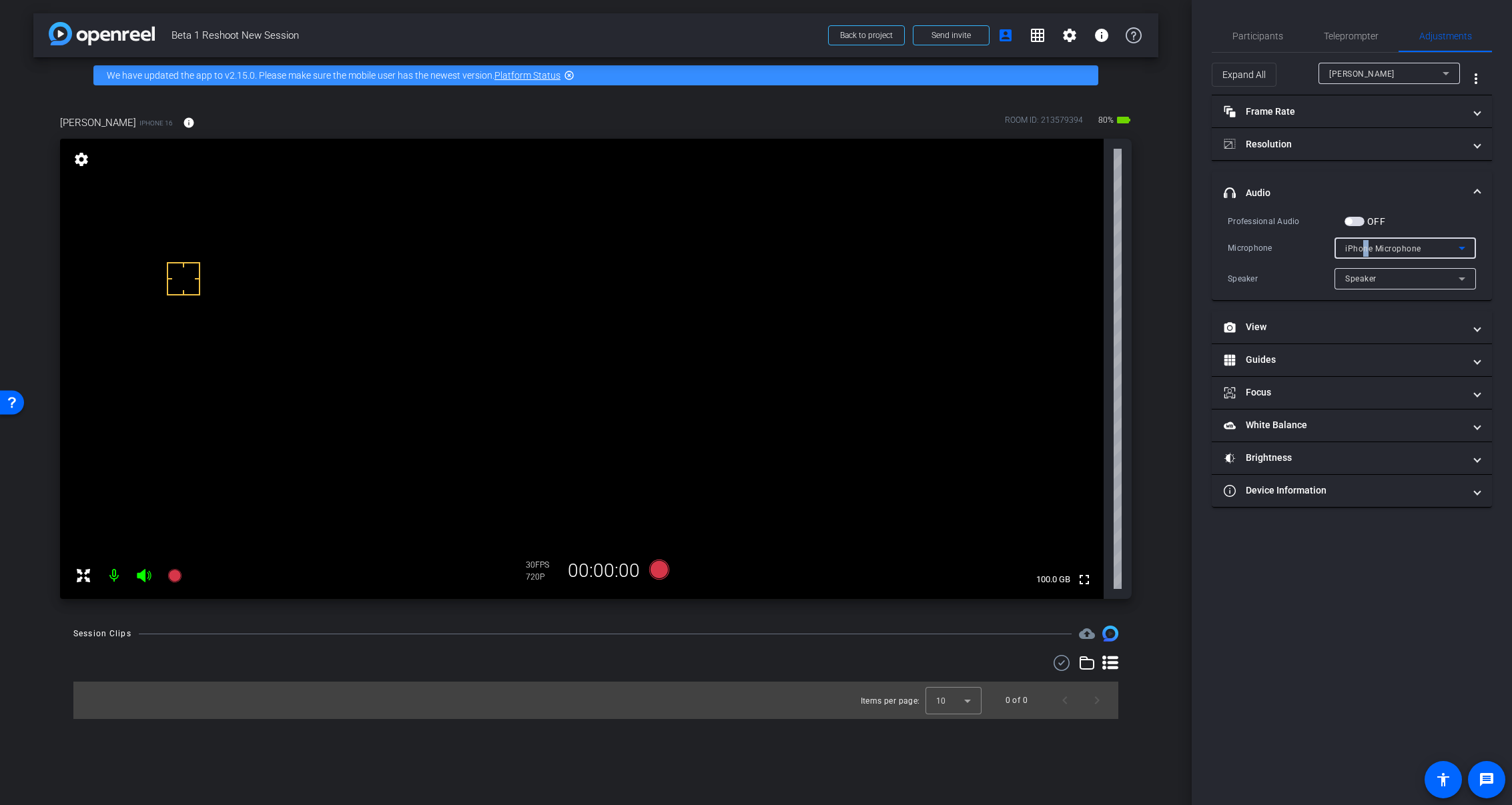
click at [1365, 244] on span "iPhone Microphone" at bounding box center [1383, 248] width 76 height 9
click at [1408, 213] on div at bounding box center [756, 402] width 1512 height 805
click at [1384, 248] on span "iPhone Microphone" at bounding box center [1383, 248] width 76 height 9
click at [1384, 248] on div at bounding box center [756, 402] width 1512 height 805
click at [1348, 222] on span "button" at bounding box center [1348, 221] width 7 height 7
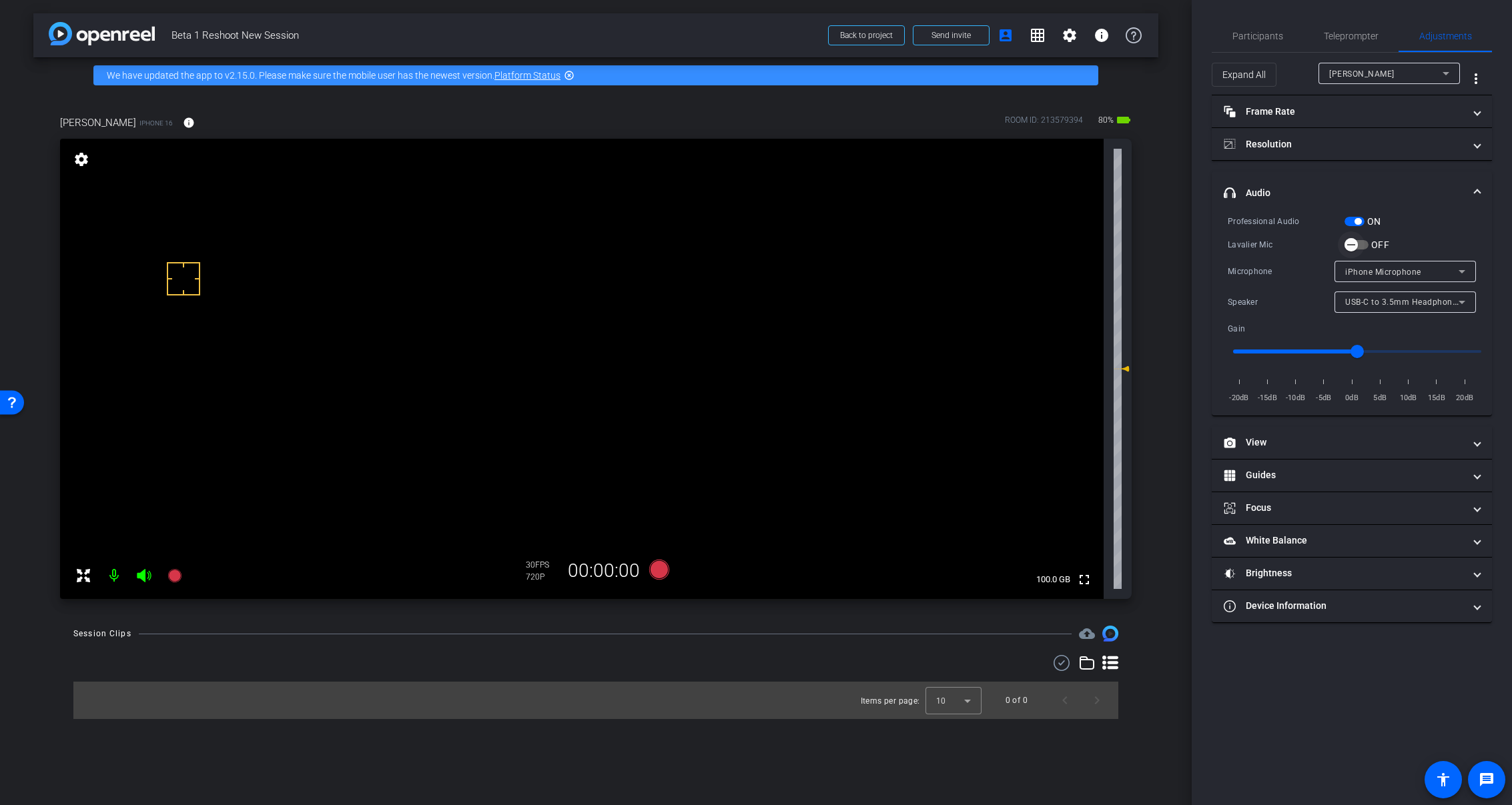
click at [1351, 242] on icon "button" at bounding box center [1351, 245] width 12 height 12
click at [1356, 219] on span "button" at bounding box center [1358, 221] width 7 height 7
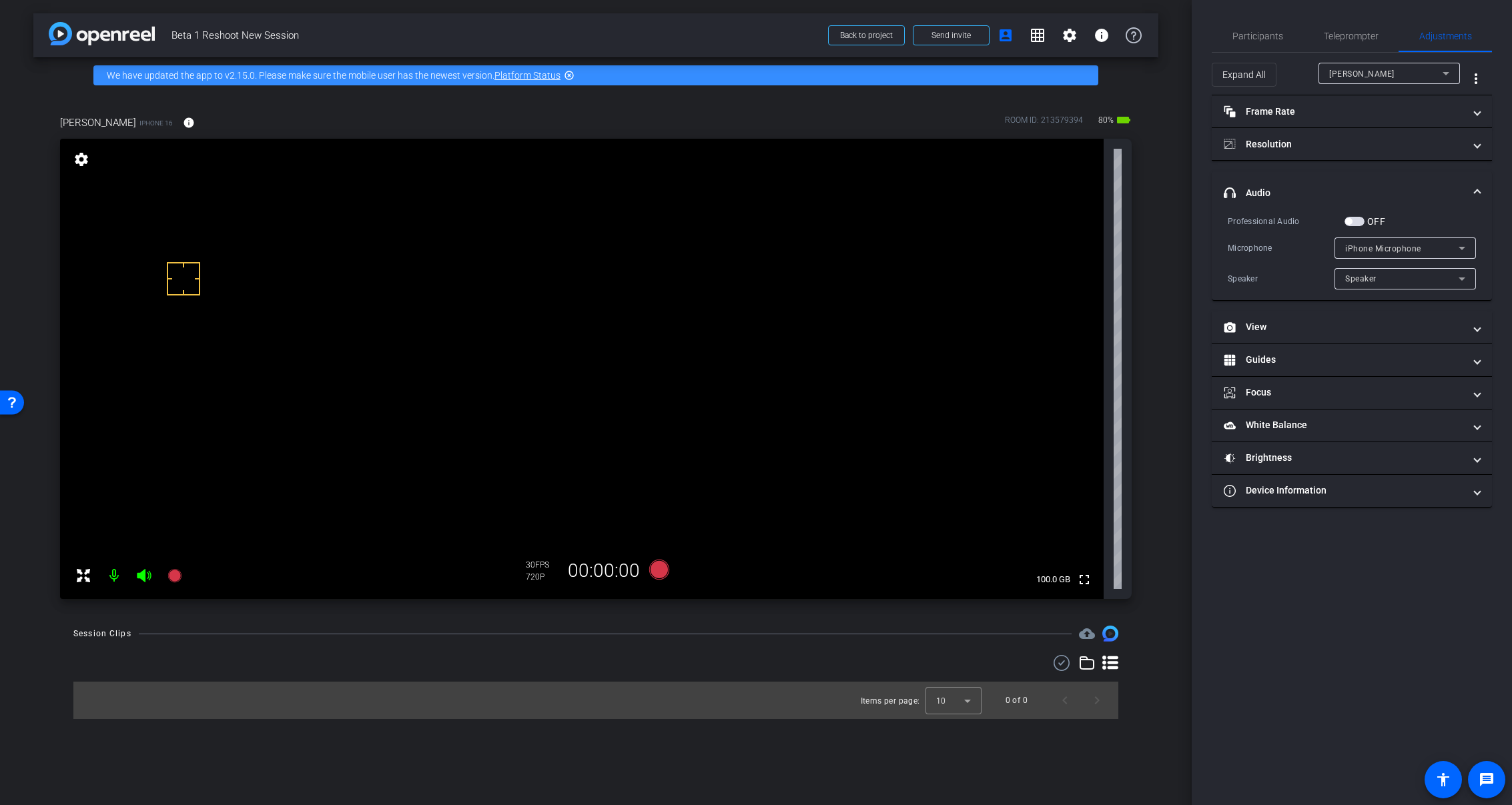
click at [1350, 218] on span "button" at bounding box center [1348, 221] width 7 height 7
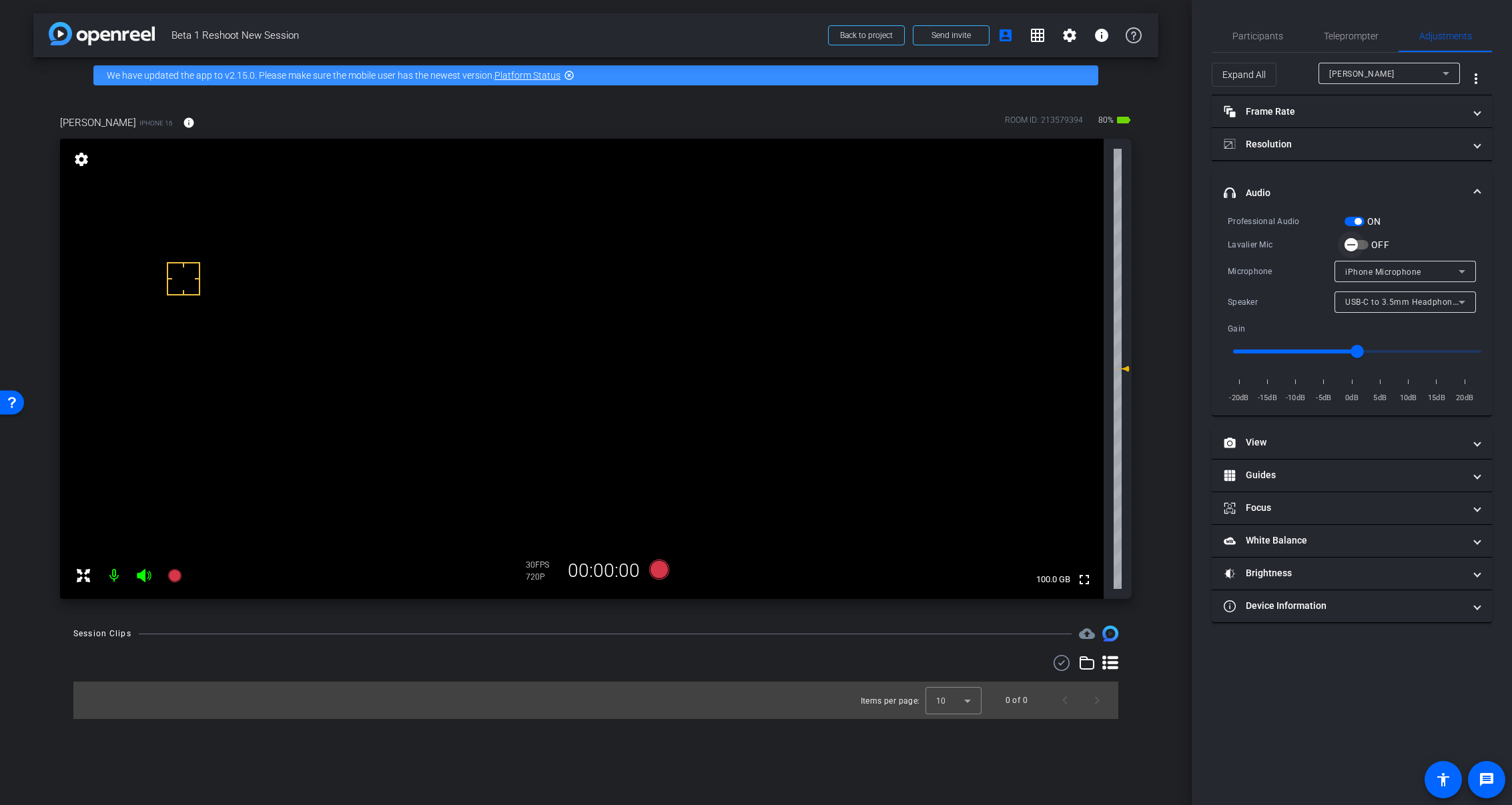
click at [1348, 243] on icon "button" at bounding box center [1351, 245] width 12 height 12
click at [1381, 270] on span "Lavalier Microphone" at bounding box center [1385, 272] width 80 height 9
click at [1410, 225] on div at bounding box center [756, 402] width 1512 height 805
click at [662, 565] on icon at bounding box center [659, 570] width 20 height 20
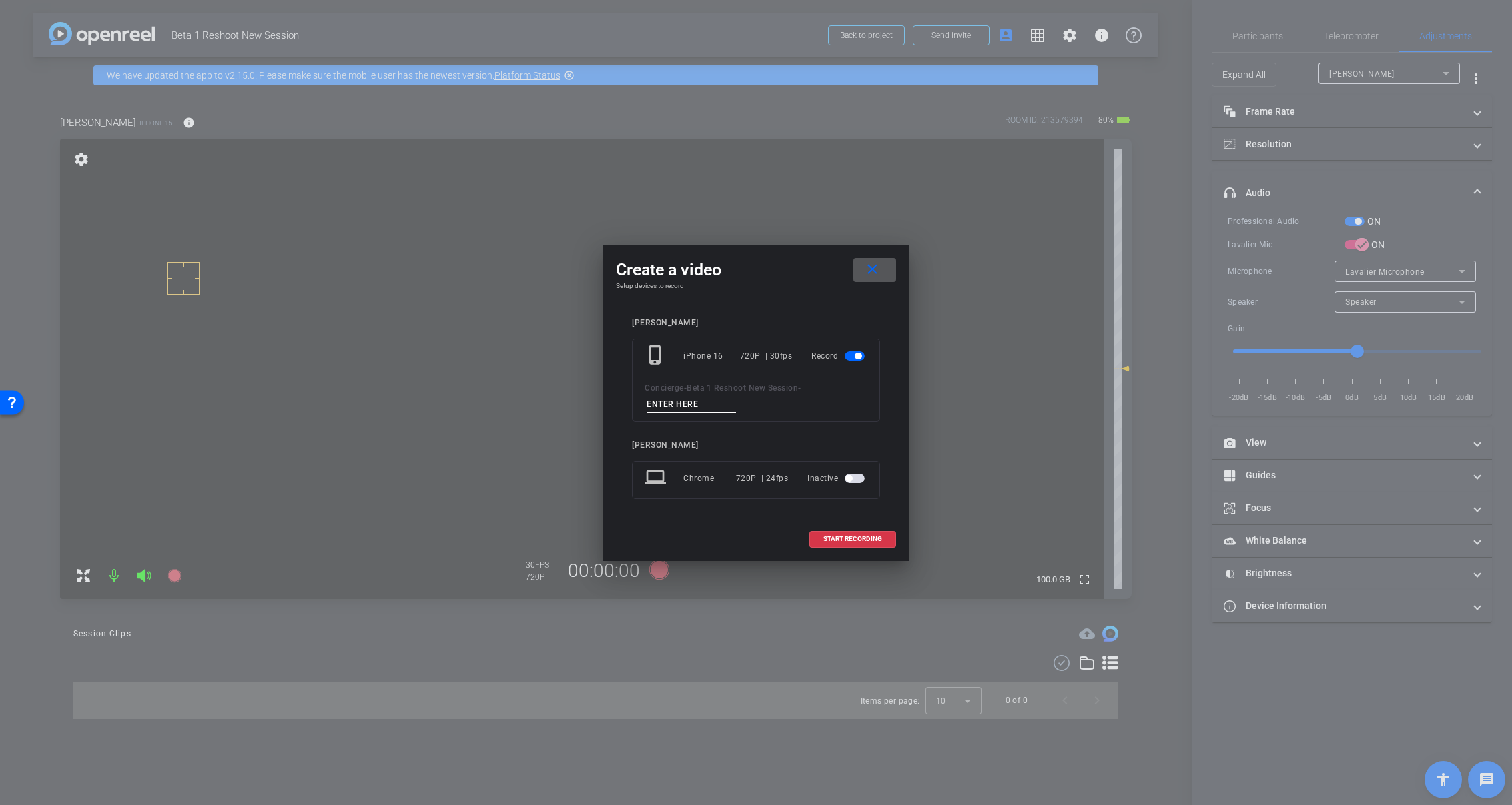
click at [870, 274] on mat-icon "close" at bounding box center [873, 270] width 17 height 17
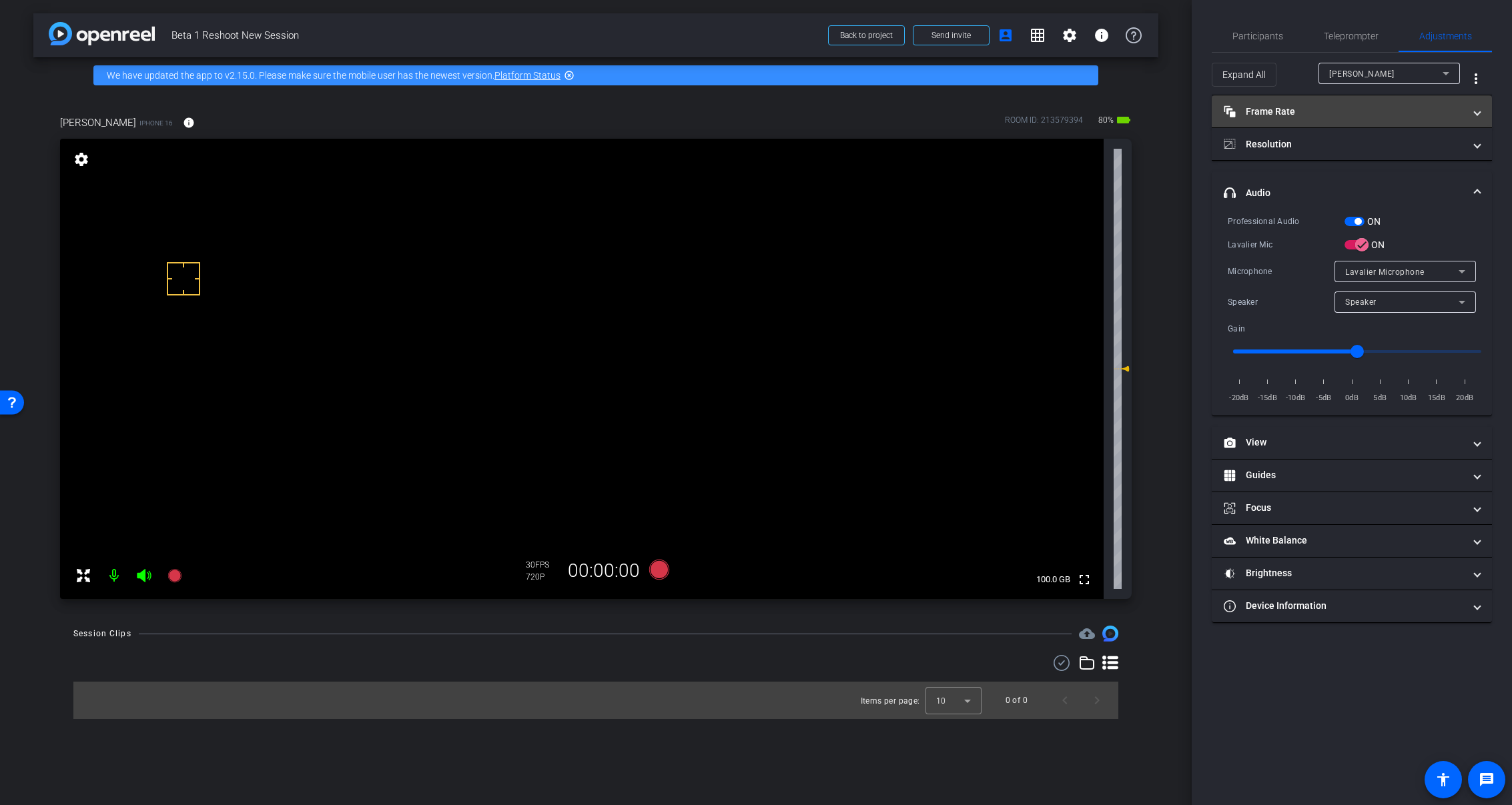
click at [1345, 109] on mat-panel-title "Frame Rate Frame Rate" at bounding box center [1343, 112] width 240 height 14
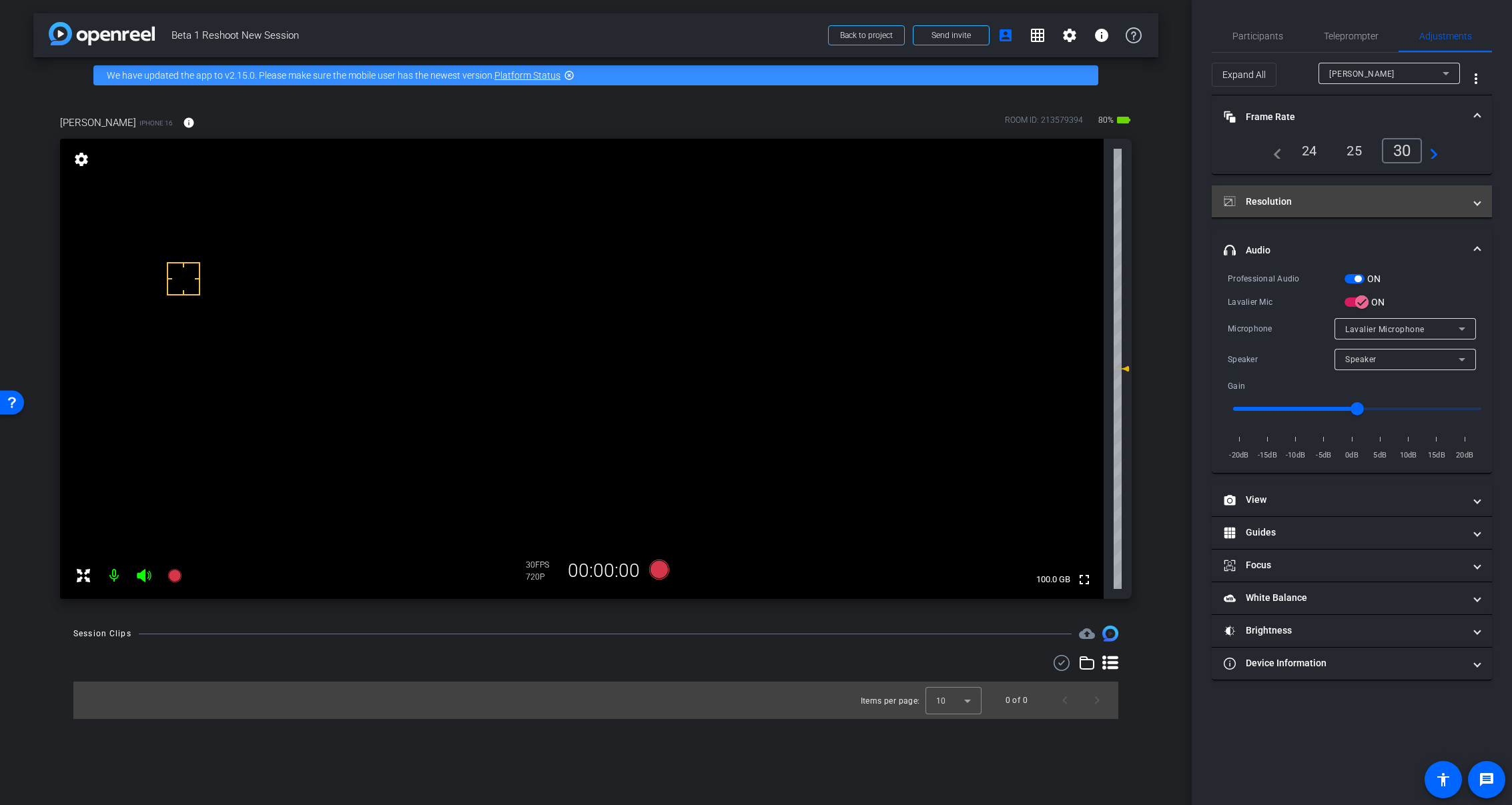
click at [1380, 206] on mat-panel-title "Resolution" at bounding box center [1343, 202] width 240 height 14
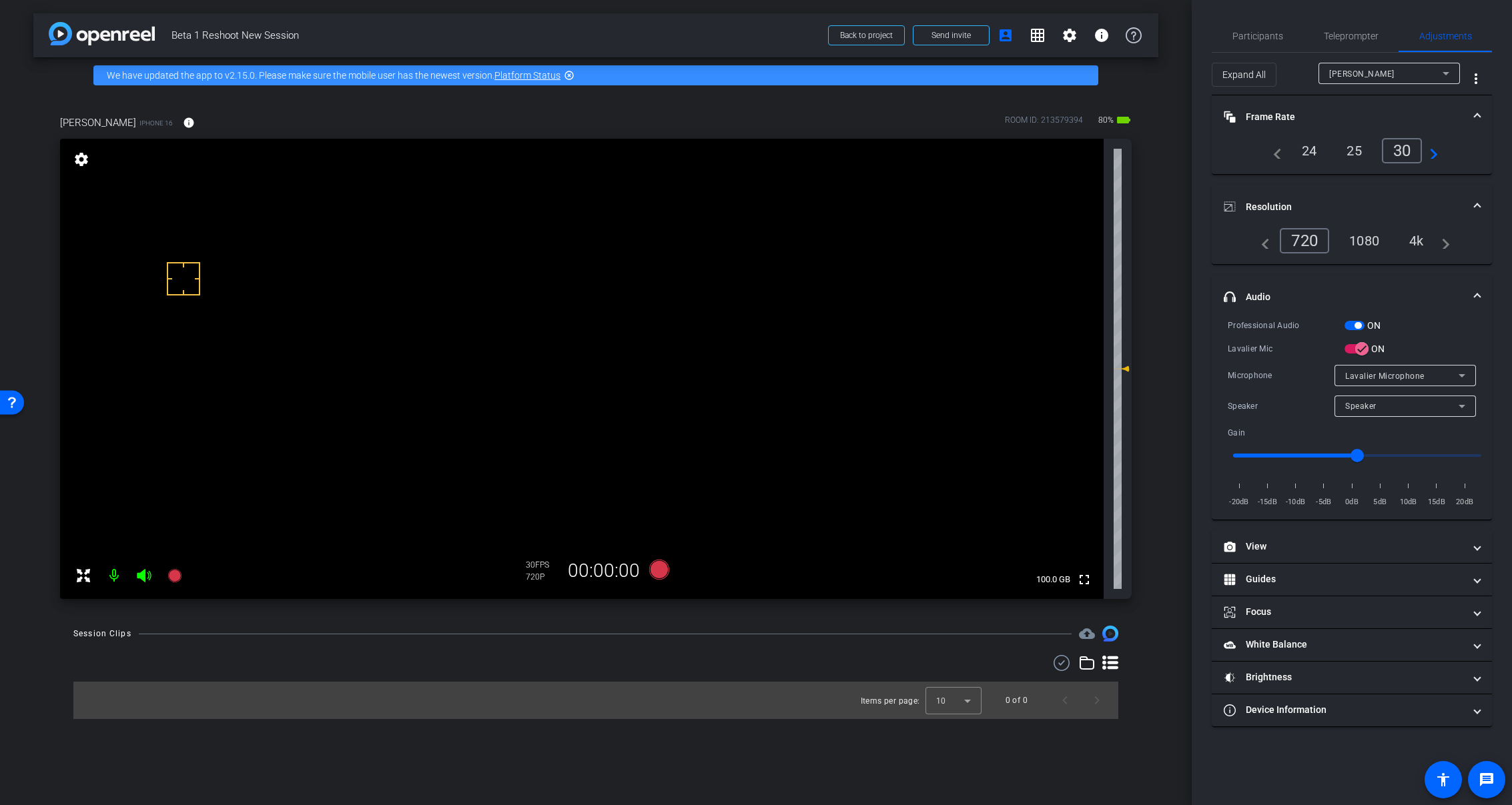
click at [1381, 243] on div "1080" at bounding box center [1364, 241] width 50 height 23
click at [654, 572] on icon at bounding box center [659, 570] width 20 height 20
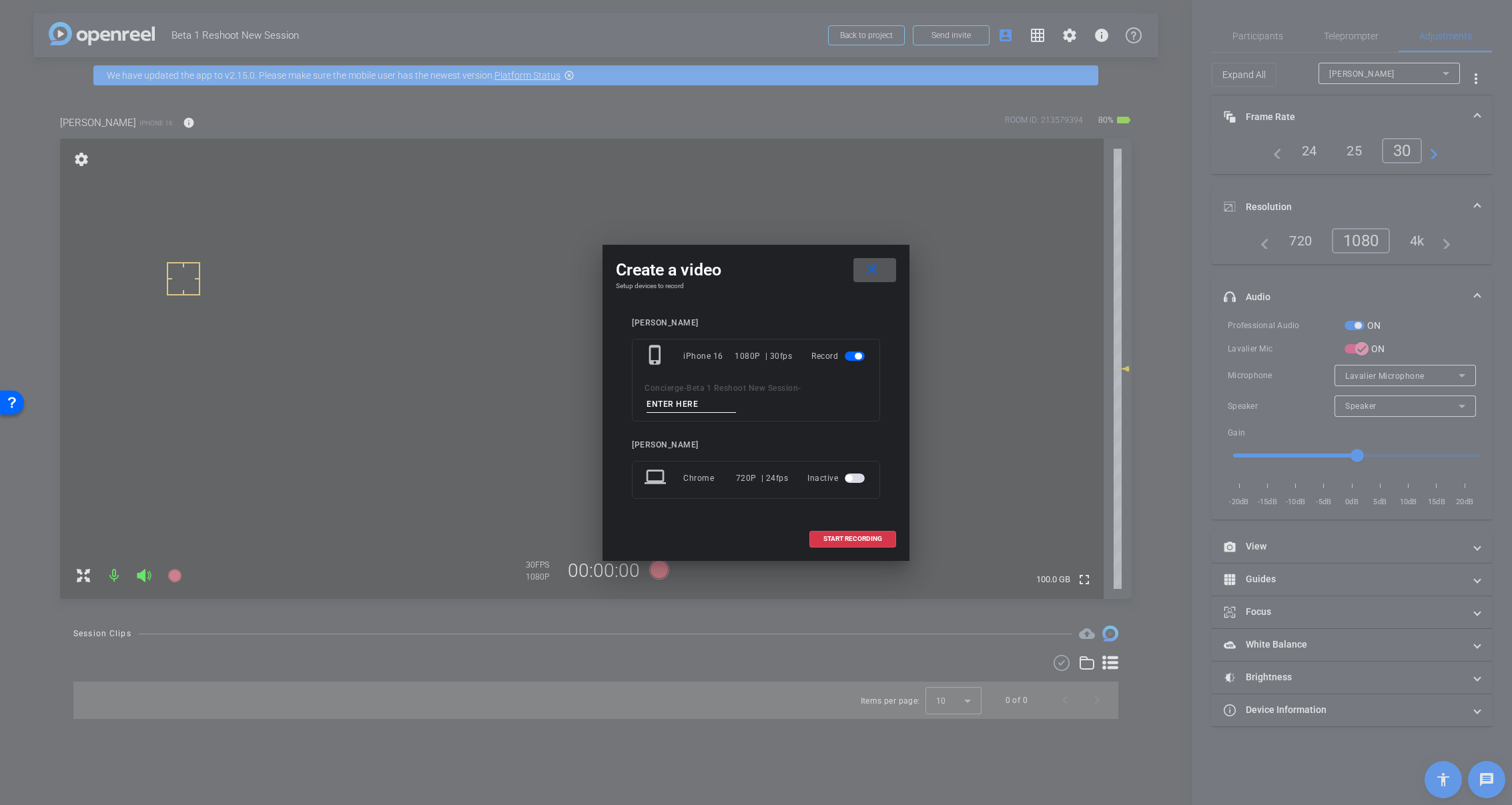
click at [686, 404] on input at bounding box center [692, 405] width 90 height 17
type input "Mic Test"
click at [871, 533] on span at bounding box center [853, 539] width 86 height 32
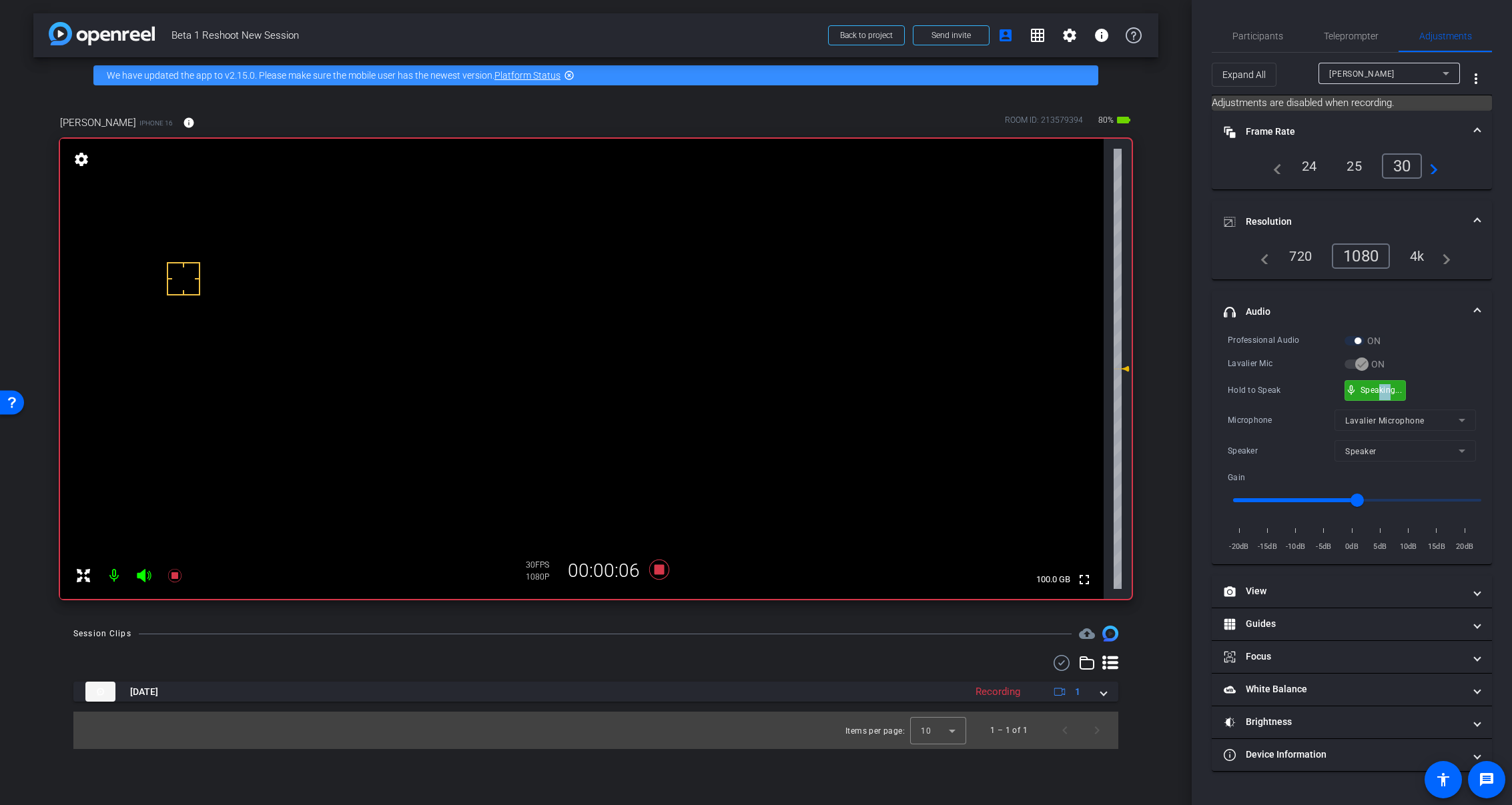
drag, startPoint x: 1392, startPoint y: 397, endPoint x: 1382, endPoint y: 405, distance: 12.8
click at [1382, 405] on div "Professional Audio ON Lavalier Mic ON Hold to Speak mic_none Speaking... Microp…" at bounding box center [1352, 444] width 248 height 220
click at [1446, 382] on div "Hold to Speak mic_none Speaking..." at bounding box center [1352, 391] width 248 height 20
click at [1359, 391] on div "mic_none Speaking..." at bounding box center [1375, 391] width 60 height 19
click at [661, 571] on icon at bounding box center [659, 570] width 20 height 20
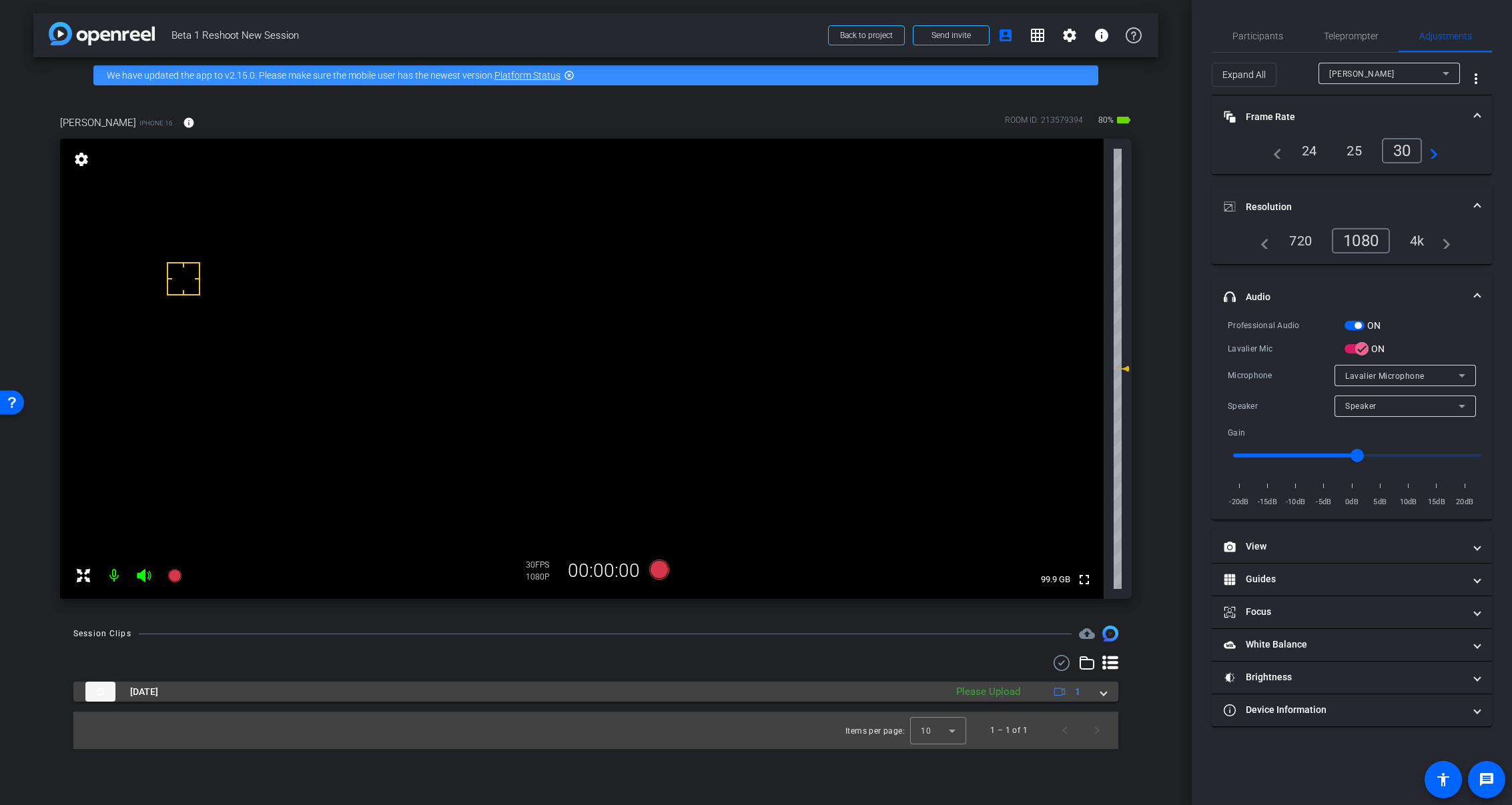
click at [1106, 692] on span at bounding box center [1103, 692] width 5 height 14
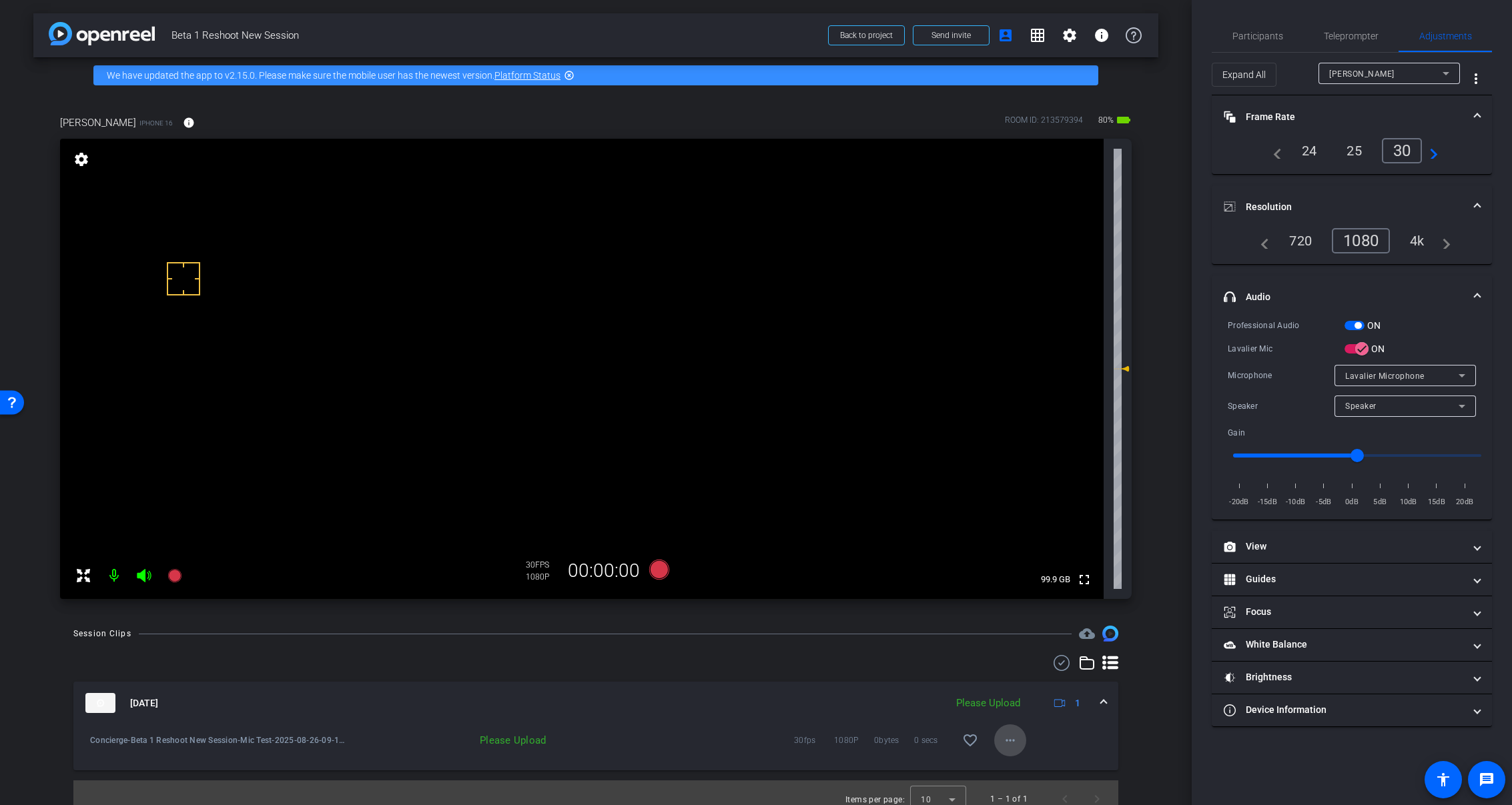
click at [1009, 741] on mat-icon "more_horiz" at bounding box center [1010, 741] width 16 height 16
click at [1025, 683] on span "Upload" at bounding box center [1026, 680] width 53 height 16
click at [1103, 703] on mat-expansion-panel-header "Aug 26, 2025 Uploading 1" at bounding box center [596, 703] width 1045 height 42
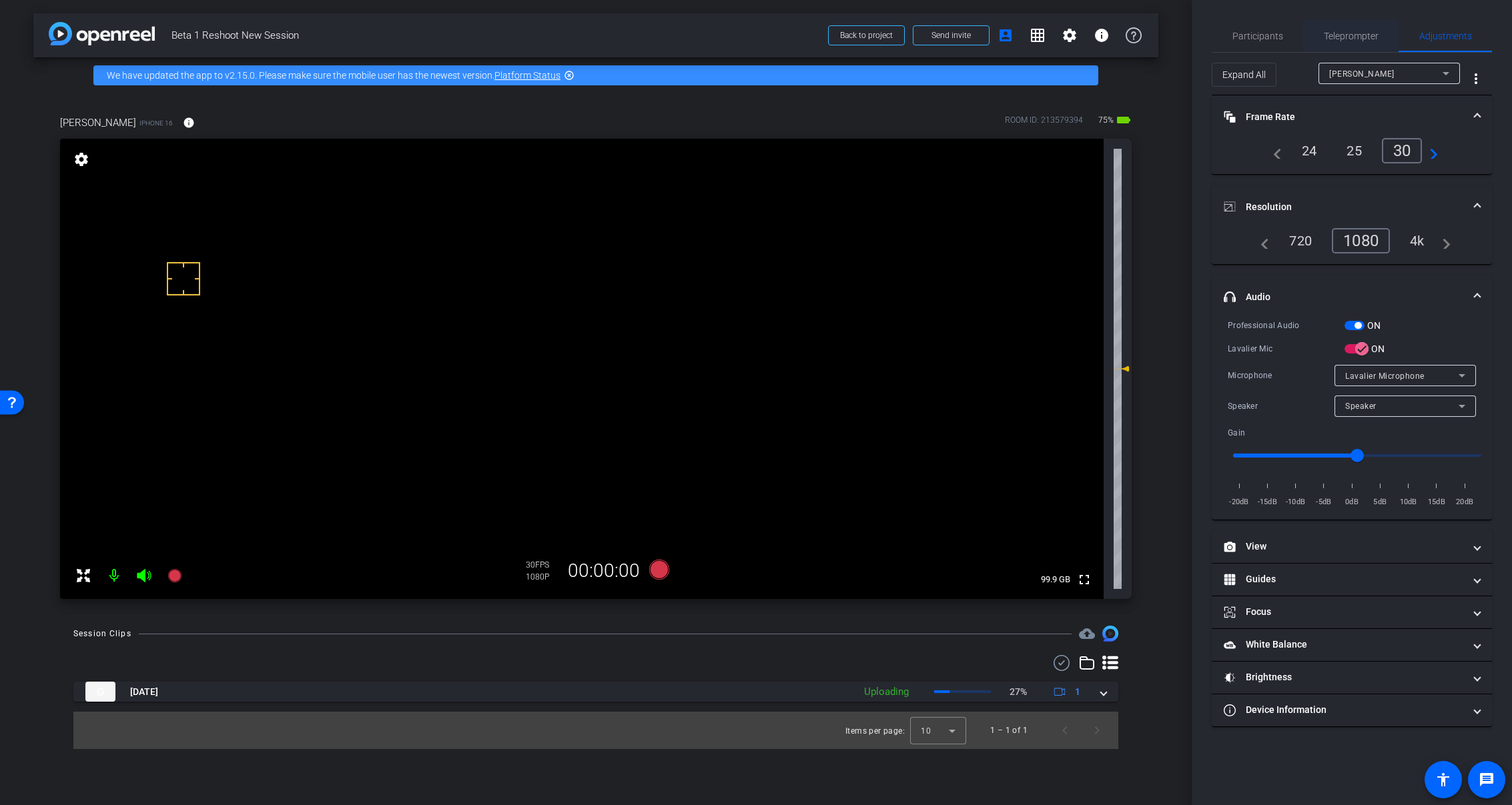
click at [1329, 36] on span "Teleprompter" at bounding box center [1351, 36] width 55 height 9
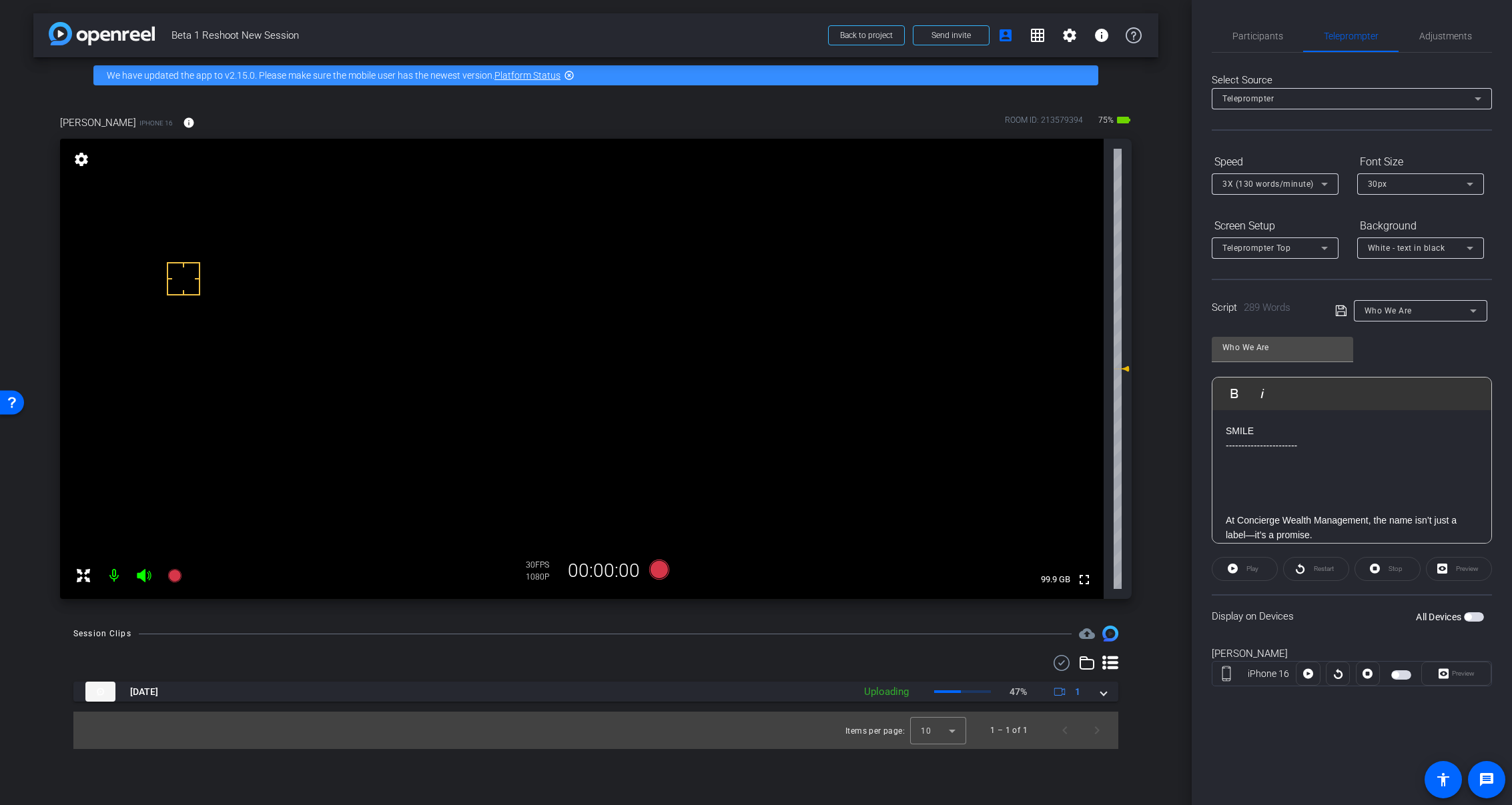
click at [1463, 617] on label "All Devices" at bounding box center [1440, 617] width 48 height 14
click at [1465, 617] on button "All Devices" at bounding box center [1475, 617] width 20 height 9
click at [1474, 617] on span "button" at bounding box center [1475, 617] width 20 height 9
click at [1420, 250] on span "White - text in black" at bounding box center [1406, 247] width 77 height 9
click at [1408, 299] on div "Black - text in white" at bounding box center [1407, 300] width 79 height 16
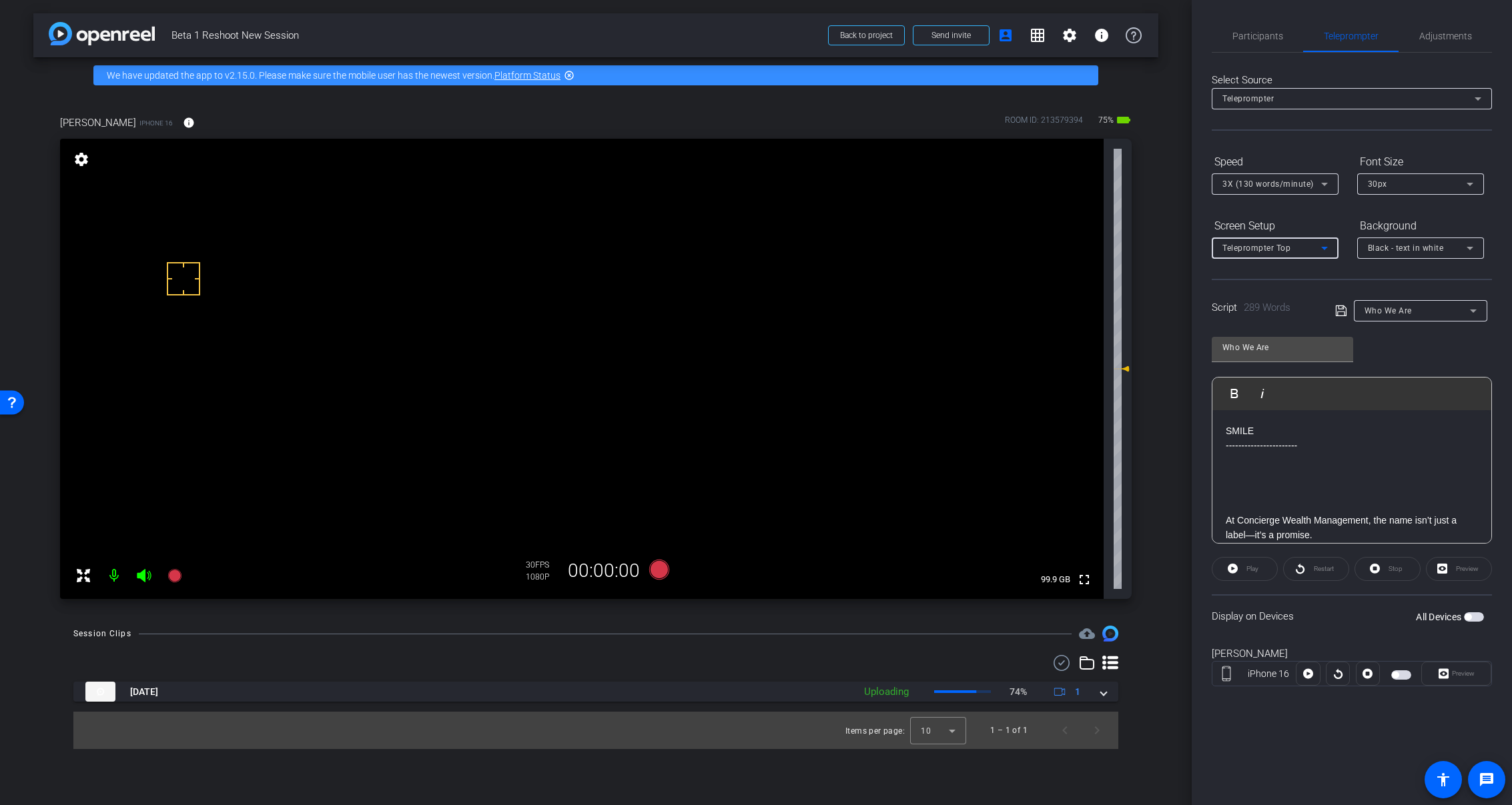
click at [1286, 253] on div "Teleprompter Top" at bounding box center [1272, 248] width 99 height 17
click at [1288, 353] on span "Teleprompter Left" at bounding box center [1259, 360] width 71 height 16
click at [1244, 184] on span "3X (130 words/minute)" at bounding box center [1269, 184] width 92 height 9
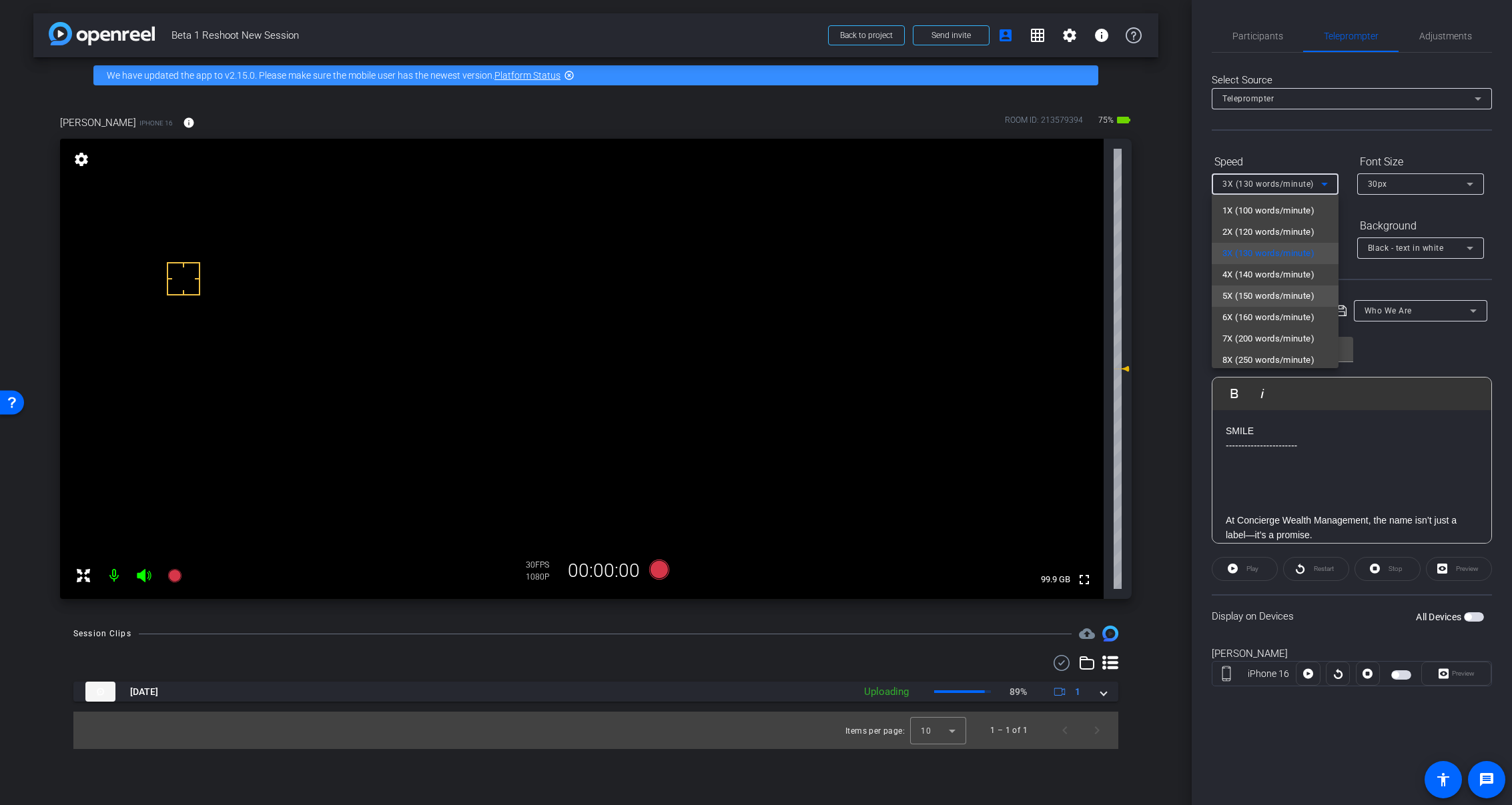
click at [1256, 289] on span "5X (150 words/minute)" at bounding box center [1269, 296] width 92 height 16
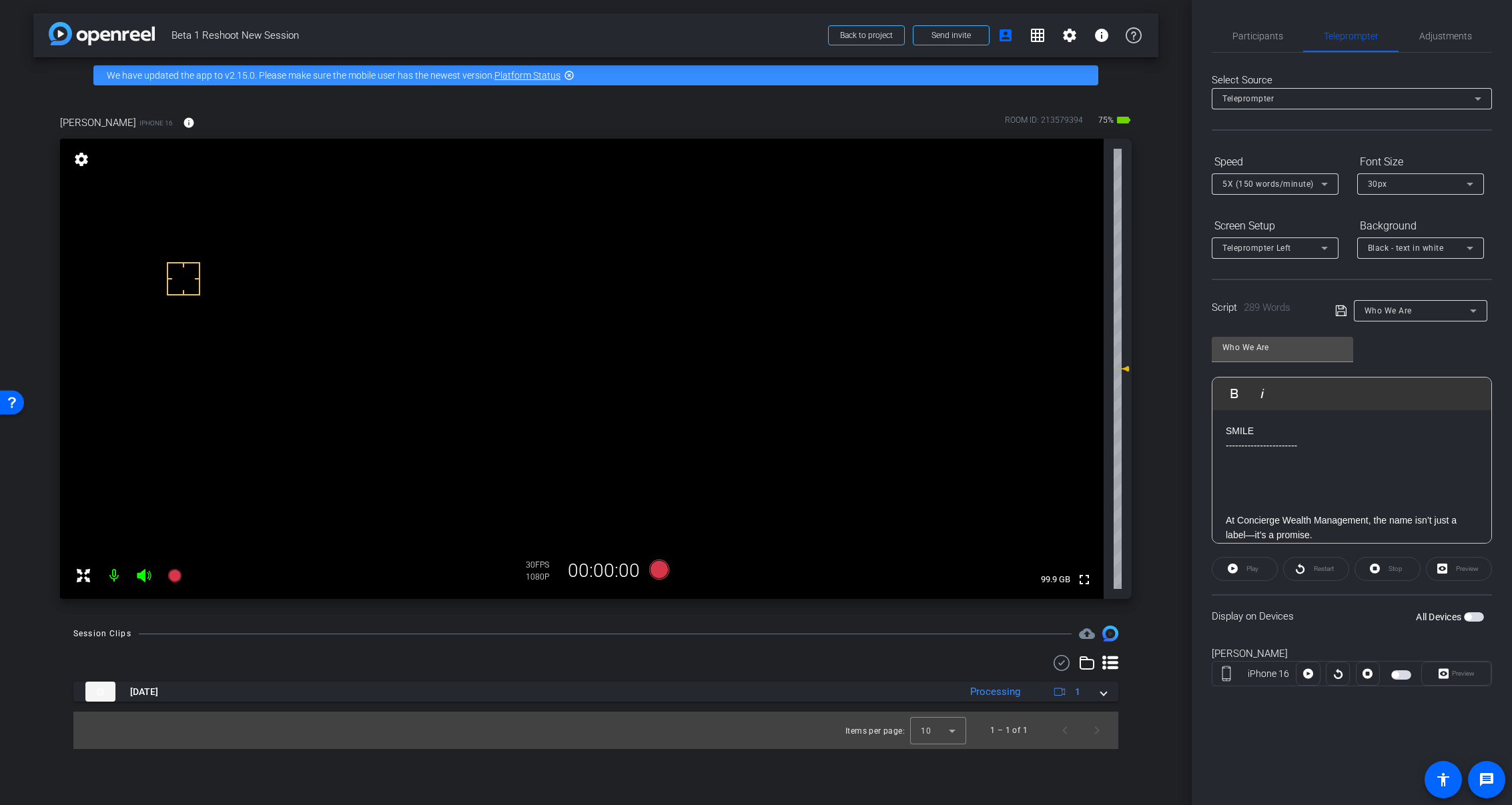
click at [1469, 617] on span "button" at bounding box center [1468, 617] width 7 height 7
click at [1450, 677] on span "Preview" at bounding box center [1461, 674] width 26 height 19
drag, startPoint x: 1450, startPoint y: 677, endPoint x: 1443, endPoint y: 664, distance: 14.8
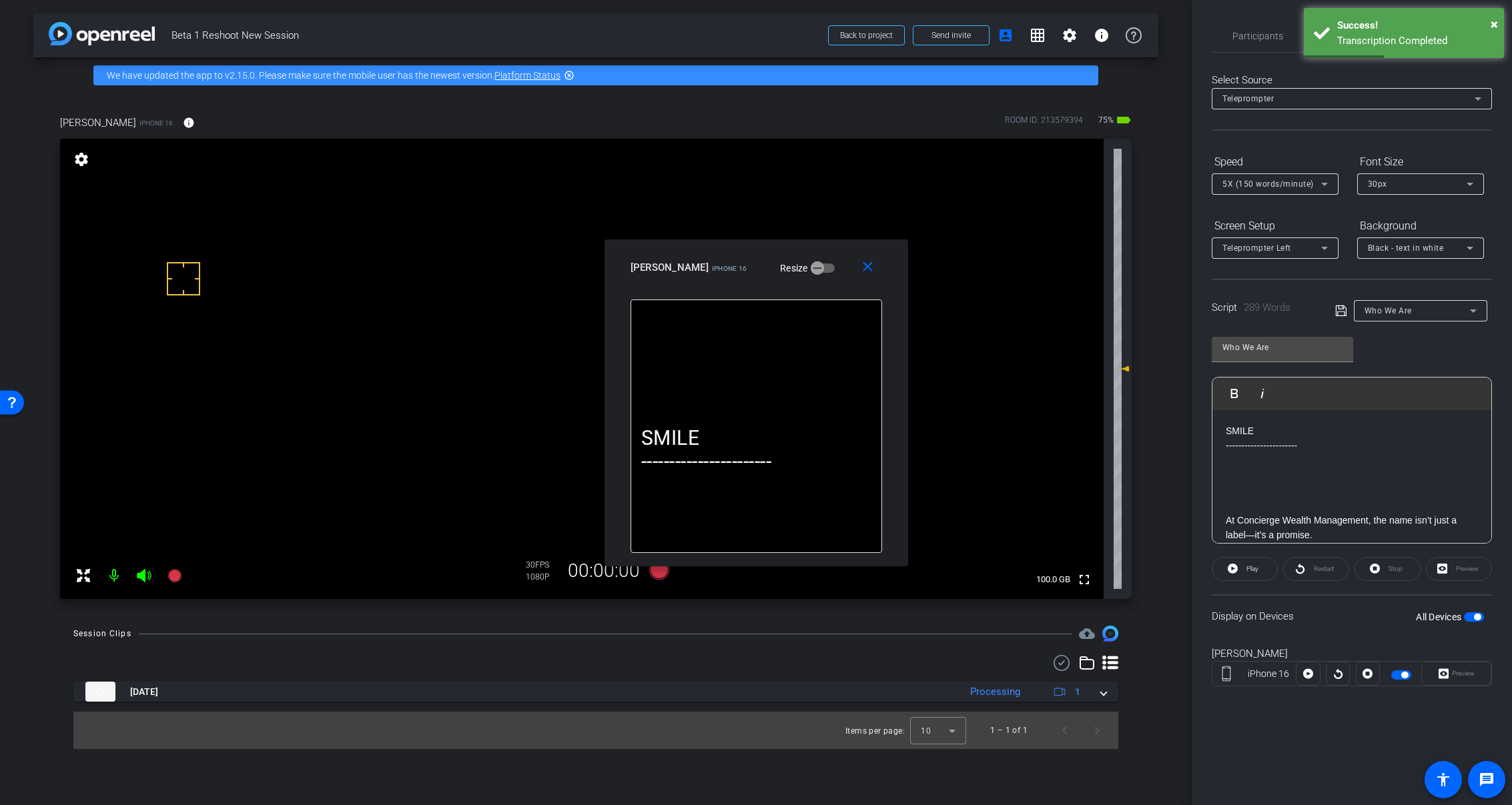
drag, startPoint x: 1443, startPoint y: 664, endPoint x: 811, endPoint y: 257, distance: 751.7
click at [811, 257] on div "ilona box iPhone 16 Resize" at bounding box center [761, 268] width 262 height 24
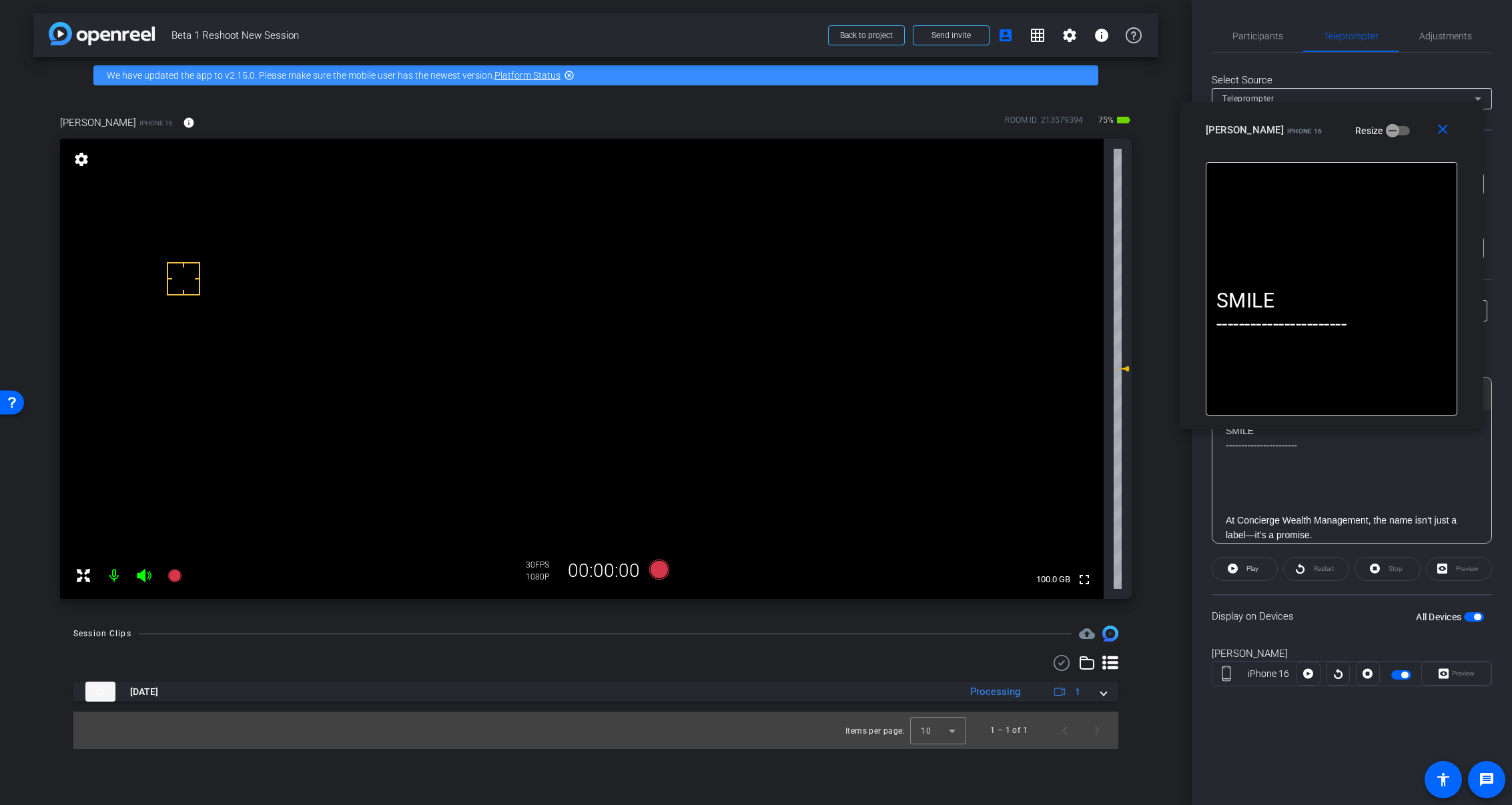
drag, startPoint x: 809, startPoint y: 258, endPoint x: 1384, endPoint y: 120, distance: 591.3
click at [1384, 120] on div "ilona box iPhone 16 Resize" at bounding box center [1337, 130] width 262 height 24
click at [1251, 569] on span "Play" at bounding box center [1253, 569] width 12 height 8
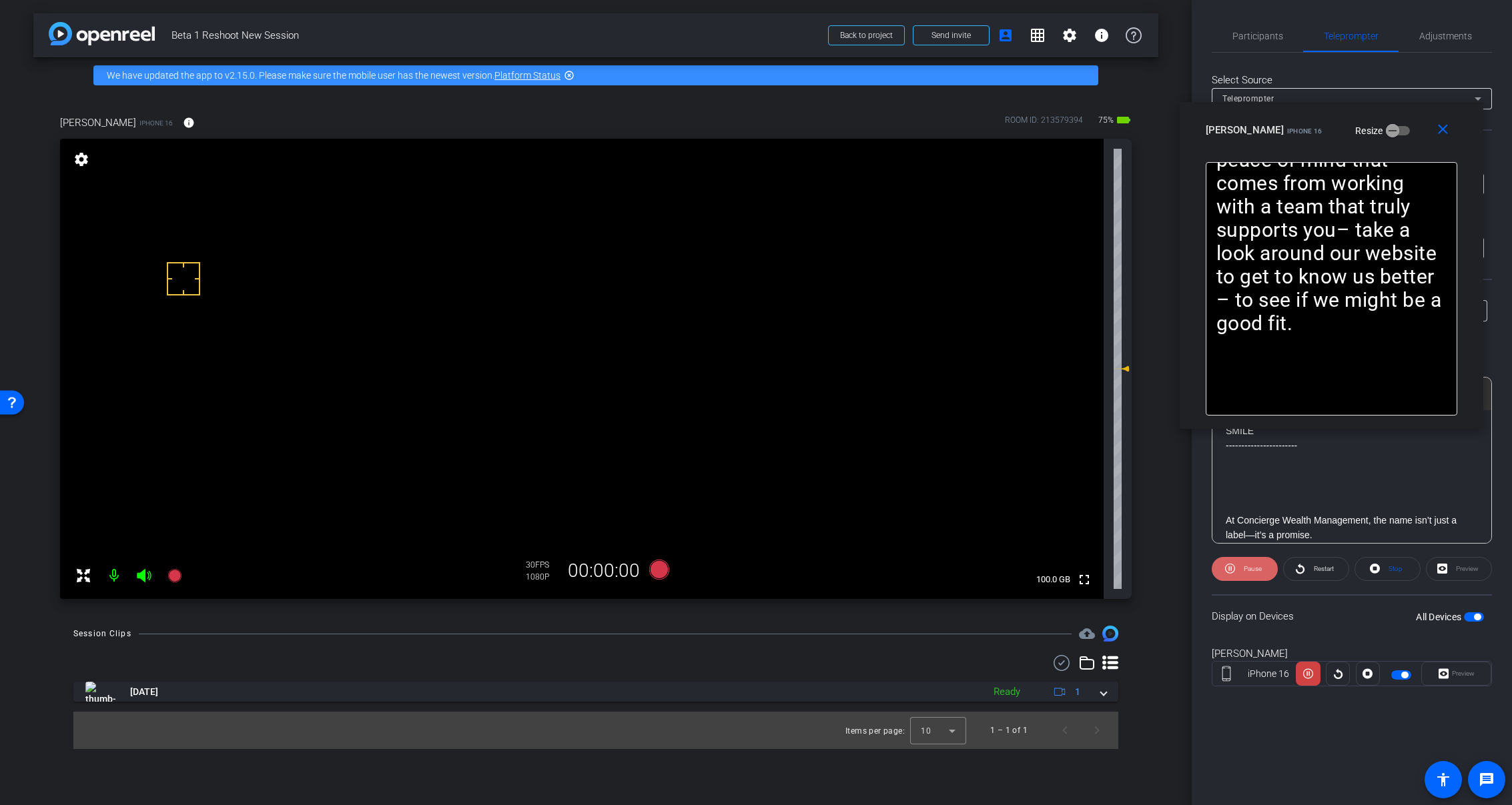
click at [1244, 573] on span "Pause" at bounding box center [1251, 569] width 21 height 19
click at [1244, 573] on span "Play" at bounding box center [1251, 569] width 15 height 19
click at [1242, 575] on span "Pause" at bounding box center [1251, 569] width 21 height 19
click at [1242, 575] on span at bounding box center [1245, 569] width 64 height 32
click at [1241, 575] on span "Pause" at bounding box center [1251, 569] width 21 height 19
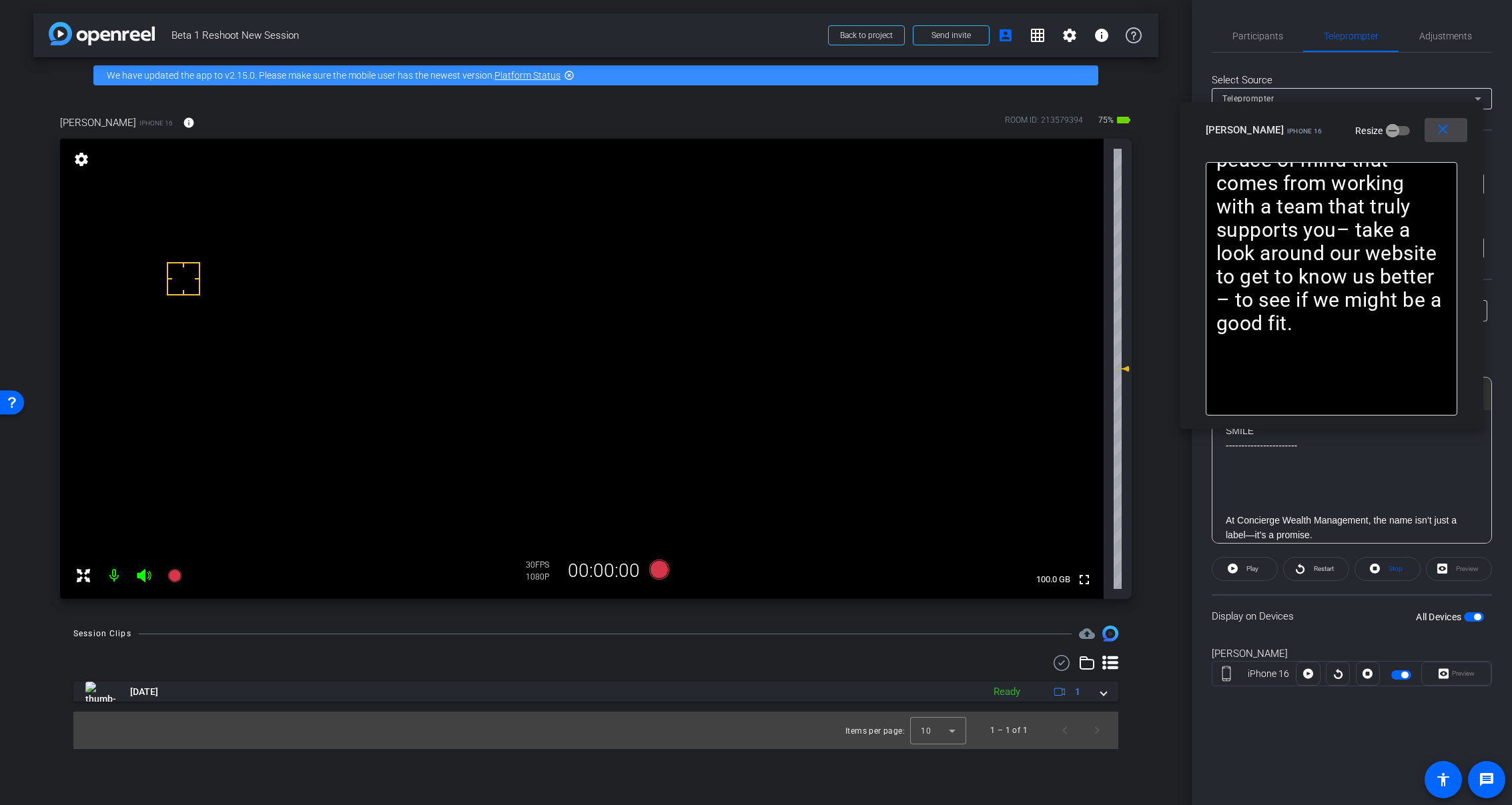
click at [1448, 140] on span at bounding box center [1446, 130] width 42 height 32
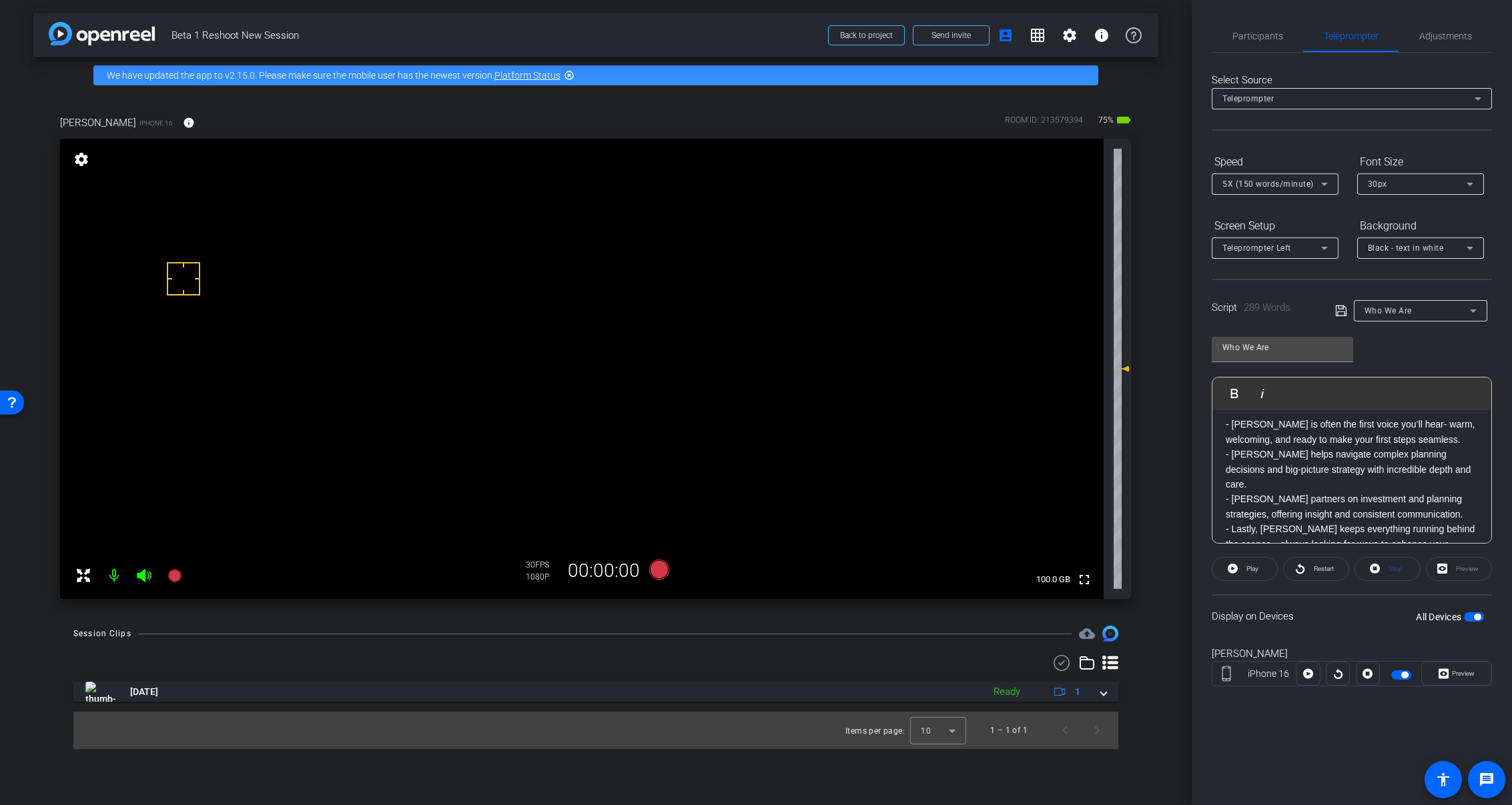
scroll to position [400, 0]
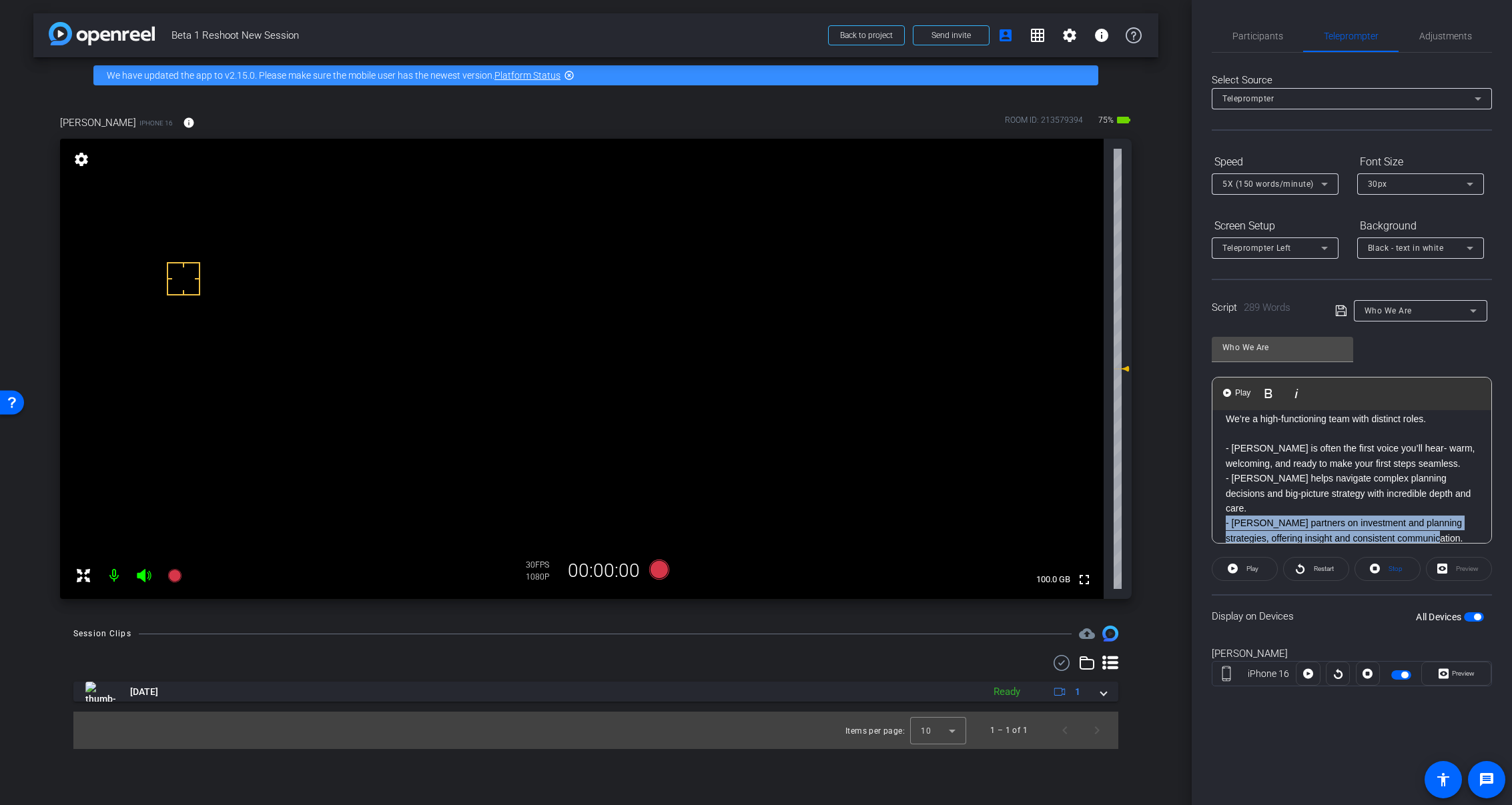
drag, startPoint x: 1426, startPoint y: 521, endPoint x: 1205, endPoint y: 514, distance: 221.1
click at [1205, 514] on div "Participants Teleprompter Adjustments settings Molly Roland flip Director Every…" at bounding box center [1352, 402] width 320 height 805
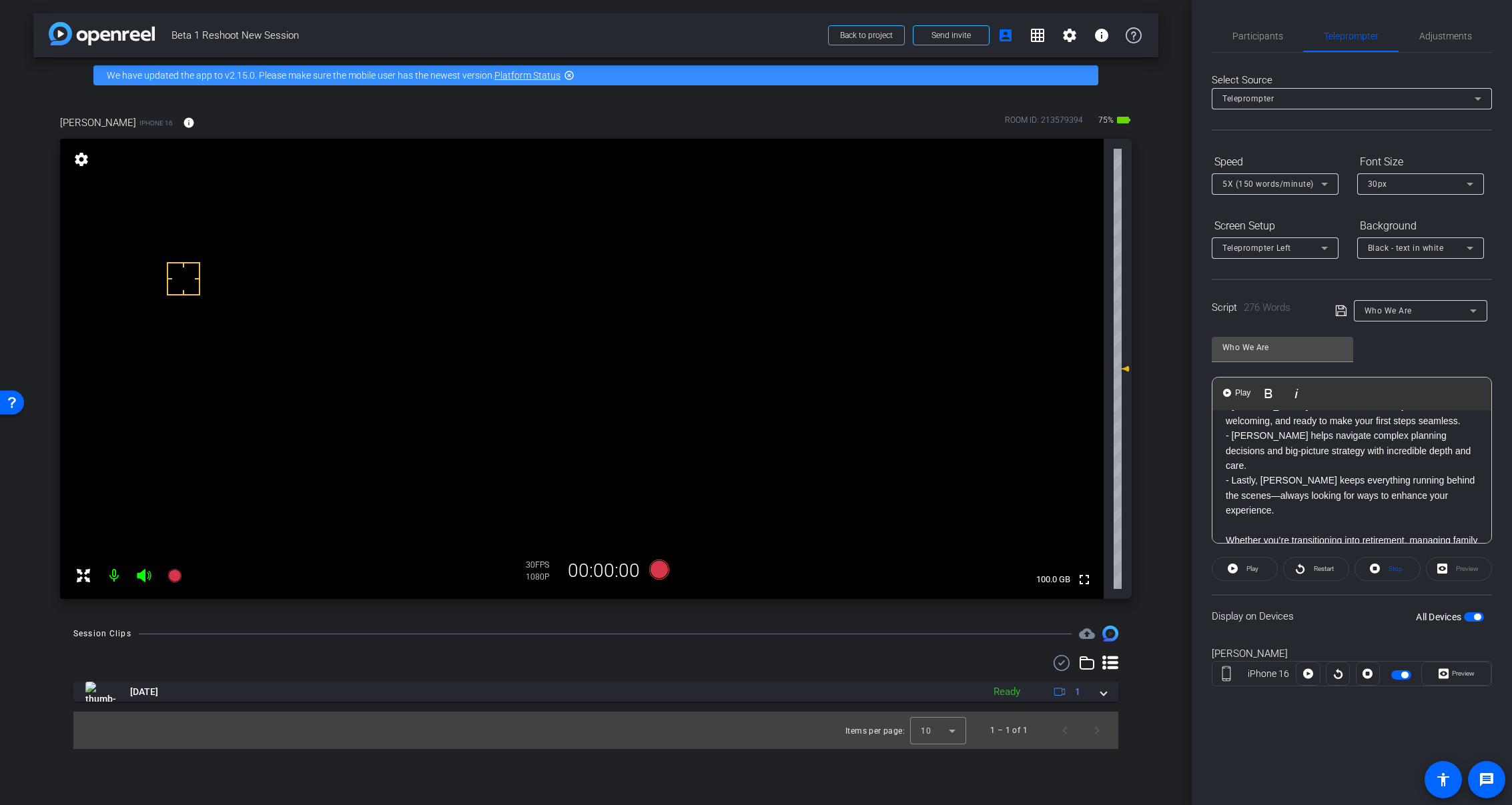
scroll to position [467, 0]
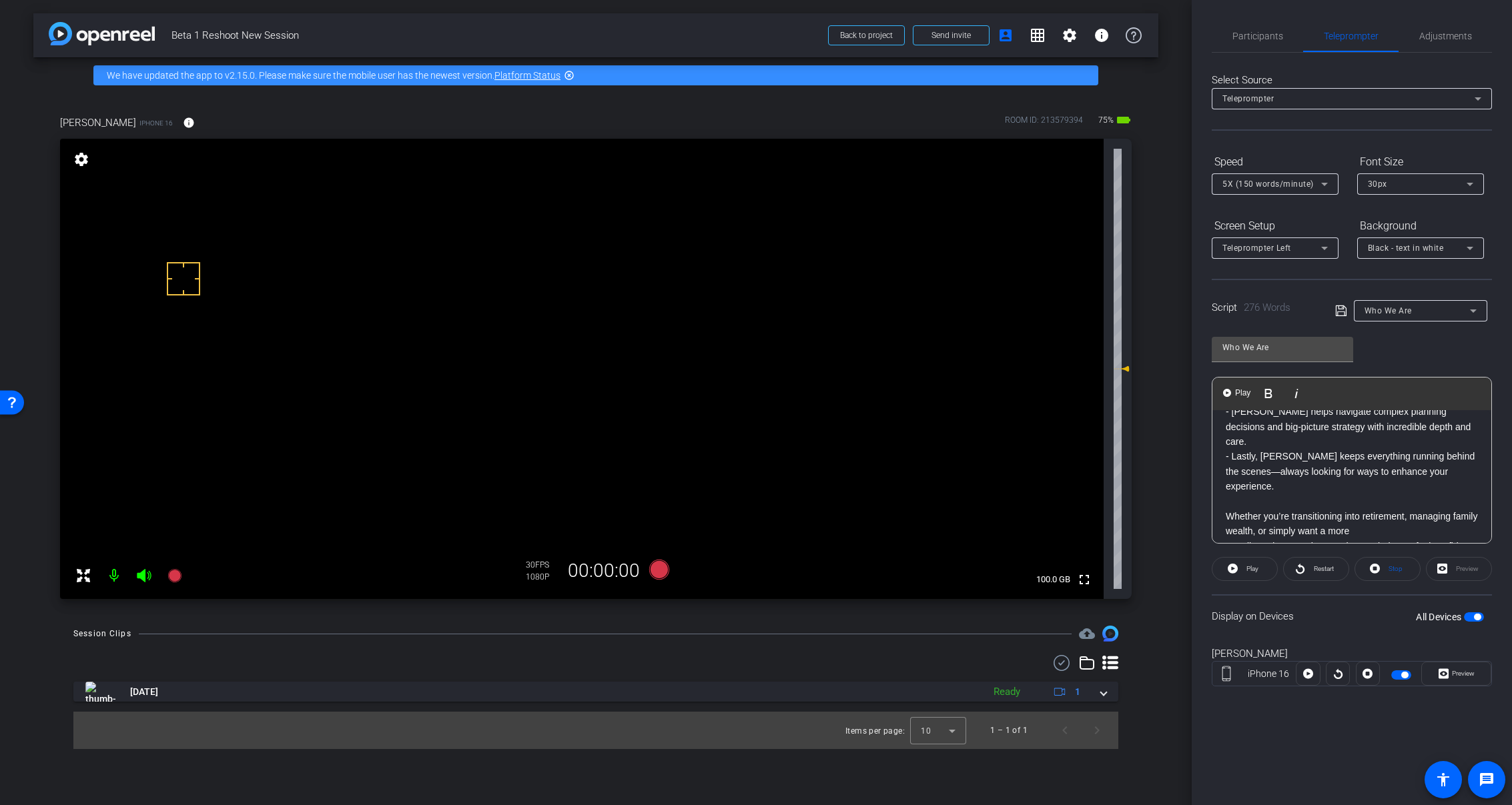
click at [1480, 615] on span "button" at bounding box center [1477, 617] width 7 height 7
click at [1477, 616] on span "button" at bounding box center [1475, 617] width 20 height 9
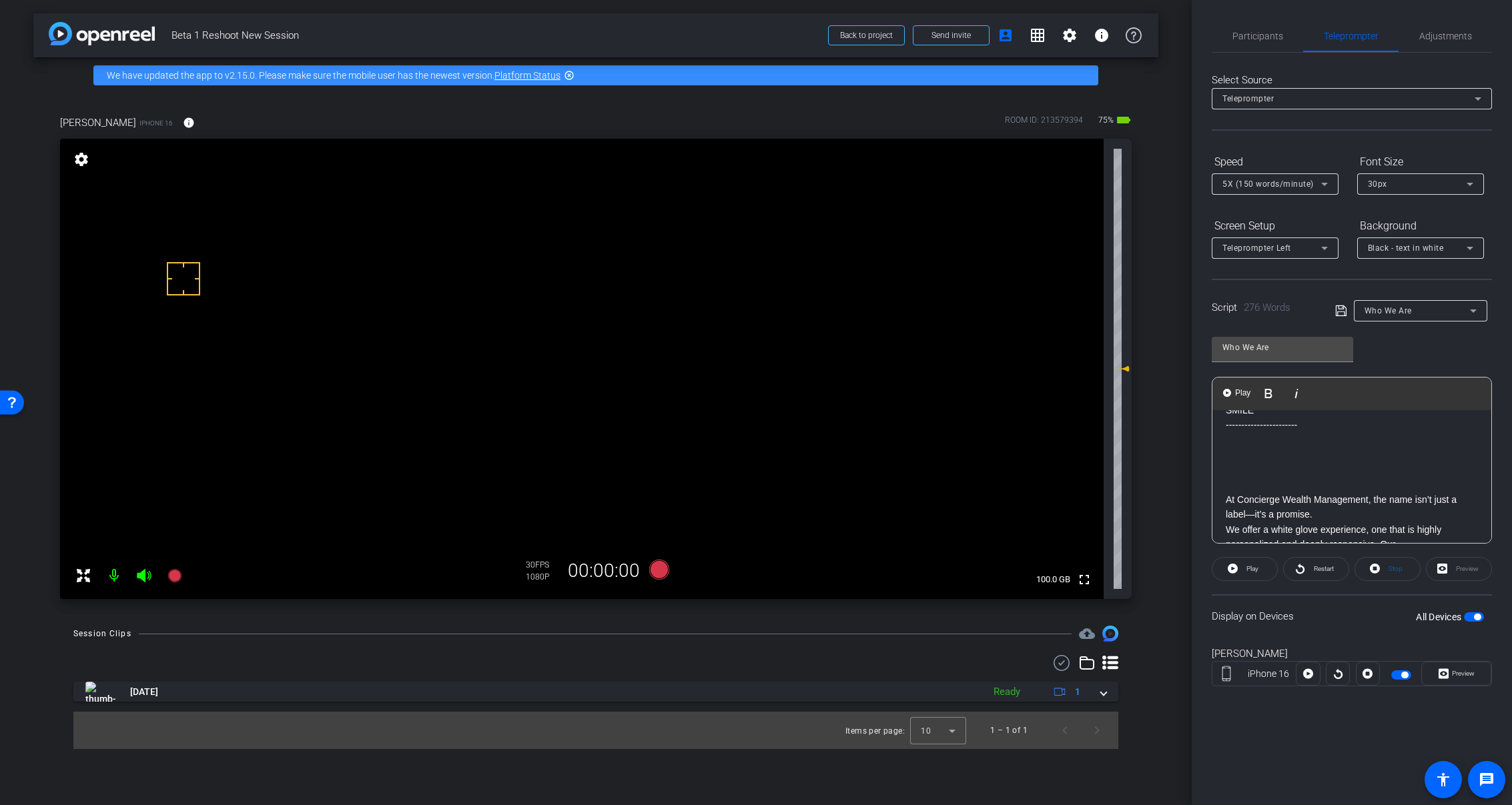
scroll to position [0, 0]
click at [1323, 494] on p at bounding box center [1352, 490] width 253 height 14
click at [666, 570] on icon at bounding box center [659, 570] width 20 height 20
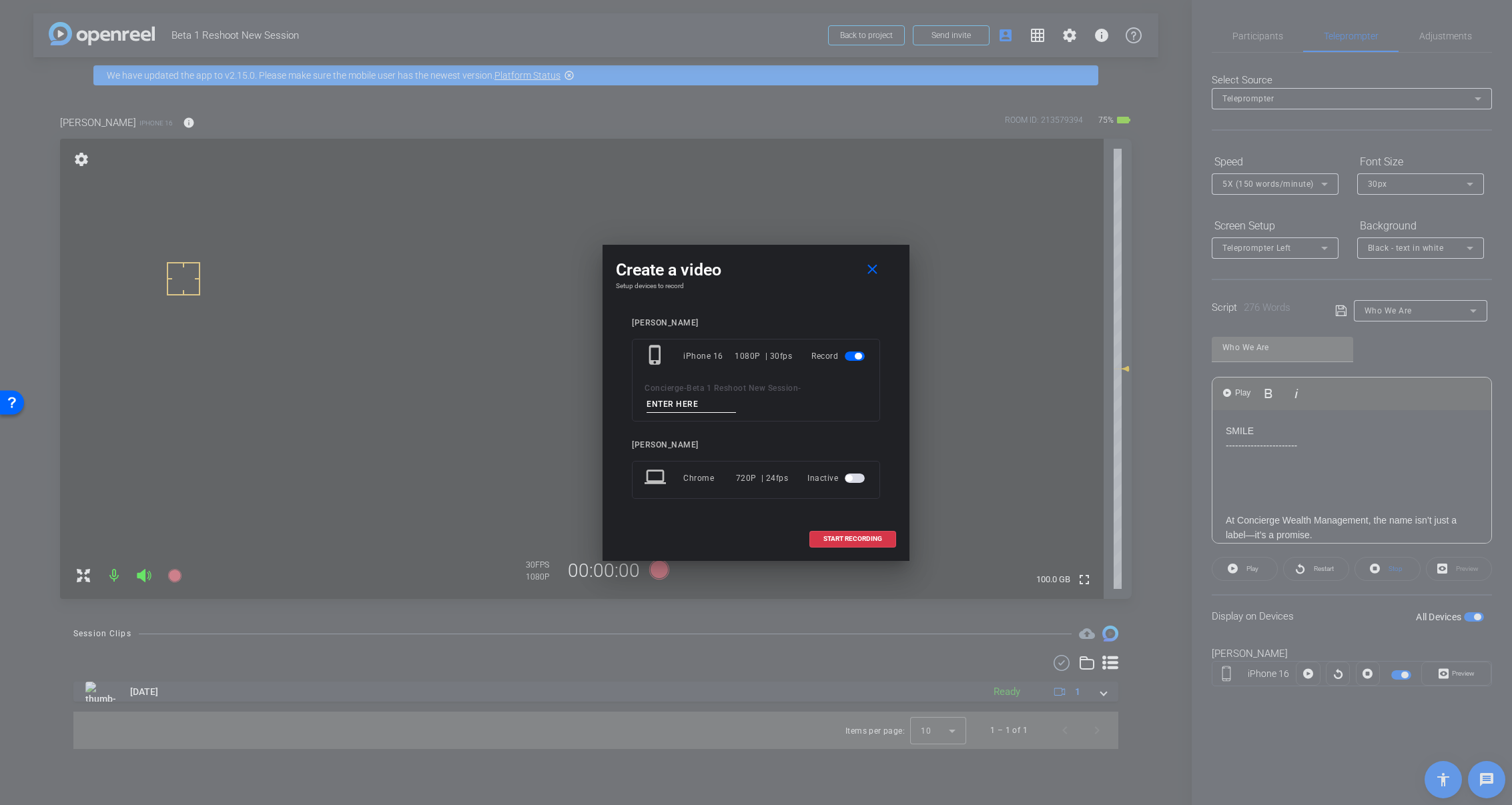
click at [692, 407] on input at bounding box center [692, 405] width 90 height 17
click at [686, 403] on input "Tk_1_Reshoot" at bounding box center [692, 405] width 90 height 17
type input "Tk_1_Reshoot"
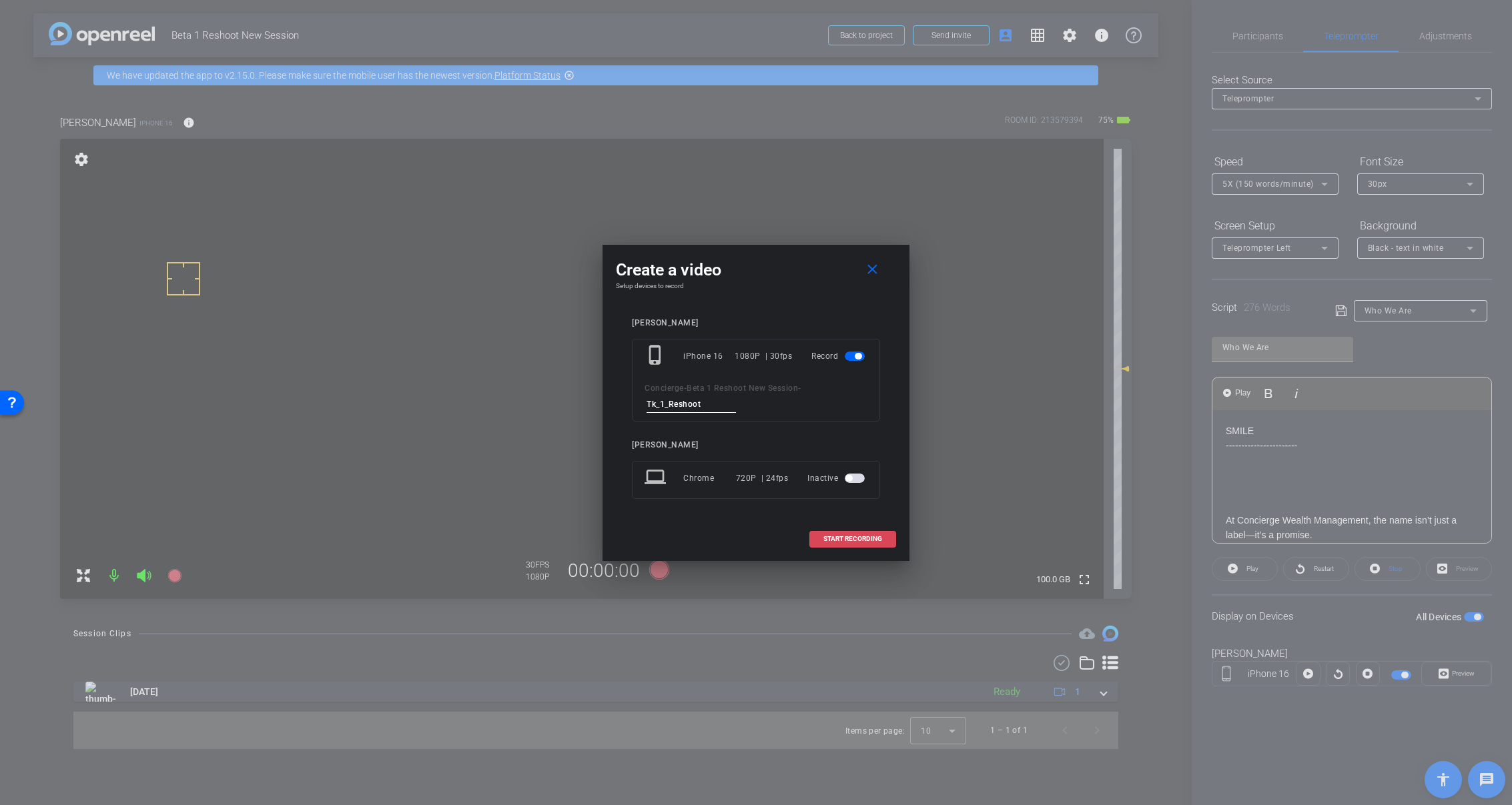
click at [866, 537] on span "START RECORDING" at bounding box center [853, 539] width 58 height 7
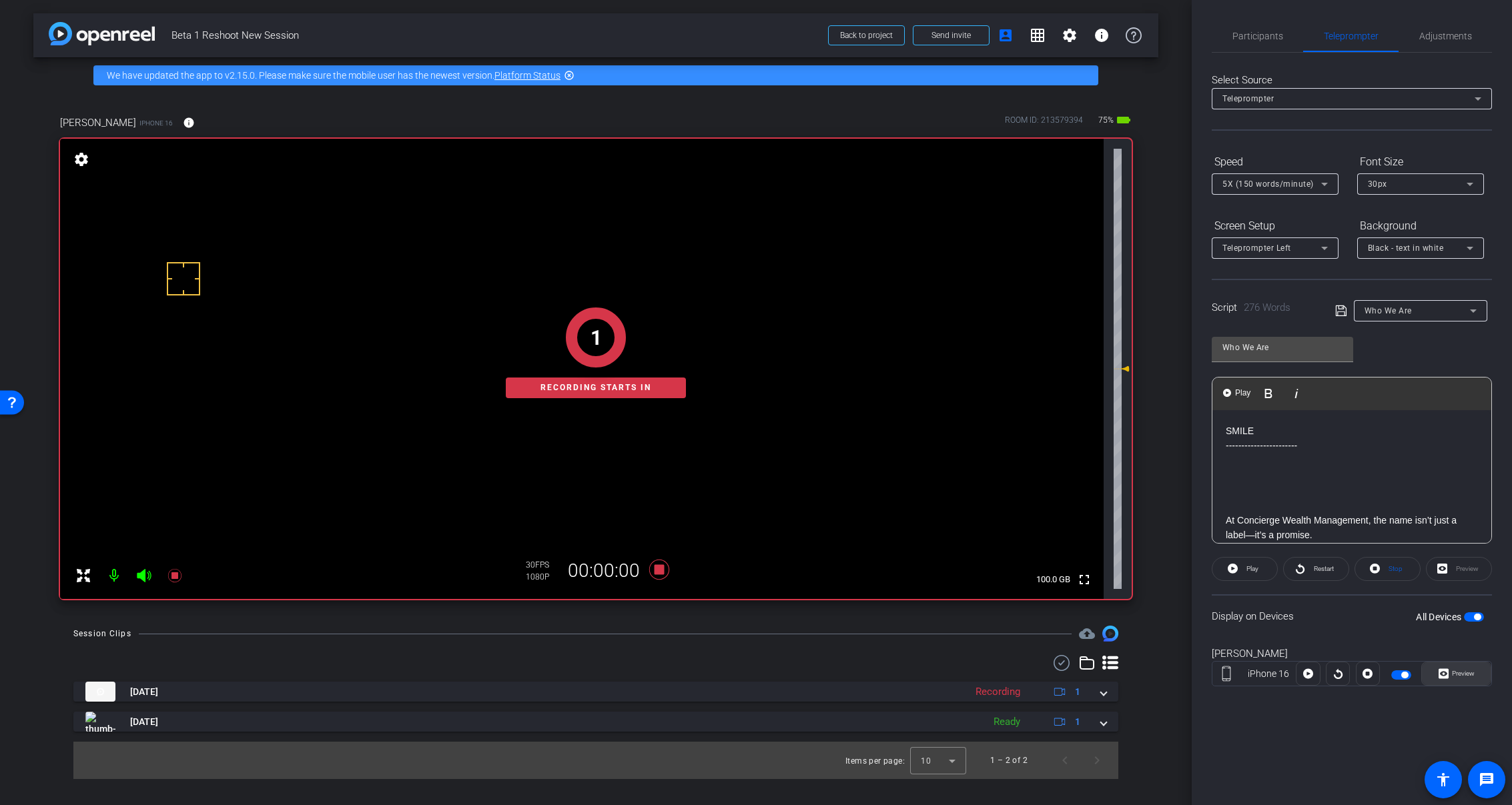
click at [1465, 675] on span "Preview" at bounding box center [1463, 674] width 23 height 8
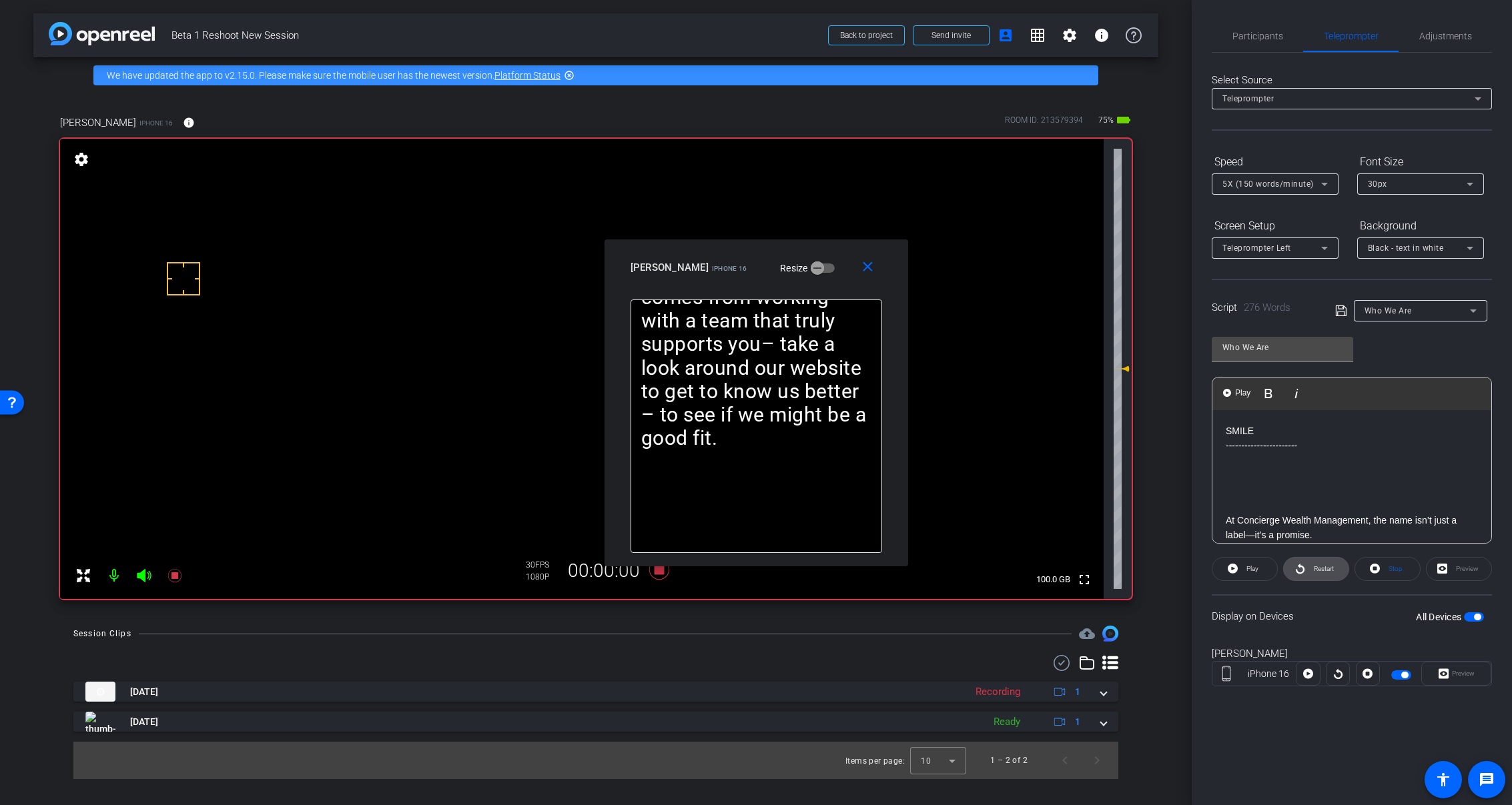
click at [1304, 567] on icon at bounding box center [1300, 569] width 10 height 17
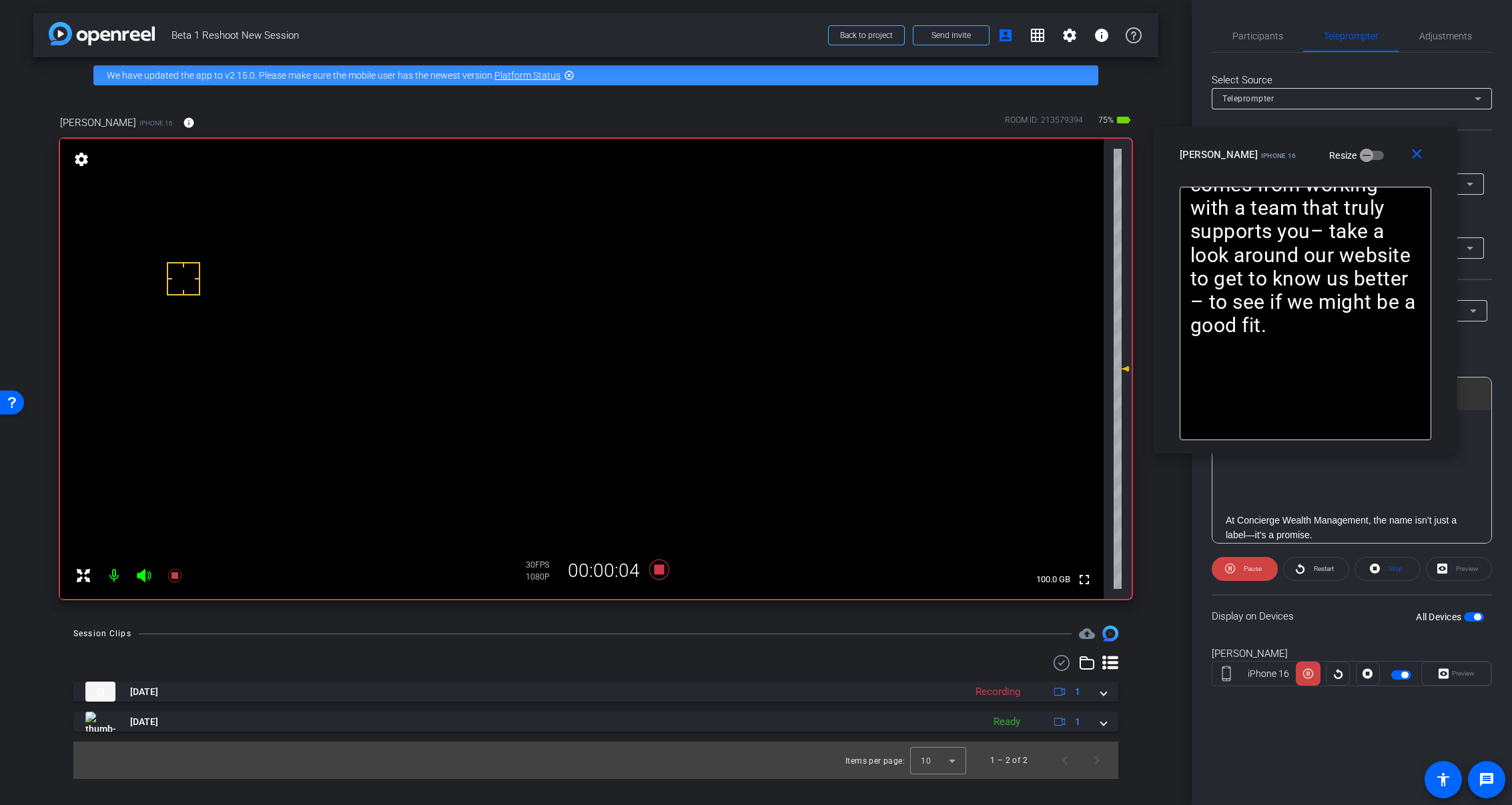
drag, startPoint x: 828, startPoint y: 274, endPoint x: 1319, endPoint y: 298, distance: 491.6
click at [1376, 167] on div "ilona box iPhone 16 Resize" at bounding box center [1310, 155] width 262 height 24
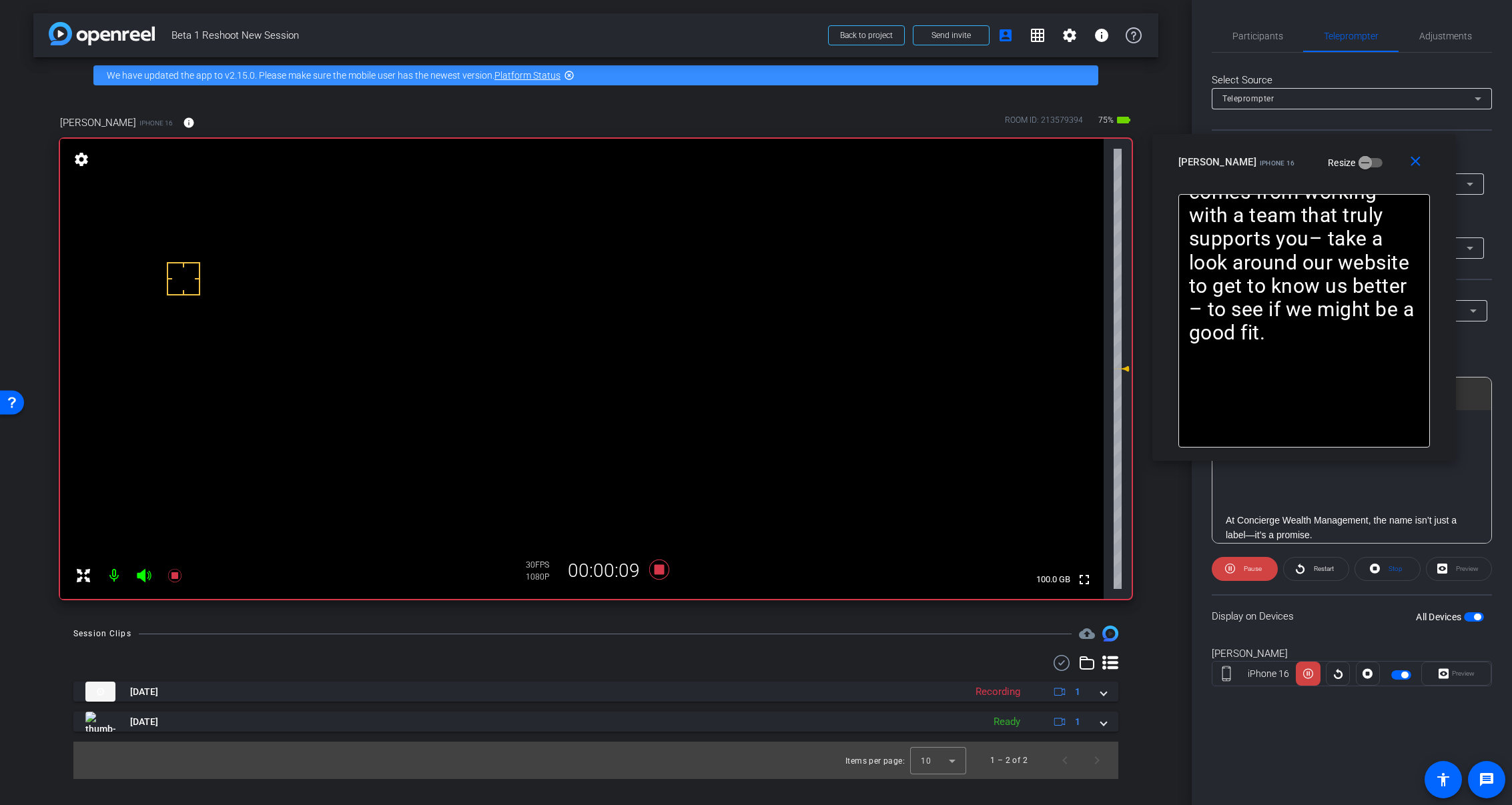
scroll to position [67, 0]
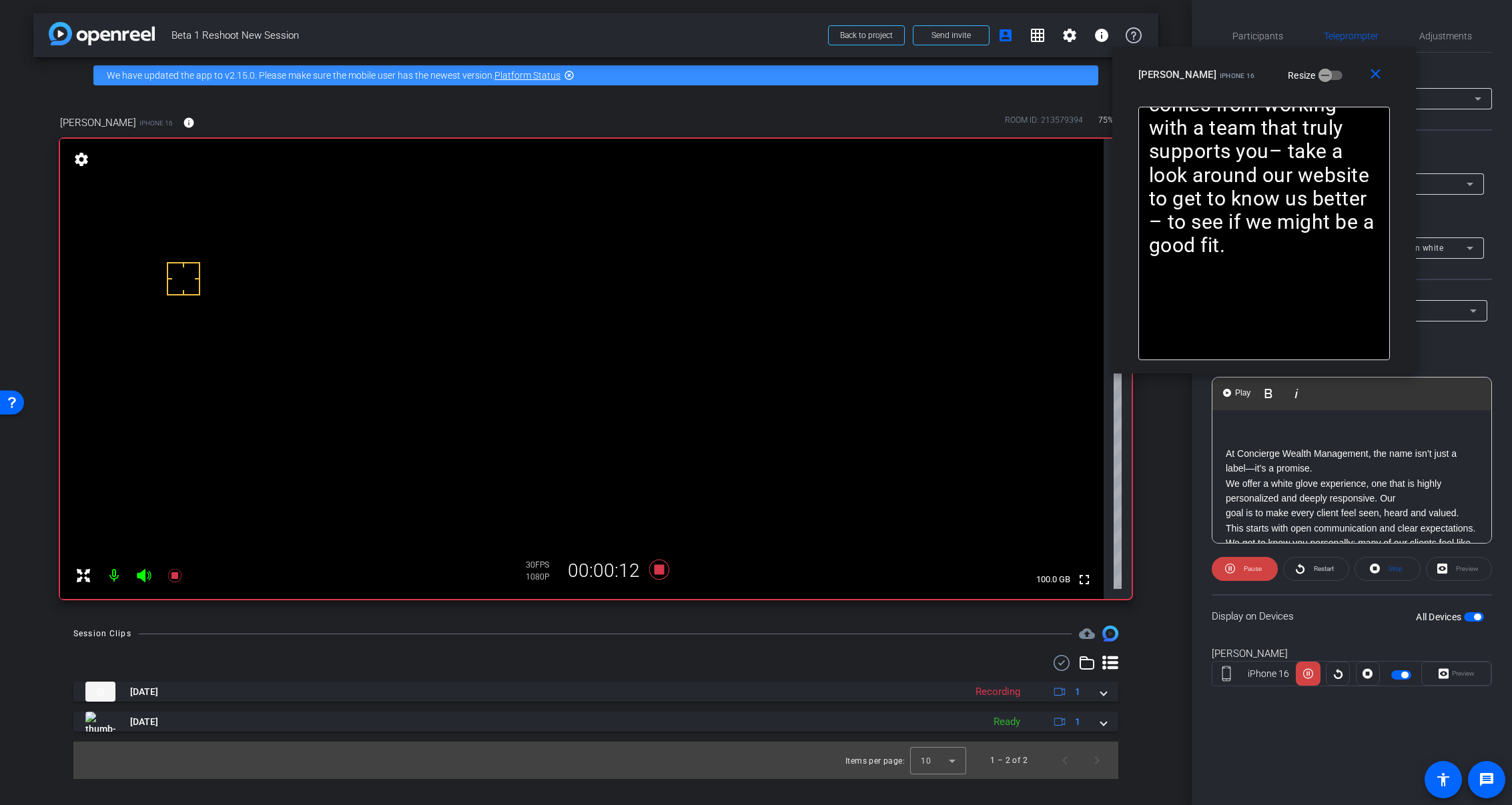
drag, startPoint x: 1375, startPoint y: 168, endPoint x: 1313, endPoint y: 111, distance: 84.2
click at [1329, 83] on div "ilona box iPhone 16 Resize" at bounding box center [1269, 75] width 262 height 24
click at [1371, 84] on mat-icon "close" at bounding box center [1370, 78] width 17 height 17
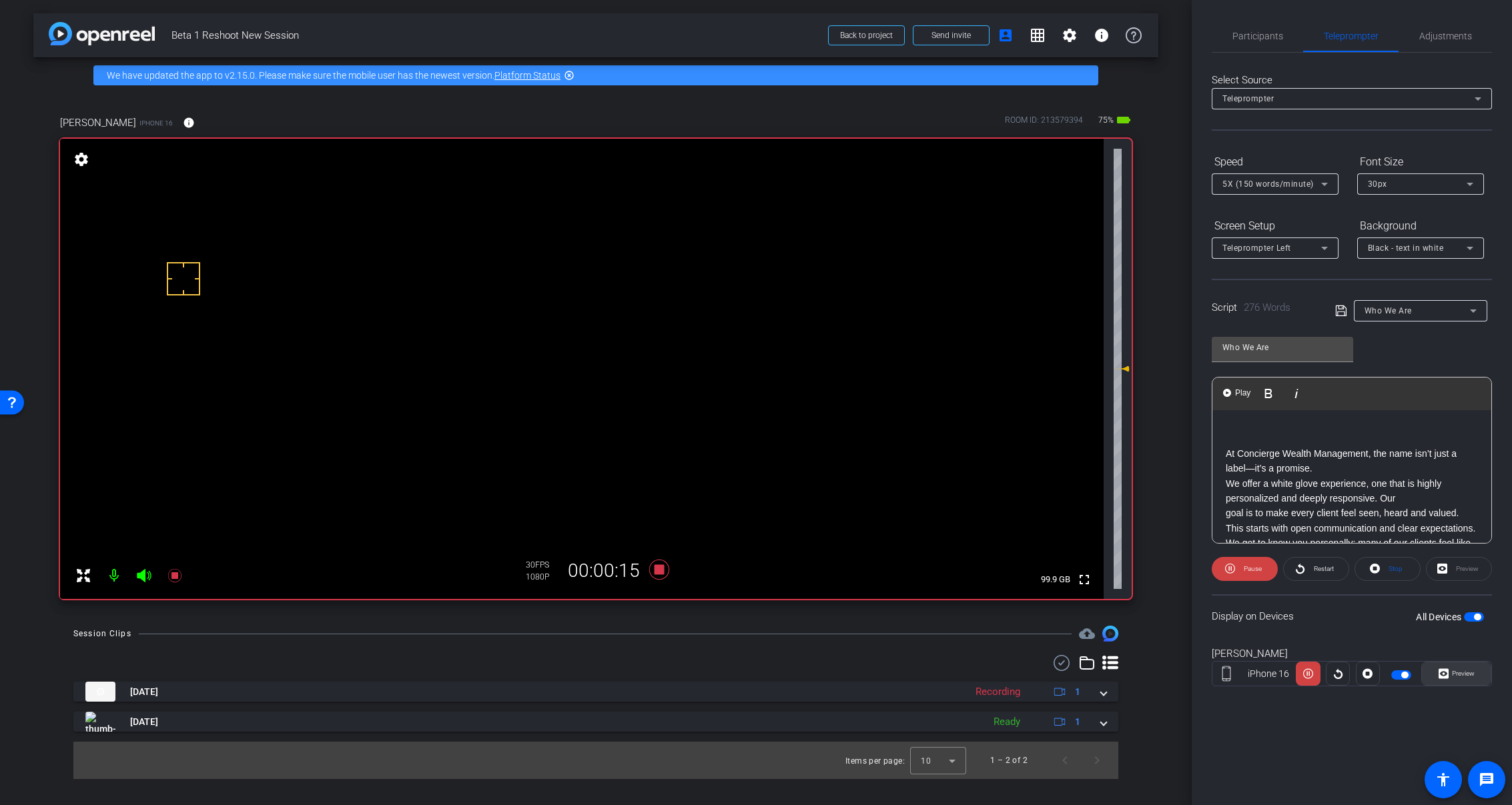
click at [1454, 672] on span "Preview" at bounding box center [1463, 674] width 23 height 8
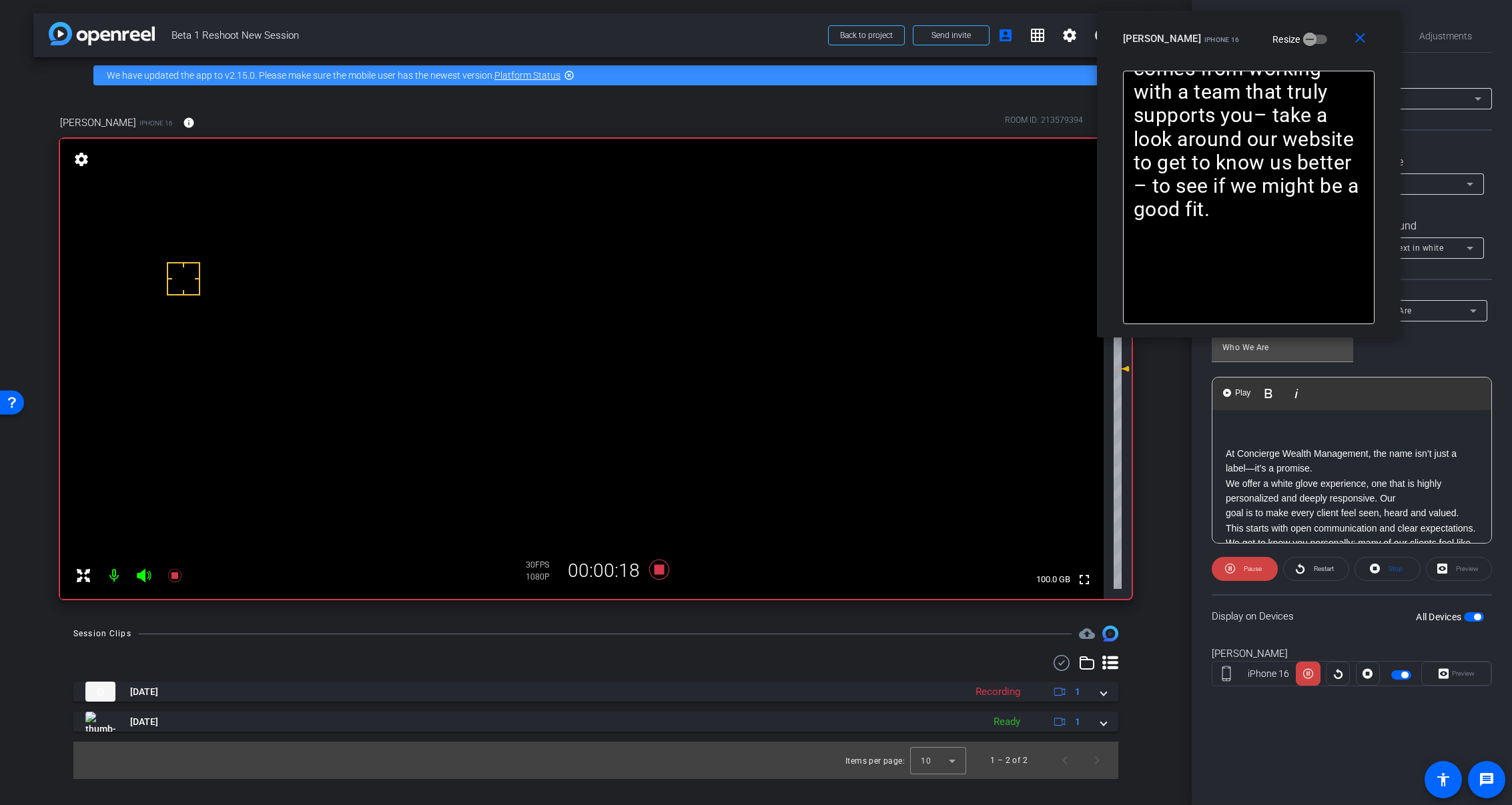
drag, startPoint x: 821, startPoint y: 259, endPoint x: 1314, endPoint y: 33, distance: 542.3
click at [1314, 33] on div "ilona box iPhone 16 Resize" at bounding box center [1254, 38] width 262 height 24
click at [1241, 572] on span "Pause" at bounding box center [1251, 569] width 21 height 19
click at [1241, 573] on span at bounding box center [1245, 569] width 64 height 32
click at [1238, 574] on span at bounding box center [1245, 569] width 66 height 32
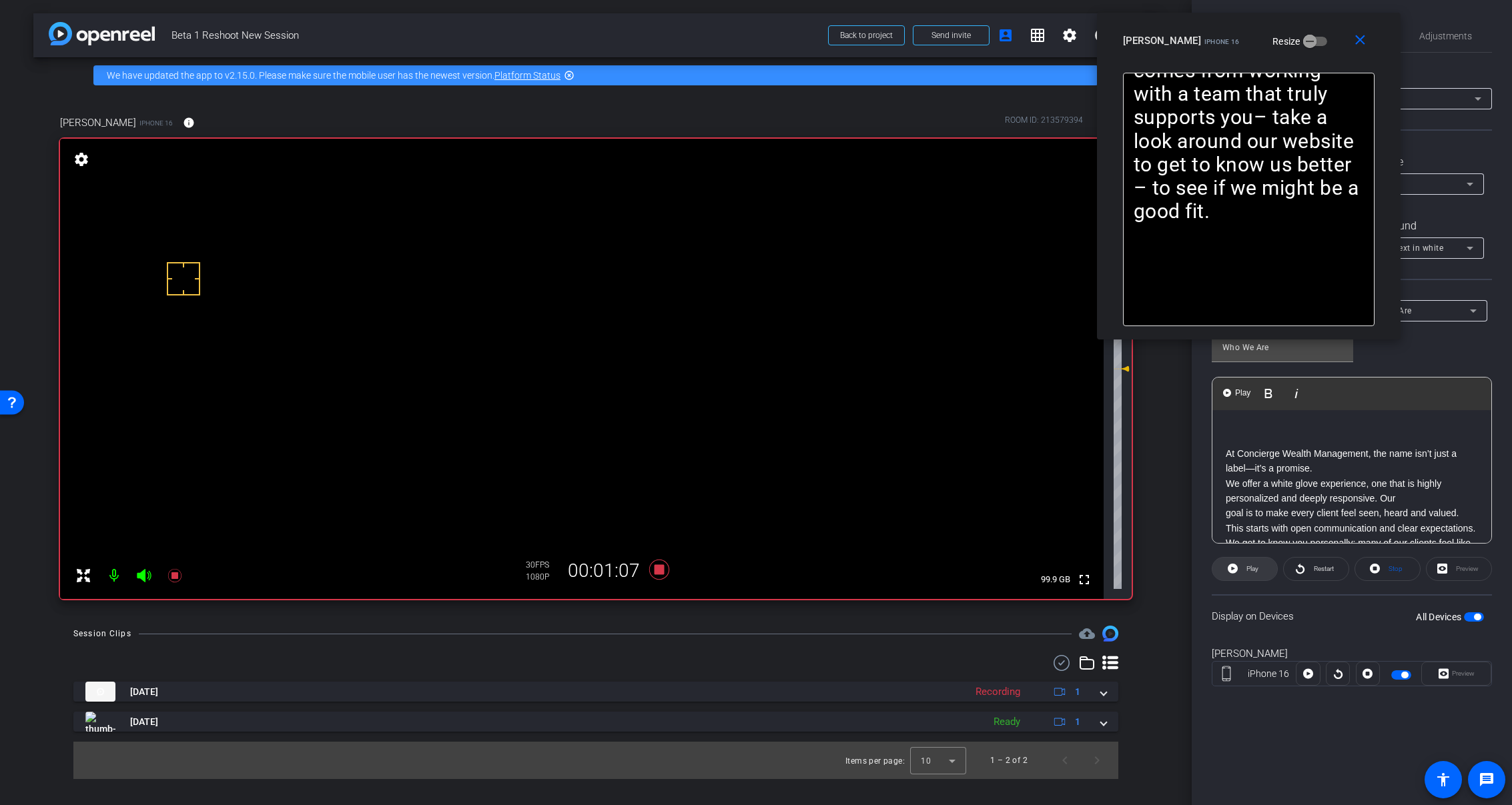
click at [1242, 572] on span at bounding box center [1245, 569] width 64 height 32
click at [656, 572] on icon at bounding box center [659, 570] width 20 height 20
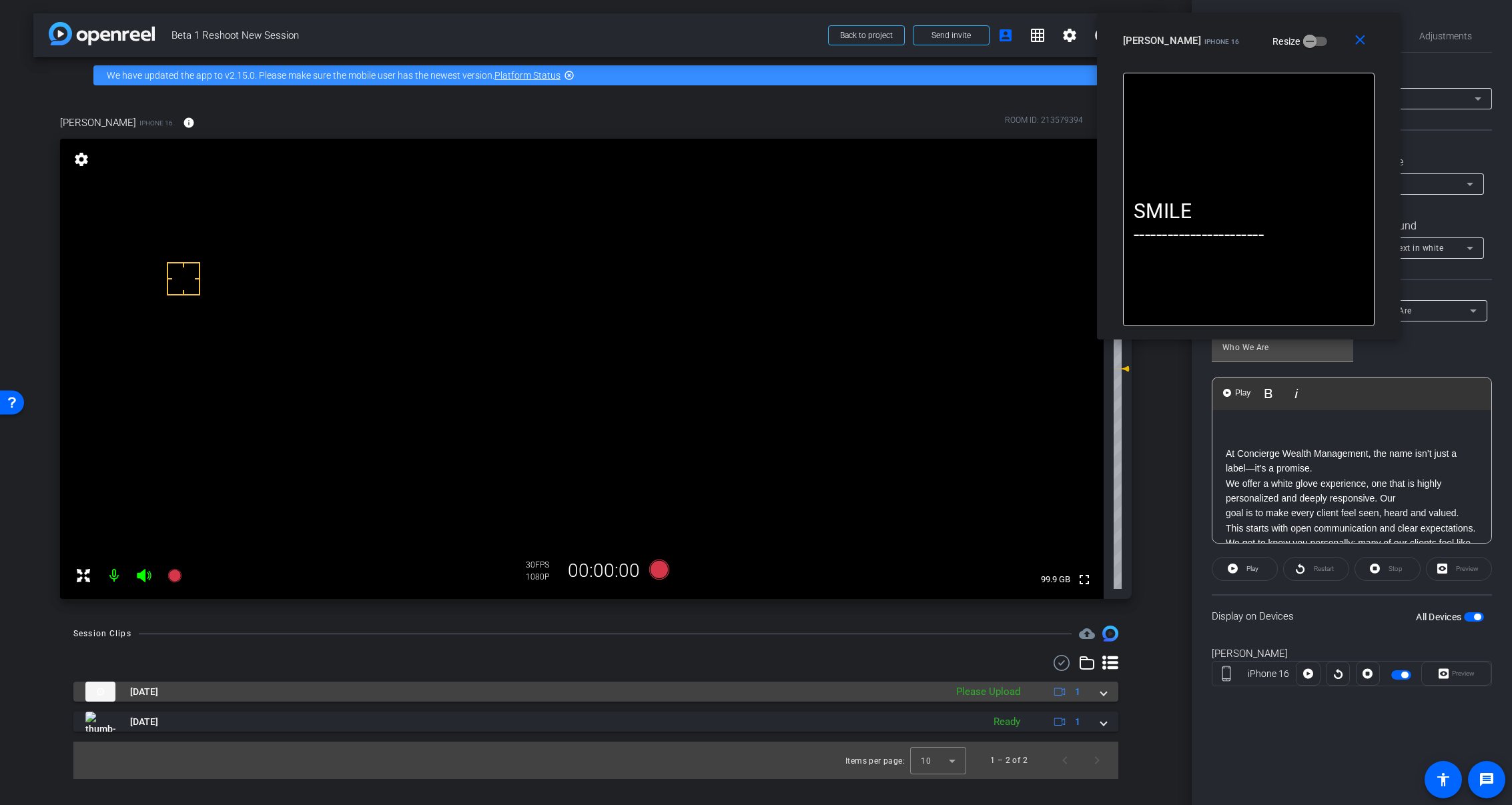
click at [1111, 688] on mat-expansion-panel-header "Aug 26, 2025 Please Upload 1" at bounding box center [596, 692] width 1045 height 20
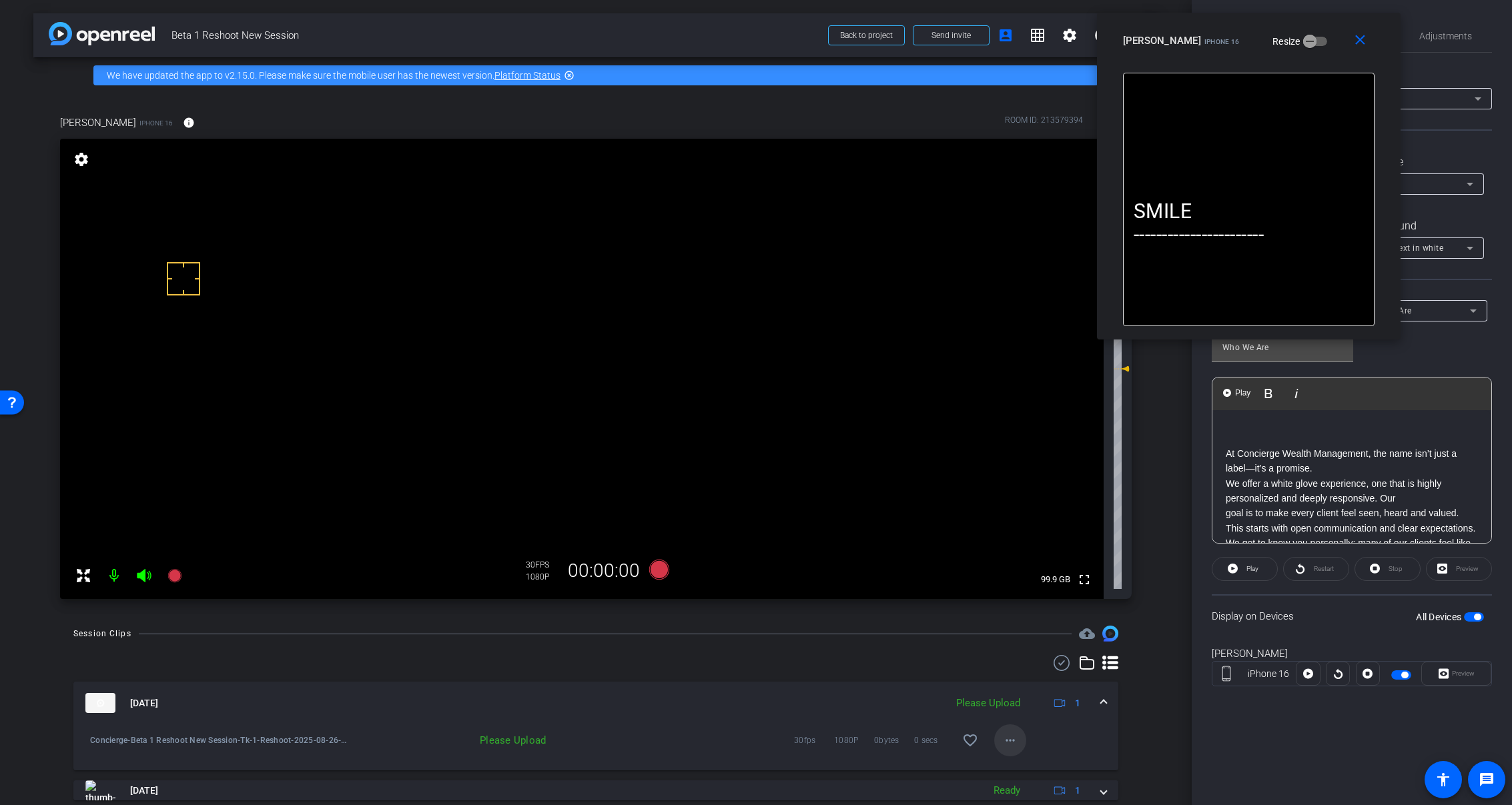
click at [1009, 734] on mat-icon "more_horiz" at bounding box center [1010, 741] width 16 height 16
click at [1031, 679] on span "Upload" at bounding box center [1026, 680] width 53 height 16
click at [1101, 704] on span at bounding box center [1103, 703] width 5 height 14
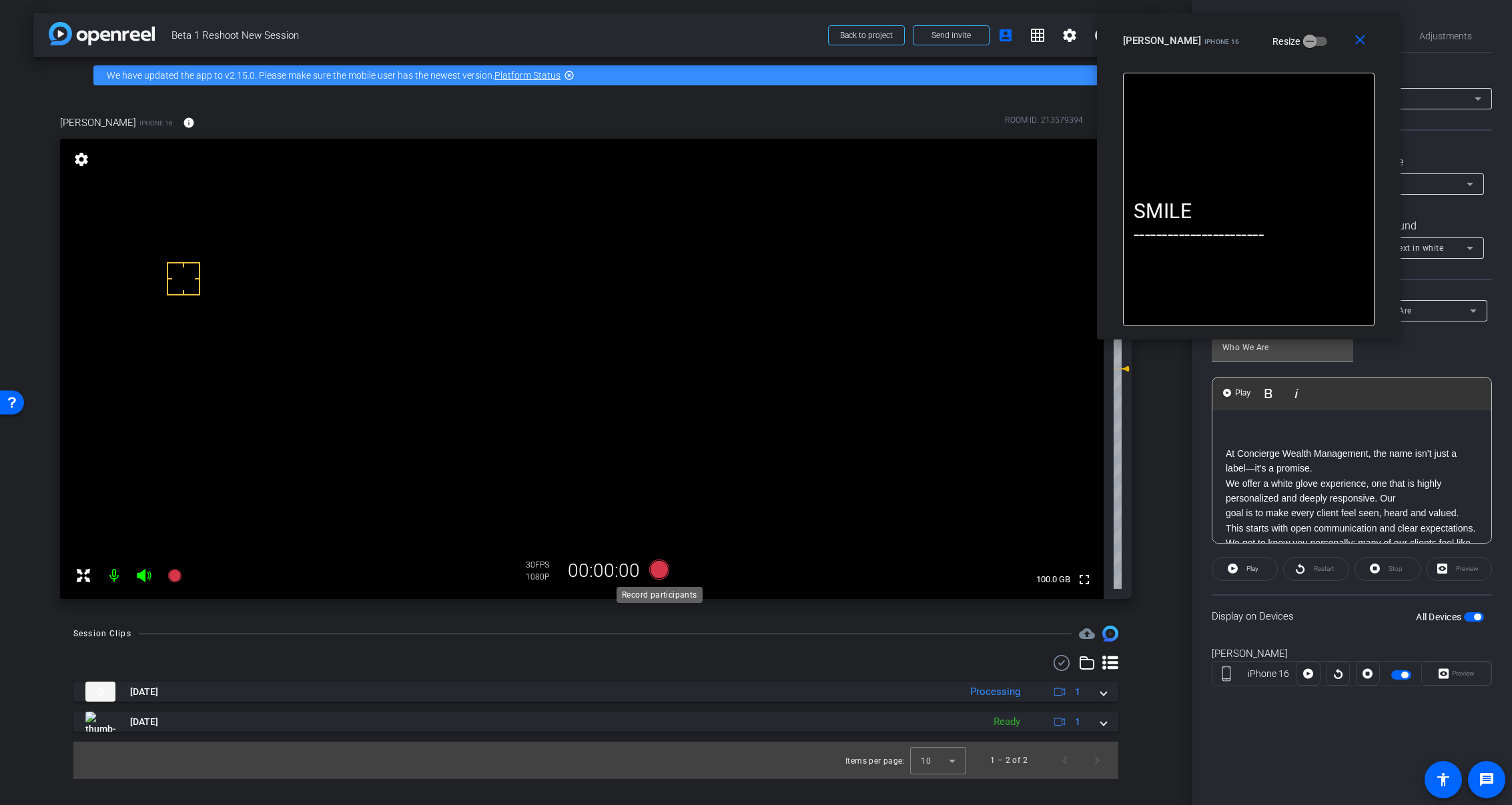
click at [662, 579] on icon at bounding box center [659, 569] width 32 height 24
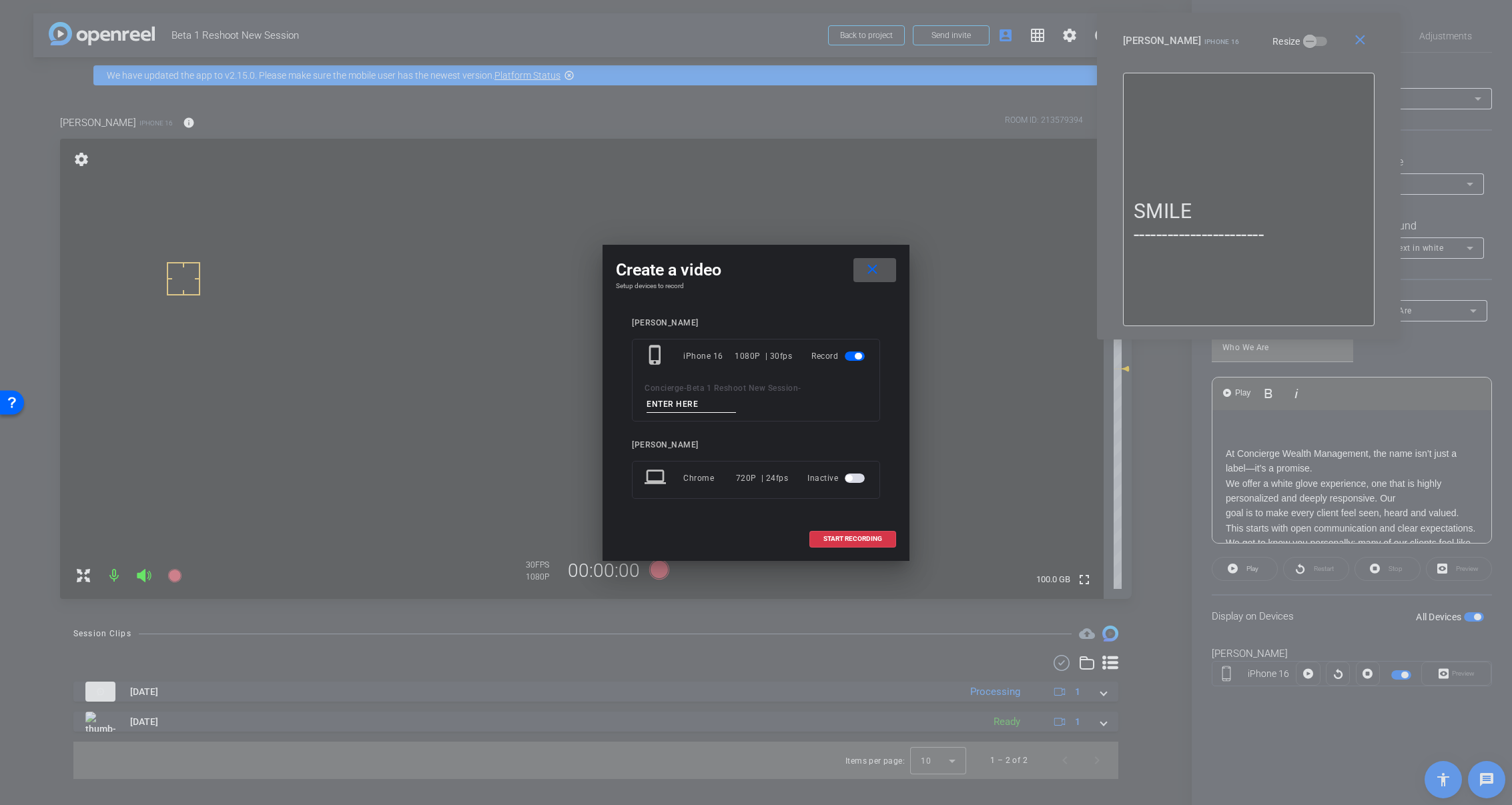
click at [692, 408] on input at bounding box center [692, 405] width 90 height 17
paste input "Tk_1_Reshoot"
click at [664, 400] on input "Tk_1_Reshoot" at bounding box center [692, 405] width 90 height 17
type input "Tk_2_Reshoot"
click at [837, 543] on span at bounding box center [853, 539] width 86 height 32
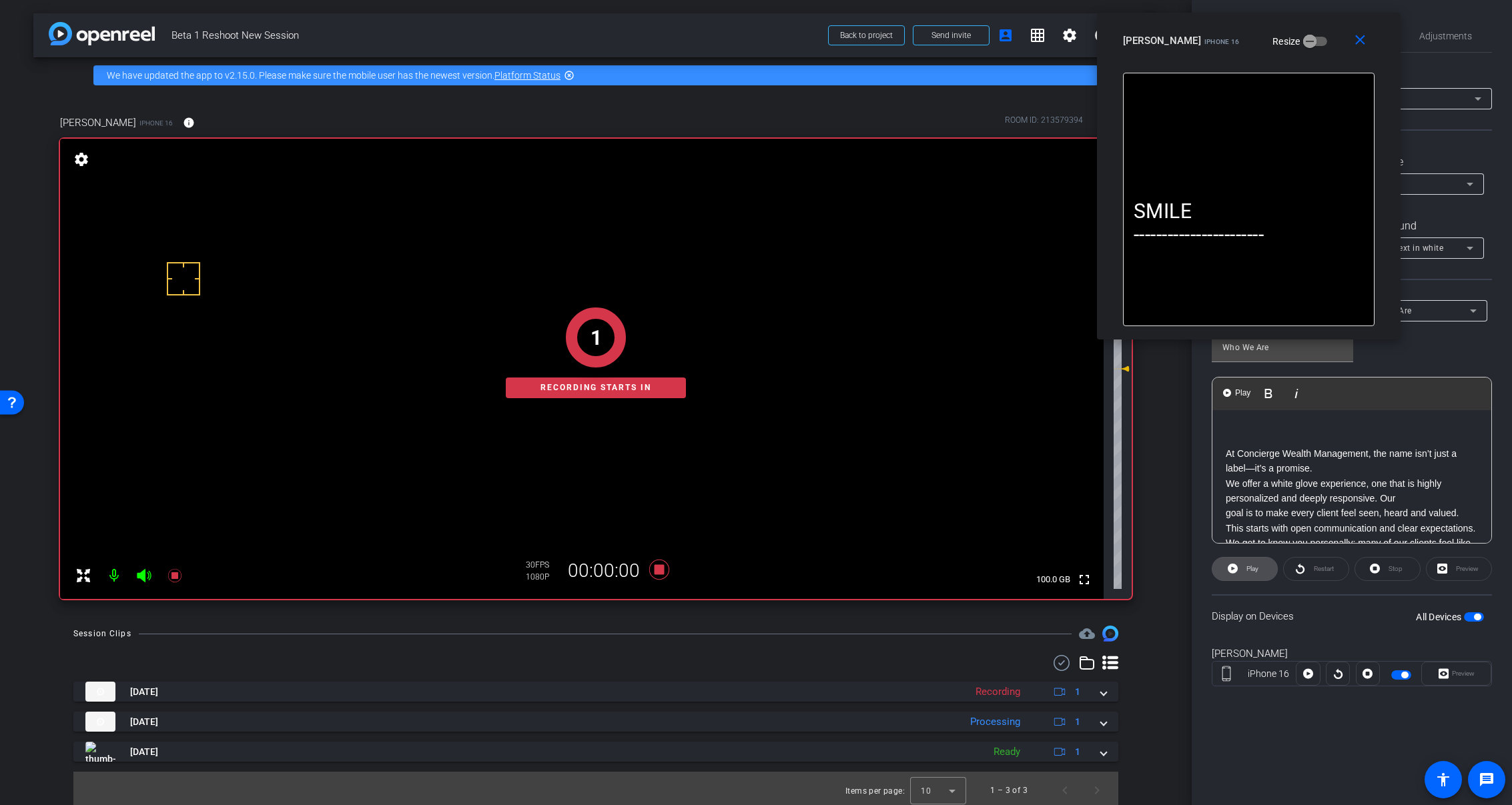
click at [1237, 568] on icon at bounding box center [1233, 569] width 10 height 10
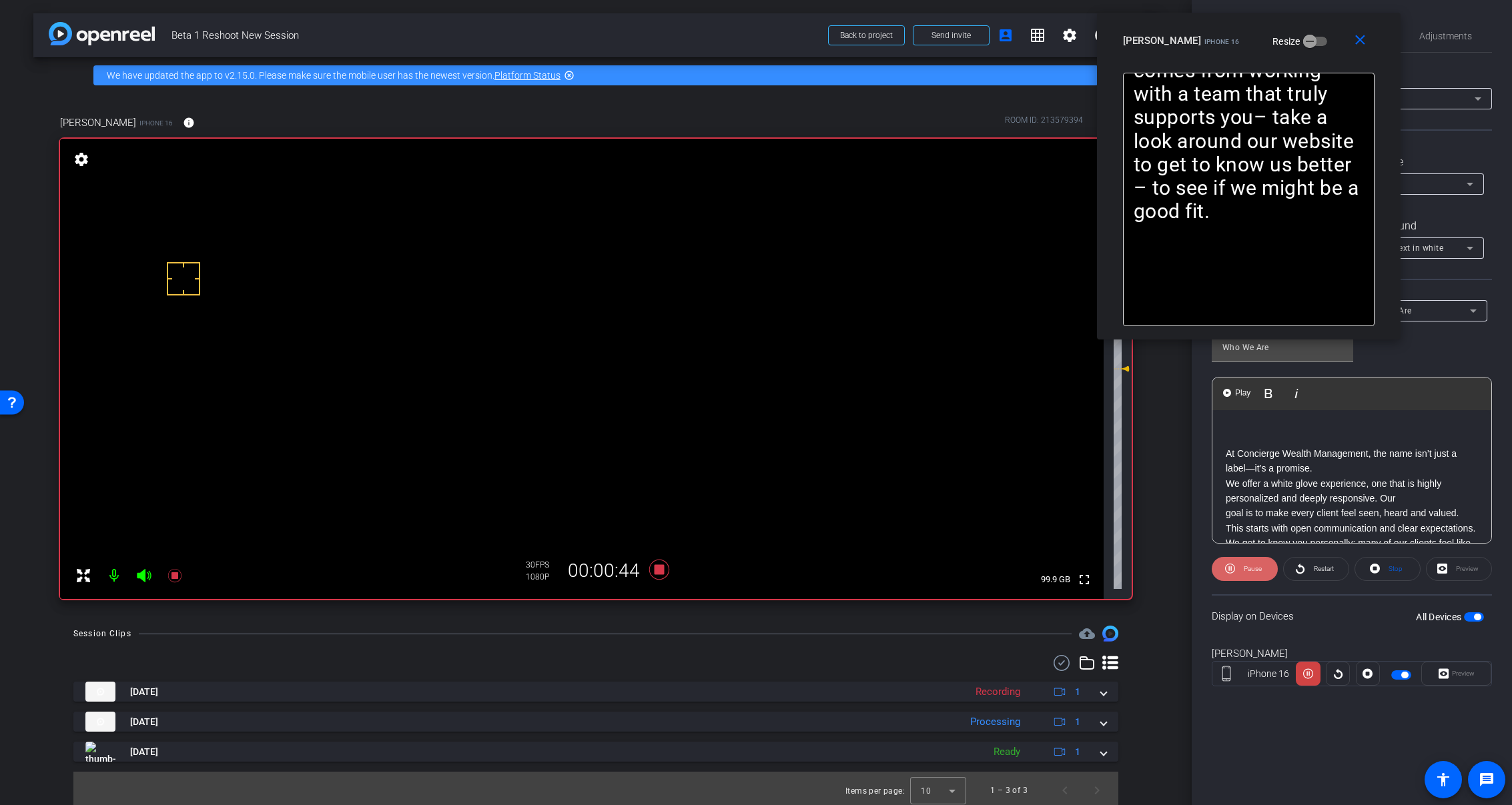
click at [1237, 572] on span at bounding box center [1245, 569] width 66 height 32
click at [1238, 572] on icon at bounding box center [1233, 569] width 10 height 17
click at [1245, 568] on span "Play" at bounding box center [1251, 569] width 15 height 19
click at [655, 568] on icon at bounding box center [659, 570] width 20 height 20
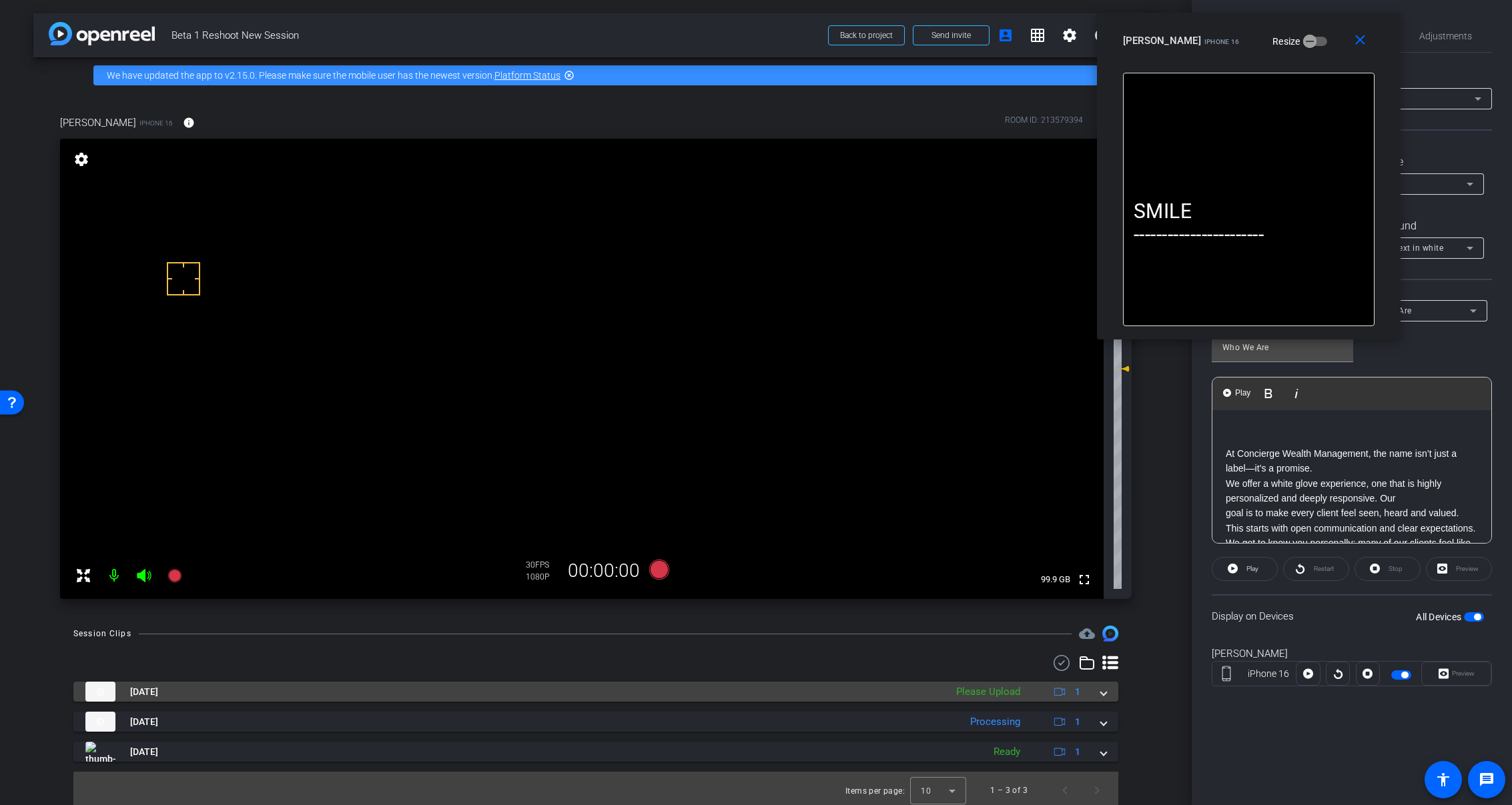
click at [1101, 694] on span at bounding box center [1103, 692] width 5 height 14
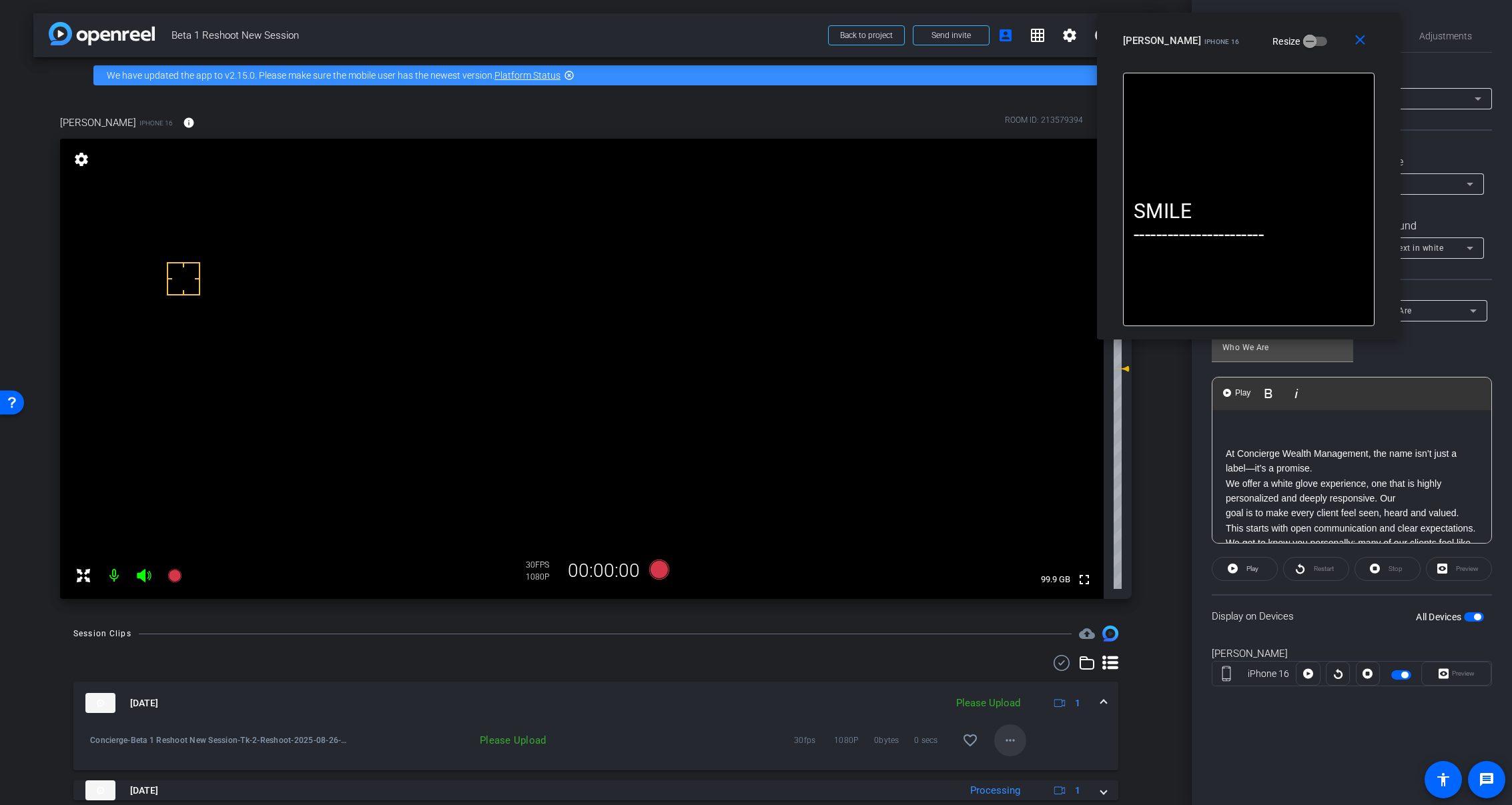
click at [1005, 741] on mat-icon "more_horiz" at bounding box center [1010, 741] width 16 height 16
click at [1026, 685] on span "Upload" at bounding box center [1026, 680] width 53 height 16
click at [1101, 702] on span at bounding box center [1103, 703] width 5 height 14
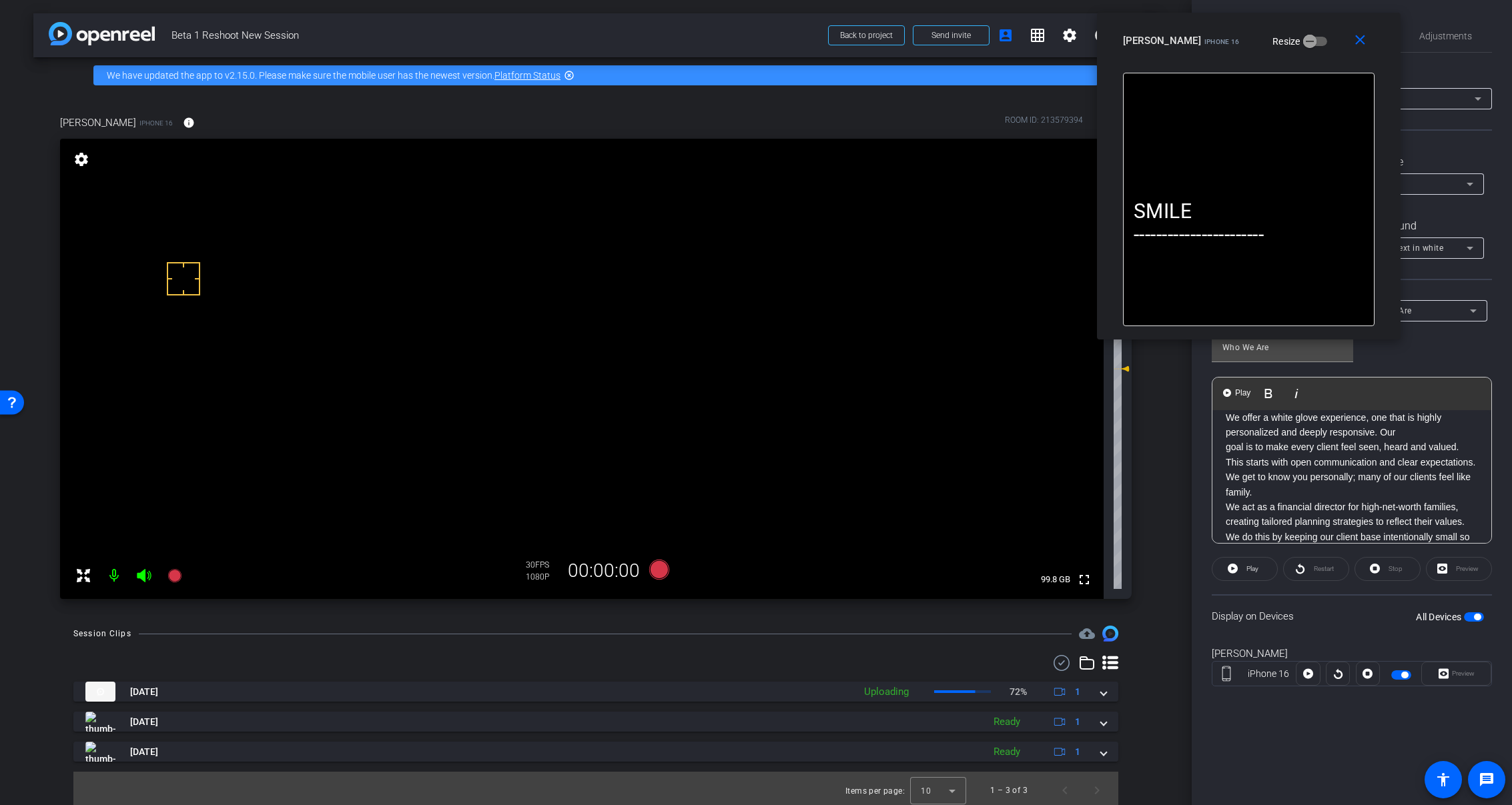
scroll to position [133, 0]
drag, startPoint x: 1282, startPoint y: 474, endPoint x: 1315, endPoint y: 488, distance: 35.8
click at [1315, 488] on p "goal is to make every client feel seen, heard and valued. This starts with open…" at bounding box center [1352, 469] width 253 height 60
click at [1323, 491] on p "goal is to make every client feel seen, heard and valued. This starts with open…" at bounding box center [1352, 469] width 253 height 60
click at [1295, 491] on p "goal is to make every client feel seen, heard and valued. This starts with open…" at bounding box center [1352, 469] width 253 height 60
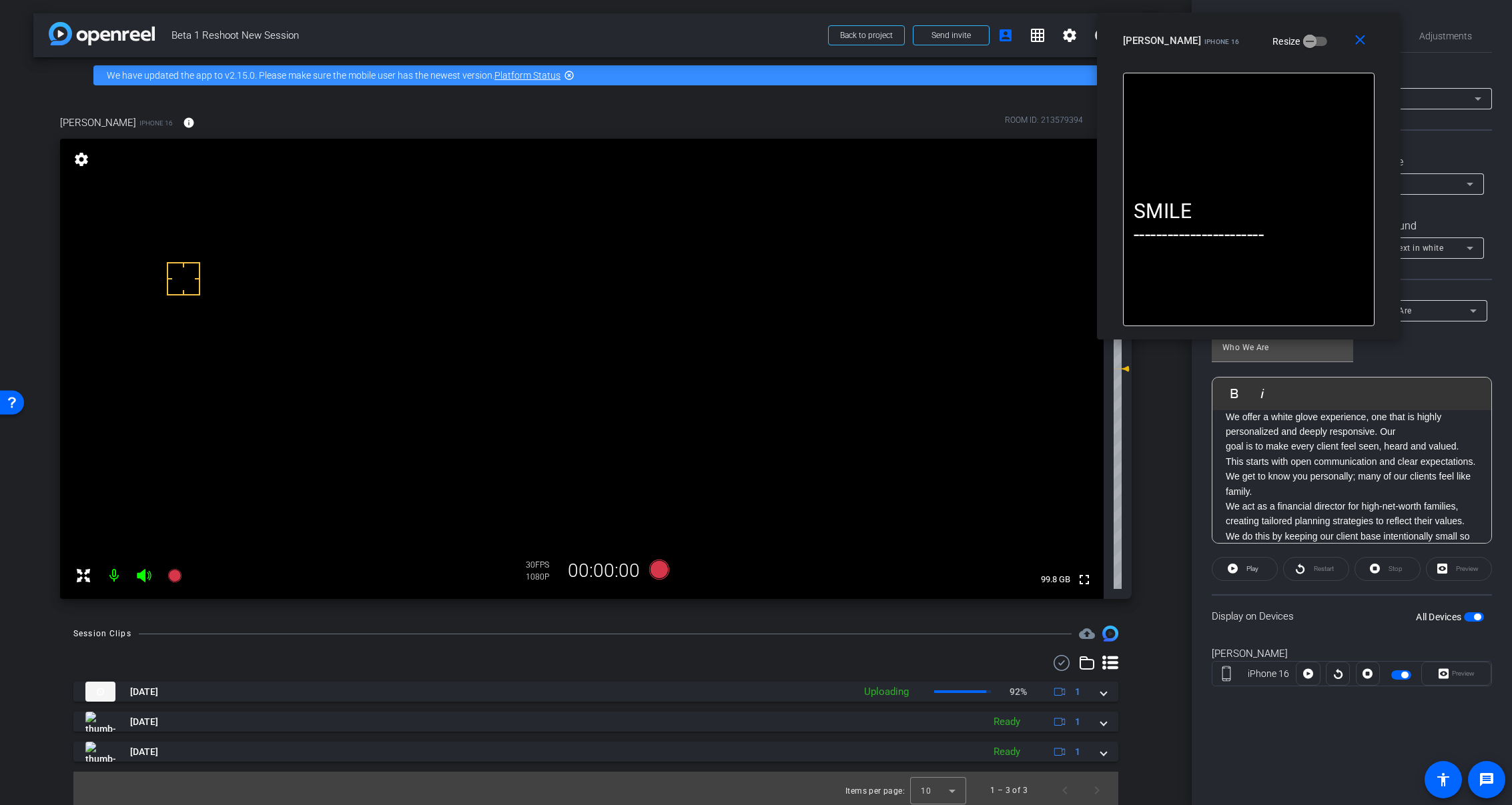
click at [1326, 491] on p "goal is to make every client feel seen, heard and valued. This starts with open…" at bounding box center [1352, 469] width 253 height 60
drag, startPoint x: 1320, startPoint y: 490, endPoint x: 1285, endPoint y: 480, distance: 36.4
click at [1285, 480] on p "goal is to make every client feel seen, heard and valued. This starts with open…" at bounding box center [1352, 469] width 253 height 60
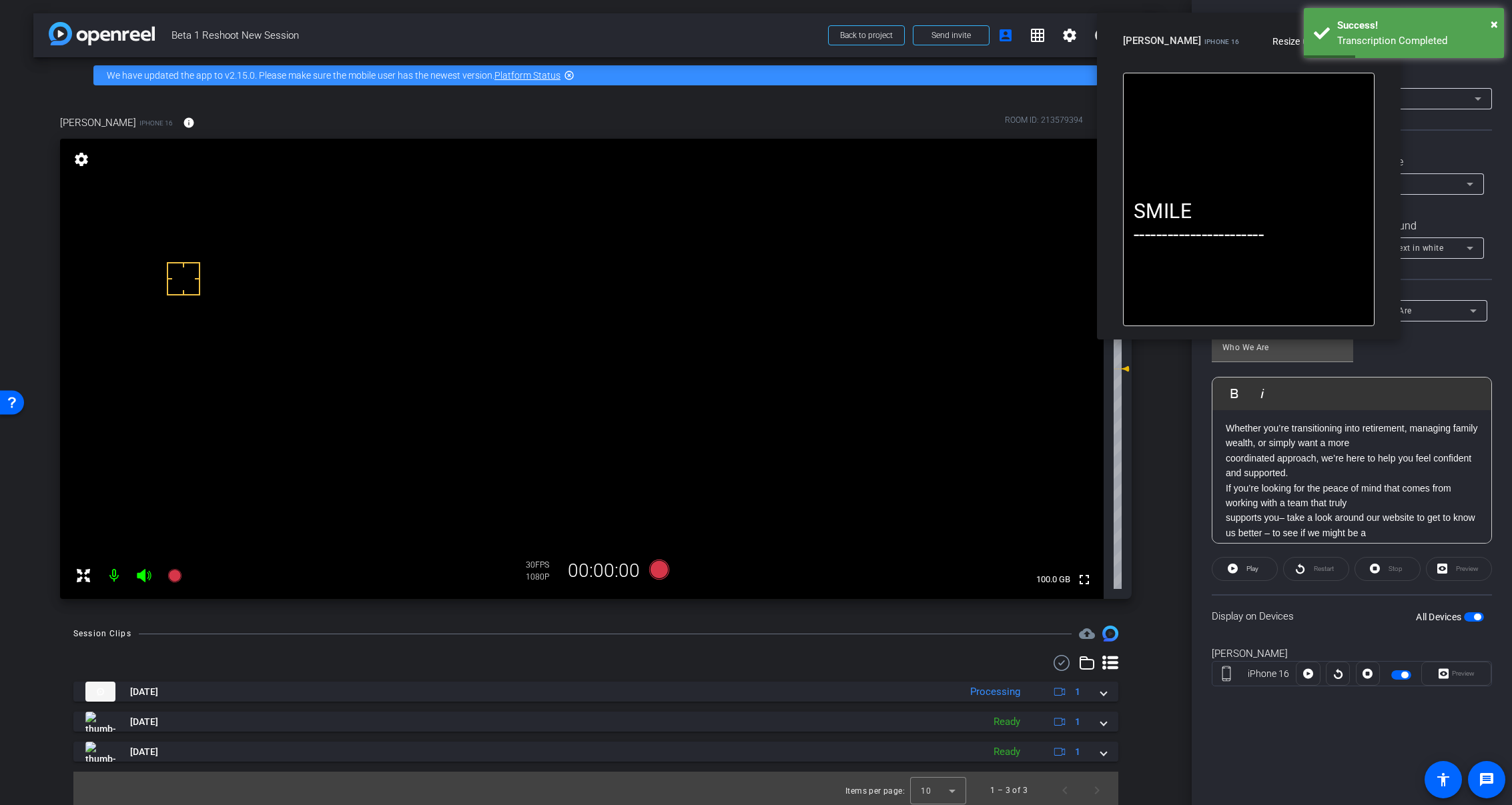
scroll to position [565, 0]
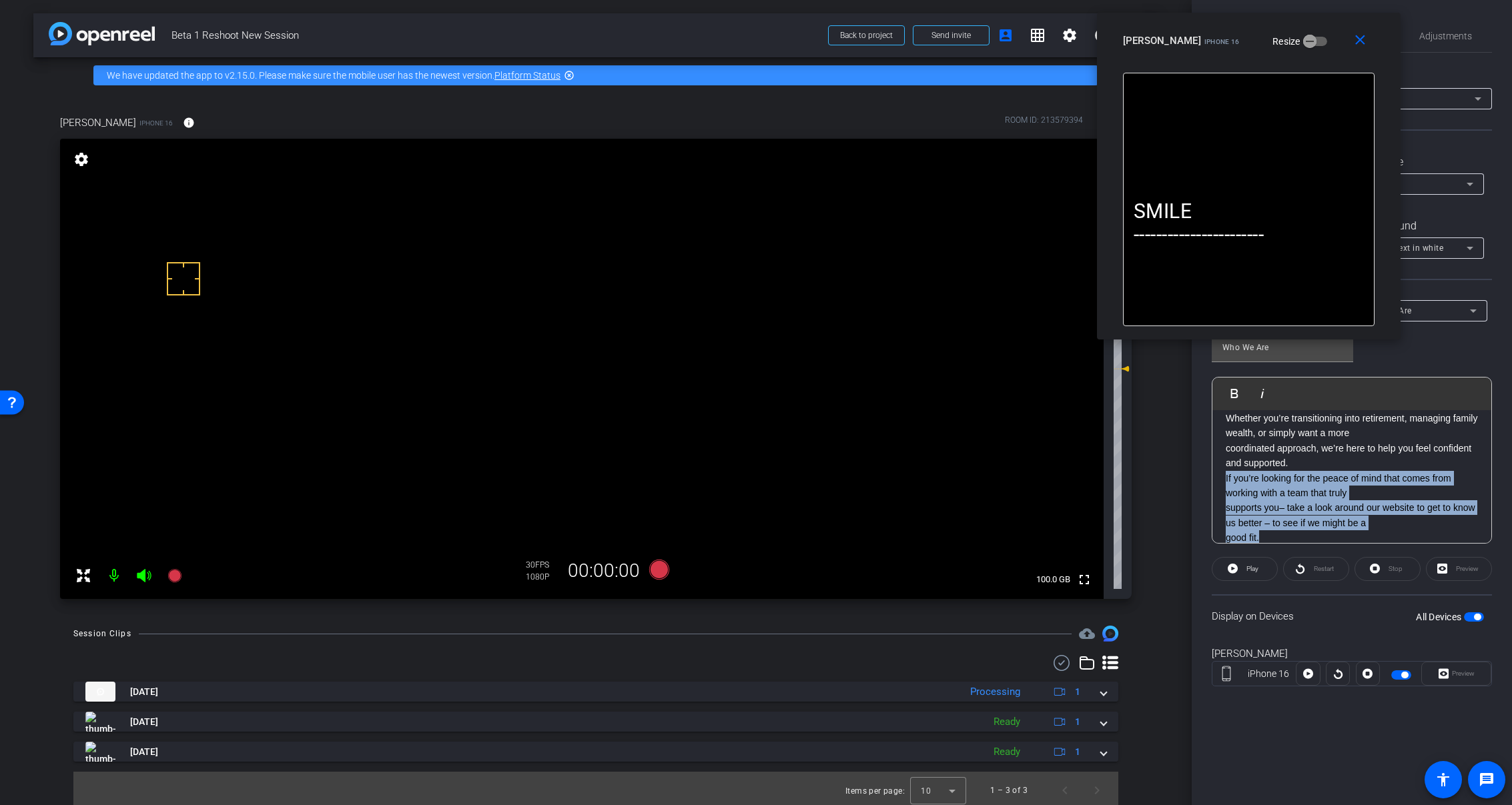
drag, startPoint x: 1220, startPoint y: 462, endPoint x: 1288, endPoint y: 520, distance: 89.4
click at [1288, 520] on div "SMILE ----------------------- ​ At Concierge Wealth Management, the name isn’t …" at bounding box center [1352, 202] width 279 height 714
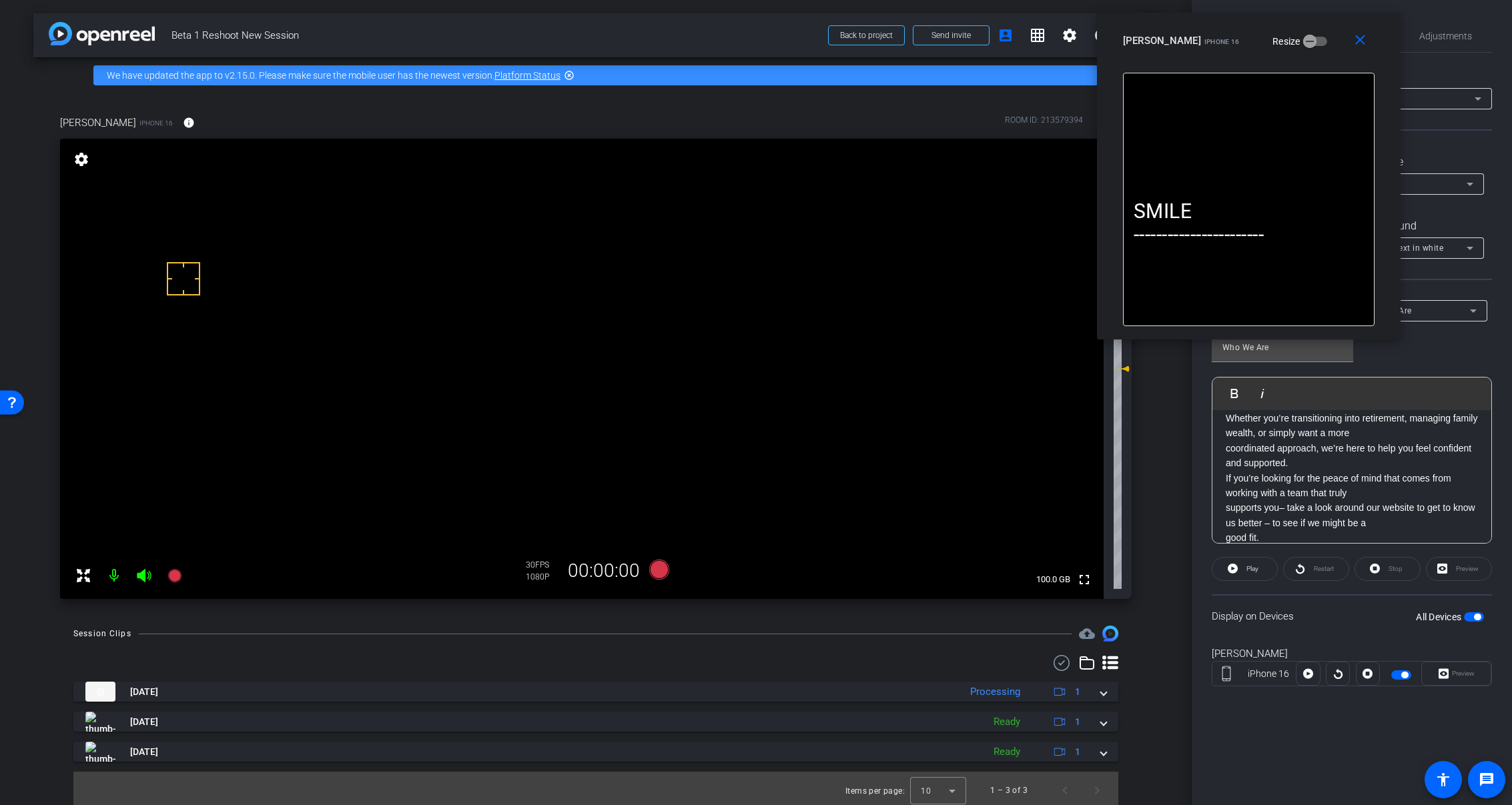
click at [1312, 530] on p "good fit." at bounding box center [1352, 537] width 253 height 14
click at [668, 571] on icon at bounding box center [659, 569] width 32 height 24
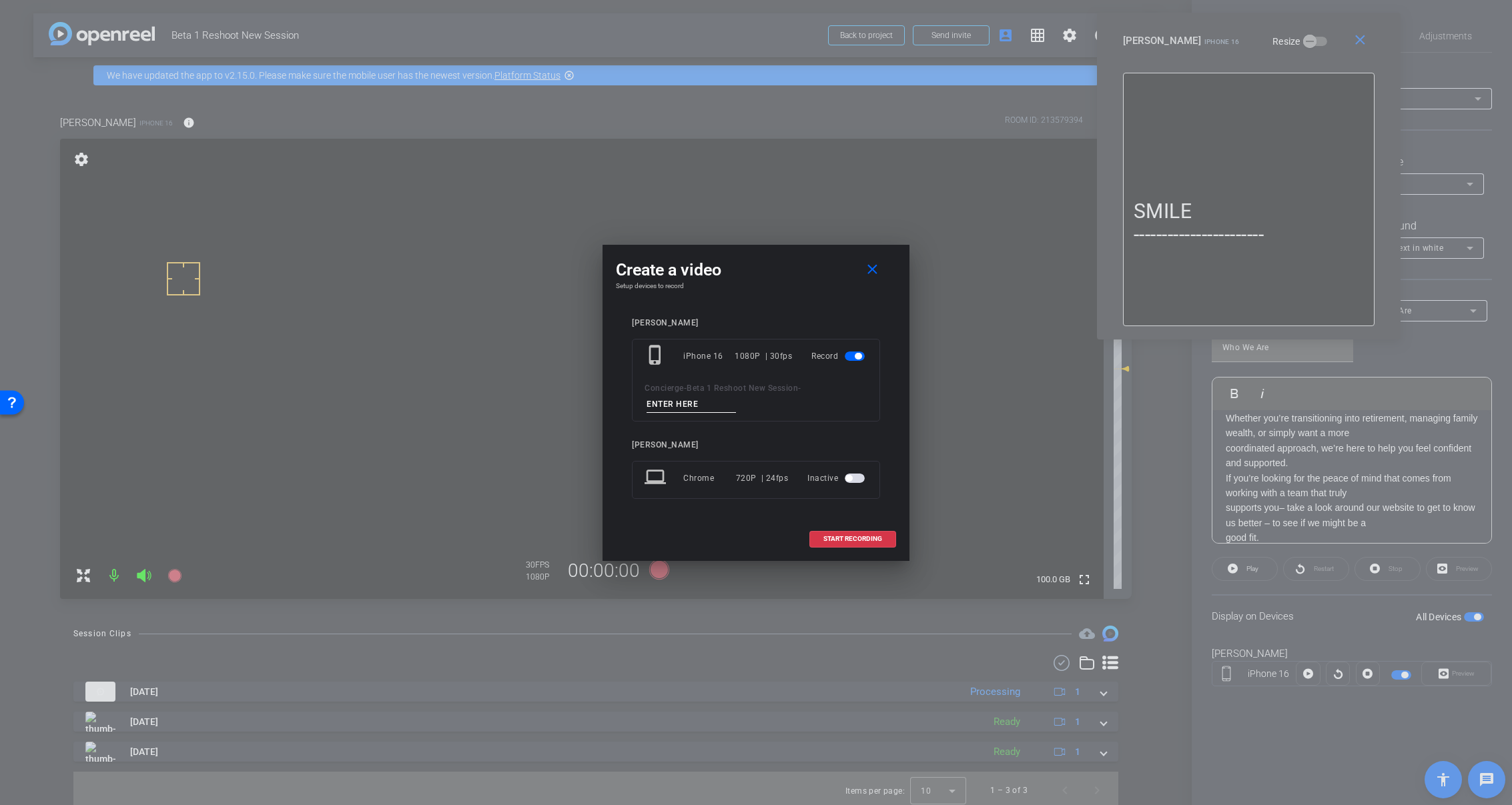
click at [676, 404] on input at bounding box center [692, 405] width 90 height 17
paste input "Tk_1_Reshoot"
click at [664, 402] on input "Tk_1_Reshoot" at bounding box center [692, 405] width 90 height 17
type input "Tk_3_Reshoot"
click at [844, 537] on span "START RECORDING" at bounding box center [853, 539] width 58 height 7
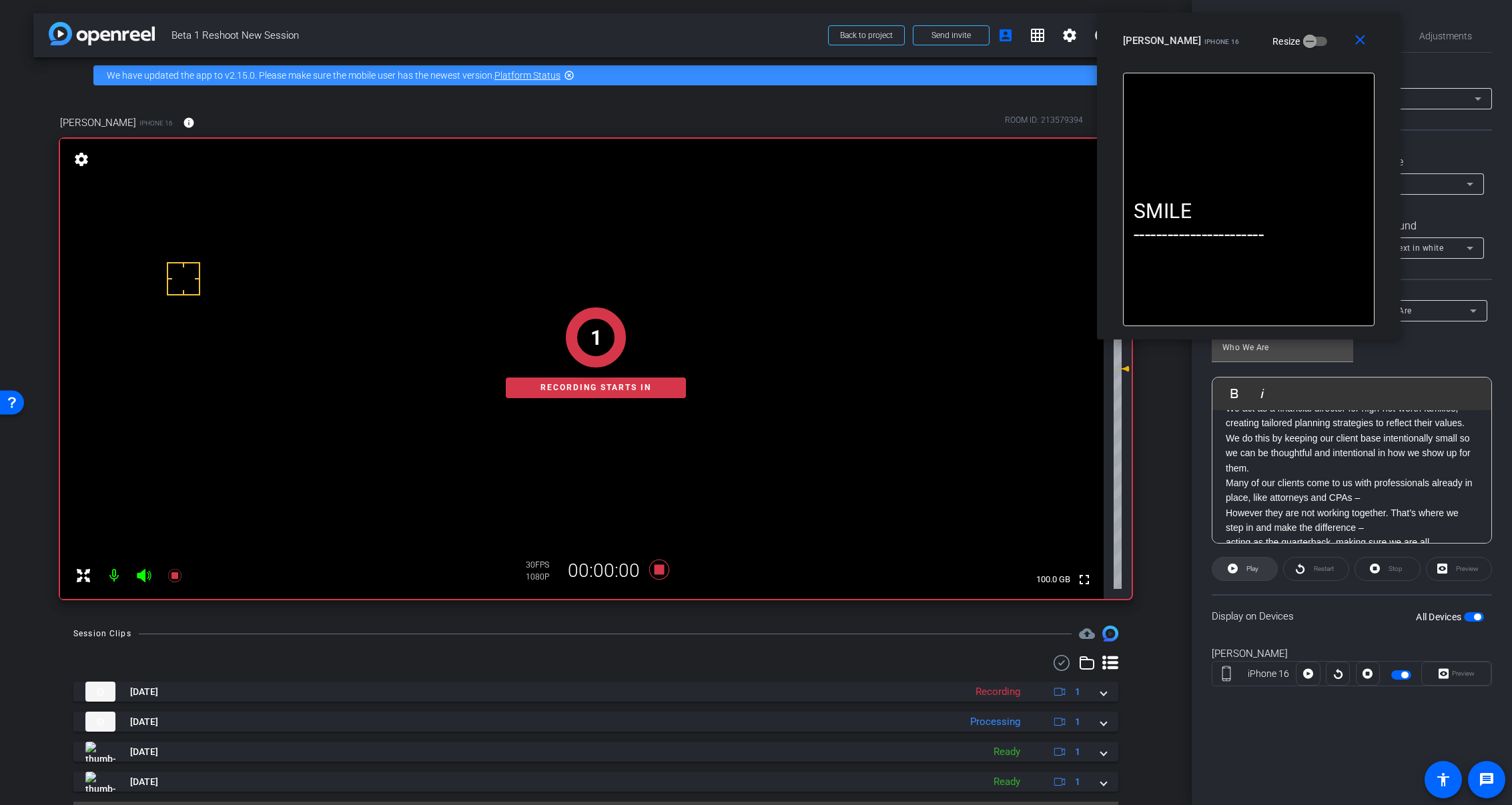
scroll to position [31, 0]
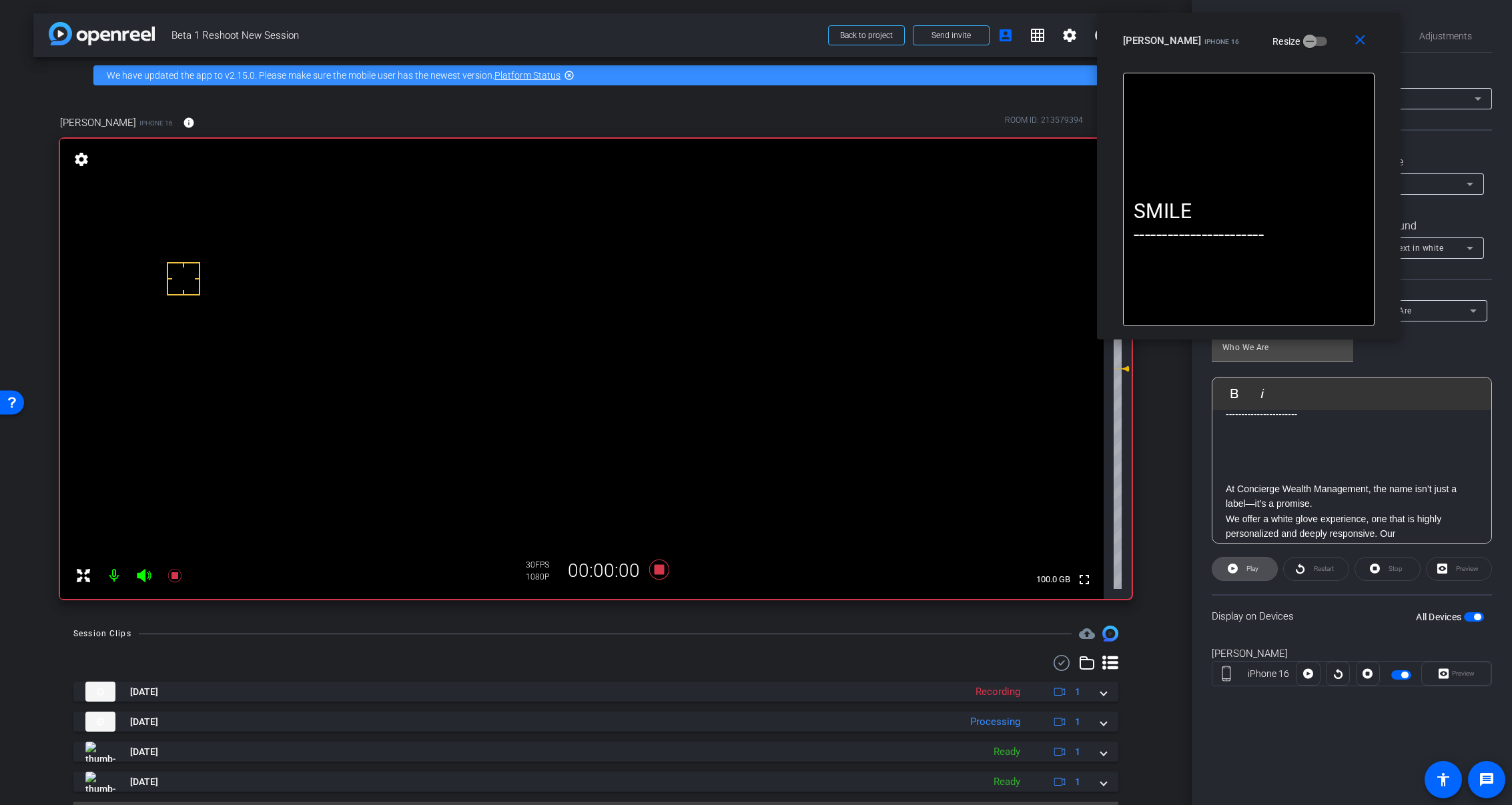
click at [1254, 567] on span "Play" at bounding box center [1253, 569] width 12 height 8
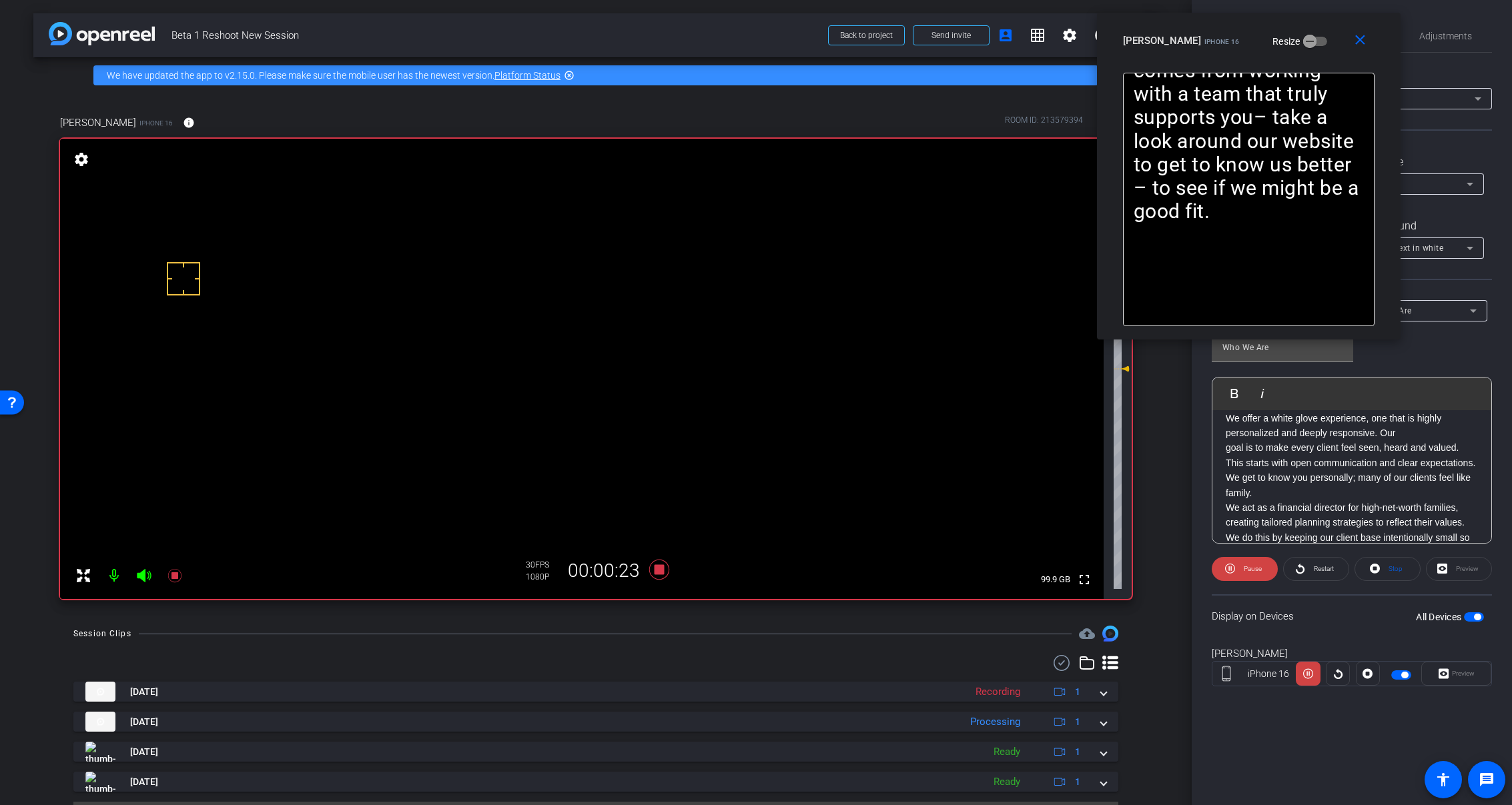
scroll to position [164, 0]
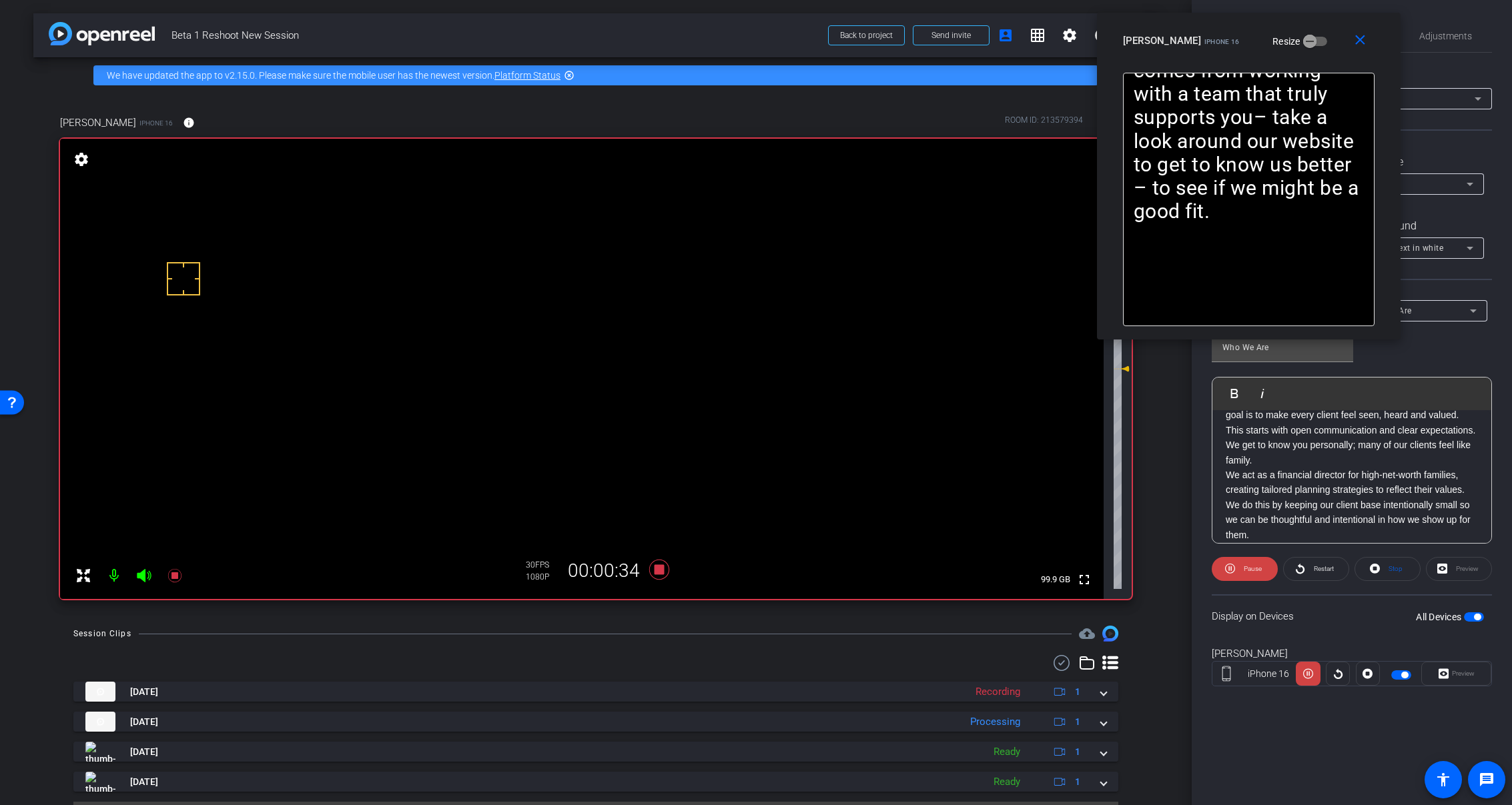
click at [142, 579] on icon at bounding box center [143, 576] width 14 height 14
click at [1243, 576] on span "Pause" at bounding box center [1251, 569] width 21 height 19
click at [1243, 568] on span "Play" at bounding box center [1251, 569] width 15 height 19
click at [654, 566] on icon at bounding box center [659, 570] width 20 height 20
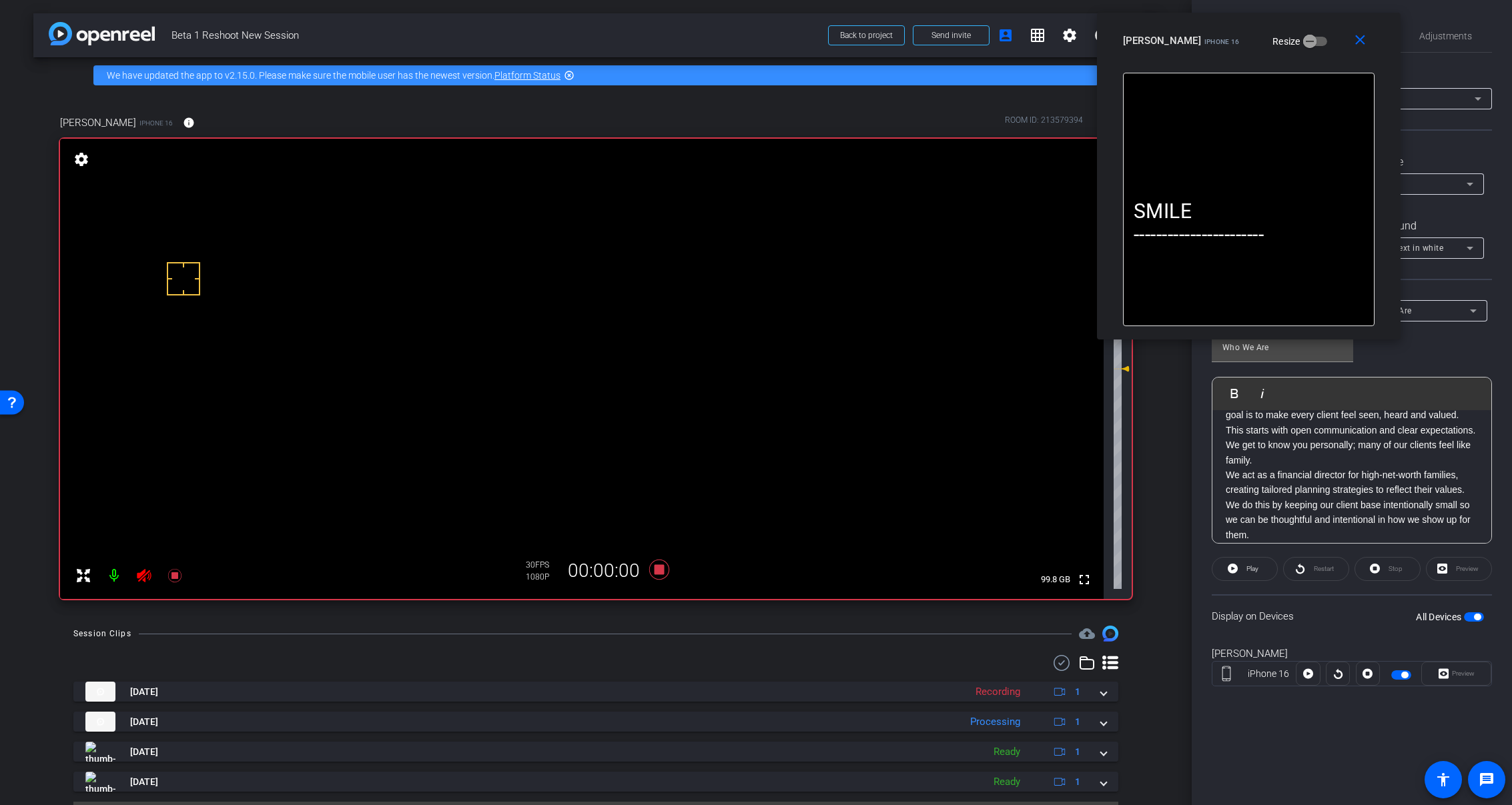
click at [142, 574] on icon at bounding box center [143, 576] width 14 height 14
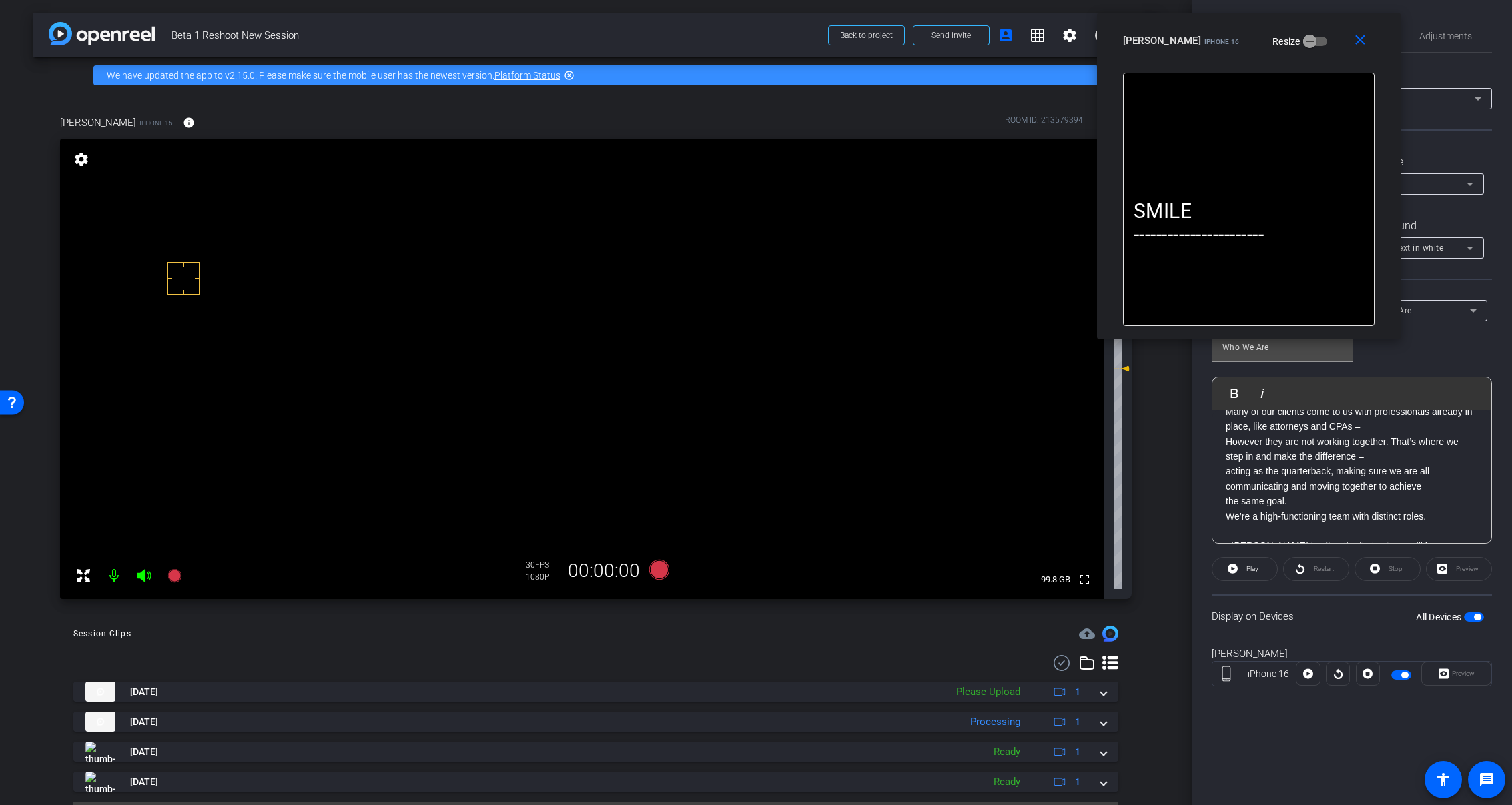
scroll to position [334, 0]
drag, startPoint x: 1220, startPoint y: 485, endPoint x: 1430, endPoint y: 491, distance: 210.1
click at [1430, 491] on div "SMILE ----------------------- ​ At Concierge Wealth Management, the name isn’t …" at bounding box center [1352, 434] width 279 height 714
click at [1278, 512] on p "- Shawna is often the first voice you’ll hear- warm, welcoming, and ready to ma…" at bounding box center [1352, 522] width 253 height 30
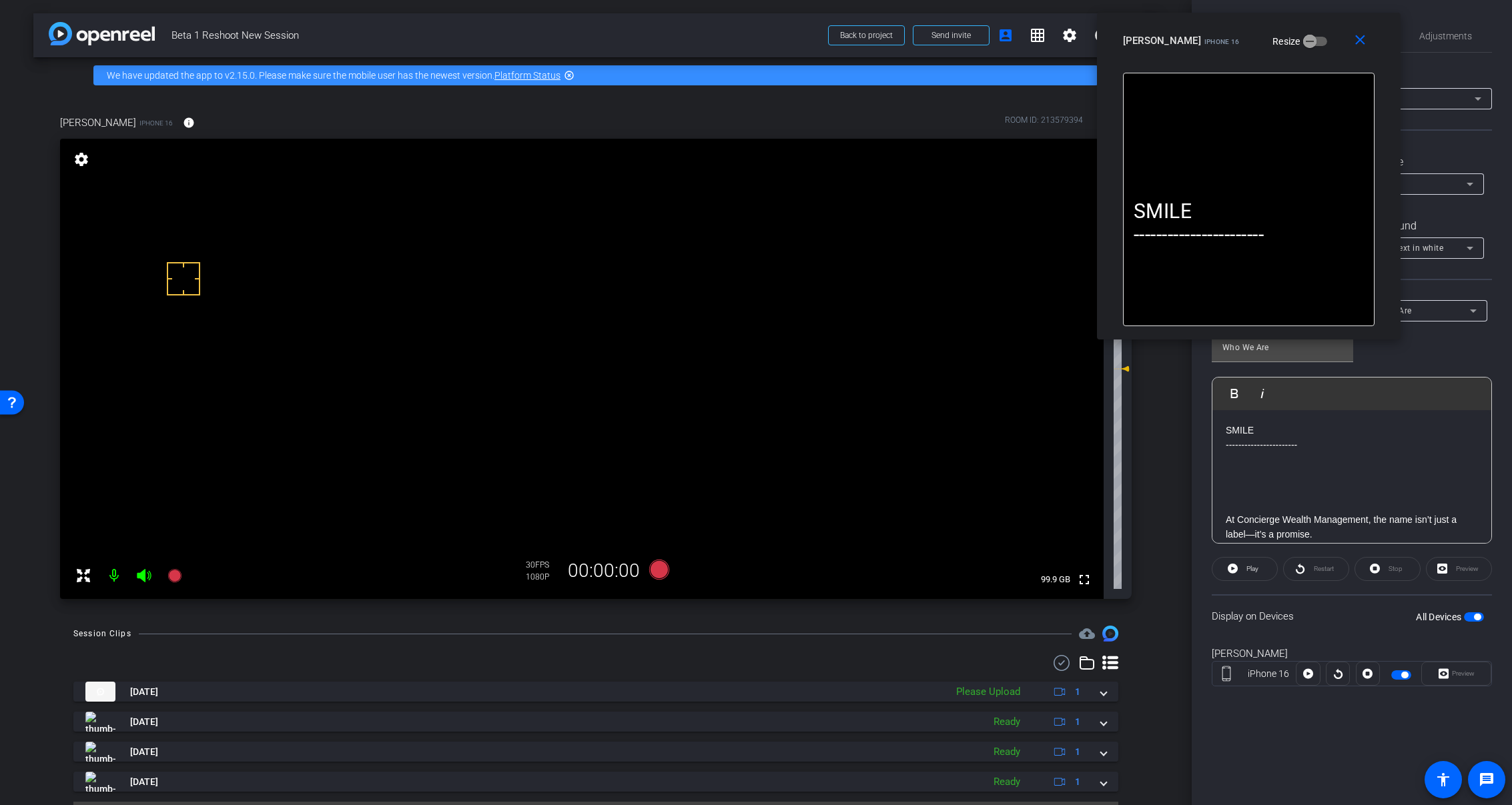
scroll to position [0, 0]
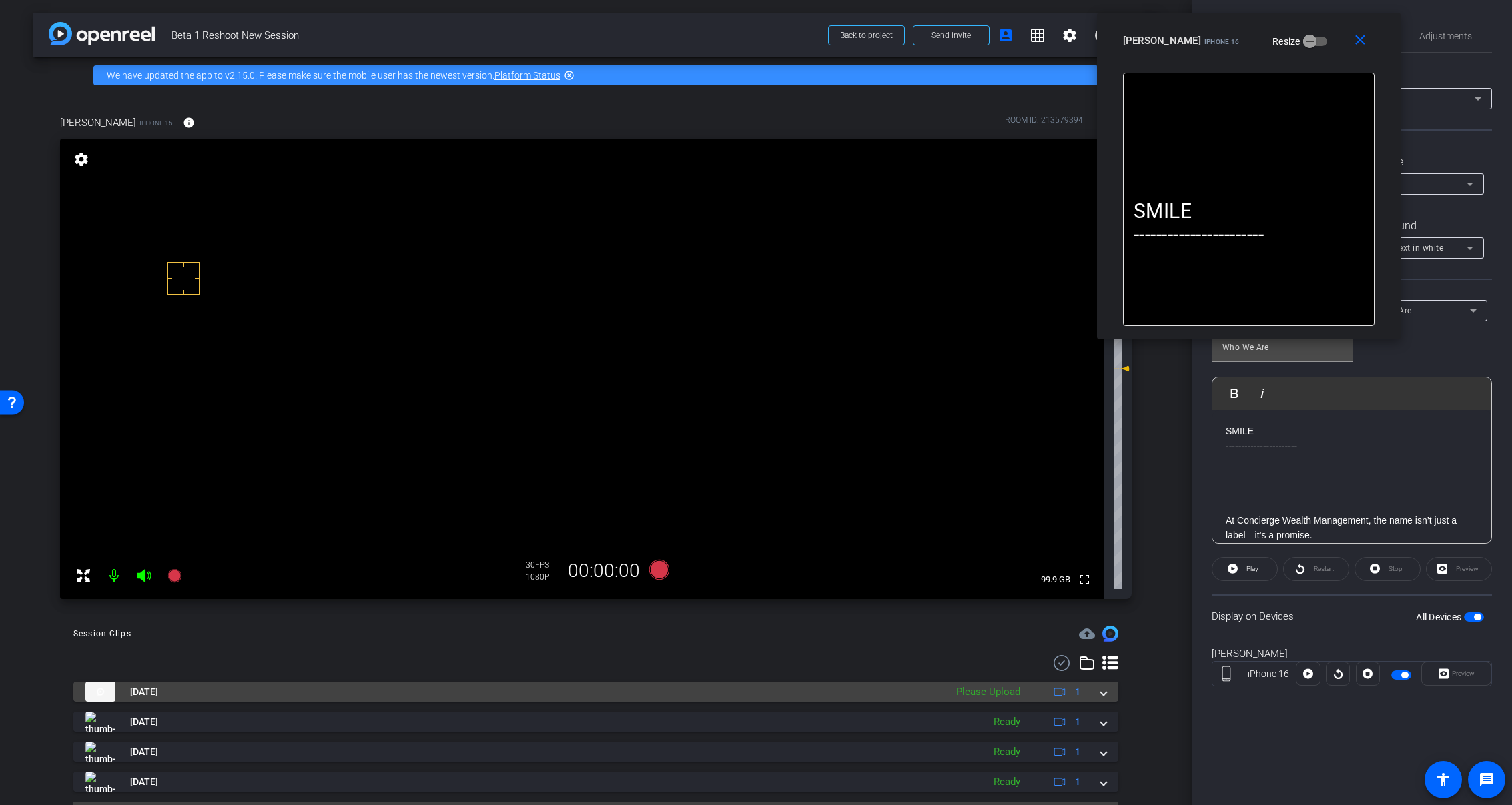
click at [1101, 693] on span at bounding box center [1103, 692] width 5 height 14
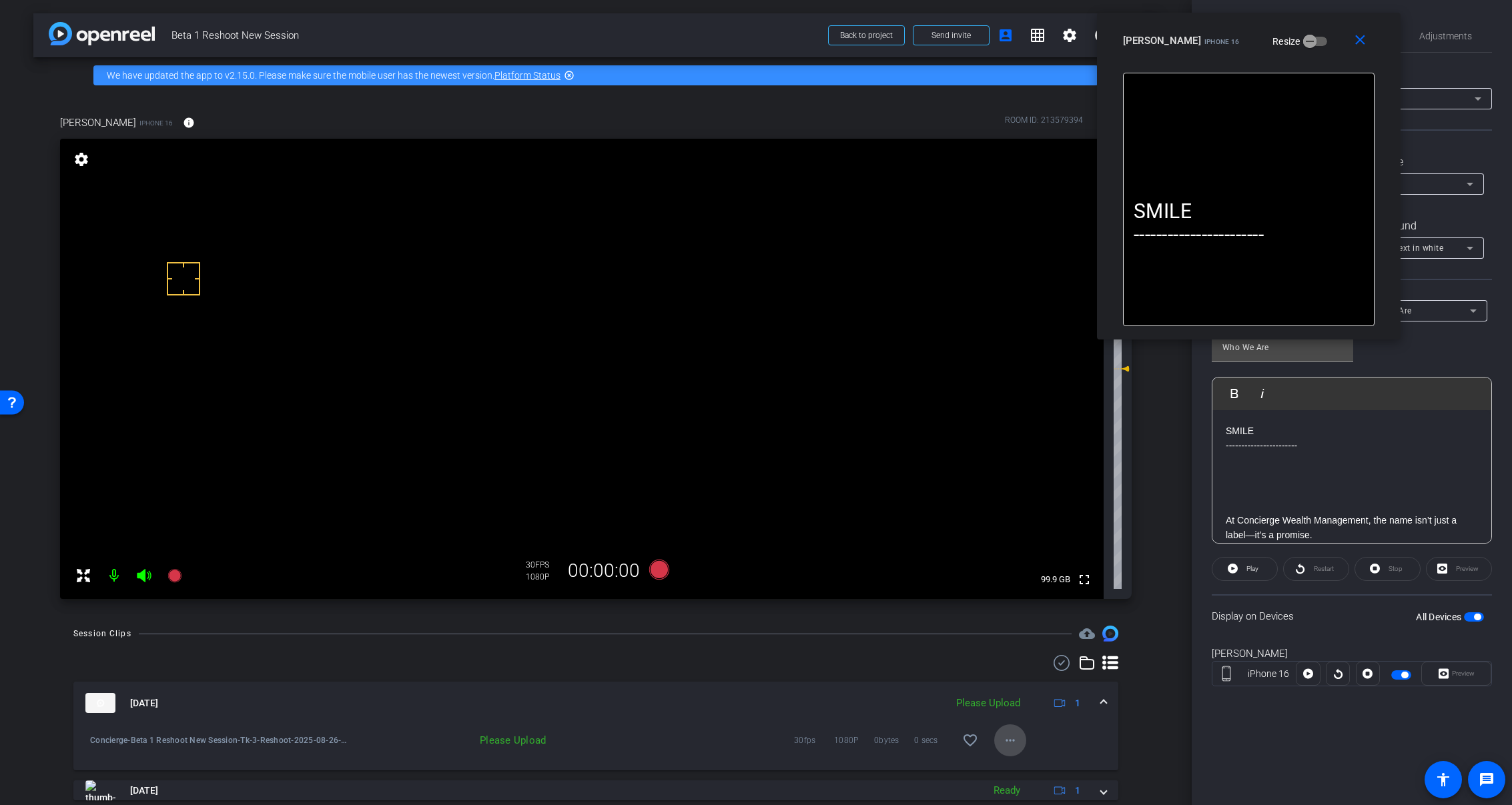
click at [1006, 741] on mat-icon "more_horiz" at bounding box center [1010, 741] width 16 height 16
click at [1036, 682] on span "Upload" at bounding box center [1026, 680] width 53 height 16
click at [1100, 702] on mat-expansion-panel-header "Aug 26, 2025 Uploading 5% 1" at bounding box center [596, 703] width 1045 height 42
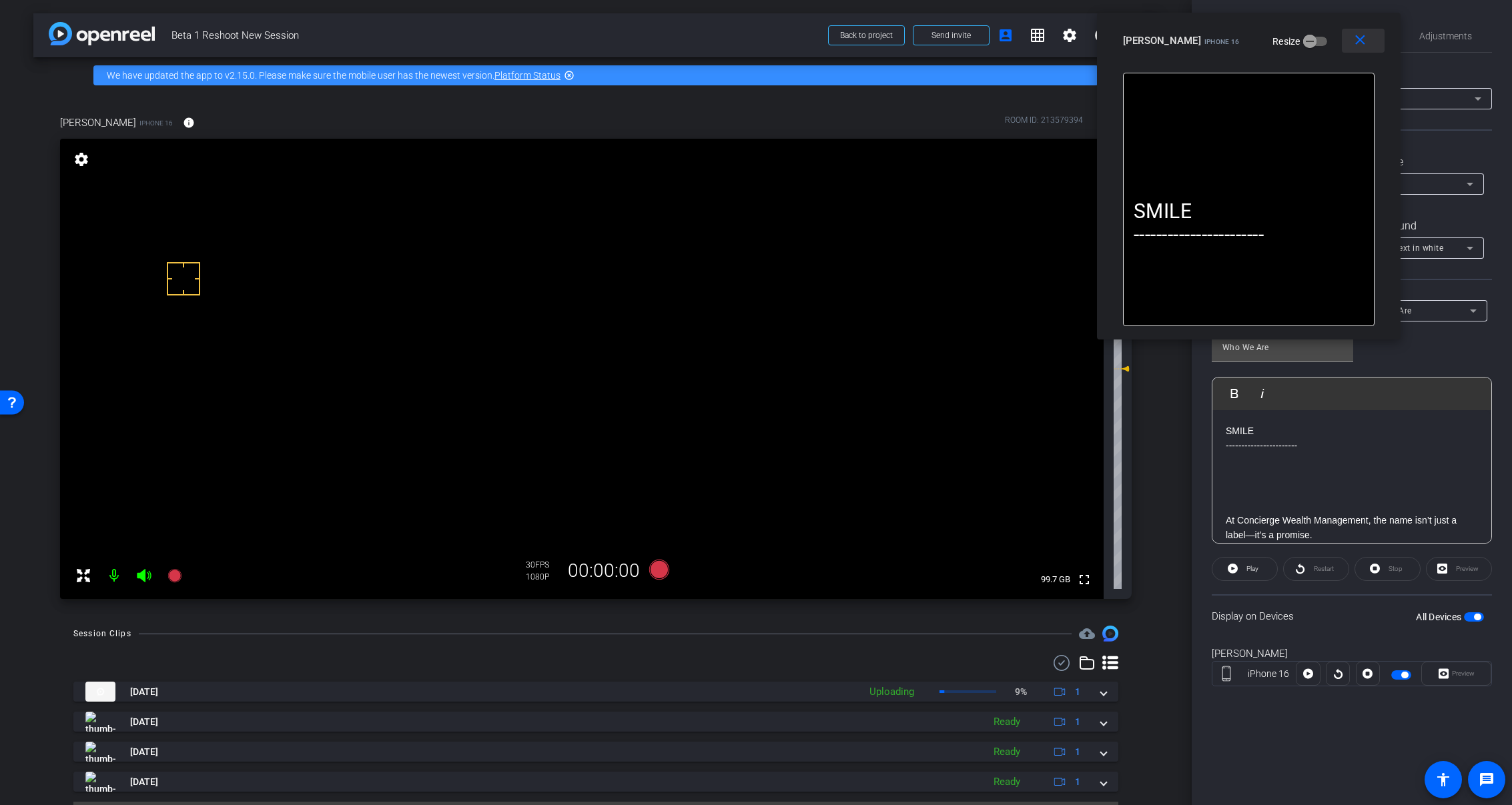
click at [1363, 33] on mat-icon "close" at bounding box center [1360, 41] width 17 height 17
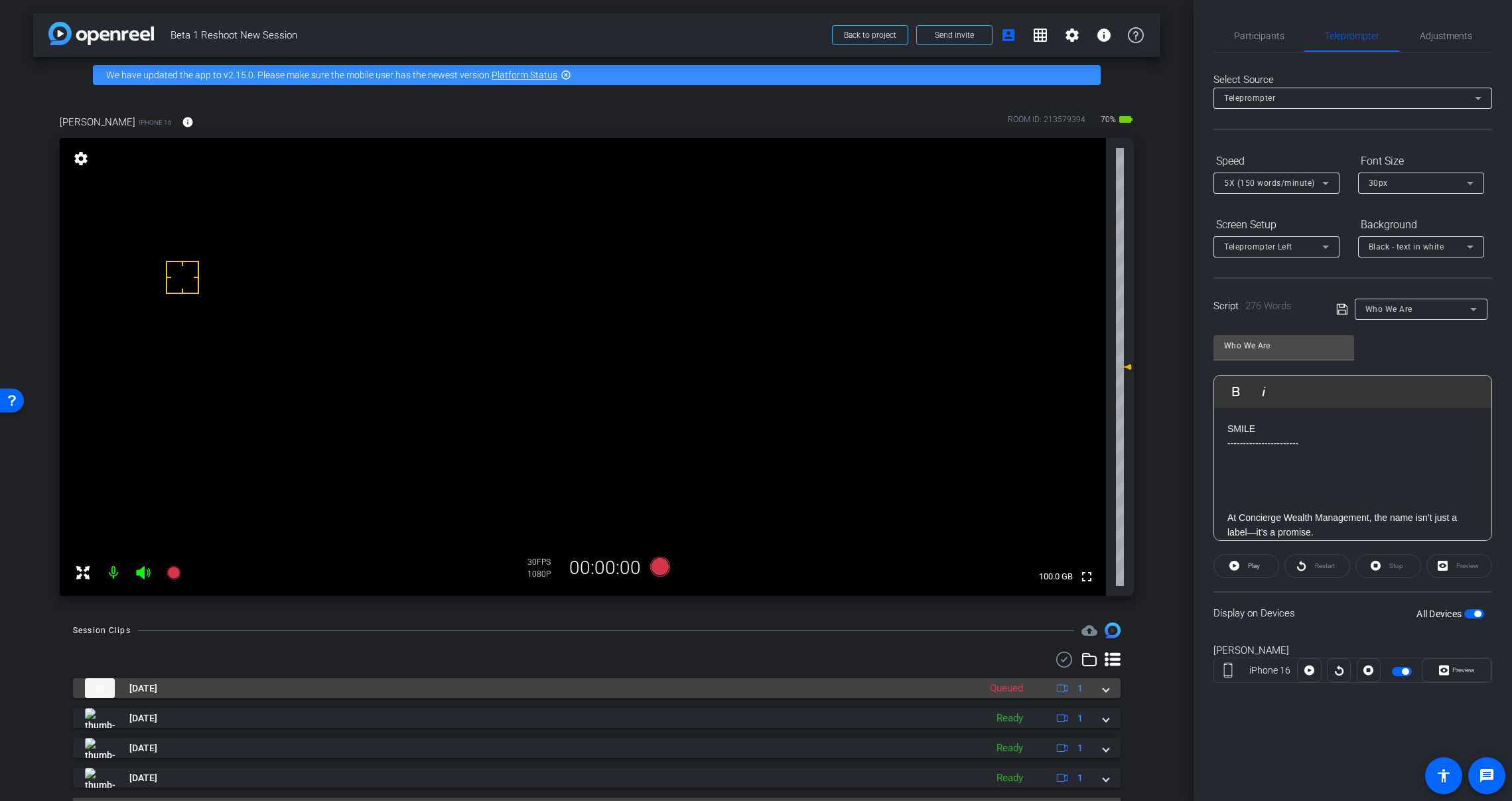
click at [1103, 689] on span at bounding box center [1106, 689] width 5 height 14
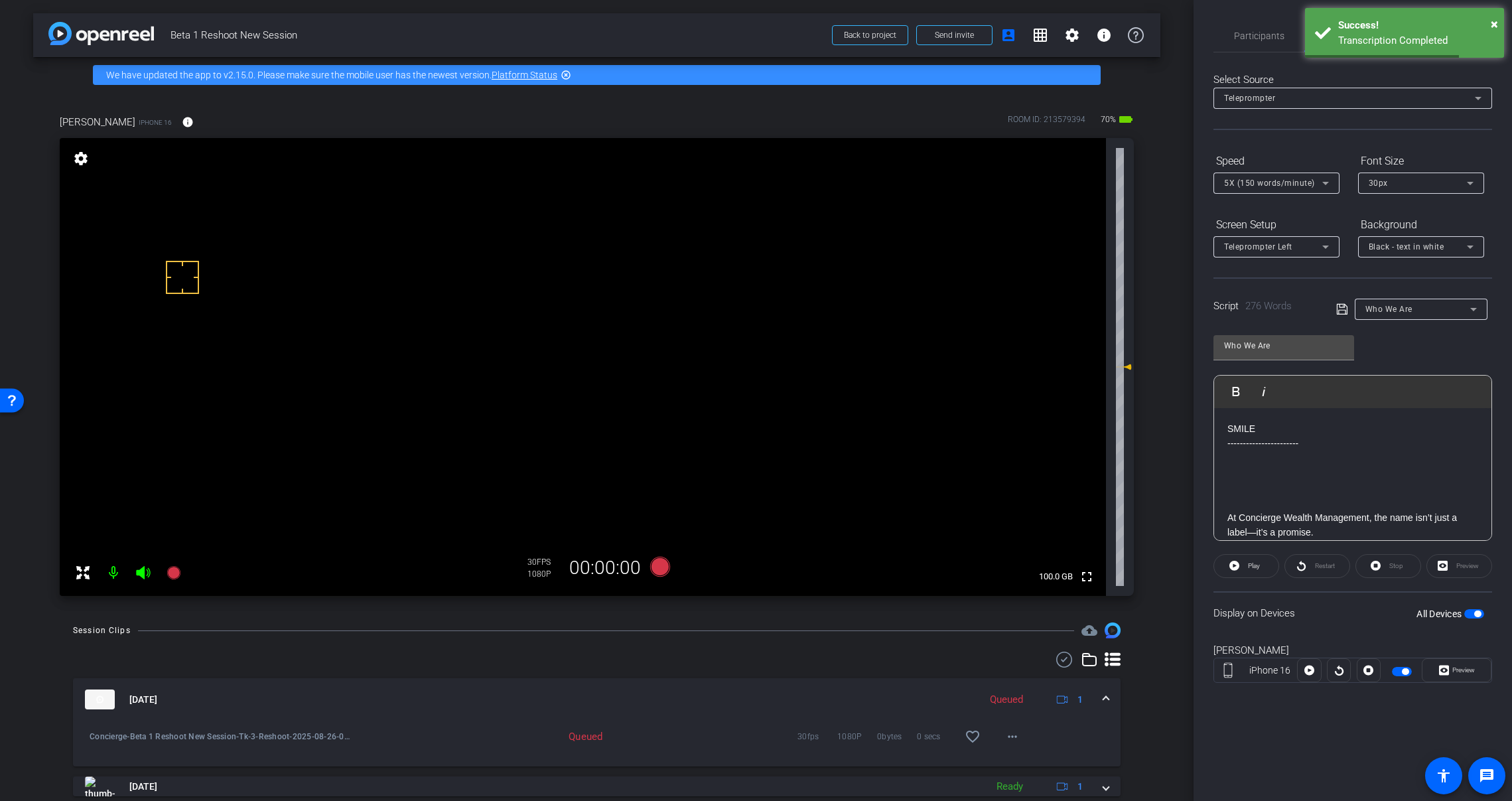
click at [1100, 692] on mat-expansion-panel-header "Aug 26, 2025 Queued 1" at bounding box center [597, 700] width 1048 height 42
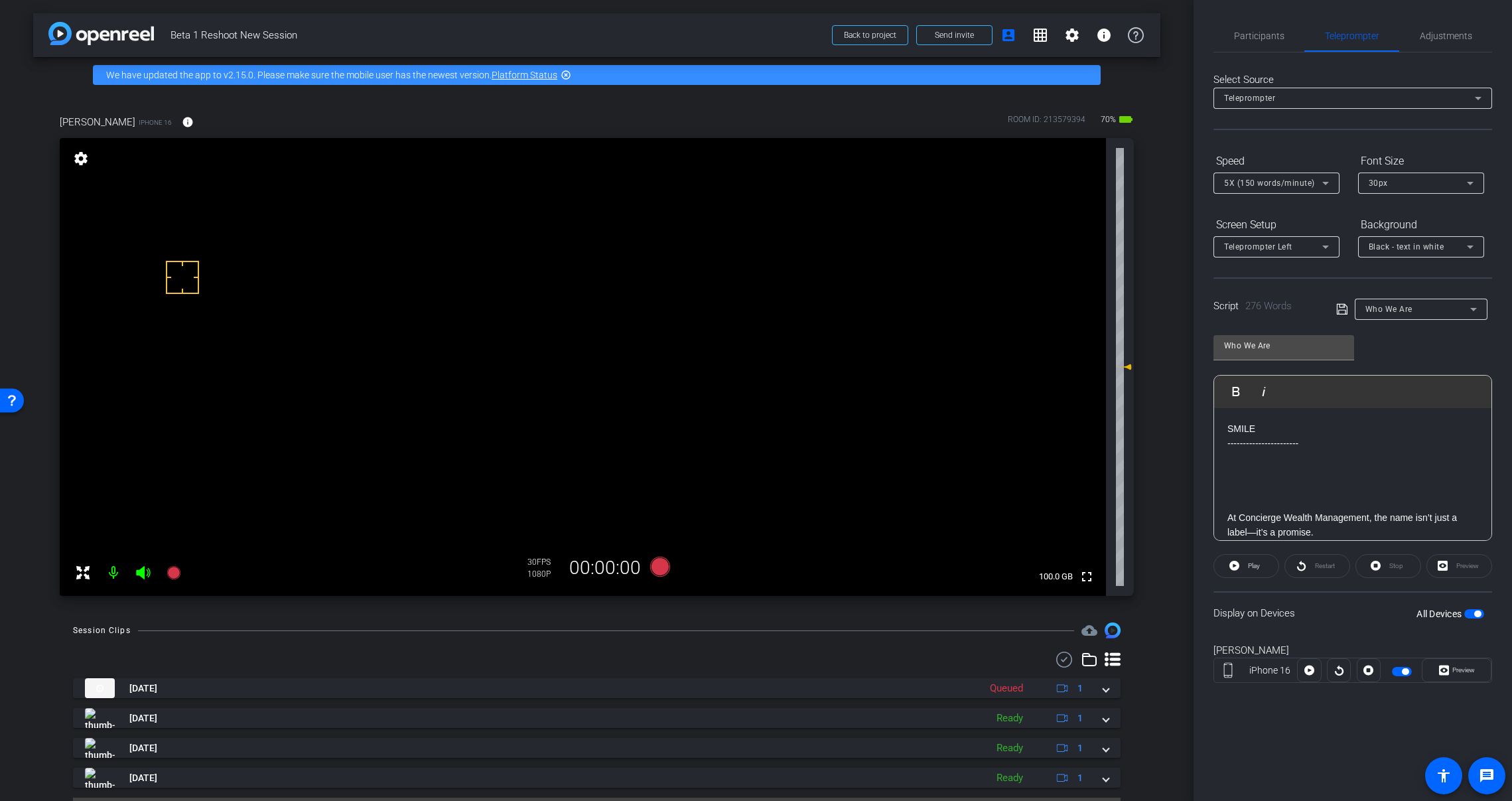
scroll to position [34, 0]
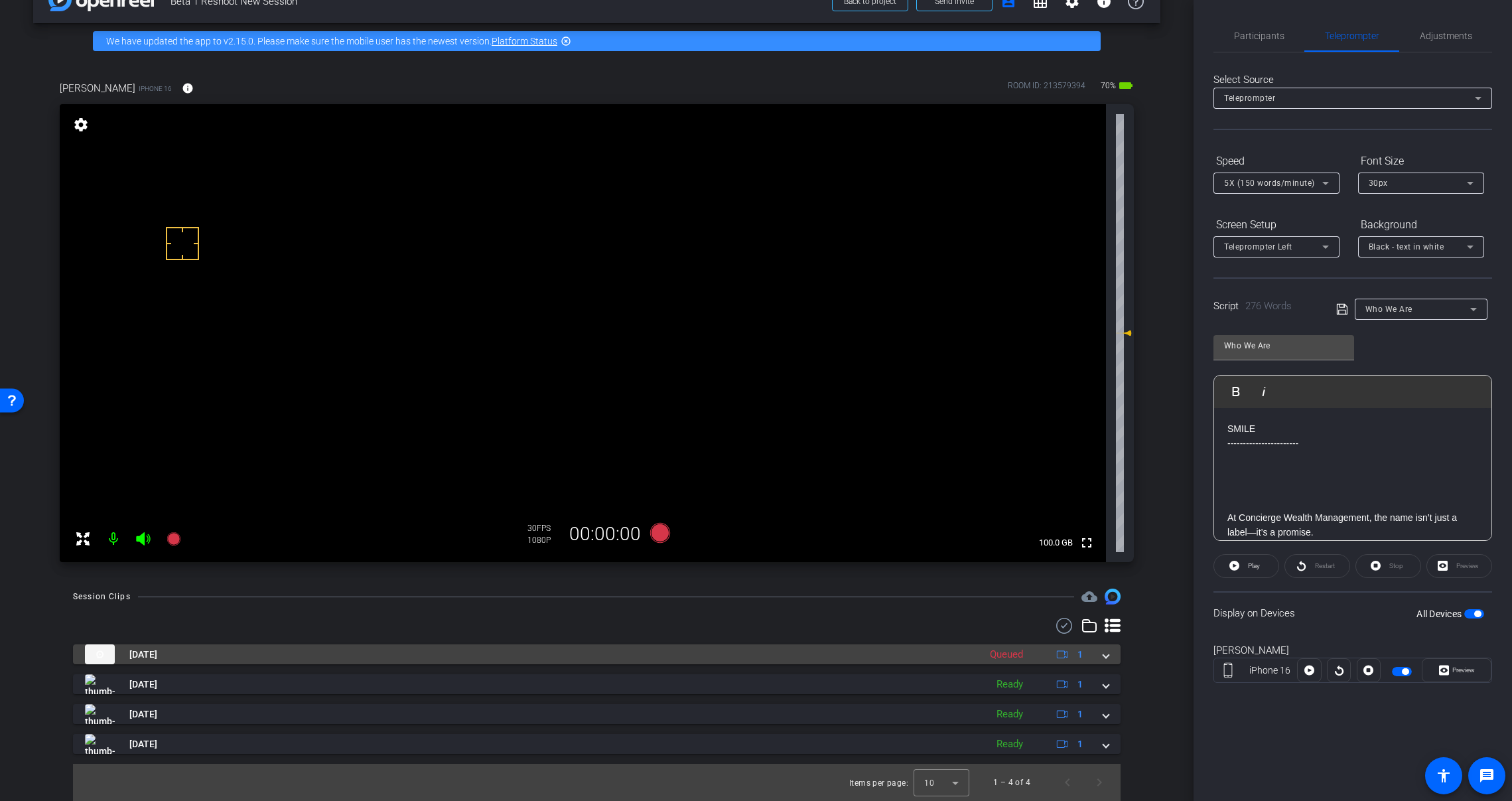
click at [1103, 660] on span at bounding box center [1106, 654] width 5 height 14
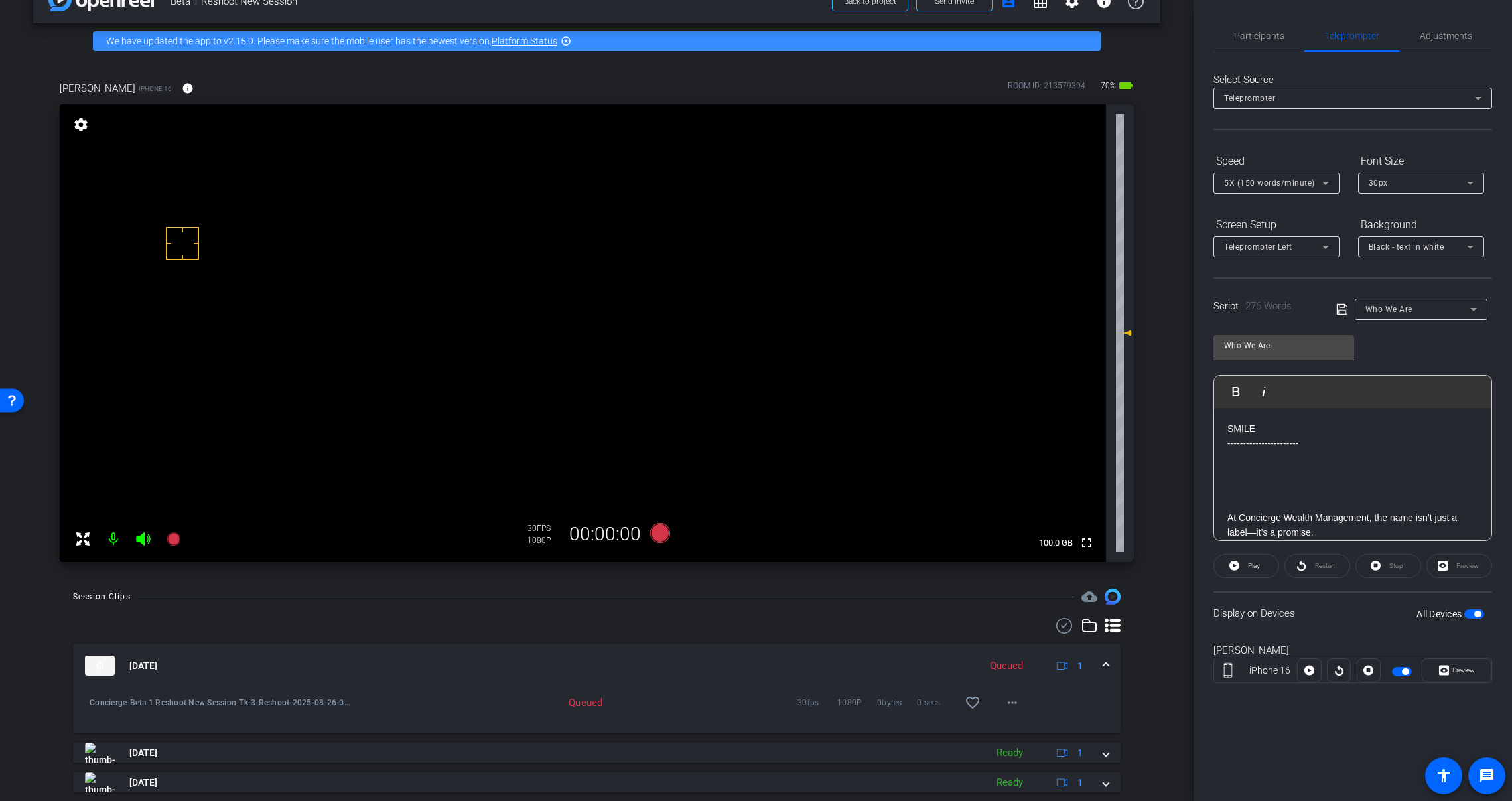
click at [1103, 664] on span at bounding box center [1106, 666] width 5 height 14
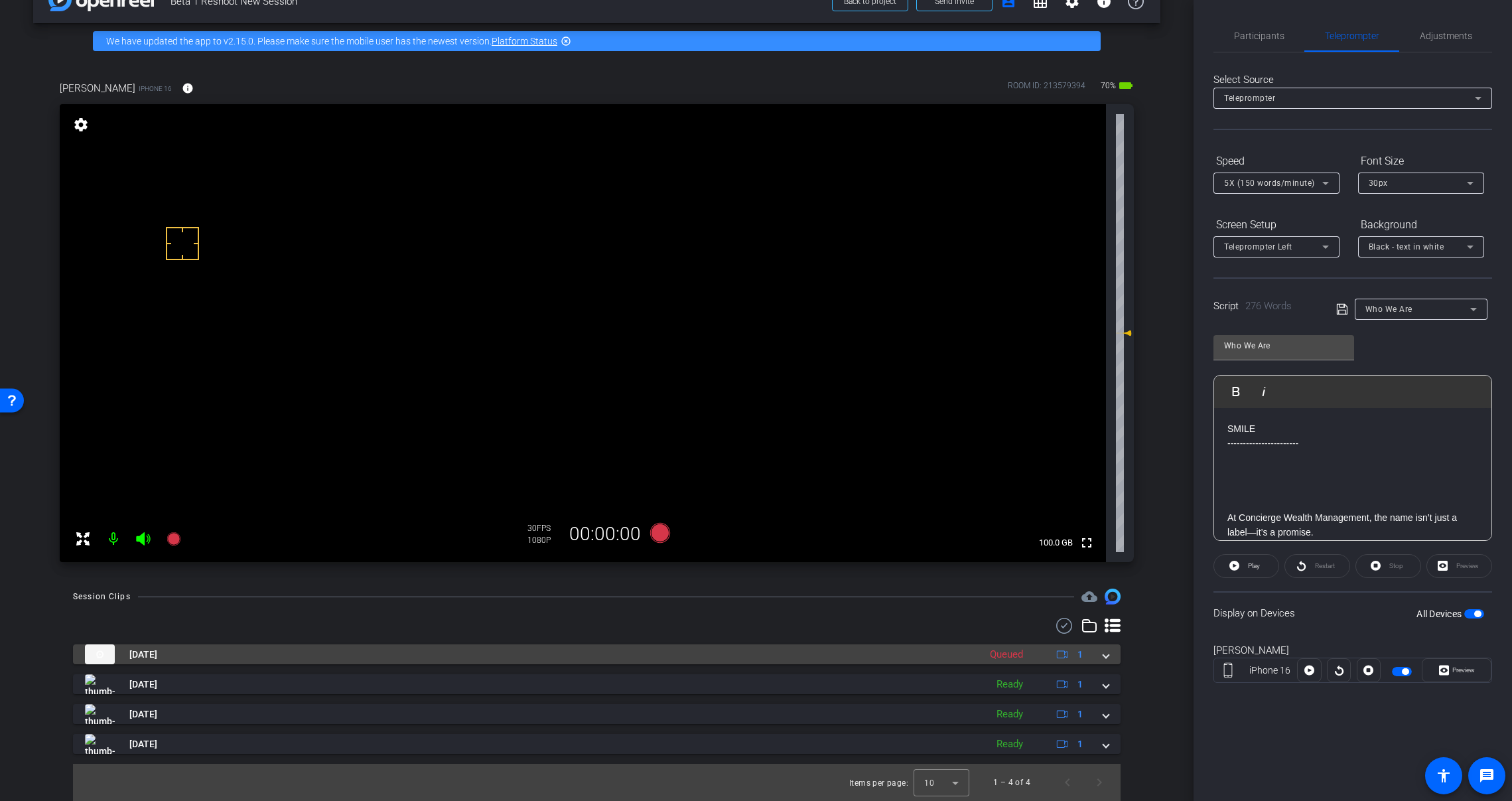
click at [1100, 664] on mat-expansion-panel-header "Aug 26, 2025 Queued 1" at bounding box center [597, 655] width 1048 height 20
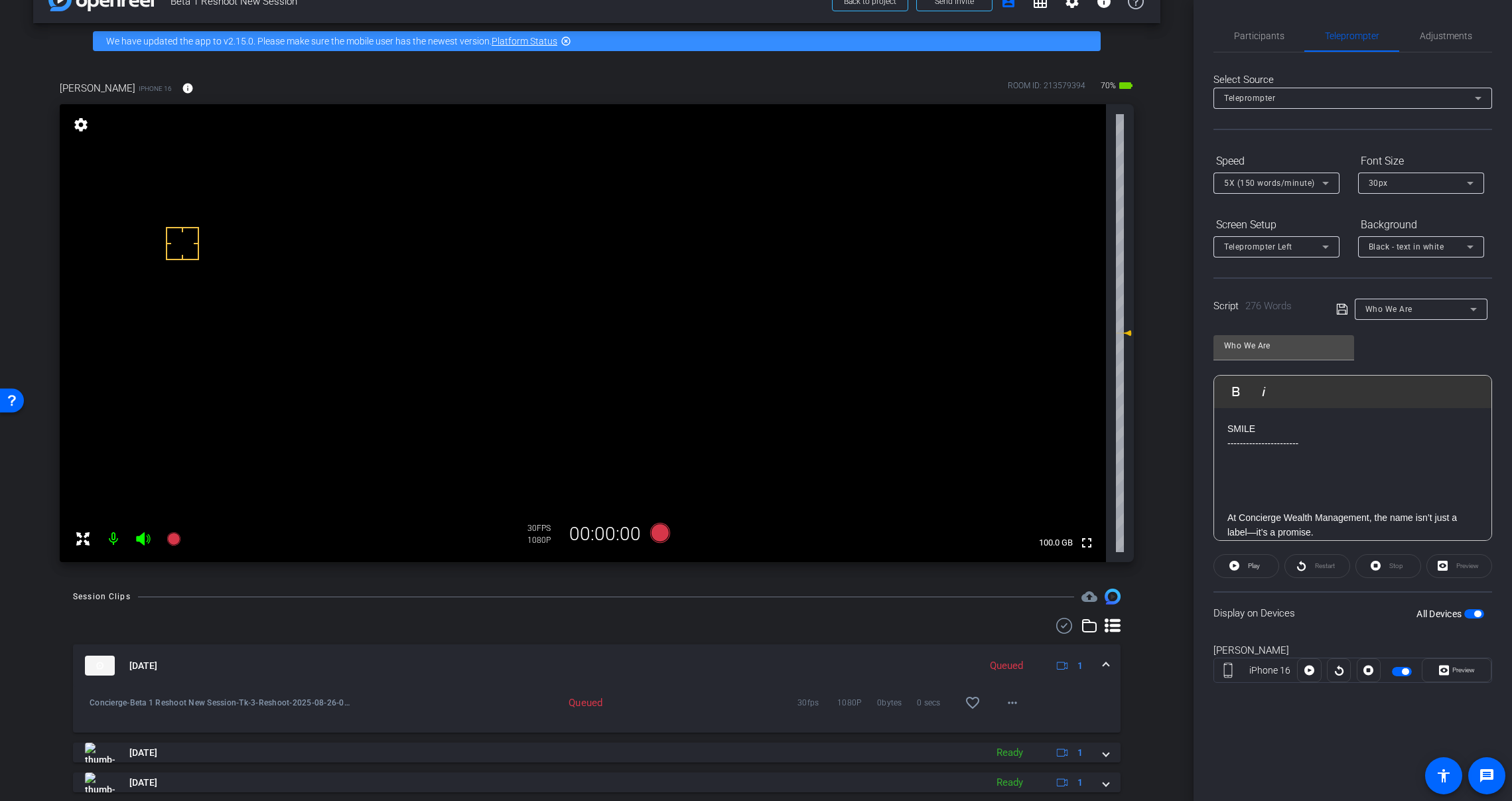
click at [1106, 667] on mat-expansion-panel-header "Aug 26, 2025 Queued 1" at bounding box center [597, 666] width 1048 height 42
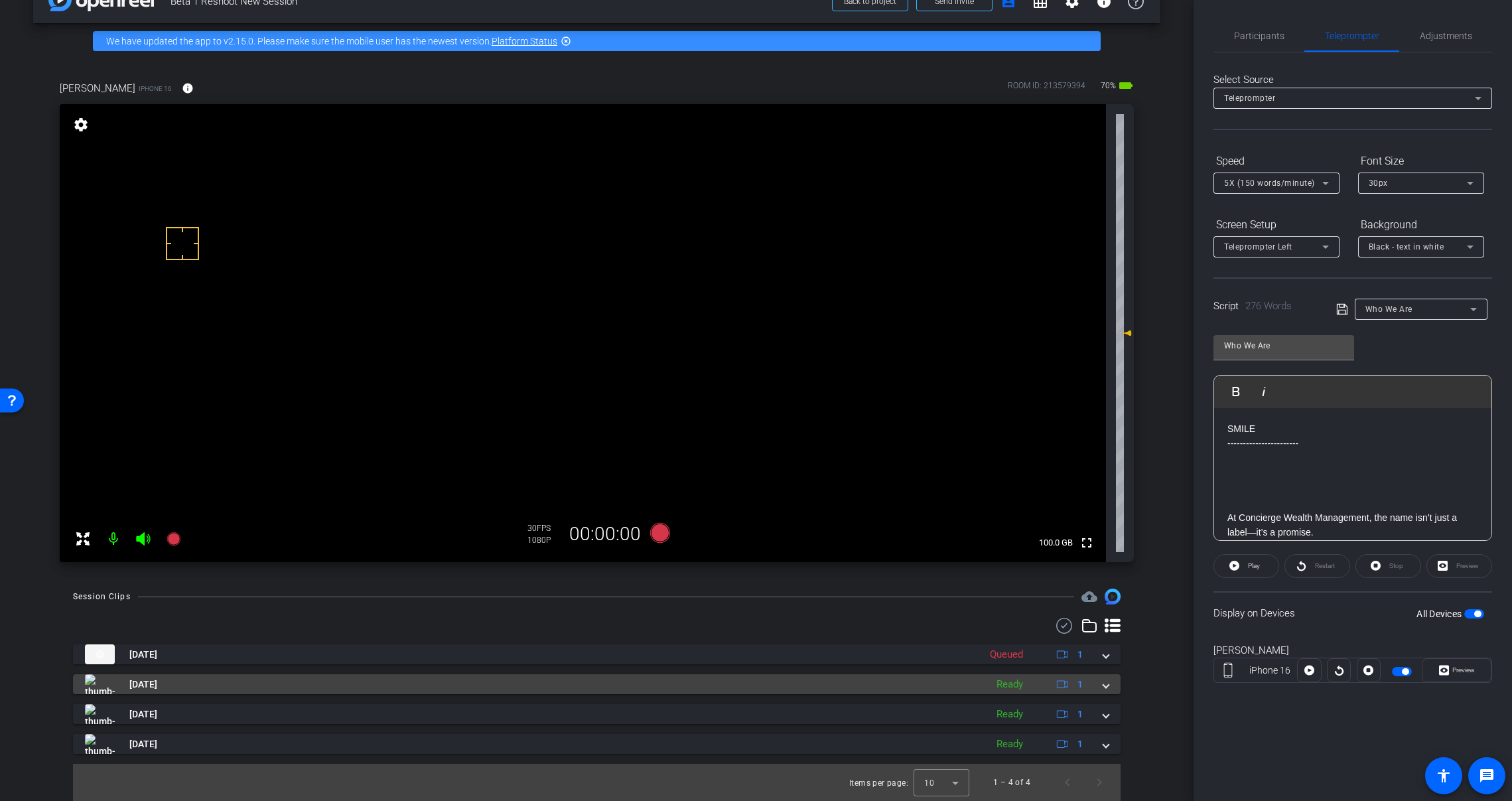
click at [1103, 681] on span at bounding box center [1106, 685] width 5 height 14
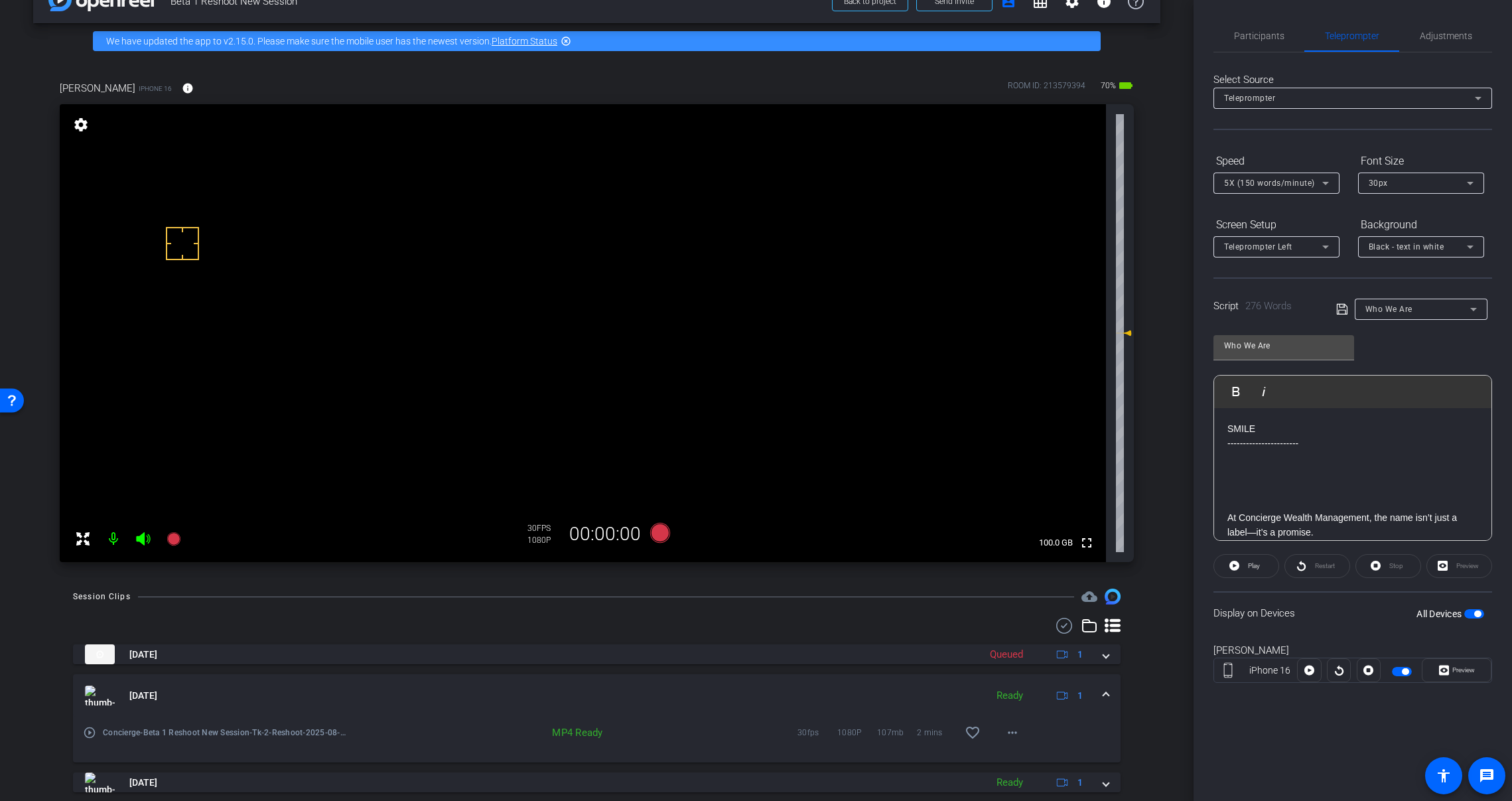
click at [1103, 691] on span at bounding box center [1106, 696] width 5 height 14
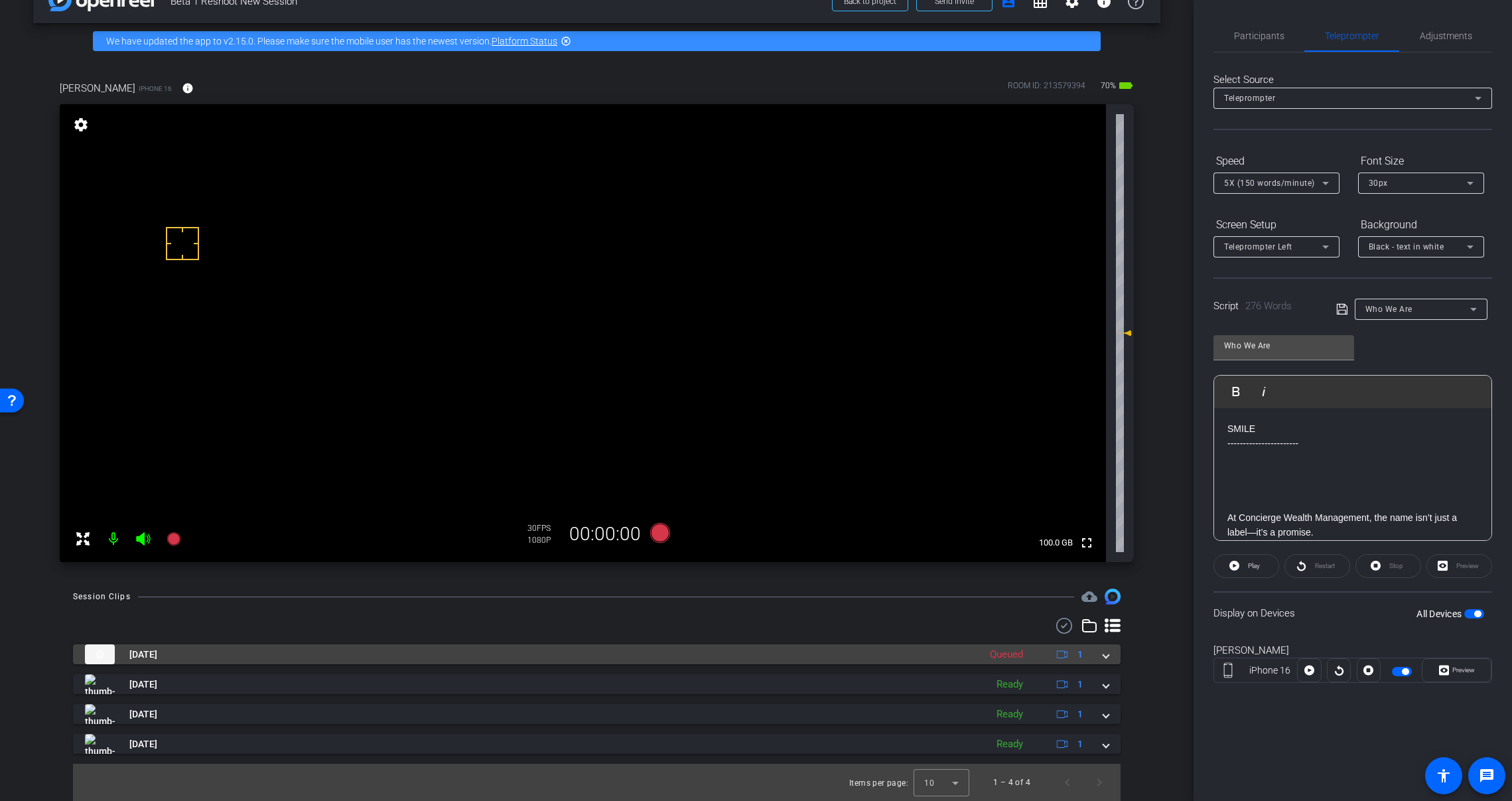
click at [1103, 654] on span at bounding box center [1106, 654] width 5 height 14
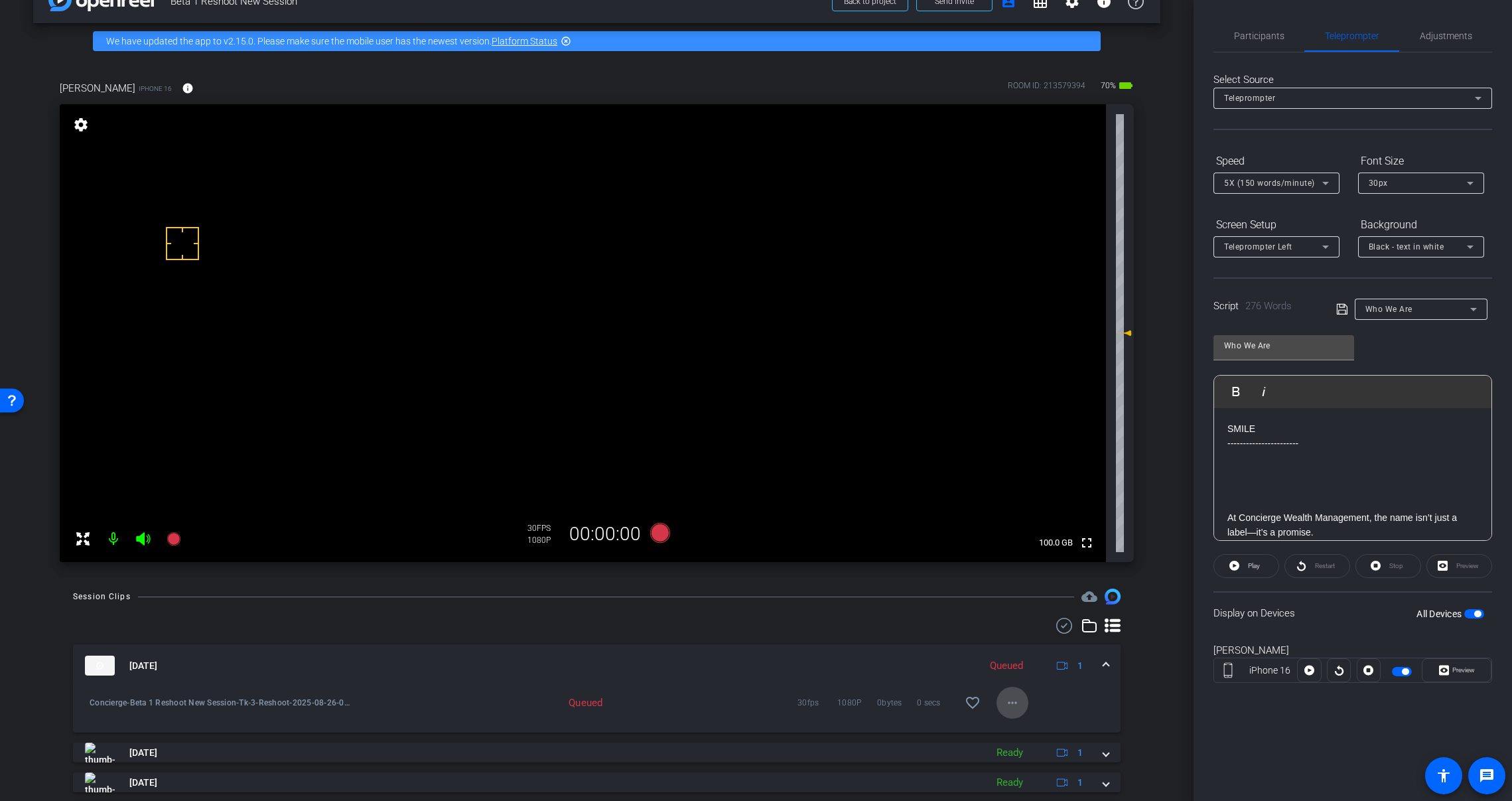
click at [1010, 705] on mat-icon "more_horiz" at bounding box center [1012, 702] width 16 height 16
click at [1073, 713] on div at bounding box center [756, 400] width 1512 height 801
click at [1103, 664] on span at bounding box center [1106, 666] width 5 height 14
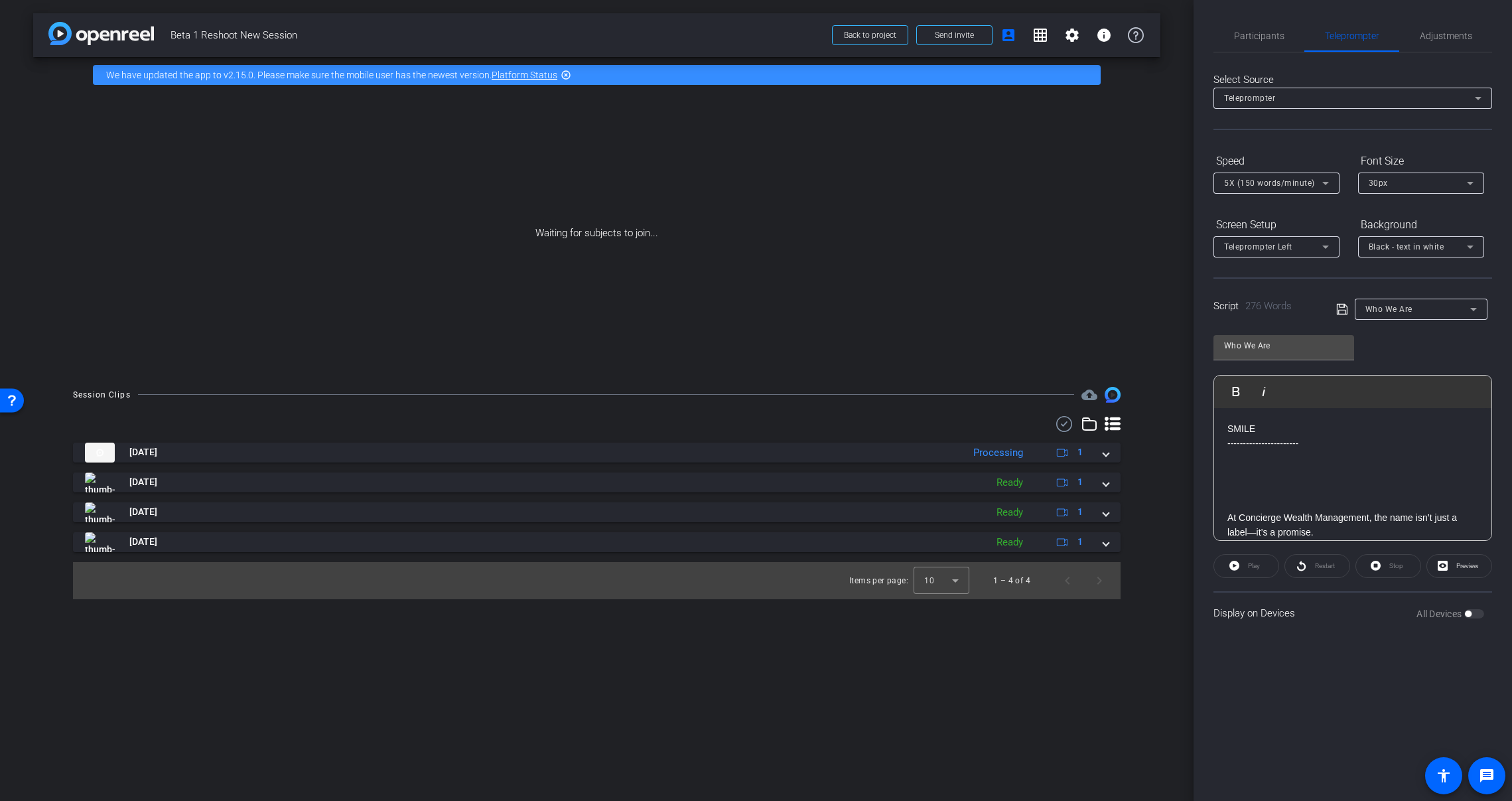
scroll to position [0, 0]
click at [1254, 38] on span "Participants" at bounding box center [1260, 35] width 51 height 9
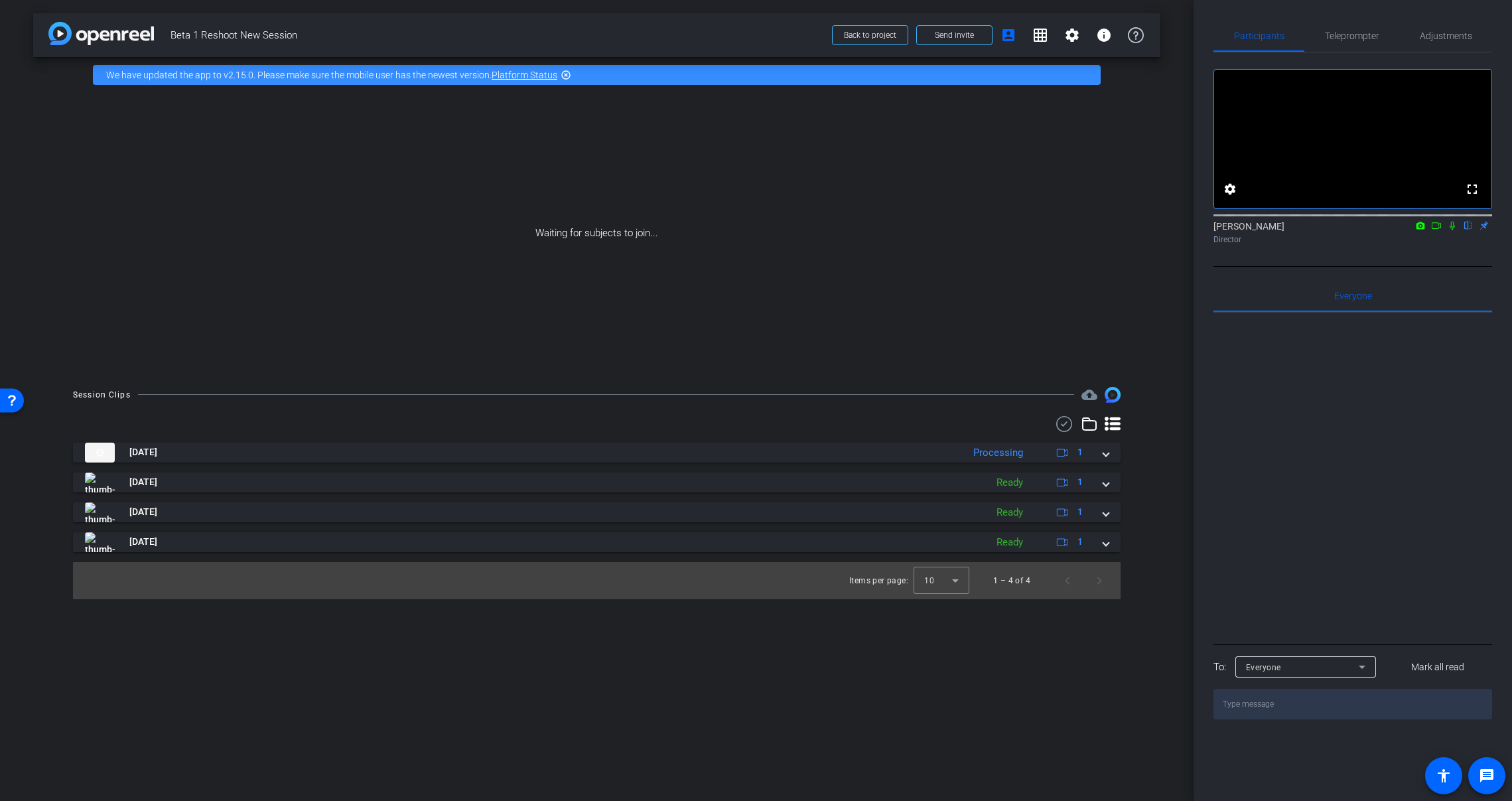
click at [1438, 230] on icon at bounding box center [1436, 225] width 11 height 9
click at [1468, 230] on icon at bounding box center [1468, 226] width 5 height 8
click at [1066, 420] on icon at bounding box center [1064, 424] width 20 height 16
click at [1066, 424] on span at bounding box center [1051, 426] width 46 height 32
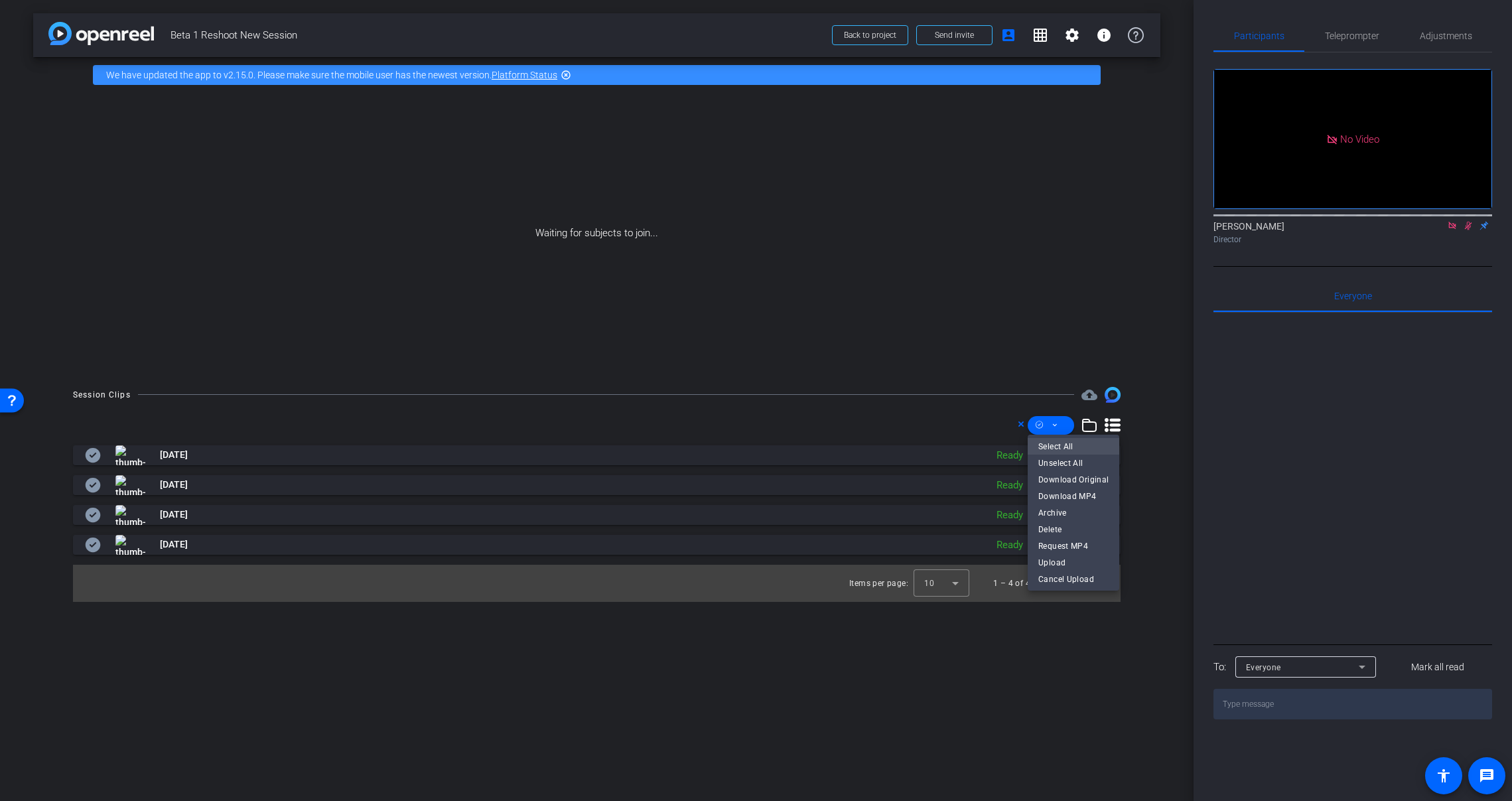
click at [1074, 444] on span "Select All" at bounding box center [1073, 446] width 70 height 16
click at [1088, 496] on span "Download MP4" at bounding box center [1073, 496] width 70 height 16
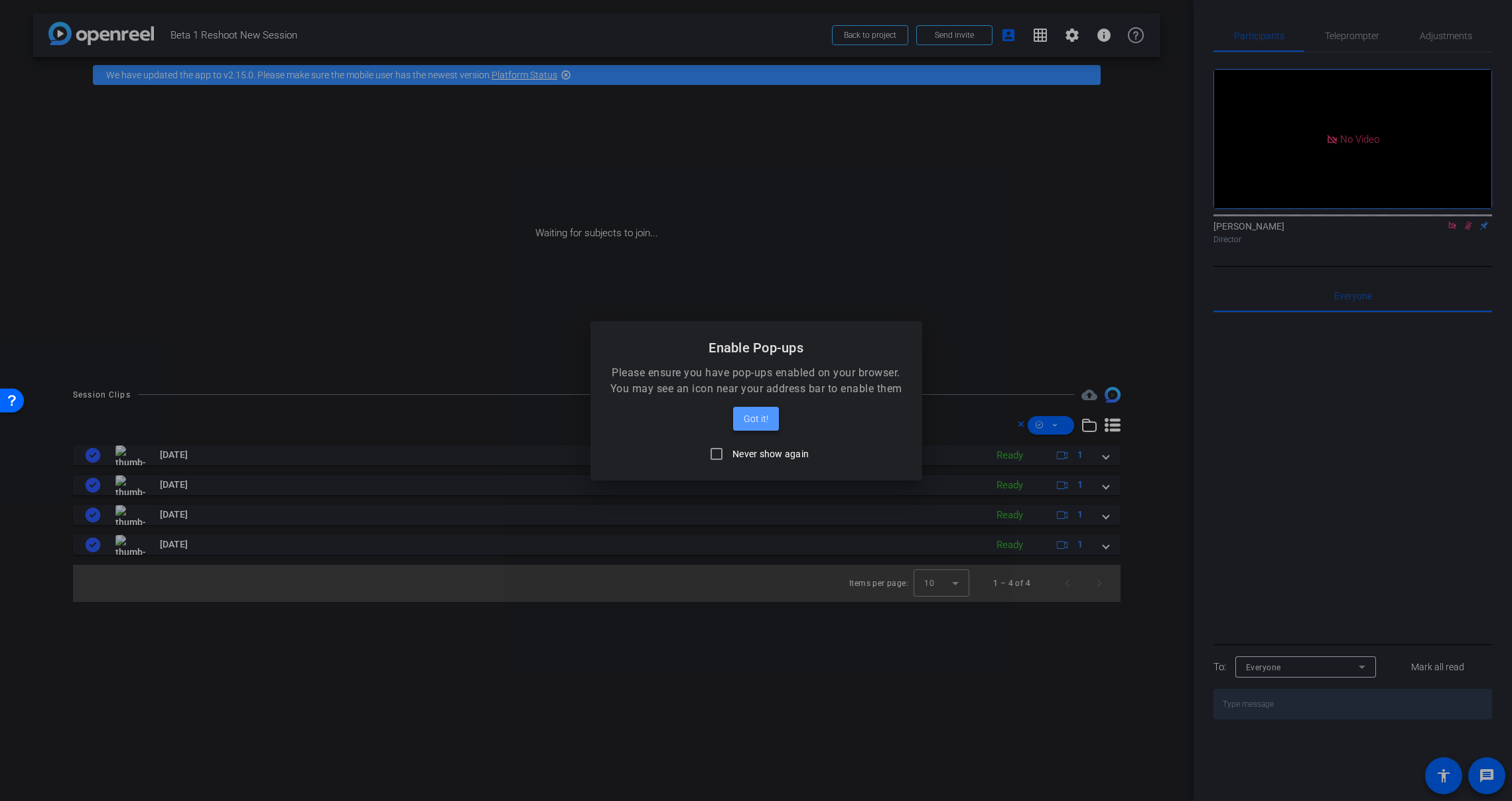
click at [760, 415] on span "Got it!" at bounding box center [756, 418] width 24 height 16
